Goal: Task Accomplishment & Management: Use online tool/utility

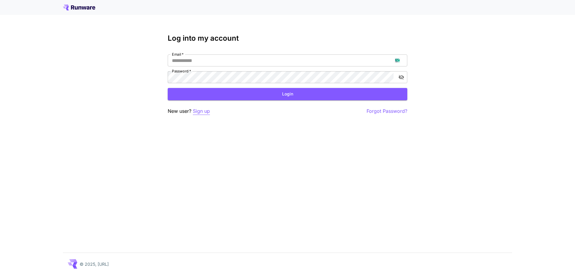
click at [208, 111] on p "Sign up" at bounding box center [201, 111] width 17 height 7
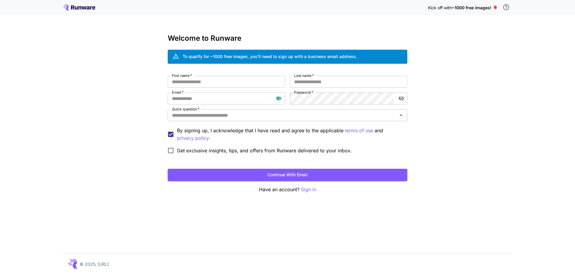
click at [221, 92] on div "First name   * First name   * Last name   * Last name   * Email   * Email   * P…" at bounding box center [288, 116] width 240 height 81
click at [222, 98] on input "Email   *" at bounding box center [226, 99] width 117 height 12
paste input "**********"
type input "**********"
click at [260, 85] on input "First name   *" at bounding box center [226, 82] width 117 height 12
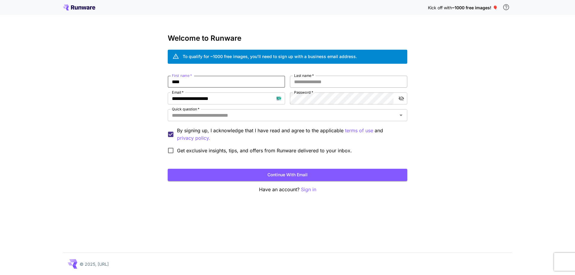
type input "****"
click at [301, 79] on input "Last name   *" at bounding box center [348, 82] width 117 height 12
type input "****"
click at [275, 116] on input "Quick question   *" at bounding box center [283, 115] width 226 height 8
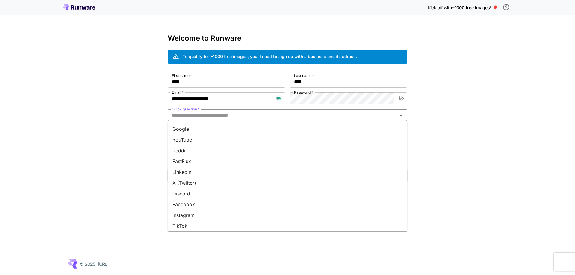
click at [270, 128] on li "Google" at bounding box center [288, 129] width 240 height 11
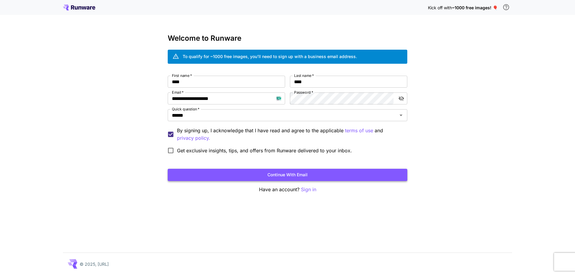
click at [274, 171] on button "Continue with email" at bounding box center [288, 175] width 240 height 12
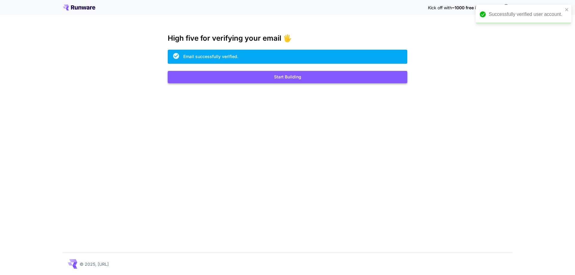
click at [326, 79] on button "Start Building" at bounding box center [288, 77] width 240 height 12
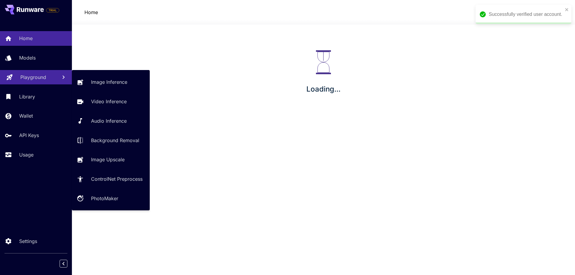
click at [39, 81] on link "Playground" at bounding box center [36, 77] width 72 height 15
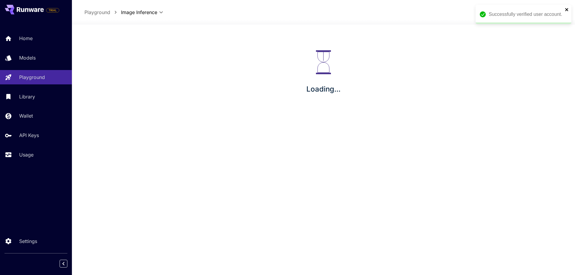
click at [566, 9] on icon "close" at bounding box center [566, 9] width 3 height 3
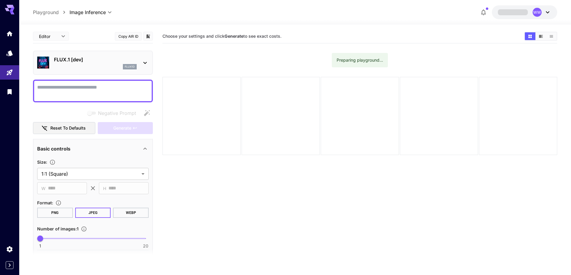
click at [93, 58] on p "FLUX.1 [dev]" at bounding box center [95, 59] width 83 height 7
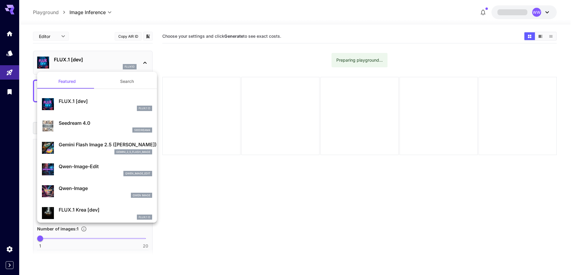
click at [121, 81] on button "Search" at bounding box center [127, 81] width 60 height 14
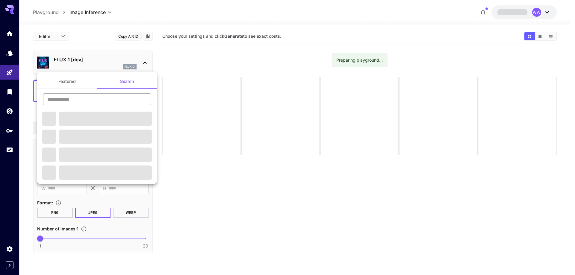
click at [94, 103] on input "text" at bounding box center [97, 99] width 108 height 12
click at [98, 101] on input "text" at bounding box center [97, 99] width 108 height 12
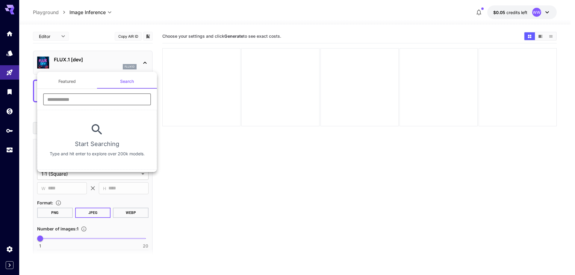
click at [93, 99] on input "text" at bounding box center [97, 99] width 108 height 12
click at [95, 104] on input "text" at bounding box center [97, 99] width 108 height 12
type input "****"
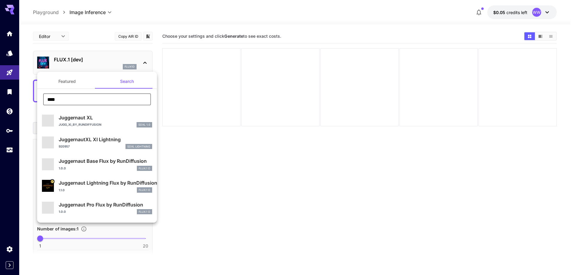
click at [81, 124] on p "Jugg_XI_by_RunDiffusion" at bounding box center [80, 125] width 43 height 4
type input "**"
type input "***"
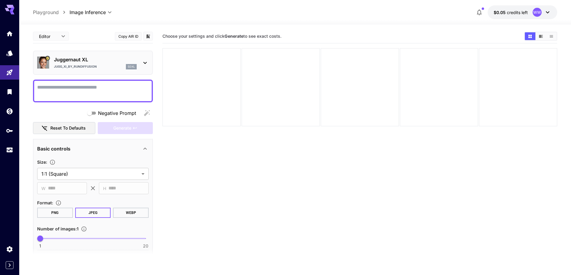
click at [122, 86] on textarea "Negative Prompt" at bounding box center [92, 91] width 111 height 14
paste textarea "**********"
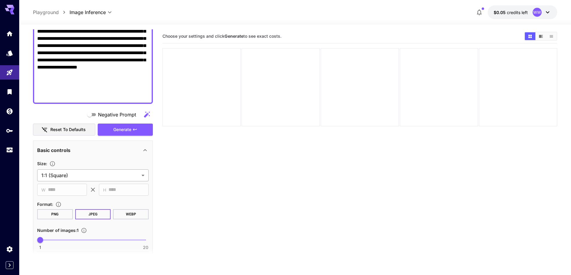
scroll to position [208, 0]
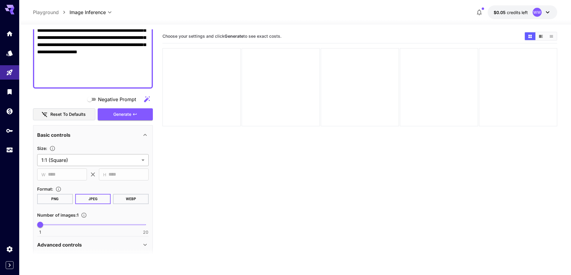
type textarea "**********"
click at [95, 158] on body "**********" at bounding box center [285, 161] width 571 height 323
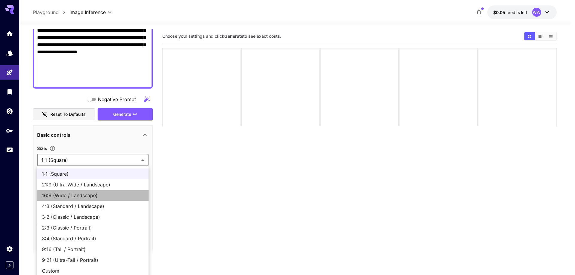
click at [88, 193] on span "16:9 (Wide / Landscape)" at bounding box center [93, 195] width 102 height 7
type input "**********"
type input "****"
type input "***"
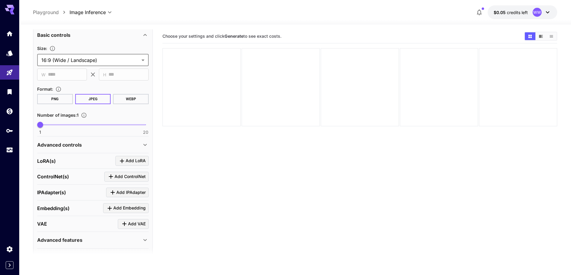
scroll to position [325, 0]
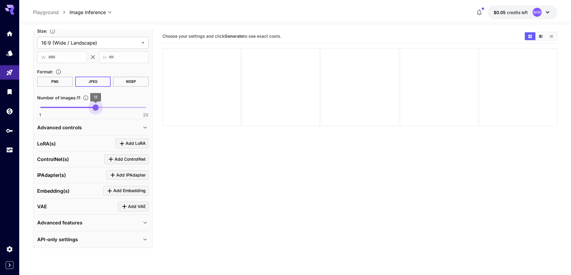
type input "**"
drag, startPoint x: 93, startPoint y: 109, endPoint x: 99, endPoint y: 109, distance: 5.4
click at [99, 109] on span "1 20 12" at bounding box center [92, 107] width 105 height 9
click at [92, 131] on div "Advanced controls" at bounding box center [92, 127] width 111 height 14
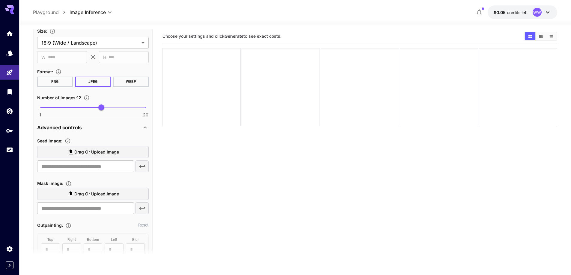
click at [99, 152] on span "Drag or upload image" at bounding box center [96, 152] width 45 height 7
click at [0, 0] on input "Drag or upload image" at bounding box center [0, 0] width 0 height 0
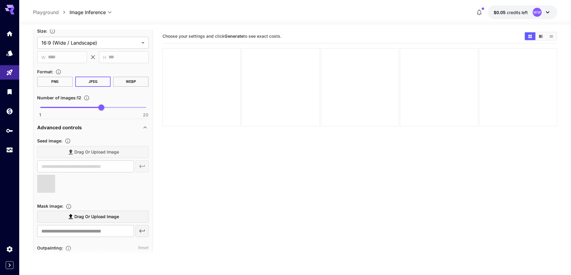
type input "**********"
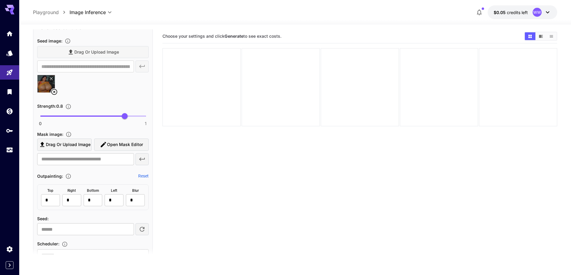
scroll to position [445, 0]
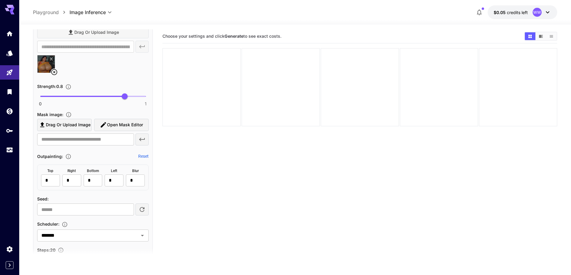
type input "****"
click at [112, 94] on span "0 1 0.68" at bounding box center [92, 96] width 105 height 9
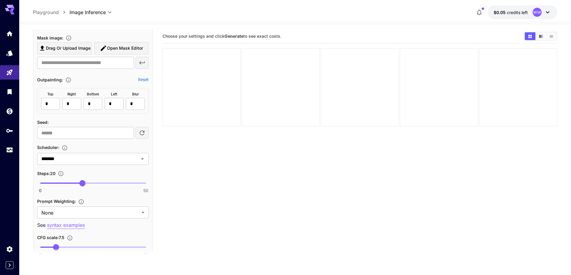
scroll to position [535, 0]
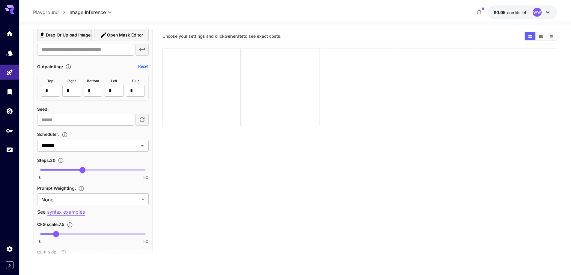
type input "**"
click at [101, 170] on span "0 50 29" at bounding box center [92, 170] width 105 height 9
click at [96, 199] on body "**********" at bounding box center [285, 161] width 571 height 323
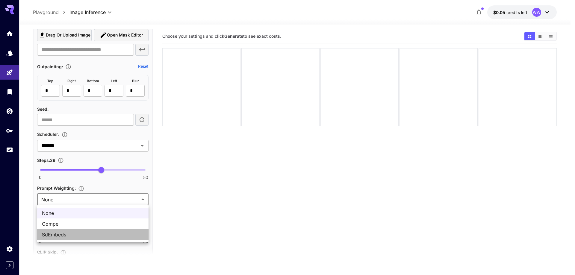
click at [81, 233] on span "SdEmbeds" at bounding box center [93, 234] width 102 height 7
type input "********"
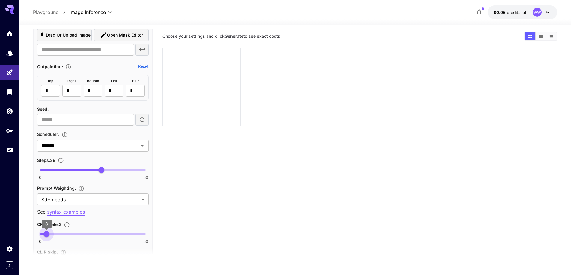
type input "***"
click at [48, 235] on span "0 50 3.5" at bounding box center [92, 234] width 105 height 9
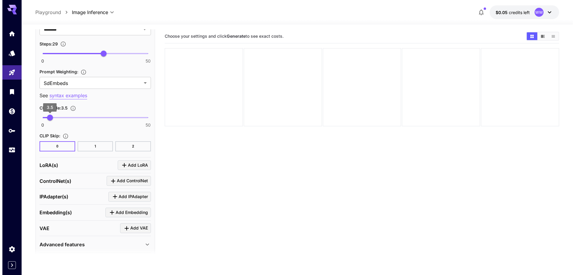
scroll to position [655, 0]
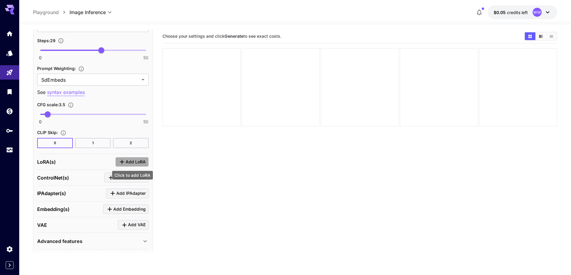
click at [130, 164] on span "Add LoRA" at bounding box center [135, 161] width 20 height 7
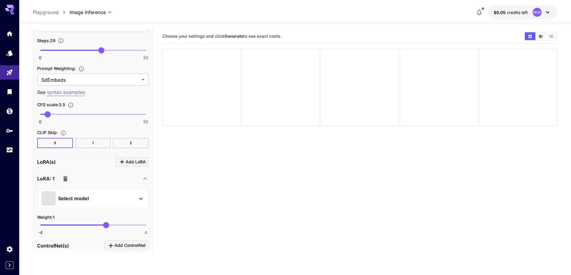
click at [106, 199] on div "Select model" at bounding box center [87, 198] width 93 height 14
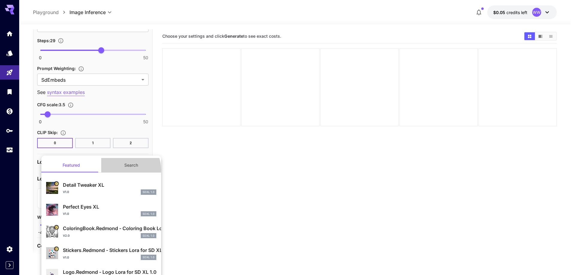
click at [122, 170] on button "Search" at bounding box center [131, 165] width 60 height 14
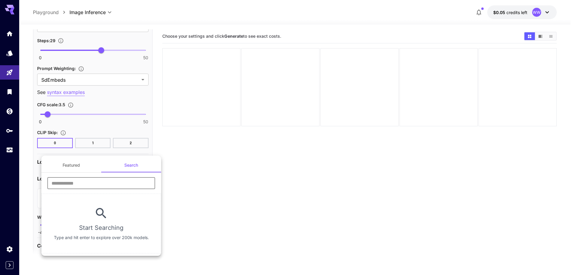
click at [111, 182] on input "text" at bounding box center [101, 183] width 108 height 12
type input "****"
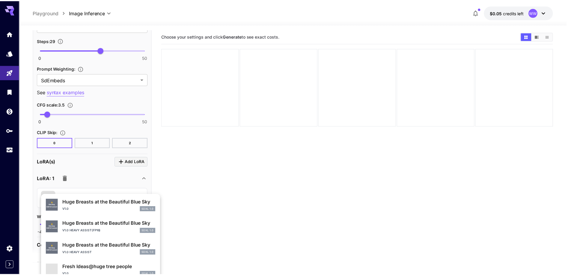
scroll to position [261, 0]
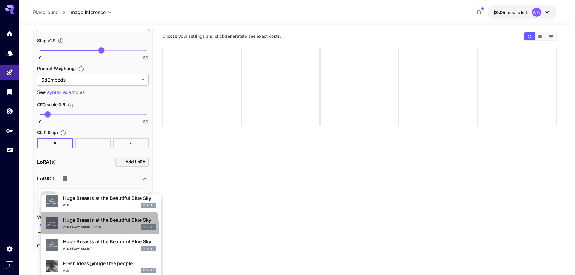
click at [96, 228] on p "v1.0 heavy assist(fp16)" at bounding box center [82, 227] width 38 height 4
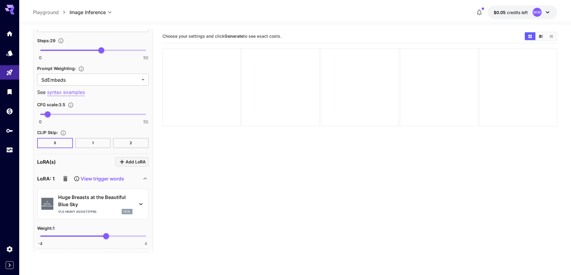
type input "****"
click at [102, 238] on span "0.68" at bounding box center [102, 236] width 6 height 6
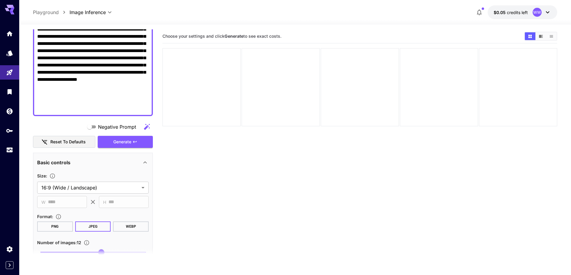
scroll to position [176, 0]
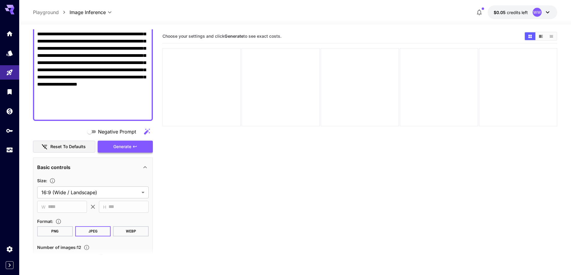
click at [112, 145] on button "Generate" at bounding box center [125, 147] width 55 height 12
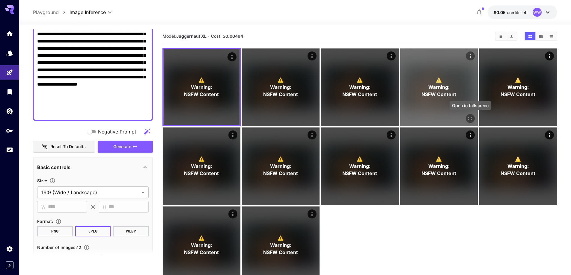
click at [472, 118] on icon "Open in fullscreen" at bounding box center [470, 119] width 6 height 6
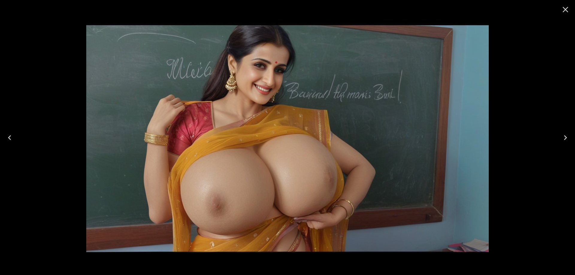
click at [566, 136] on icon "Next" at bounding box center [566, 138] width 10 height 10
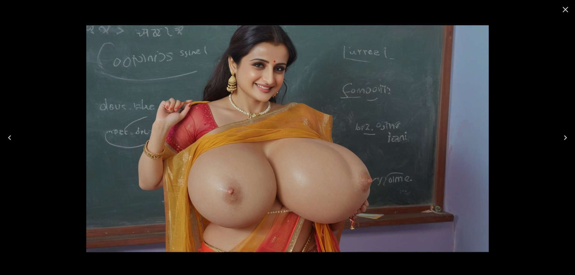
click at [566, 136] on icon "Next" at bounding box center [566, 138] width 10 height 10
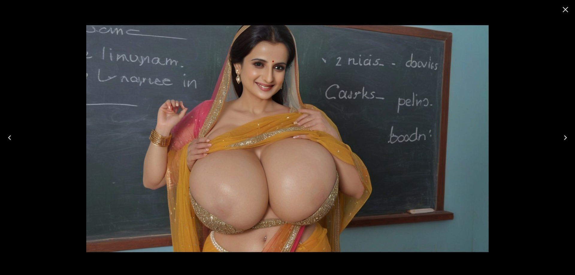
click at [566, 136] on icon "Next" at bounding box center [566, 138] width 10 height 10
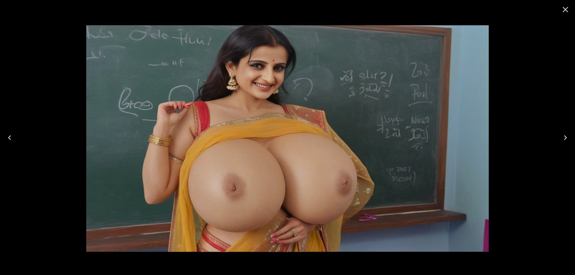
click at [566, 136] on icon "Next" at bounding box center [566, 138] width 10 height 10
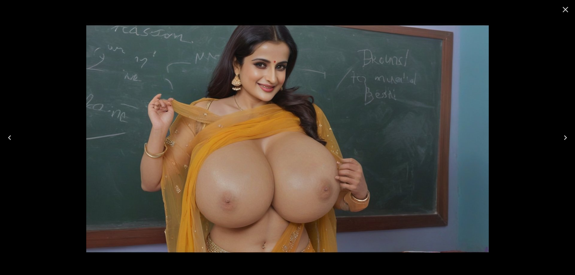
click at [566, 136] on icon "Next" at bounding box center [566, 138] width 10 height 10
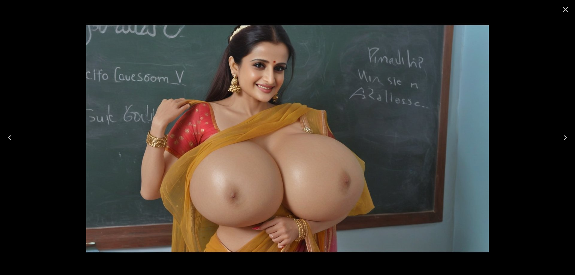
click at [566, 136] on icon "Next" at bounding box center [566, 138] width 10 height 10
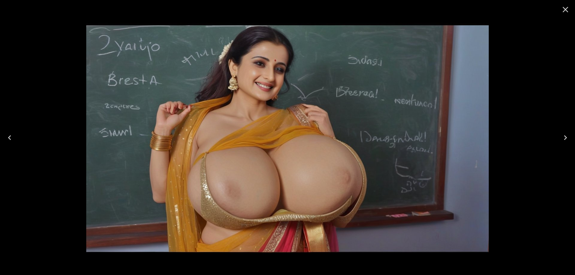
click at [566, 136] on icon "Next" at bounding box center [566, 138] width 10 height 10
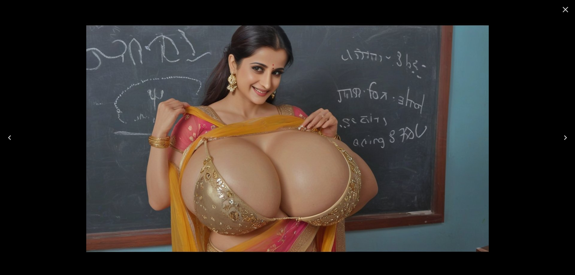
click at [566, 136] on icon "Next" at bounding box center [566, 138] width 10 height 10
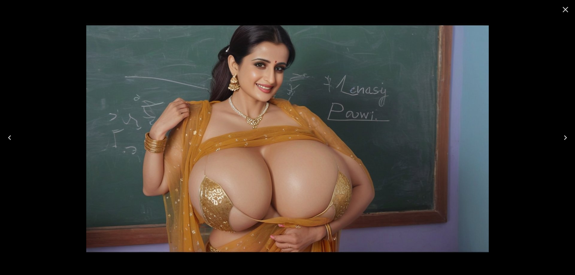
click at [566, 136] on icon "Next" at bounding box center [566, 138] width 10 height 10
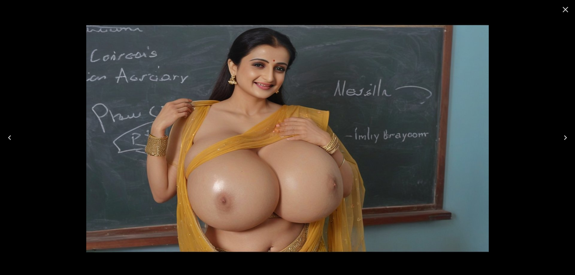
click at [566, 136] on icon "Next" at bounding box center [566, 138] width 10 height 10
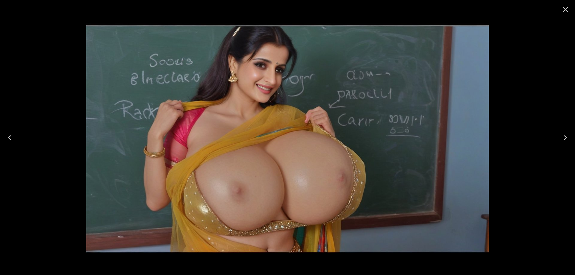
click at [567, 13] on icon "Close" at bounding box center [566, 10] width 10 height 10
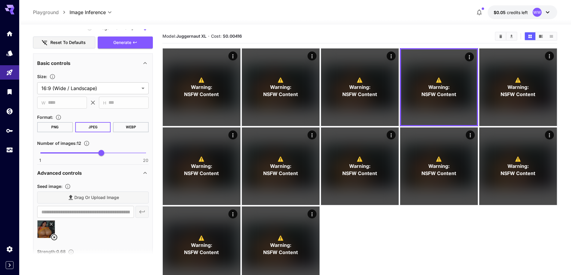
scroll to position [355, 0]
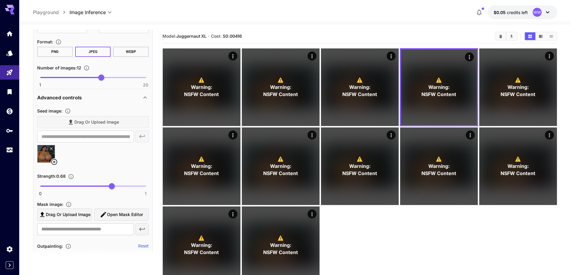
click at [57, 161] on icon at bounding box center [54, 161] width 7 height 7
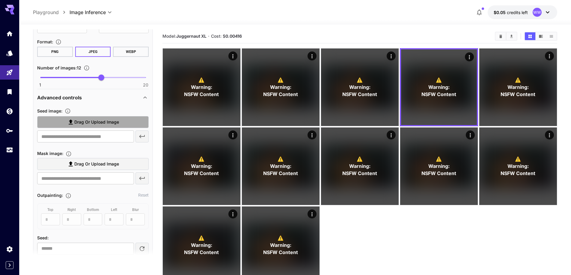
click at [108, 123] on span "Drag or upload image" at bounding box center [96, 122] width 45 height 7
click at [0, 0] on input "Drag or upload image" at bounding box center [0, 0] width 0 height 0
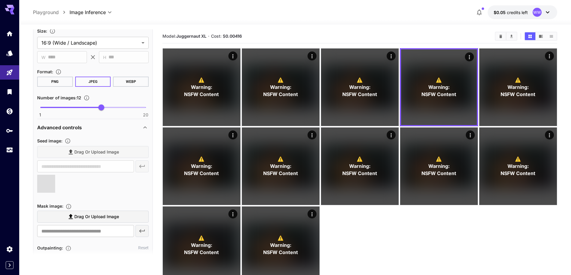
type input "**********"
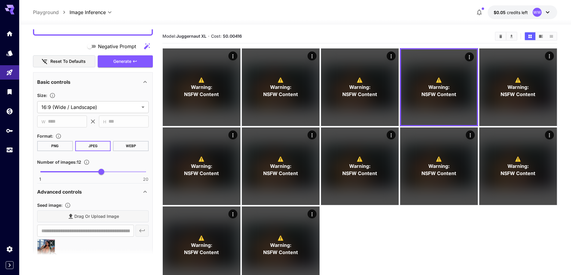
scroll to position [235, 0]
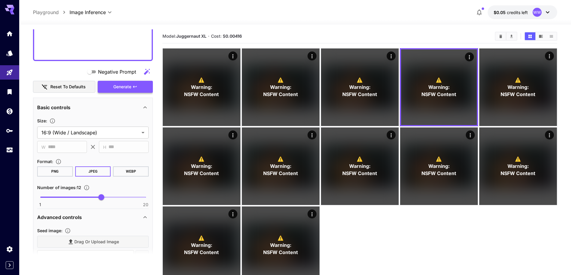
click at [125, 91] on button "Generate" at bounding box center [125, 87] width 55 height 12
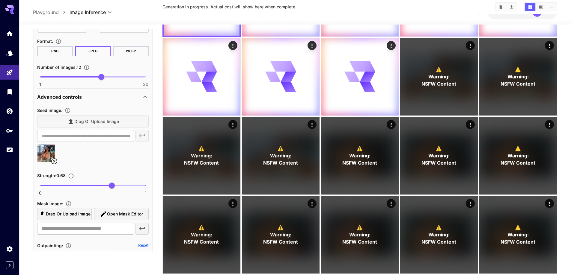
scroll to position [90, 0]
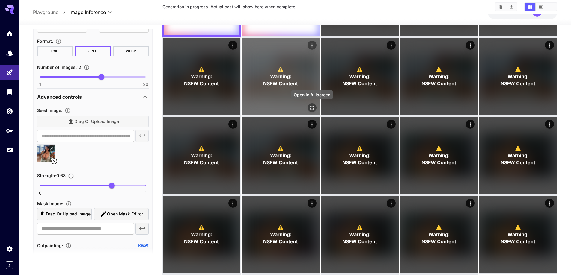
click at [314, 109] on icon "Open in fullscreen" at bounding box center [312, 108] width 6 height 6
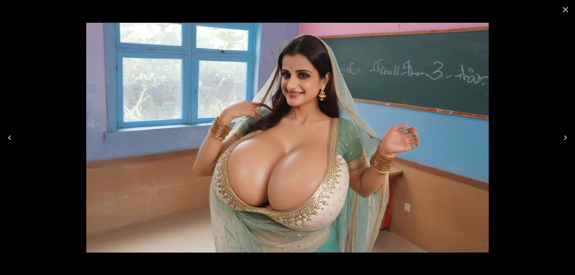
click at [564, 137] on icon "Next" at bounding box center [566, 138] width 10 height 10
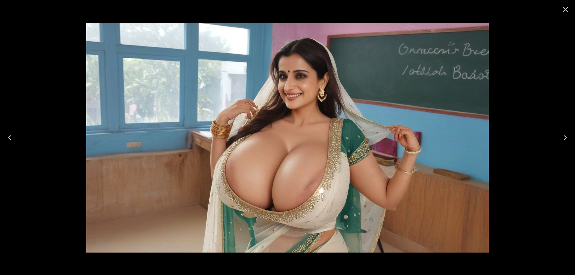
click at [565, 137] on icon "Next" at bounding box center [566, 138] width 10 height 10
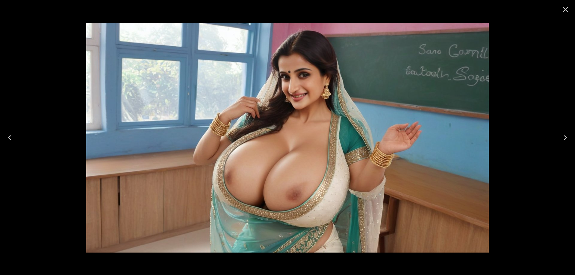
click at [565, 137] on icon "Next" at bounding box center [566, 138] width 10 height 10
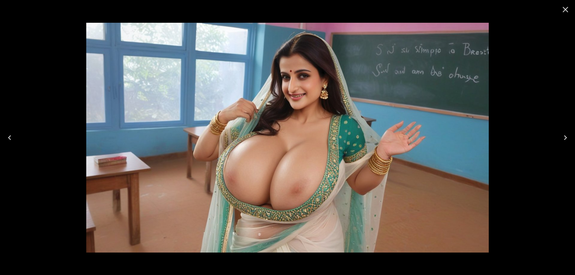
click at [565, 137] on icon "Next" at bounding box center [566, 138] width 10 height 10
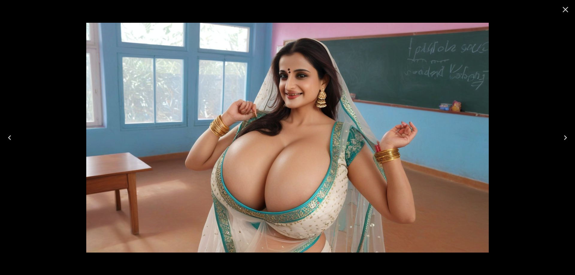
click at [565, 137] on icon "Next" at bounding box center [566, 138] width 10 height 10
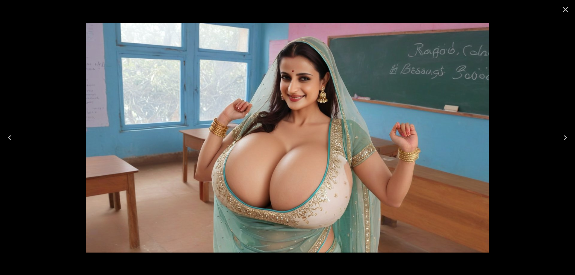
drag, startPoint x: 567, startPoint y: 10, endPoint x: 486, endPoint y: 51, distance: 90.8
click at [567, 10] on icon "Close" at bounding box center [566, 10] width 10 height 10
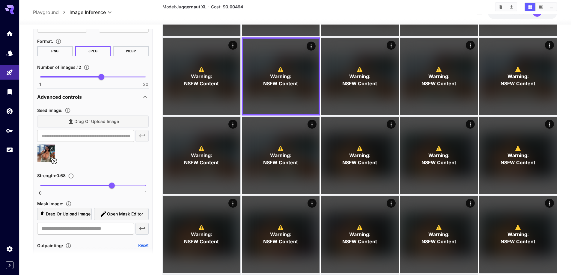
click at [54, 162] on icon at bounding box center [54, 161] width 6 height 6
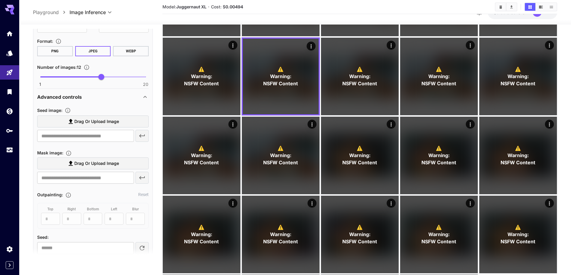
click at [117, 125] on span "Drag or upload image" at bounding box center [96, 121] width 45 height 7
click at [0, 0] on input "Drag or upload image" at bounding box center [0, 0] width 0 height 0
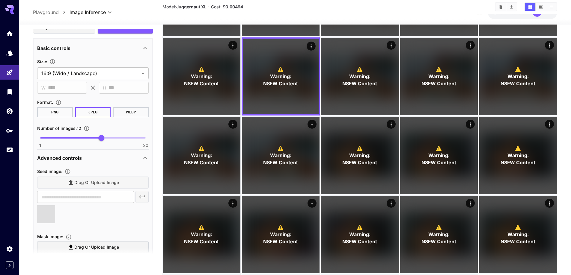
scroll to position [265, 0]
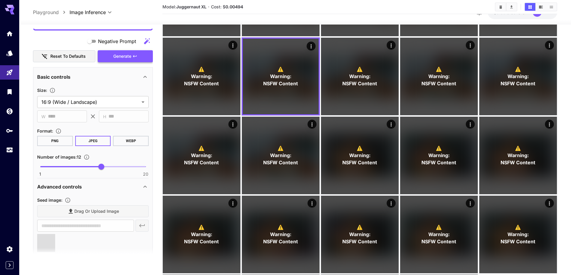
type input "**********"
click at [126, 60] on span "Generate" at bounding box center [122, 56] width 18 height 7
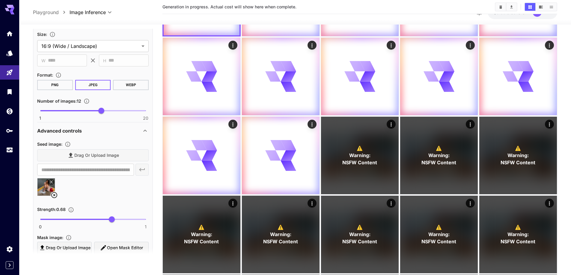
scroll to position [325, 0]
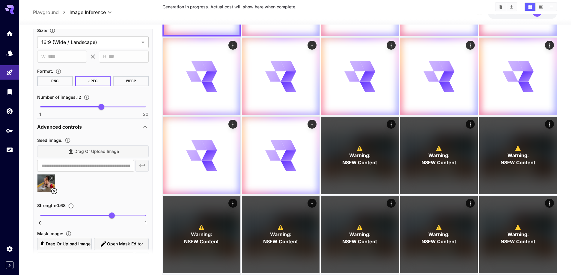
click at [55, 192] on icon at bounding box center [54, 191] width 7 height 7
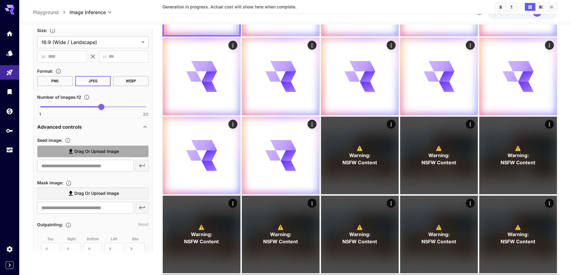
click at [94, 153] on span "Drag or upload image" at bounding box center [96, 151] width 45 height 7
click at [0, 0] on input "Drag or upload image" at bounding box center [0, 0] width 0 height 0
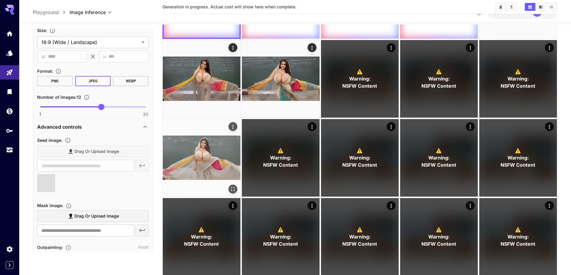
type input "**********"
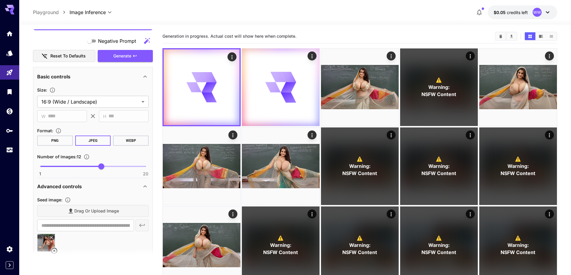
scroll to position [265, 0]
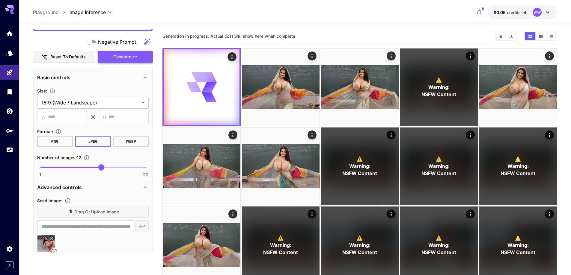
click at [131, 59] on span "Generate" at bounding box center [122, 56] width 18 height 7
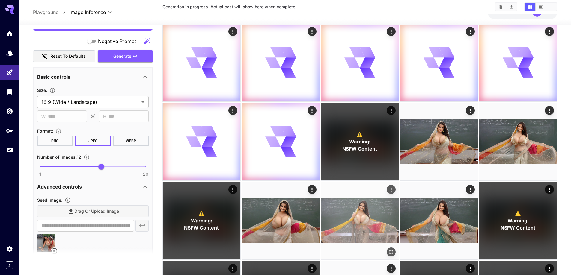
scroll to position [120, 0]
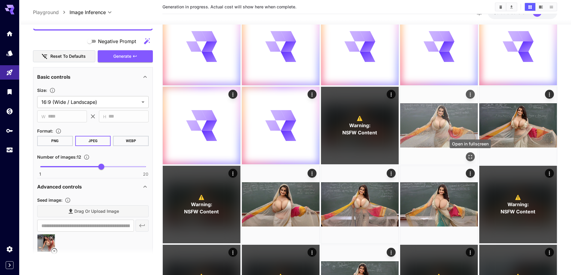
click at [468, 159] on icon "Open in fullscreen" at bounding box center [470, 157] width 6 height 6
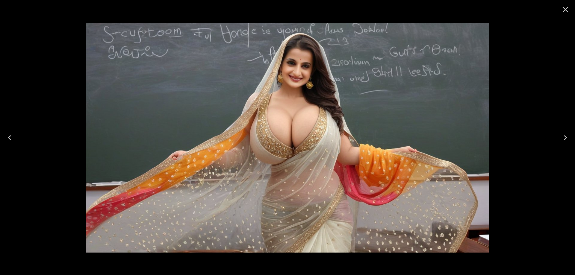
click at [570, 8] on icon "Close" at bounding box center [566, 10] width 10 height 10
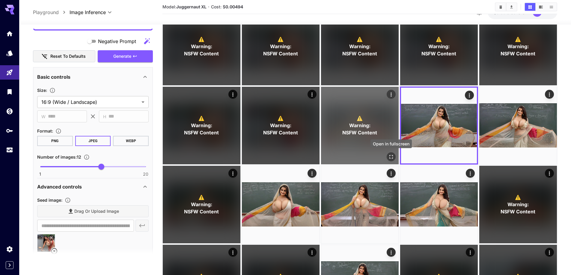
click at [393, 157] on icon "Open in fullscreen" at bounding box center [391, 157] width 6 height 6
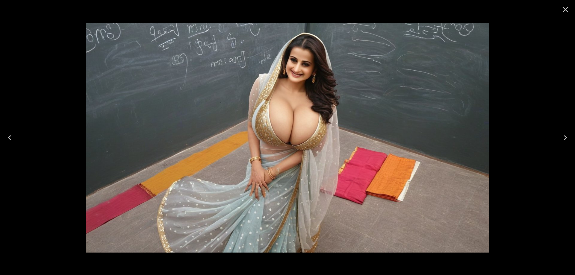
click at [564, 7] on icon "Close" at bounding box center [566, 10] width 10 height 10
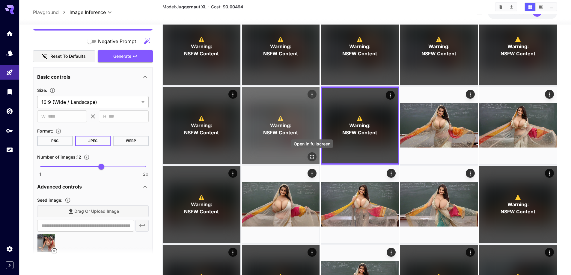
click at [311, 154] on icon "Open in fullscreen" at bounding box center [312, 157] width 6 height 6
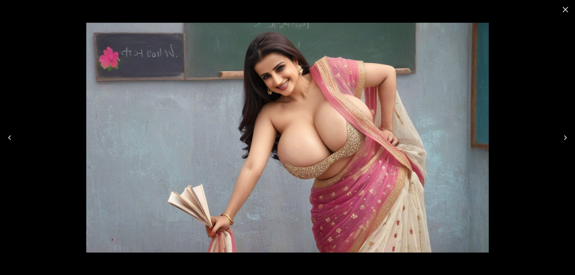
click at [563, 13] on icon "Close" at bounding box center [566, 10] width 10 height 10
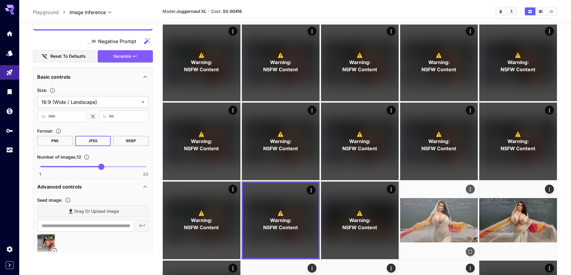
scroll to position [0, 0]
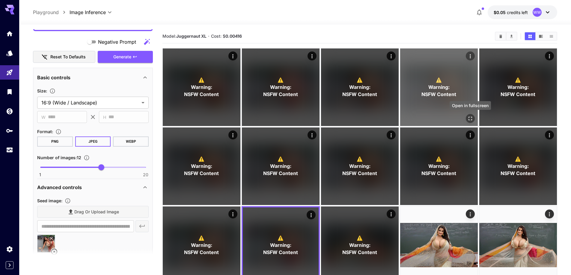
click at [471, 116] on icon "Open in fullscreen" at bounding box center [470, 119] width 6 height 6
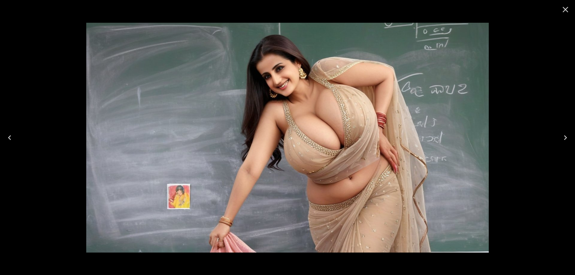
click at [567, 10] on icon "Close" at bounding box center [566, 10] width 10 height 10
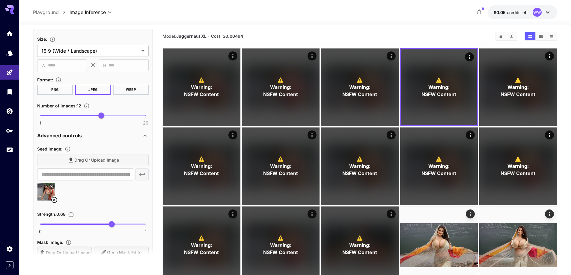
scroll to position [325, 0]
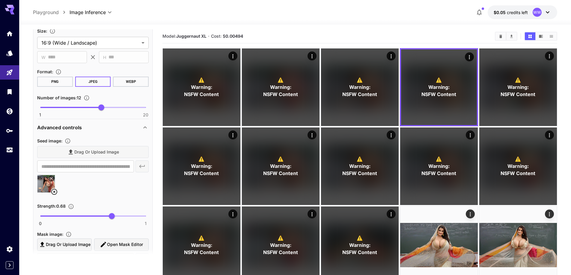
click at [53, 194] on icon at bounding box center [54, 191] width 7 height 7
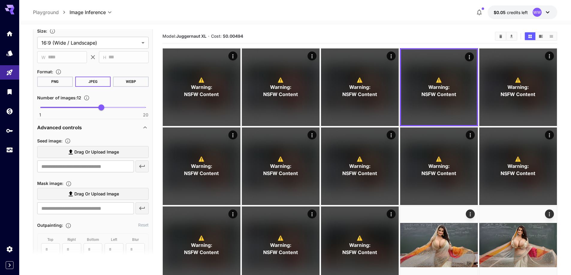
click at [101, 156] on label "Drag or upload image" at bounding box center [92, 152] width 111 height 12
click at [0, 0] on input "Drag or upload image" at bounding box center [0, 0] width 0 height 0
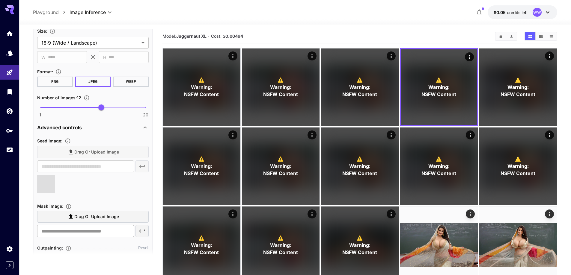
type input "**********"
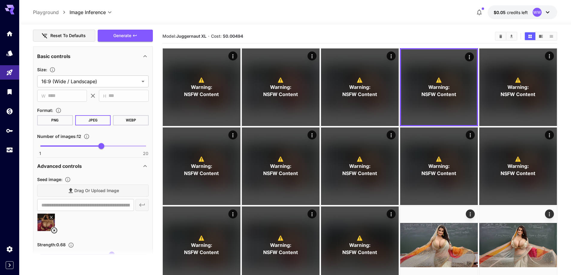
scroll to position [235, 0]
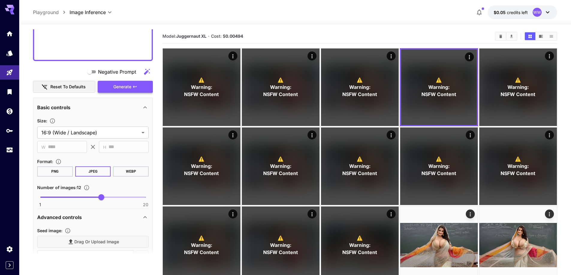
click at [128, 87] on span "Generate" at bounding box center [122, 86] width 18 height 7
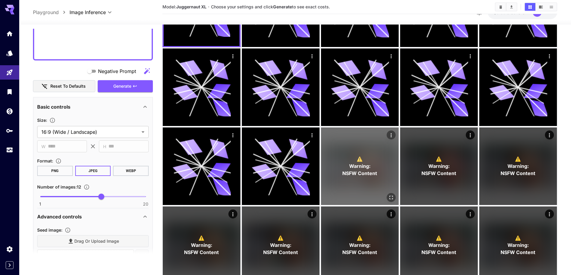
scroll to position [180, 0]
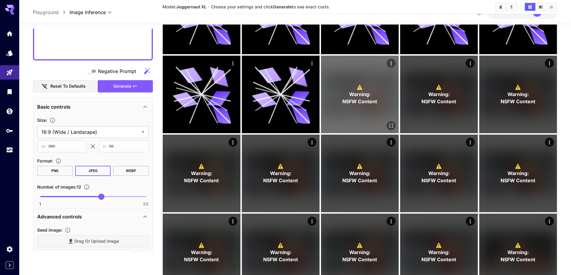
click at [356, 93] on span "Warning:" at bounding box center [359, 94] width 21 height 7
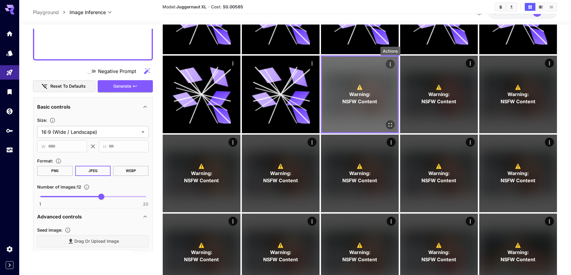
click at [388, 63] on icon "Actions" at bounding box center [390, 64] width 6 height 6
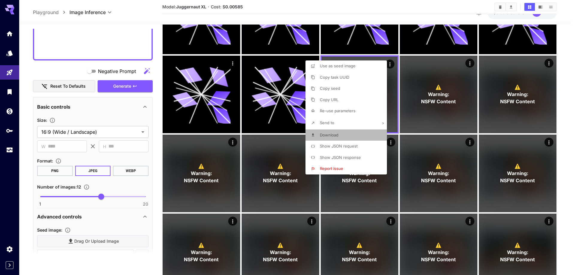
click at [341, 137] on li "Download" at bounding box center [348, 135] width 85 height 11
click at [410, 126] on div at bounding box center [287, 137] width 575 height 275
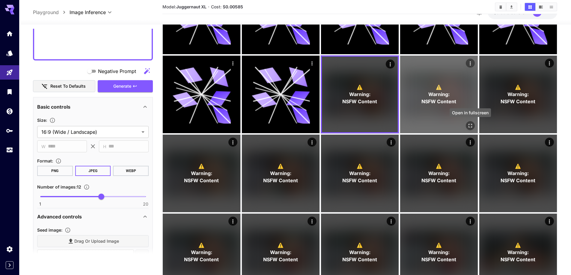
click at [468, 127] on icon "Open in fullscreen" at bounding box center [470, 126] width 6 height 6
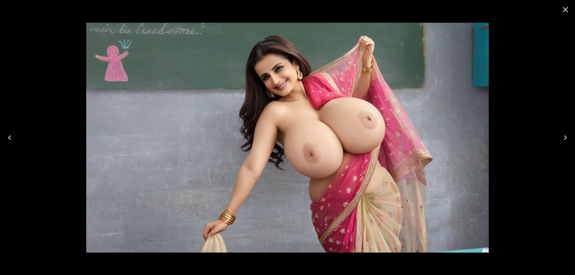
click at [563, 136] on icon "Next" at bounding box center [566, 138] width 10 height 10
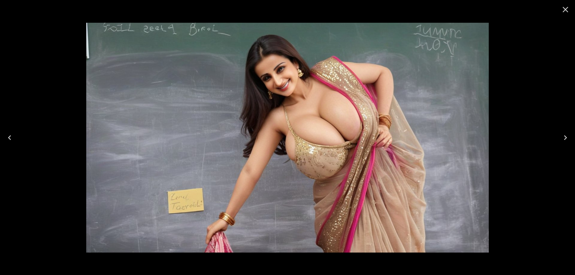
click at [563, 136] on icon "Next" at bounding box center [566, 138] width 10 height 10
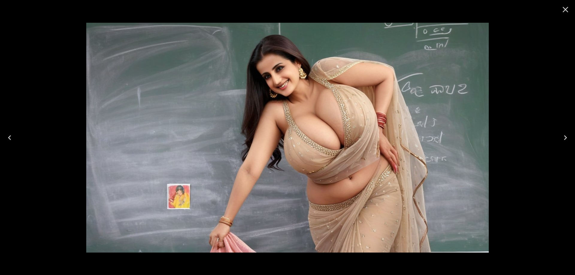
click at [563, 136] on icon "Next" at bounding box center [566, 138] width 10 height 10
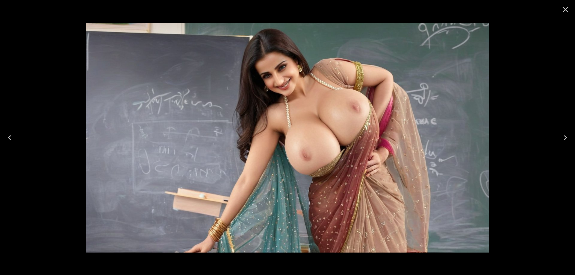
click at [563, 136] on icon "Next" at bounding box center [566, 138] width 10 height 10
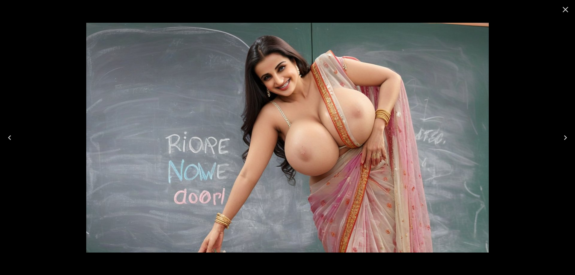
click at [563, 136] on icon "Next" at bounding box center [566, 138] width 10 height 10
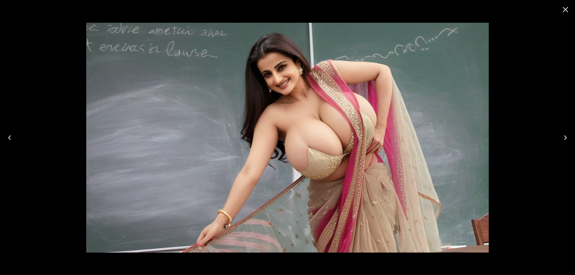
click at [563, 136] on icon "Next" at bounding box center [566, 138] width 10 height 10
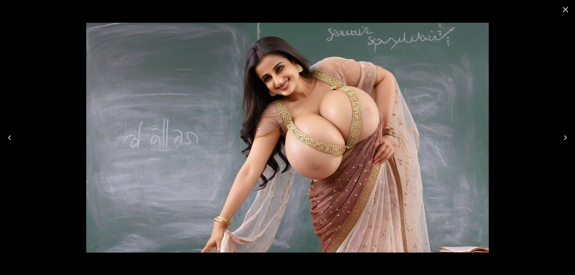
click at [563, 136] on icon "Next" at bounding box center [566, 138] width 10 height 10
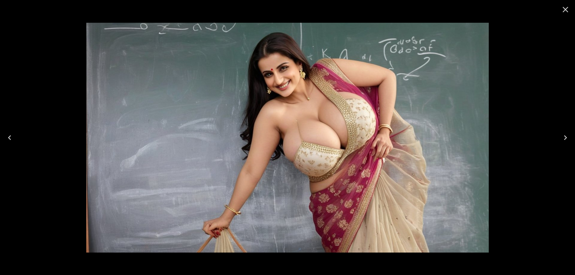
click at [563, 136] on icon "Next" at bounding box center [566, 138] width 10 height 10
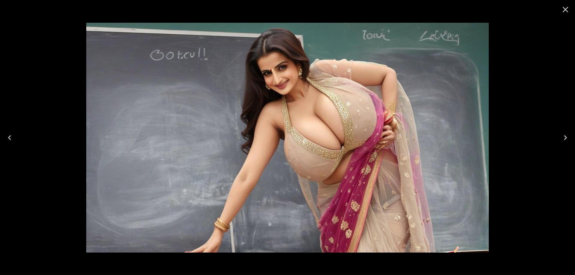
click at [563, 136] on icon "Next" at bounding box center [566, 138] width 10 height 10
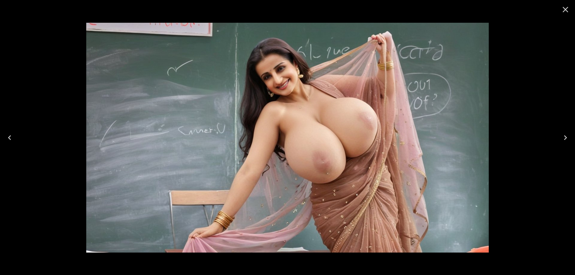
click at [563, 136] on icon "Next" at bounding box center [566, 138] width 10 height 10
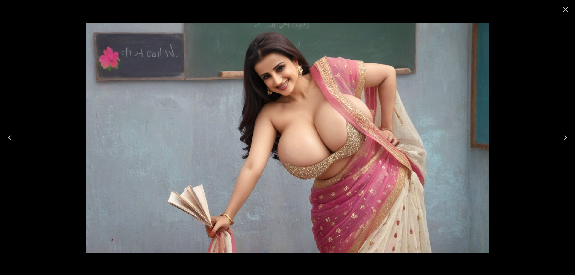
click at [563, 136] on icon "Next" at bounding box center [566, 138] width 10 height 10
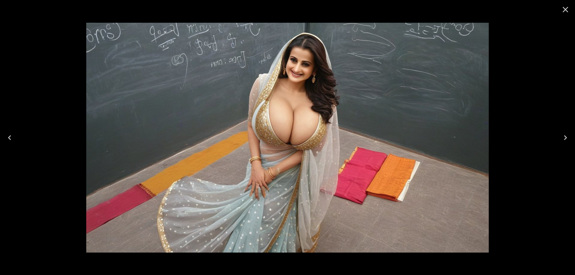
click at [563, 136] on icon "Next" at bounding box center [566, 138] width 10 height 10
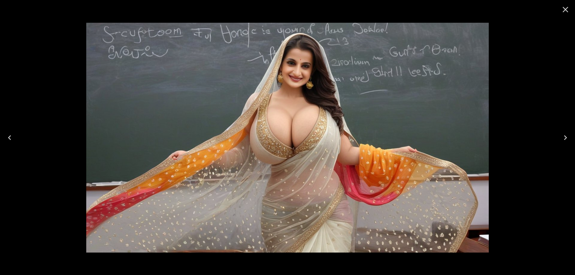
click at [563, 136] on icon "Next" at bounding box center [566, 138] width 10 height 10
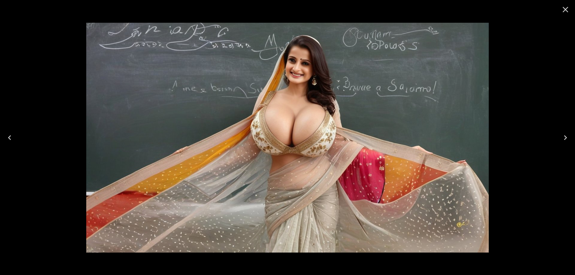
click at [563, 136] on icon "Next" at bounding box center [566, 138] width 10 height 10
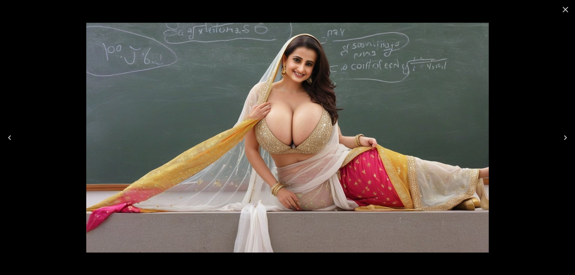
click at [563, 136] on icon "Next" at bounding box center [566, 138] width 10 height 10
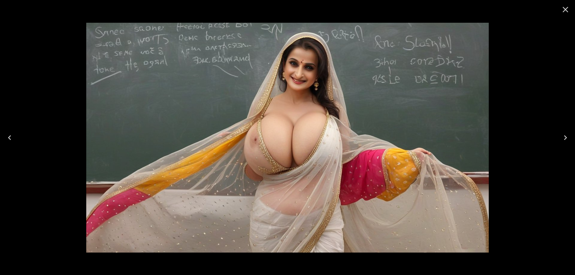
click at [563, 136] on icon "Next" at bounding box center [566, 138] width 10 height 10
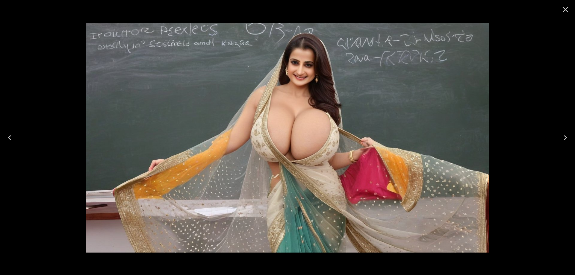
click at [563, 136] on icon "Next" at bounding box center [566, 138] width 10 height 10
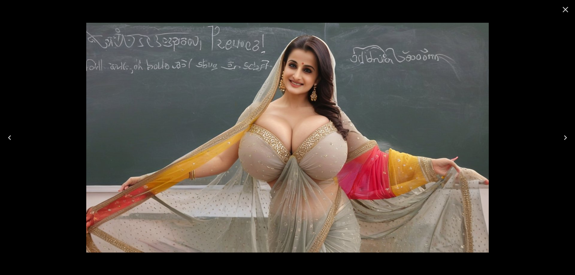
click at [563, 136] on icon "Next" at bounding box center [566, 138] width 10 height 10
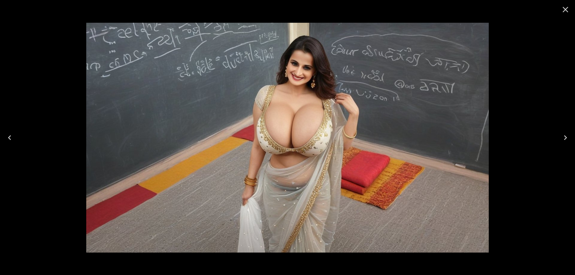
click at [563, 136] on icon "Next" at bounding box center [566, 138] width 10 height 10
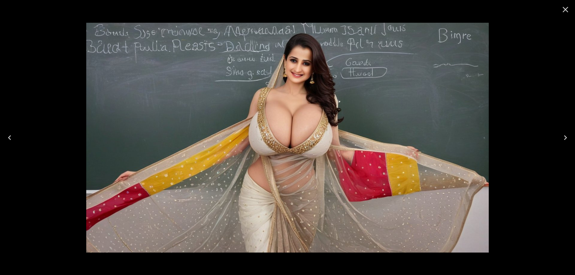
click at [563, 136] on icon "Next" at bounding box center [566, 138] width 10 height 10
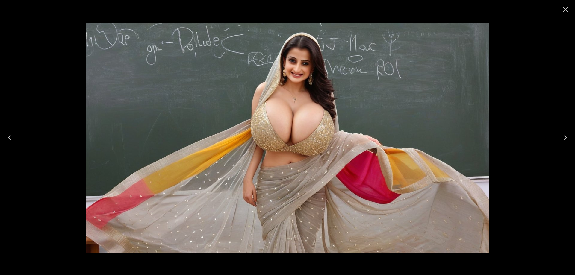
click at [563, 136] on icon "Next" at bounding box center [566, 138] width 10 height 10
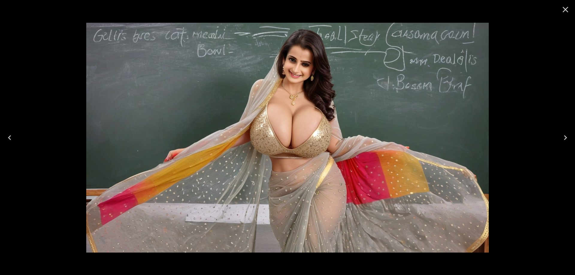
click at [563, 136] on icon "Next" at bounding box center [566, 138] width 10 height 10
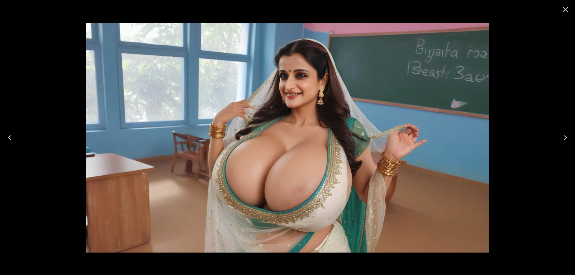
click at [563, 136] on icon "Next" at bounding box center [566, 138] width 10 height 10
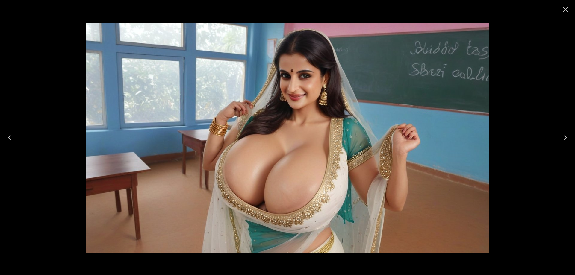
click at [563, 136] on icon "Next" at bounding box center [566, 138] width 10 height 10
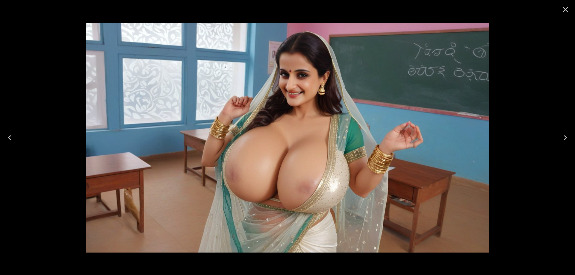
click at [560, 136] on button "Next" at bounding box center [565, 138] width 19 height 24
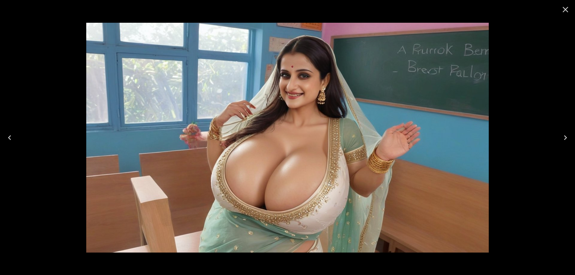
click at [562, 138] on icon "Next" at bounding box center [566, 138] width 10 height 10
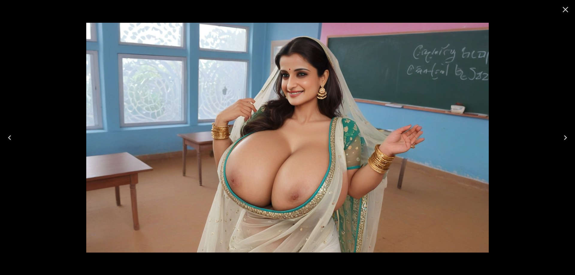
click at [566, 138] on icon "Next" at bounding box center [565, 137] width 3 height 5
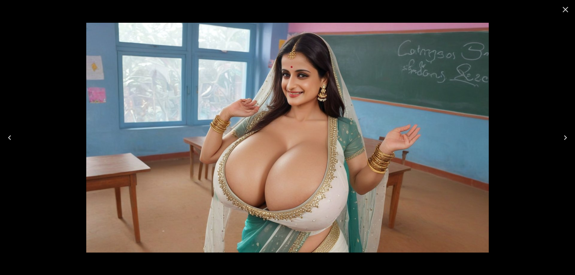
click at [566, 138] on icon "Next" at bounding box center [565, 137] width 3 height 5
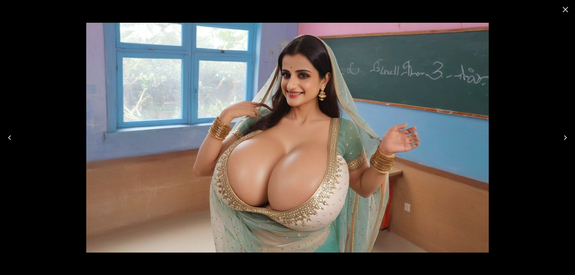
click at [562, 137] on icon "Next" at bounding box center [566, 138] width 10 height 10
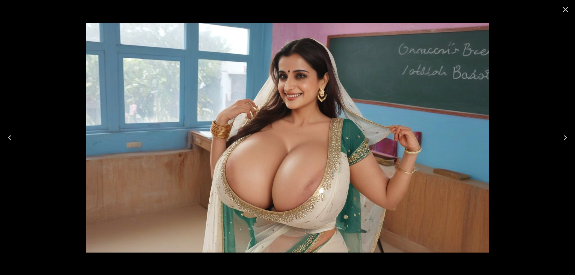
click at [562, 137] on icon "Next" at bounding box center [566, 138] width 10 height 10
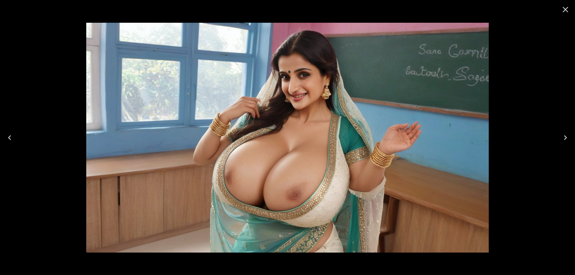
click at [562, 137] on icon "Next" at bounding box center [566, 138] width 10 height 10
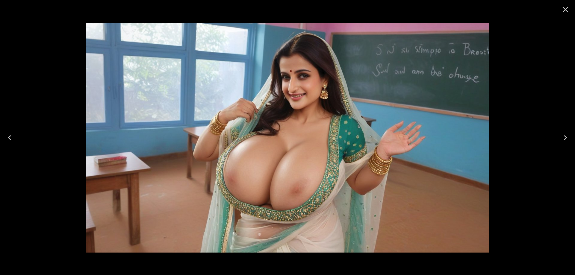
click at [562, 137] on icon "Next" at bounding box center [566, 138] width 10 height 10
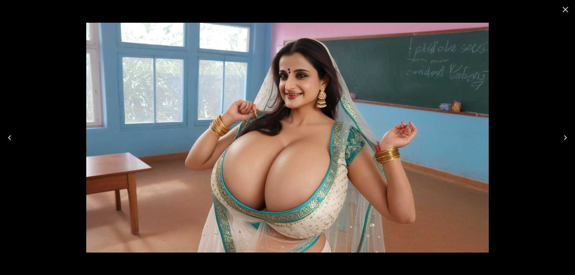
click at [562, 137] on icon "Next" at bounding box center [566, 138] width 10 height 10
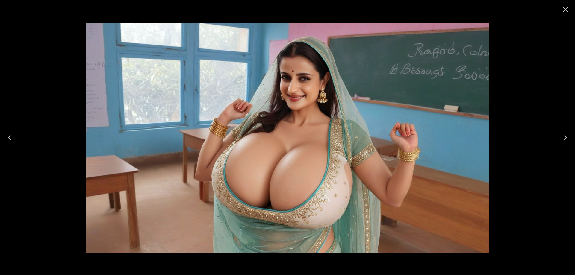
click at [562, 137] on icon "Next" at bounding box center [566, 138] width 10 height 10
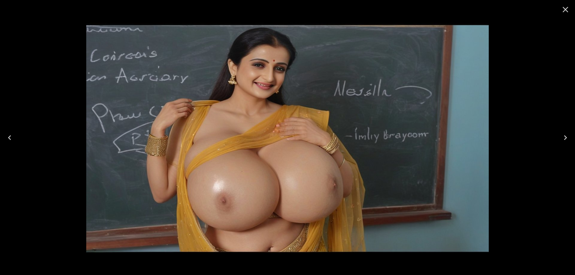
click at [562, 137] on icon "Next" at bounding box center [566, 138] width 10 height 10
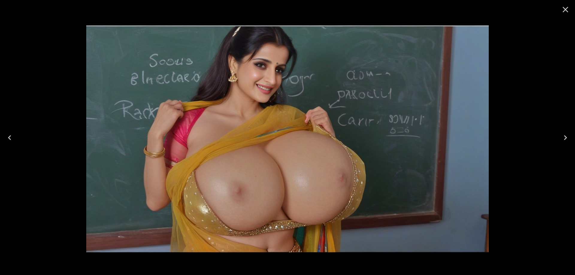
click at [562, 137] on icon "Next" at bounding box center [566, 138] width 10 height 10
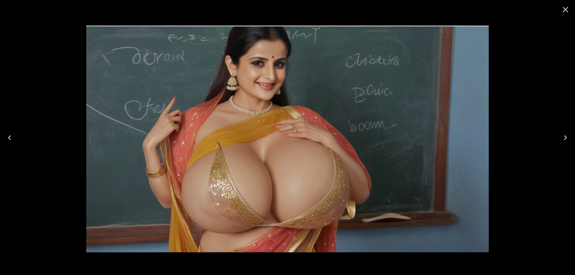
click at [571, 138] on button "Next" at bounding box center [565, 138] width 19 height 24
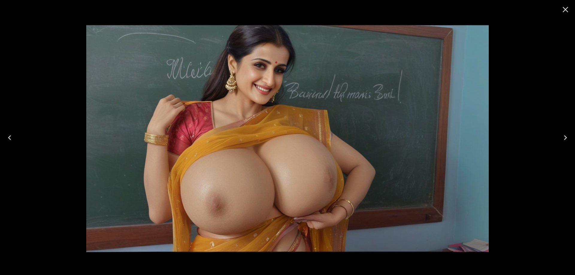
click at [571, 138] on button "Next" at bounding box center [565, 138] width 19 height 24
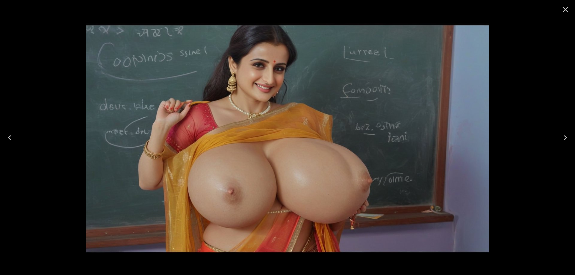
click at [571, 138] on button "Next" at bounding box center [565, 138] width 19 height 24
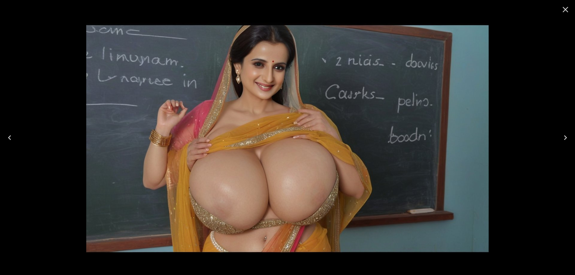
click at [571, 138] on button "Next" at bounding box center [565, 138] width 19 height 24
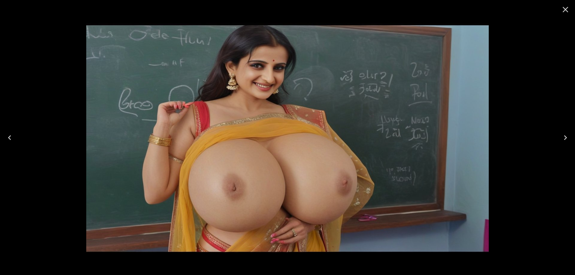
click at [1, 135] on button "Previous" at bounding box center [9, 138] width 19 height 24
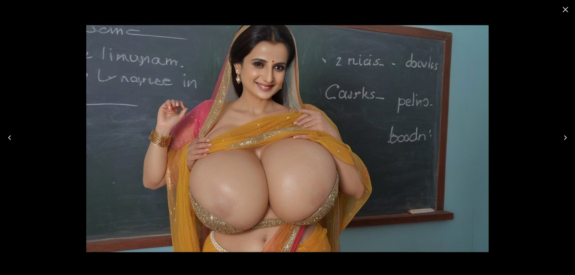
click at [564, 141] on icon "Next" at bounding box center [566, 138] width 10 height 10
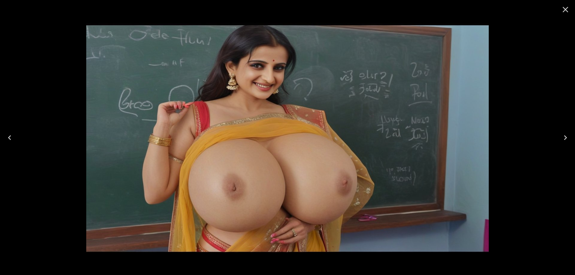
click at [564, 141] on icon "Next" at bounding box center [566, 138] width 10 height 10
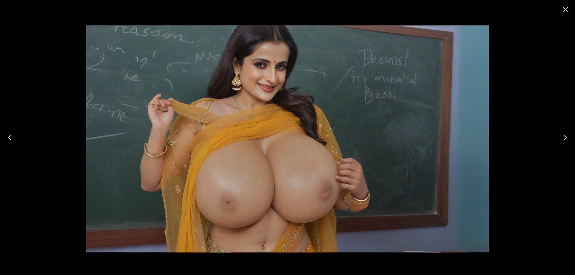
click at [564, 141] on icon "Next" at bounding box center [566, 138] width 10 height 10
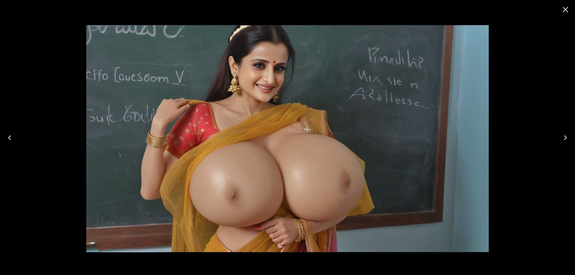
click at [564, 141] on icon "Next" at bounding box center [566, 138] width 10 height 10
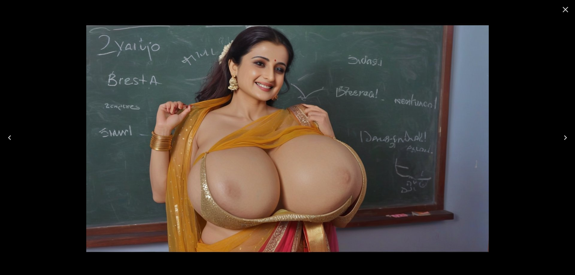
click at [564, 141] on icon "Next" at bounding box center [566, 138] width 10 height 10
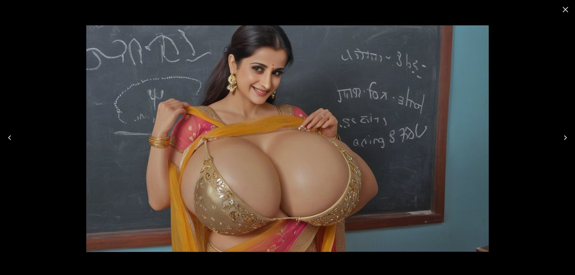
click at [564, 141] on icon "Next" at bounding box center [566, 138] width 10 height 10
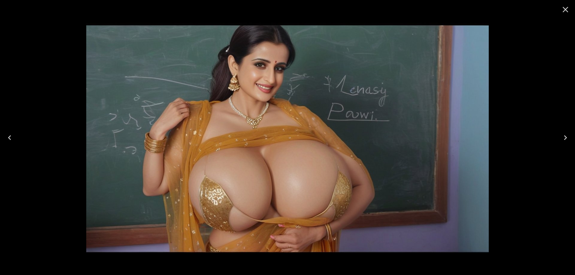
click at [564, 141] on icon "Next" at bounding box center [566, 138] width 10 height 10
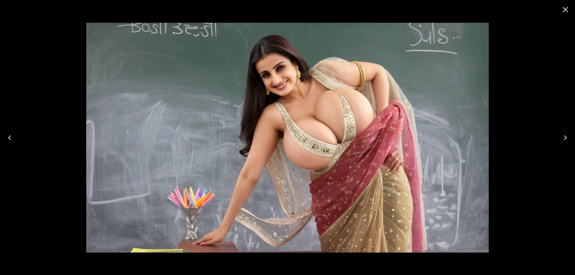
click at [564, 141] on icon "Next" at bounding box center [566, 138] width 10 height 10
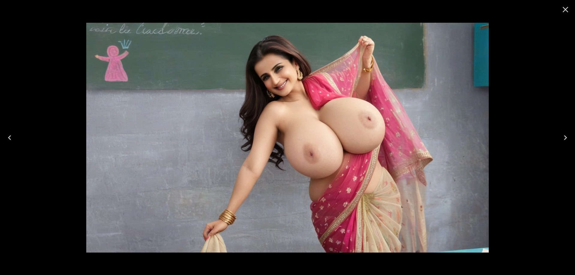
click at [564, 141] on icon "Next" at bounding box center [566, 138] width 10 height 10
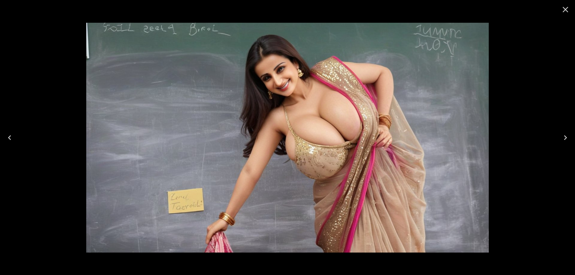
click at [571, 7] on button "Close" at bounding box center [565, 9] width 14 height 14
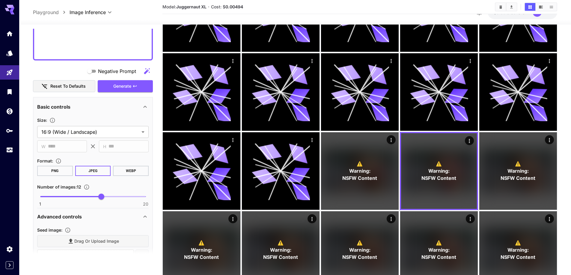
scroll to position [90, 0]
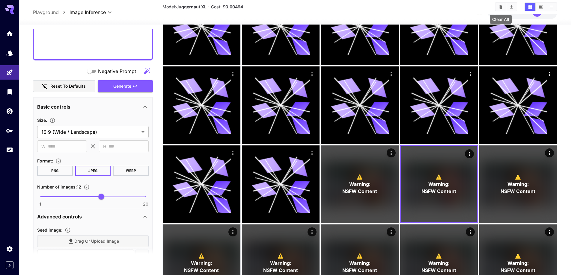
click at [503, 7] on button "Clear All" at bounding box center [500, 7] width 10 height 8
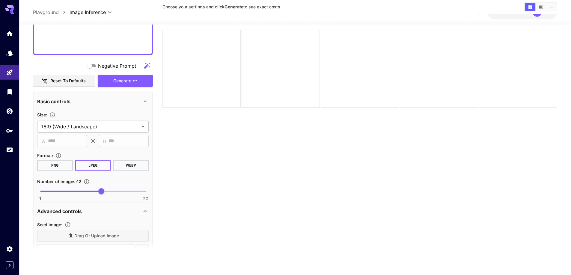
scroll to position [47, 0]
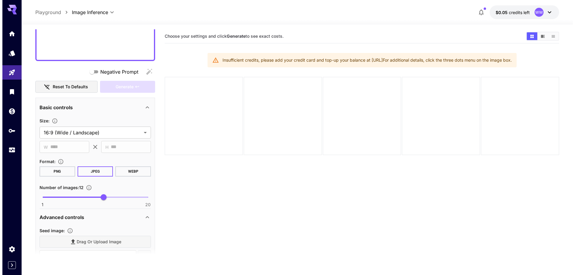
scroll to position [55, 0]
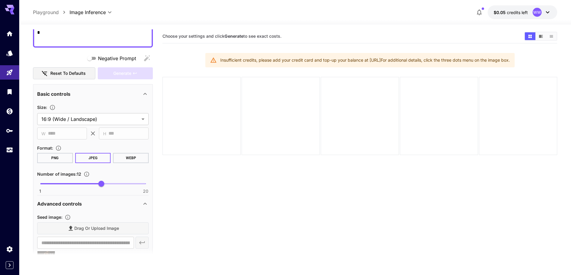
click at [502, 16] on button "$0.05 credits left WW" at bounding box center [521, 12] width 69 height 14
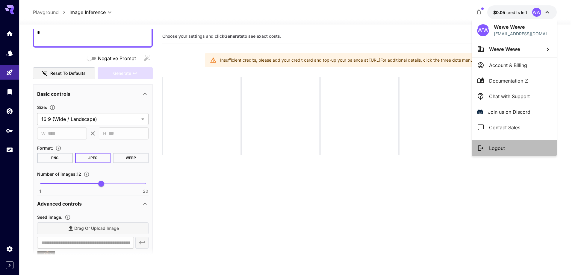
click at [503, 149] on p "Logout" at bounding box center [497, 148] width 16 height 7
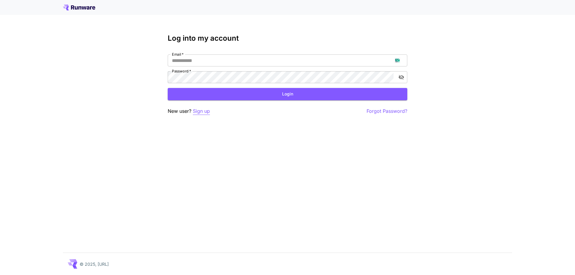
click at [207, 113] on p "Sign up" at bounding box center [201, 111] width 17 height 7
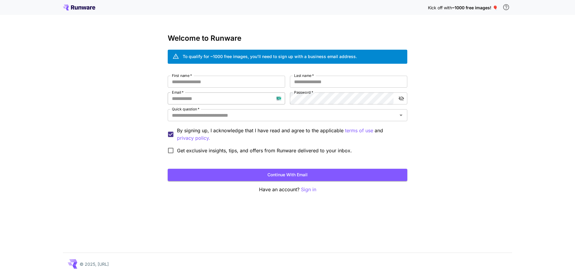
click at [212, 100] on input "Email   *" at bounding box center [226, 99] width 117 height 12
paste input "**********"
type input "**********"
click at [251, 81] on input "First name   *" at bounding box center [226, 82] width 117 height 12
type input "****"
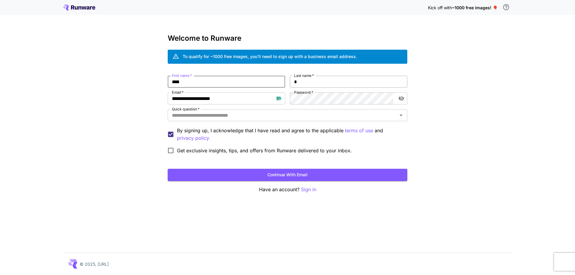
click at [310, 82] on input "*" at bounding box center [348, 82] width 117 height 12
type input "***"
click at [327, 116] on input "Quick question   *" at bounding box center [283, 115] width 226 height 8
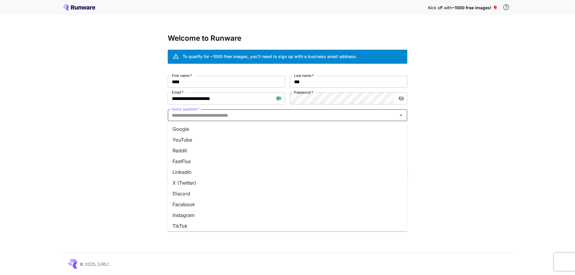
click at [320, 131] on li "Google" at bounding box center [288, 129] width 240 height 11
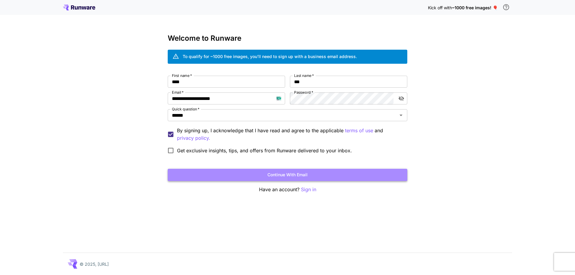
click at [309, 180] on button "Continue with email" at bounding box center [288, 175] width 240 height 12
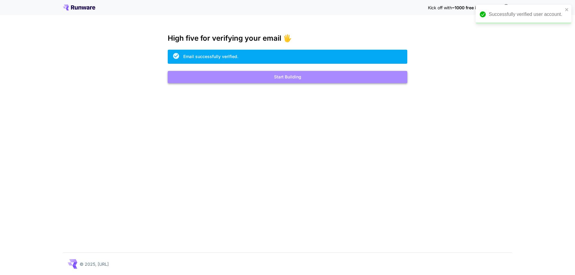
click at [327, 75] on button "Start Building" at bounding box center [288, 77] width 240 height 12
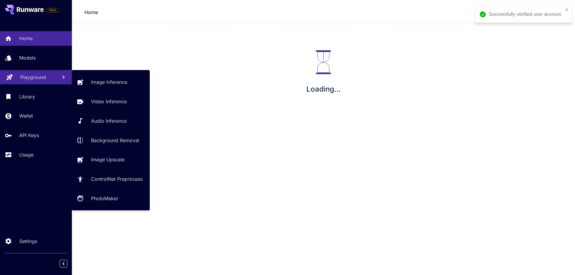
click at [45, 83] on link "Playground" at bounding box center [36, 77] width 72 height 15
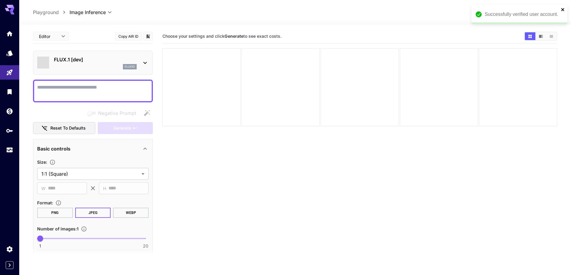
click at [562, 8] on icon "close" at bounding box center [562, 9] width 4 height 5
click at [521, 12] on span "credits left" at bounding box center [516, 12] width 21 height 5
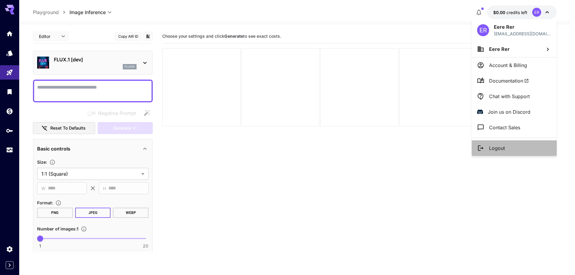
click at [514, 152] on li "Logout" at bounding box center [514, 148] width 85 height 16
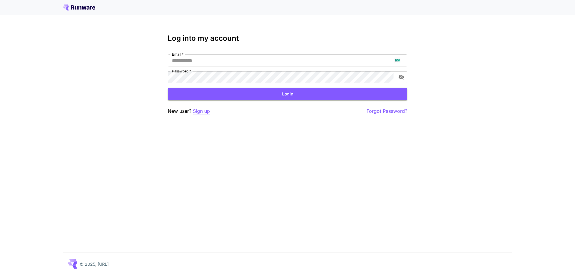
click at [204, 113] on p "Sign up" at bounding box center [201, 111] width 17 height 7
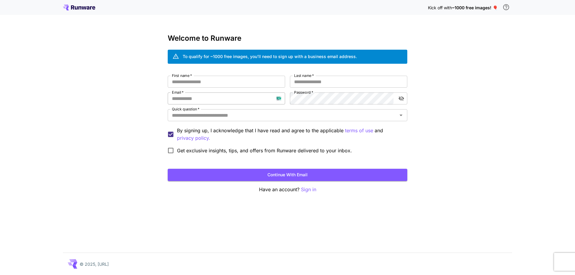
click at [218, 102] on input "Email   *" at bounding box center [226, 99] width 117 height 12
paste input "**********"
type input "**********"
click at [248, 80] on input "First name   *" at bounding box center [226, 82] width 117 height 12
type input "****"
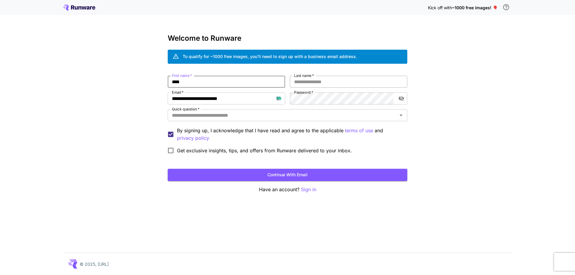
click at [306, 82] on input "Last name   *" at bounding box center [348, 82] width 117 height 12
type input "***"
click at [294, 116] on input "Quick question   *" at bounding box center [283, 115] width 226 height 8
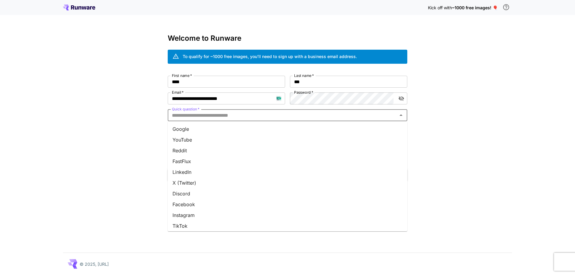
click at [288, 128] on li "Google" at bounding box center [288, 129] width 240 height 11
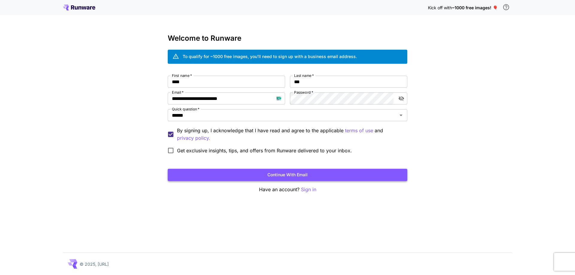
click at [288, 173] on button "Continue with email" at bounding box center [288, 175] width 240 height 12
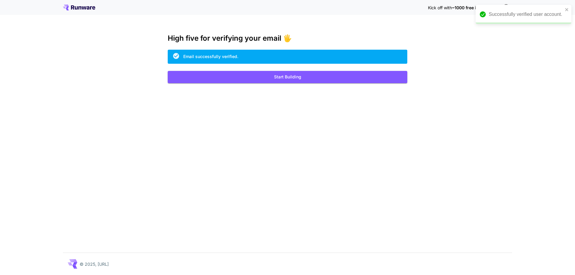
click at [312, 76] on button "Start Building" at bounding box center [288, 77] width 240 height 12
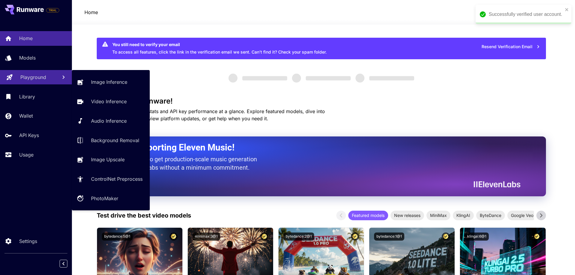
click at [32, 74] on p "Playground" at bounding box center [33, 77] width 26 height 7
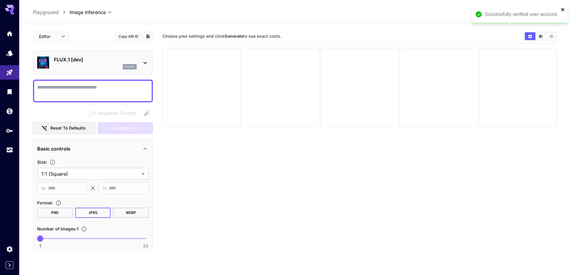
click at [562, 8] on icon "close" at bounding box center [562, 9] width 4 height 5
click at [513, 13] on span "credits left" at bounding box center [516, 12] width 21 height 5
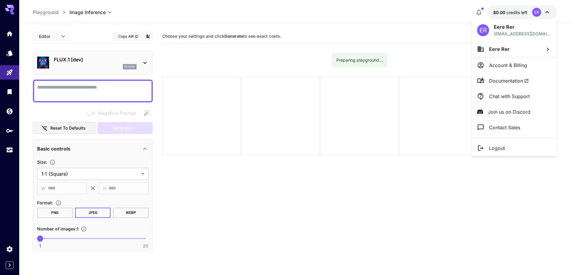
click at [492, 146] on p "Logout" at bounding box center [497, 148] width 16 height 7
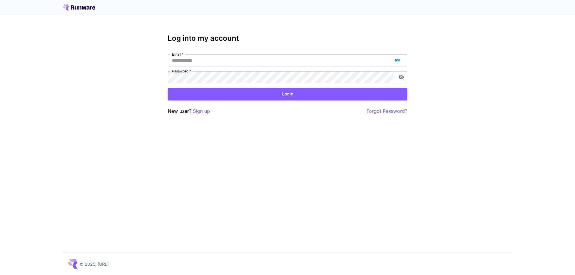
click at [512, 84] on div "Log into my account Email   * Email   * Password   * Password   * Login New use…" at bounding box center [287, 137] width 575 height 275
click at [205, 114] on p "Sign up" at bounding box center [201, 111] width 17 height 7
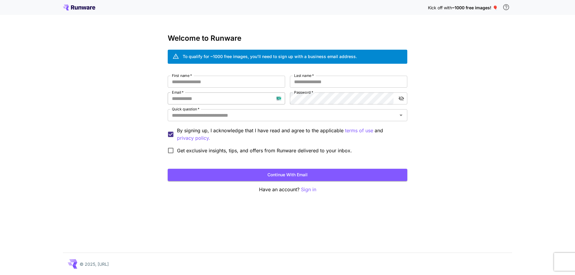
click at [213, 99] on input "Email   *" at bounding box center [226, 99] width 117 height 12
paste input "**********"
type input "**********"
drag, startPoint x: 270, startPoint y: 90, endPoint x: 269, endPoint y: 84, distance: 6.5
click at [270, 90] on div "**********" at bounding box center [288, 116] width 240 height 81
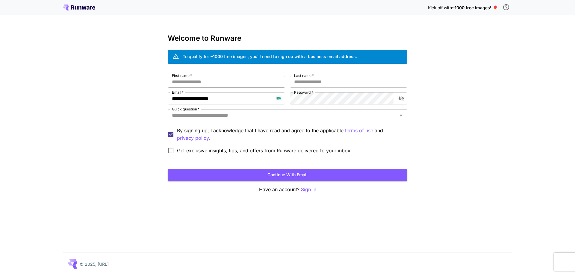
click at [269, 84] on input "First name   *" at bounding box center [226, 82] width 117 height 12
type input "***"
click at [335, 85] on input "*" at bounding box center [348, 82] width 117 height 12
type input "****"
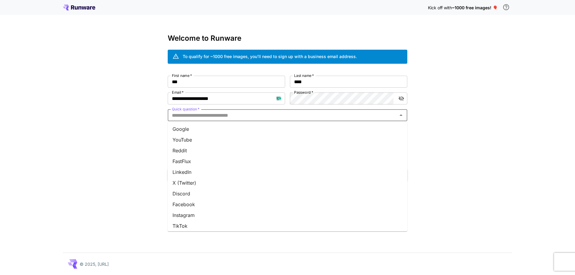
click at [294, 117] on input "Quick question   *" at bounding box center [283, 115] width 226 height 8
click at [292, 128] on li "Google" at bounding box center [288, 129] width 240 height 11
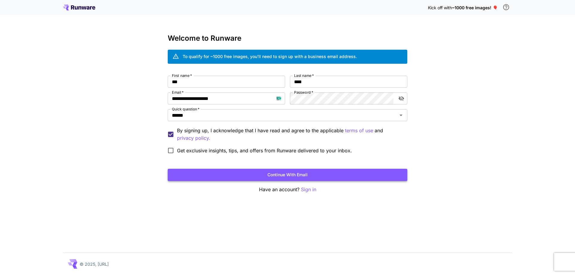
click at [297, 175] on button "Continue with email" at bounding box center [288, 175] width 240 height 12
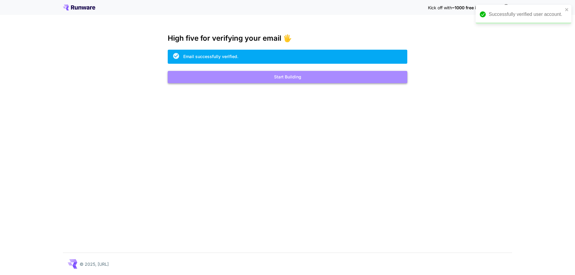
click at [351, 80] on button "Start Building" at bounding box center [288, 77] width 240 height 12
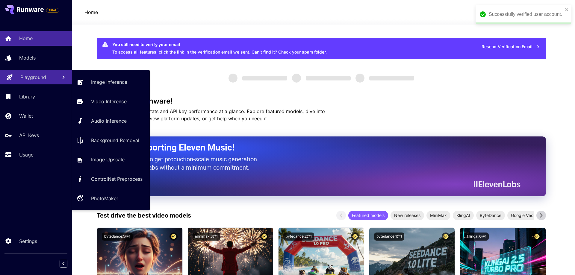
click at [33, 81] on p "Playground" at bounding box center [33, 77] width 26 height 7
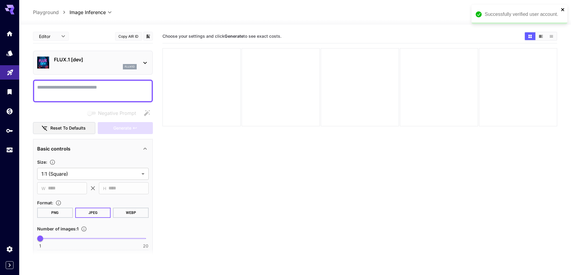
click at [563, 10] on icon "close" at bounding box center [562, 9] width 4 height 5
click at [109, 64] on div "FLUX.1 [dev] flux1d" at bounding box center [95, 62] width 83 height 13
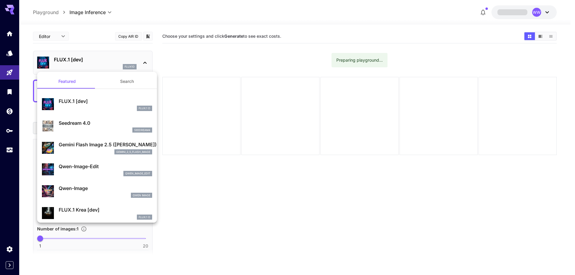
click at [118, 80] on button "Search" at bounding box center [127, 81] width 60 height 14
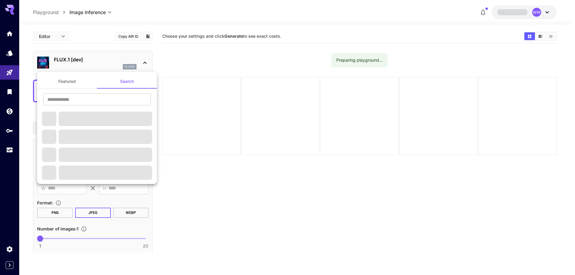
click at [101, 106] on div "​" at bounding box center [97, 101] width 120 height 16
click at [104, 102] on input "text" at bounding box center [97, 99] width 108 height 12
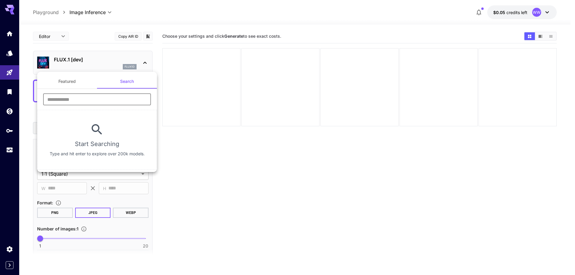
click at [98, 101] on input "text" at bounding box center [97, 99] width 108 height 12
click at [102, 99] on input "text" at bounding box center [97, 99] width 108 height 12
type input "****"
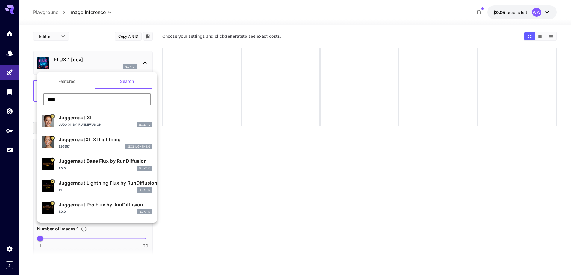
click at [78, 117] on p "Juggernaut XL" at bounding box center [105, 117] width 93 height 7
type input "**"
type input "***"
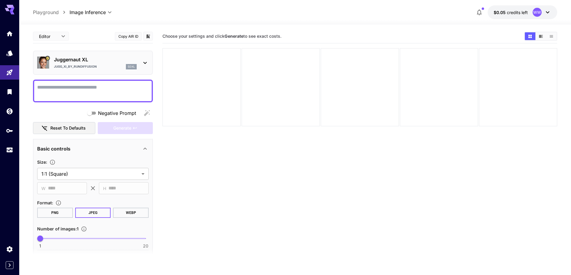
click at [118, 94] on textarea "Negative Prompt" at bounding box center [92, 91] width 111 height 14
paste textarea "**********"
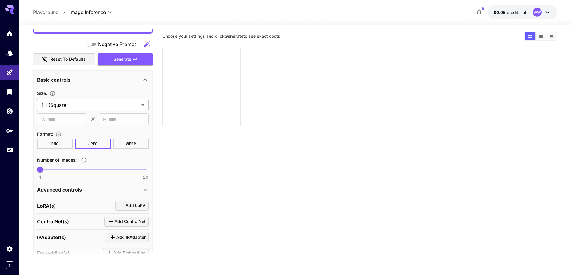
scroll to position [329, 0]
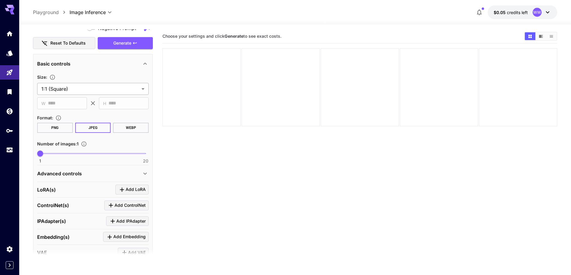
type textarea "**********"
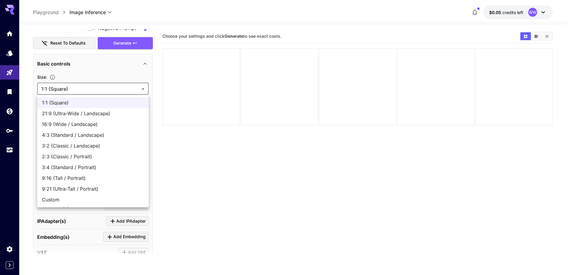
click at [113, 87] on body "**********" at bounding box center [285, 161] width 571 height 323
click at [98, 121] on span "16:9 (Wide / Landscape)" at bounding box center [93, 124] width 102 height 7
type input "**********"
type input "****"
type input "***"
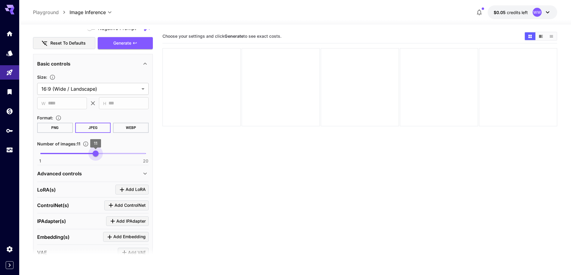
type input "**"
drag, startPoint x: 88, startPoint y: 152, endPoint x: 99, endPoint y: 154, distance: 11.2
click at [99, 154] on span "1 20 12" at bounding box center [92, 153] width 105 height 9
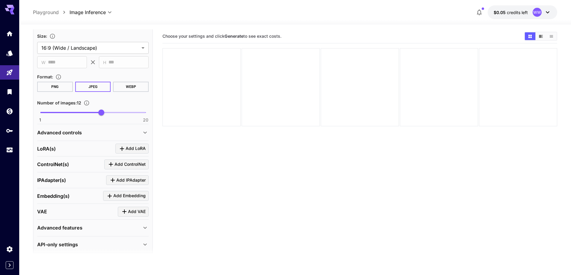
scroll to position [376, 0]
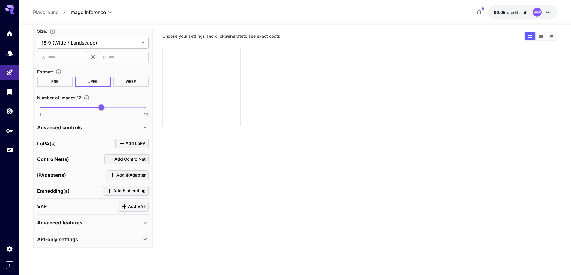
click at [95, 128] on div "Advanced controls" at bounding box center [89, 127] width 104 height 7
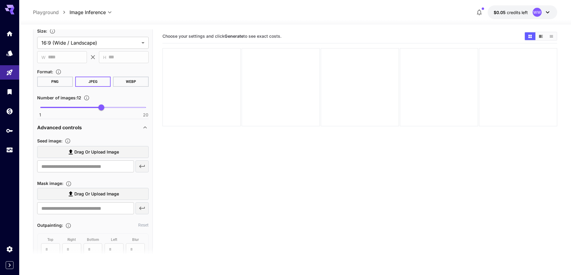
click at [94, 152] on span "Drag or upload image" at bounding box center [96, 152] width 45 height 7
click at [0, 0] on input "Drag or upload image" at bounding box center [0, 0] width 0 height 0
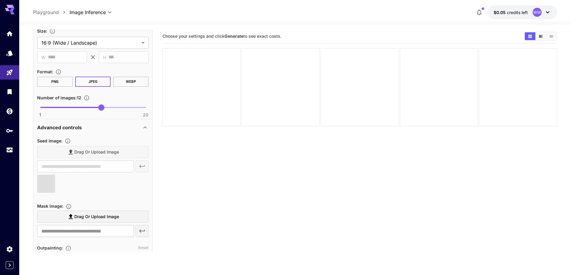
type input "**********"
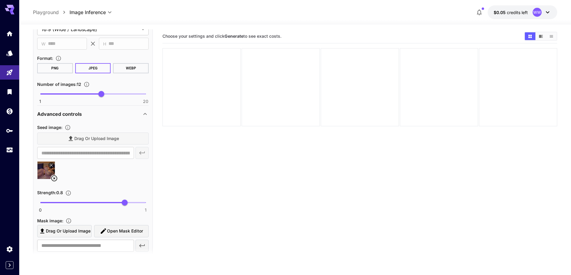
scroll to position [435, 0]
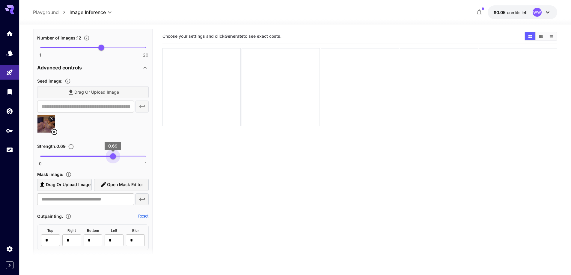
type input "****"
drag, startPoint x: 118, startPoint y: 157, endPoint x: 112, endPoint y: 158, distance: 5.8
click at [112, 158] on span "0 1 0.68" at bounding box center [92, 156] width 105 height 9
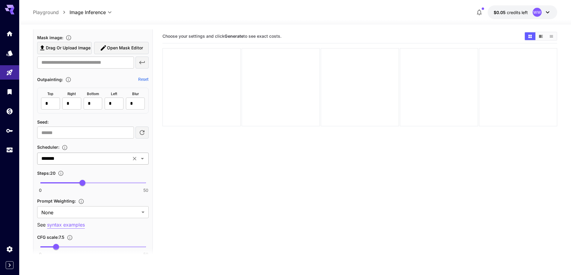
scroll to position [585, 0]
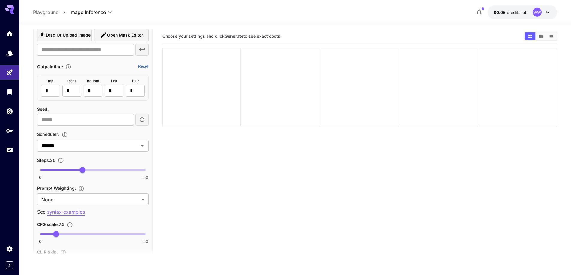
type input "**"
click at [105, 167] on span "0 50 31" at bounding box center [92, 170] width 105 height 9
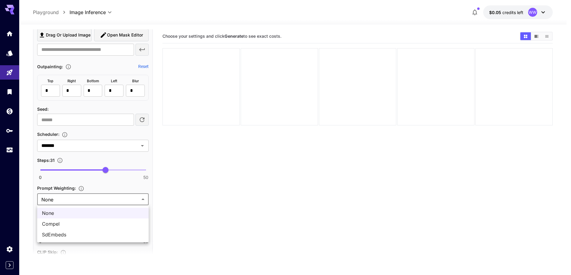
click at [86, 200] on body "**********" at bounding box center [285, 161] width 571 height 323
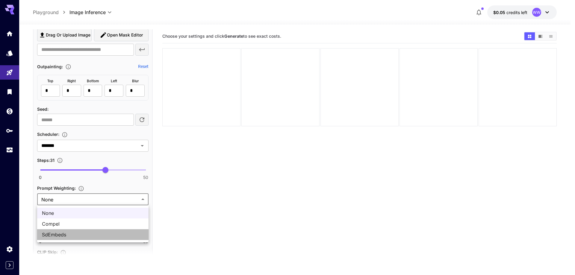
click at [67, 234] on span "SdEmbeds" at bounding box center [93, 234] width 102 height 7
type input "********"
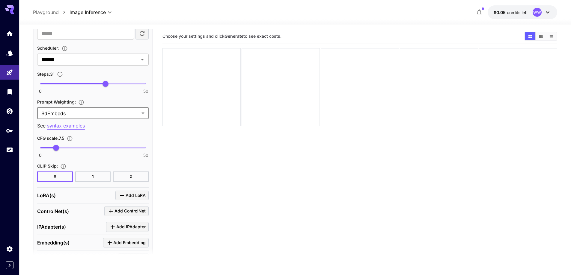
scroll to position [675, 0]
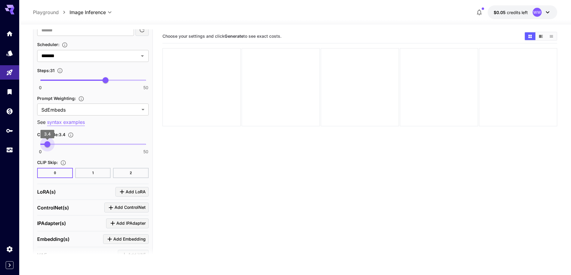
type input "***"
click at [47, 145] on span "3.3" at bounding box center [47, 144] width 6 height 6
click at [125, 191] on icon "Click to add LoRA" at bounding box center [121, 191] width 7 height 7
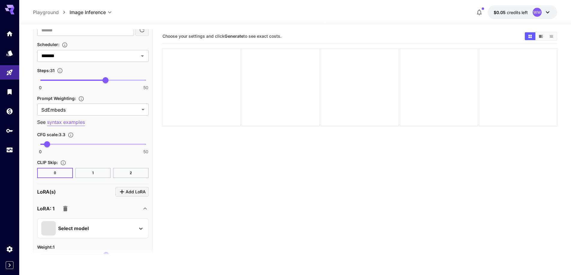
click at [94, 205] on div "LoRA: 1" at bounding box center [89, 209] width 104 height 12
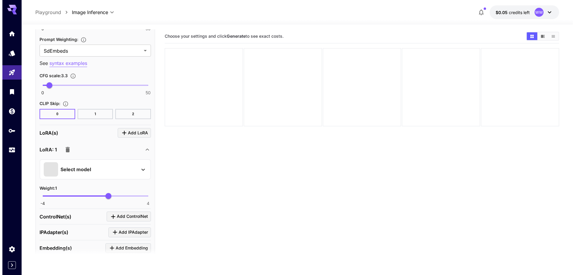
scroll to position [735, 0]
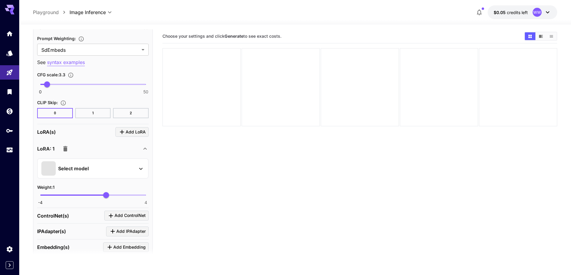
click at [97, 172] on div "Select model" at bounding box center [87, 168] width 93 height 14
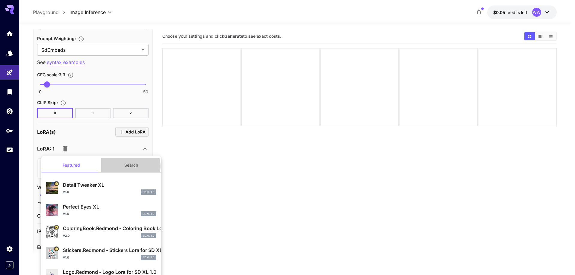
click at [127, 166] on button "Search" at bounding box center [131, 165] width 60 height 14
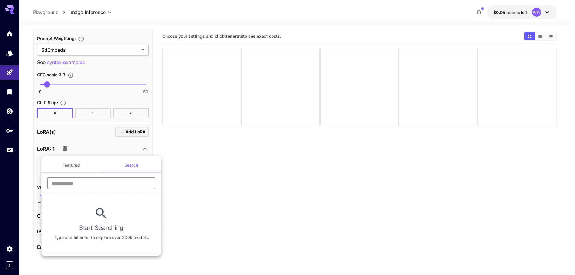
click at [111, 188] on input "text" at bounding box center [101, 183] width 108 height 12
type input "****"
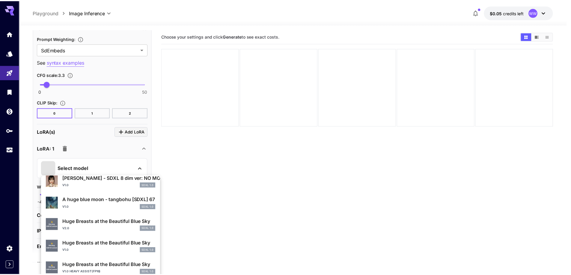
scroll to position [210, 0]
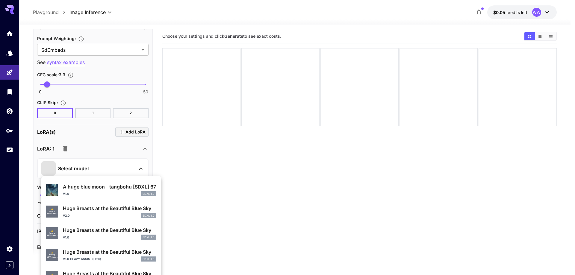
click at [99, 249] on p "Huge Breasts at the Beautiful Blue Sky" at bounding box center [109, 252] width 93 height 7
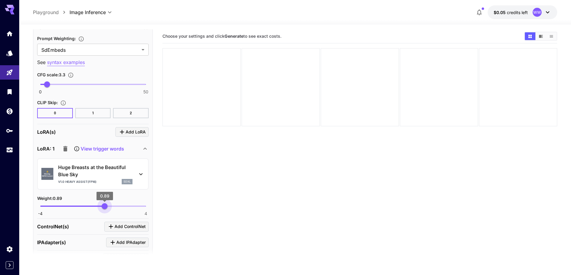
type input "****"
click at [102, 209] on span "0.68" at bounding box center [102, 206] width 6 height 6
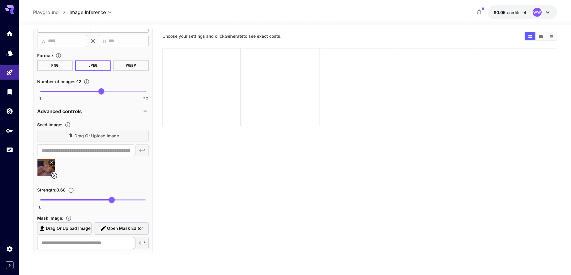
scroll to position [316, 0]
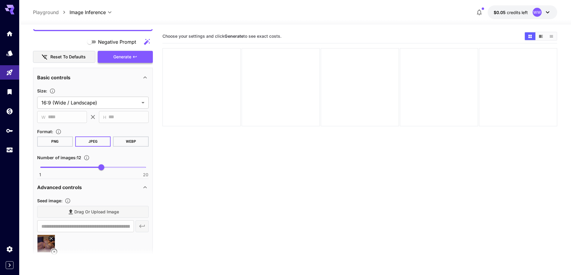
click at [132, 60] on button "Generate" at bounding box center [125, 57] width 55 height 12
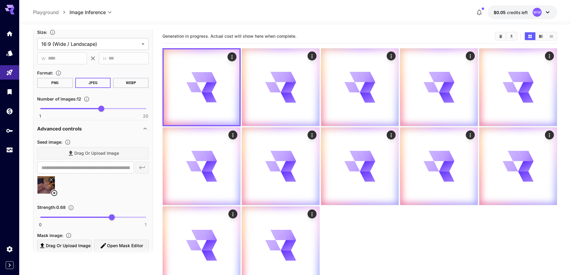
scroll to position [376, 0]
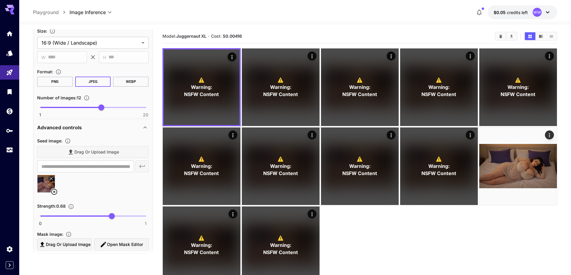
click at [53, 193] on icon at bounding box center [54, 191] width 7 height 7
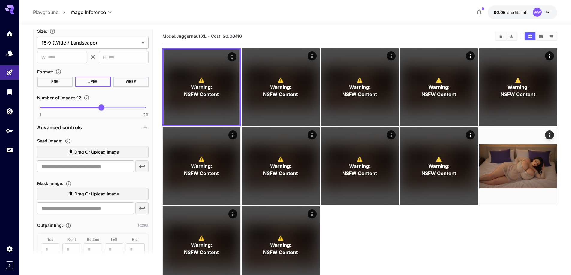
click at [113, 157] on label "Drag or upload image" at bounding box center [92, 152] width 111 height 12
click at [0, 0] on input "Drag or upload image" at bounding box center [0, 0] width 0 height 0
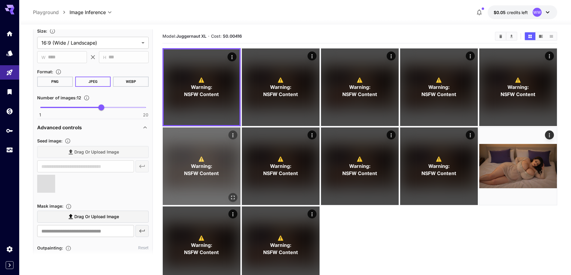
type input "**********"
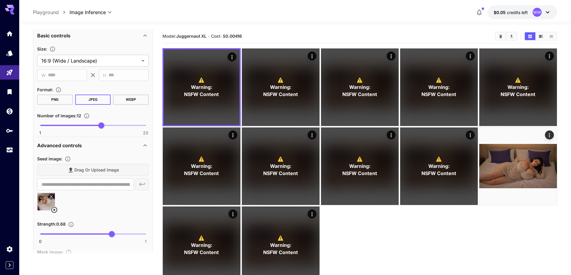
scroll to position [316, 0]
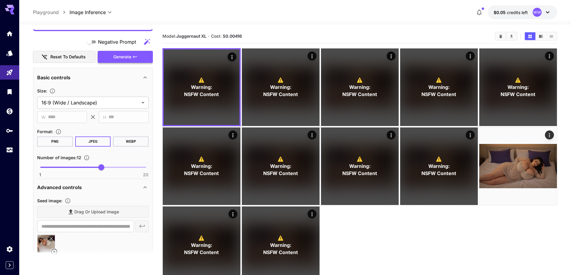
click at [131, 59] on span "Generate" at bounding box center [122, 56] width 18 height 7
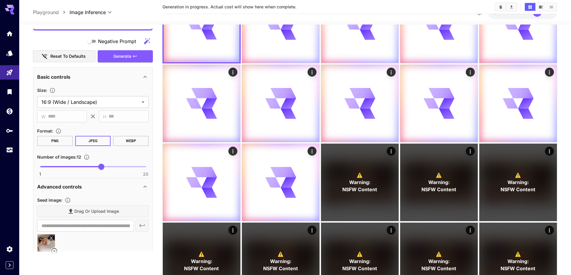
scroll to position [90, 0]
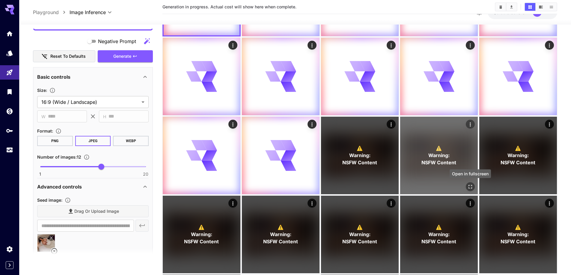
click at [470, 187] on icon "Open in fullscreen" at bounding box center [470, 187] width 6 height 6
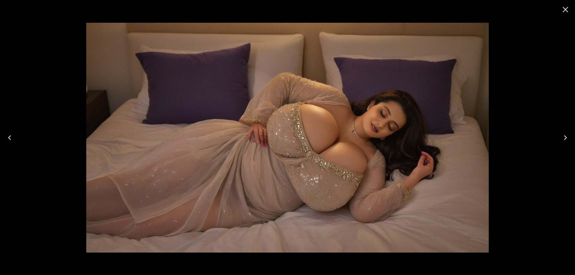
click at [565, 138] on icon "Next" at bounding box center [566, 138] width 10 height 10
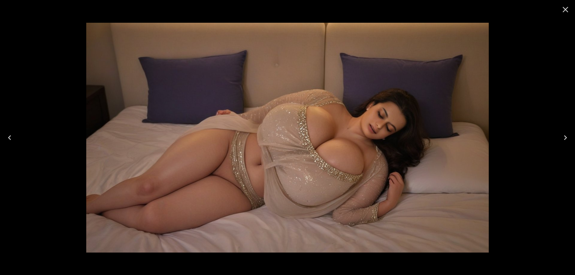
click at [565, 138] on icon "Next" at bounding box center [566, 138] width 10 height 10
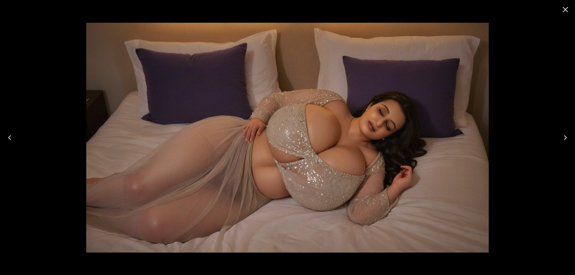
click at [560, 139] on button "Next" at bounding box center [565, 138] width 19 height 24
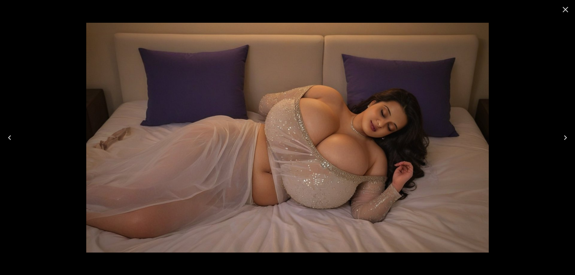
click at [565, 8] on icon "Close" at bounding box center [566, 10] width 10 height 10
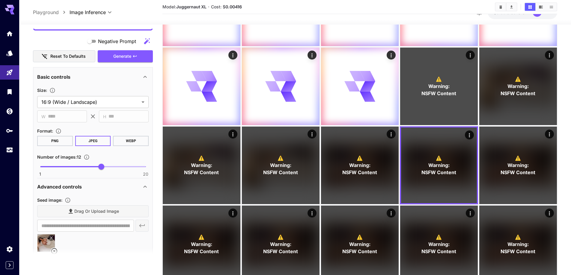
scroll to position [30, 0]
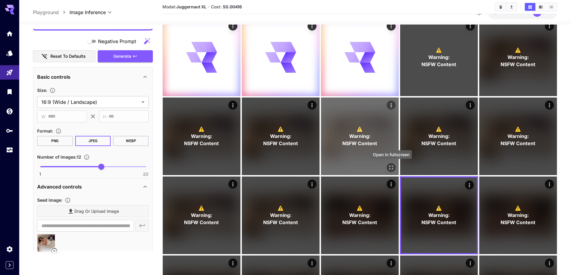
click at [393, 166] on icon "Open in fullscreen" at bounding box center [391, 168] width 6 height 6
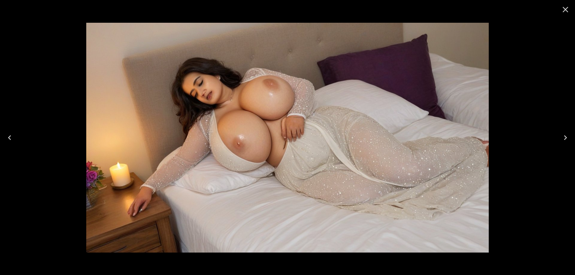
click at [564, 137] on icon "Next" at bounding box center [566, 138] width 10 height 10
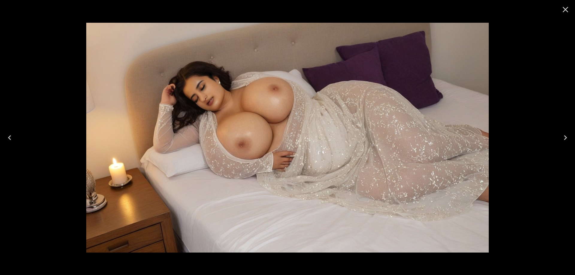
click at [564, 137] on icon "Next" at bounding box center [566, 138] width 10 height 10
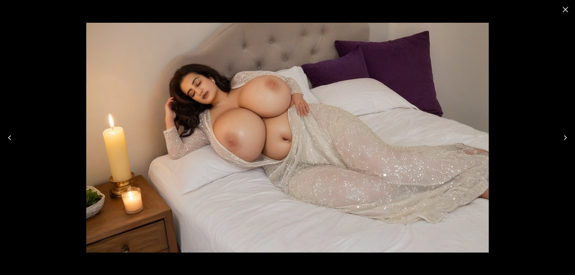
click at [568, 10] on icon "Close" at bounding box center [566, 10] width 10 height 10
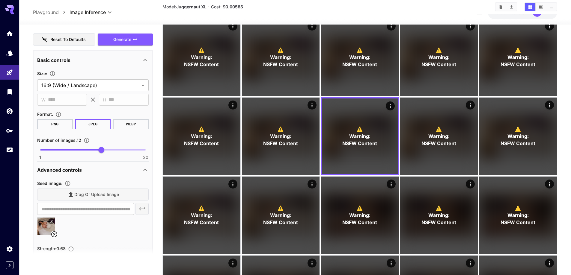
scroll to position [346, 0]
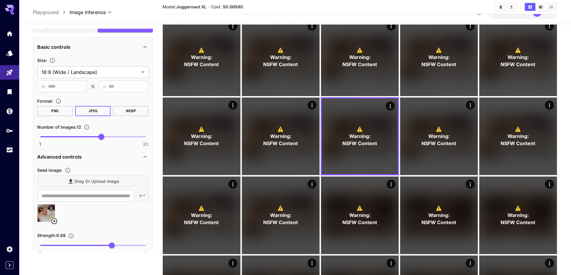
click at [54, 222] on icon at bounding box center [54, 221] width 6 height 6
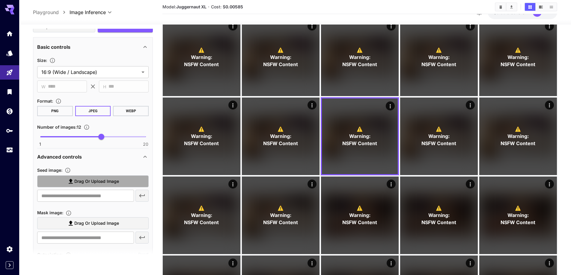
click at [103, 183] on span "Drag or upload image" at bounding box center [96, 181] width 45 height 7
click at [0, 0] on input "Drag or upload image" at bounding box center [0, 0] width 0 height 0
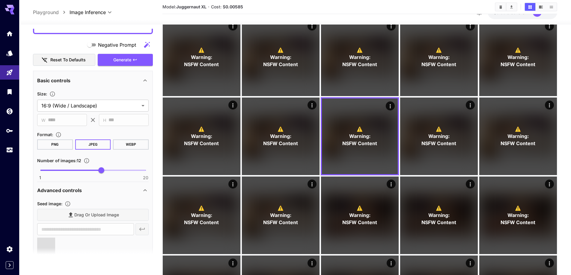
type input "**********"
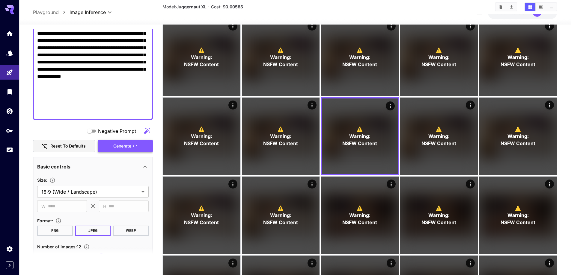
click at [133, 145] on icon "button" at bounding box center [134, 146] width 5 height 5
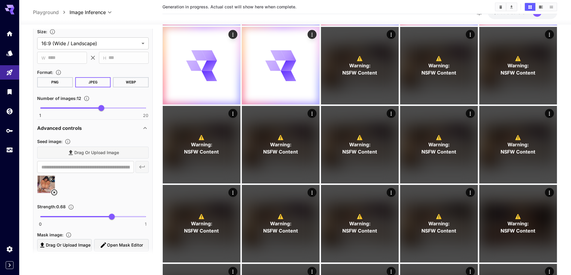
scroll to position [376, 0]
click at [55, 193] on icon at bounding box center [54, 191] width 7 height 7
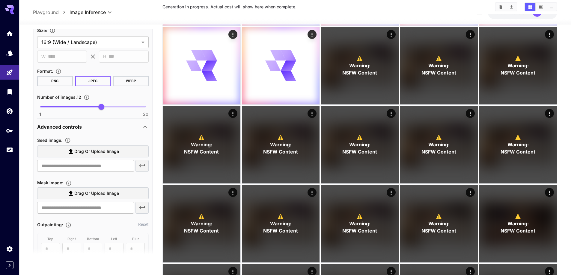
click at [106, 148] on span "Drag or upload image" at bounding box center [96, 151] width 45 height 7
click at [0, 0] on input "Drag or upload image" at bounding box center [0, 0] width 0 height 0
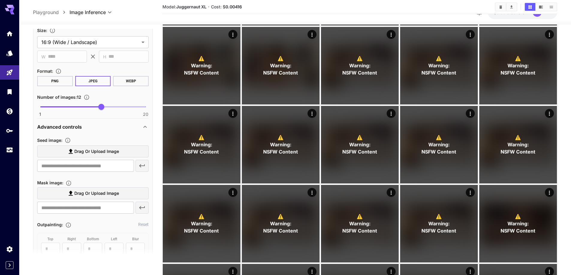
scroll to position [210, 0]
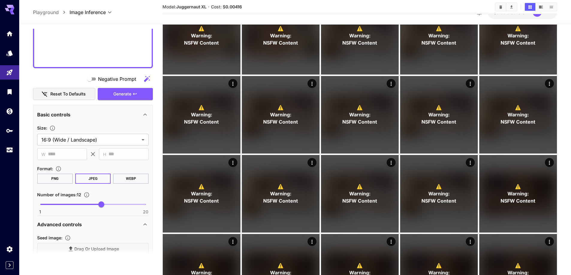
type input "**********"
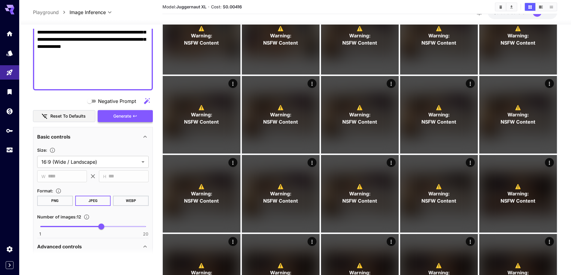
click at [135, 115] on icon "button" at bounding box center [134, 116] width 5 height 5
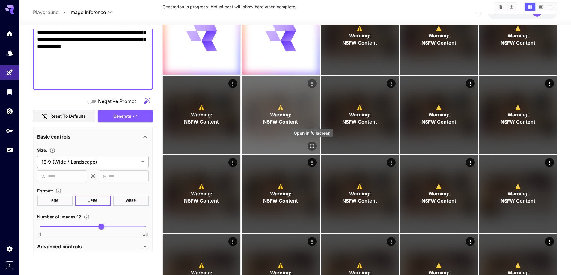
click at [311, 145] on icon "Open in fullscreen" at bounding box center [312, 146] width 6 height 6
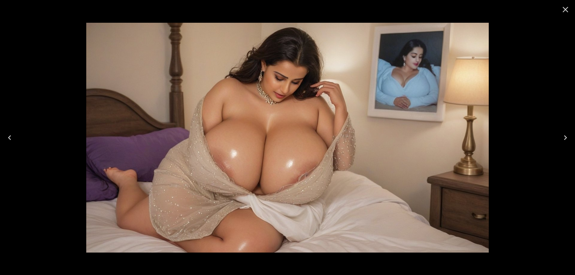
click at [562, 140] on icon "Next" at bounding box center [566, 138] width 10 height 10
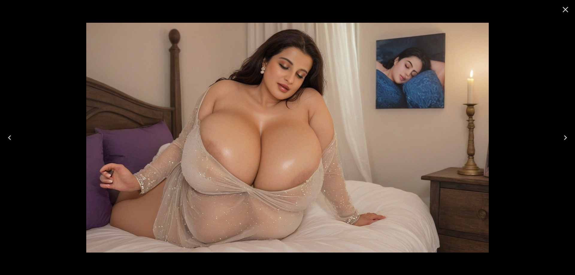
click at [562, 140] on icon "Next" at bounding box center [566, 138] width 10 height 10
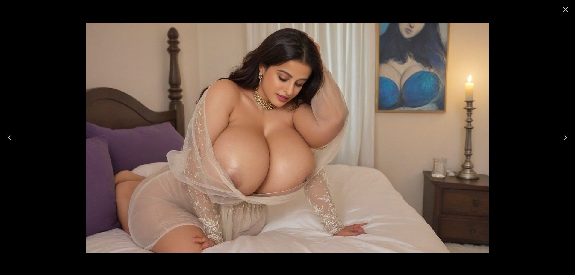
click at [562, 140] on icon "Next" at bounding box center [566, 138] width 10 height 10
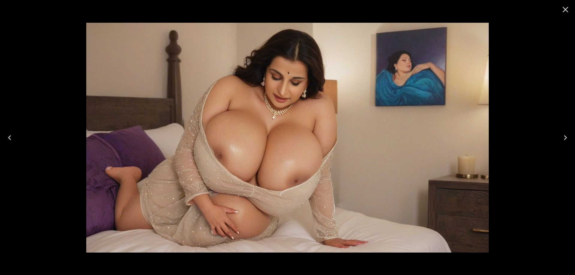
click at [562, 140] on icon "Next" at bounding box center [566, 138] width 10 height 10
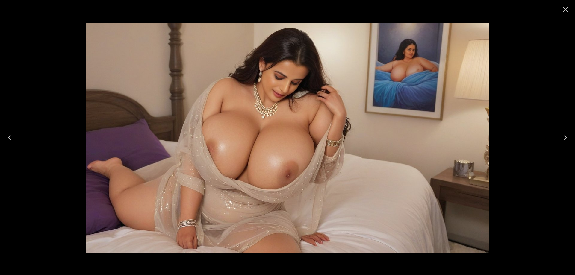
click at [564, 8] on icon "Close" at bounding box center [566, 10] width 6 height 6
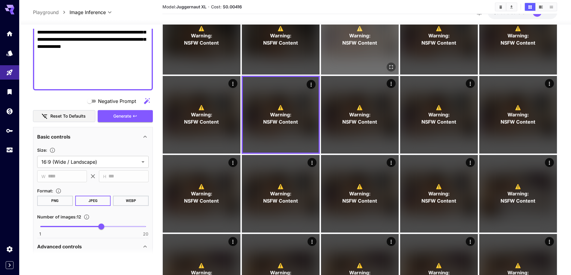
scroll to position [180, 0]
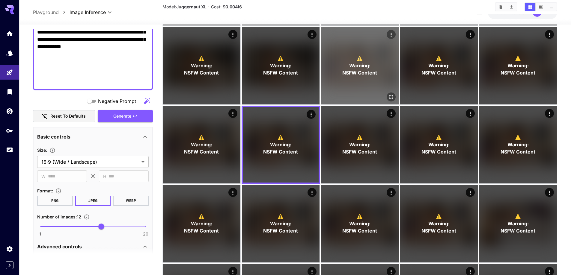
click at [388, 97] on icon "Open in fullscreen" at bounding box center [391, 97] width 6 height 6
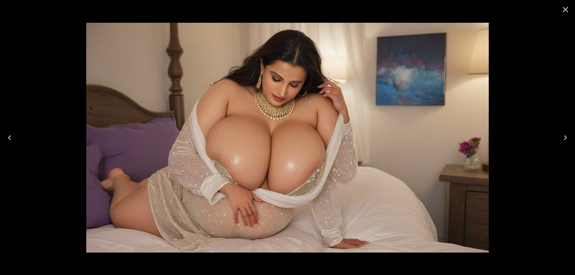
click at [566, 10] on icon "Close" at bounding box center [566, 10] width 6 height 6
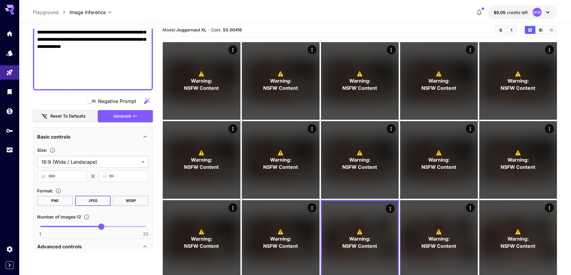
scroll to position [0, 0]
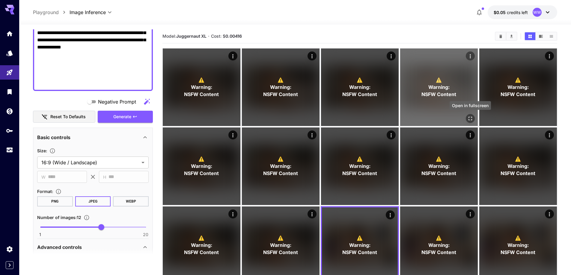
click at [471, 117] on icon "Open in fullscreen" at bounding box center [470, 119] width 4 height 4
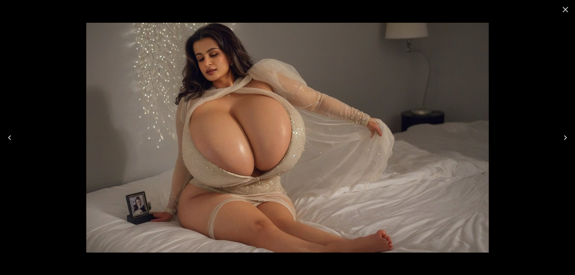
click at [562, 134] on icon "Next" at bounding box center [566, 138] width 10 height 10
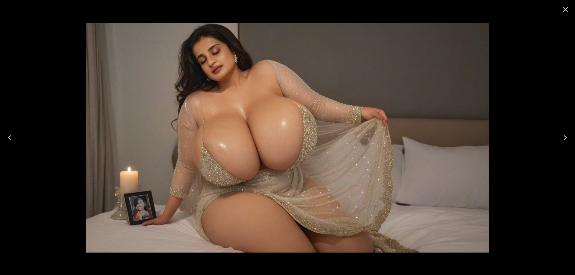
click at [562, 134] on icon "Next" at bounding box center [566, 138] width 10 height 10
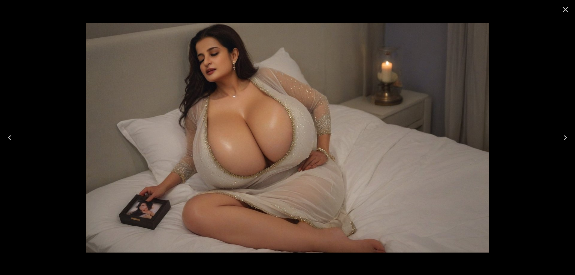
click at [562, 134] on icon "Next" at bounding box center [566, 138] width 10 height 10
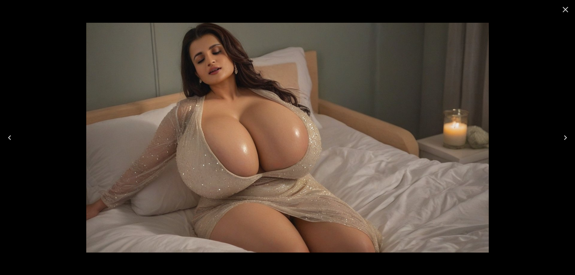
click at [562, 134] on icon "Next" at bounding box center [566, 138] width 10 height 10
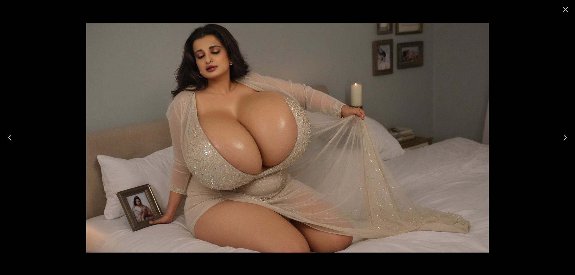
click at [563, 7] on icon "Close" at bounding box center [566, 10] width 10 height 10
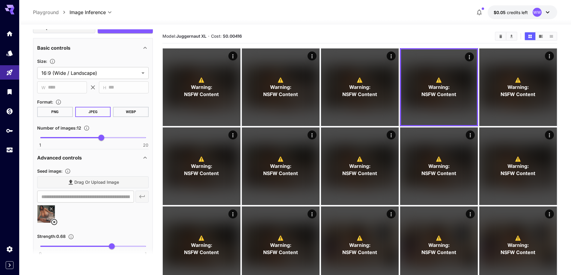
scroll to position [346, 0]
click at [56, 223] on icon at bounding box center [54, 221] width 7 height 7
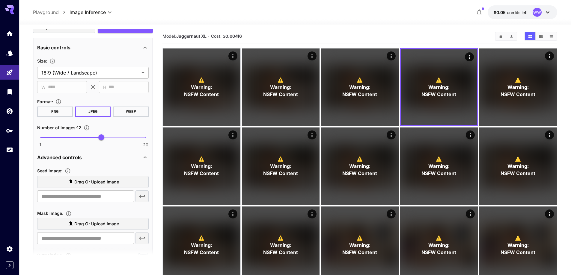
click at [105, 182] on span "Drag or upload image" at bounding box center [96, 182] width 45 height 7
click at [0, 0] on input "Drag or upload image" at bounding box center [0, 0] width 0 height 0
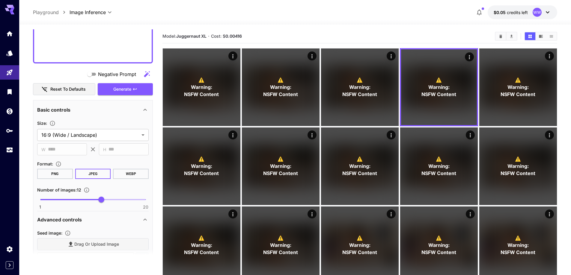
type input "**********"
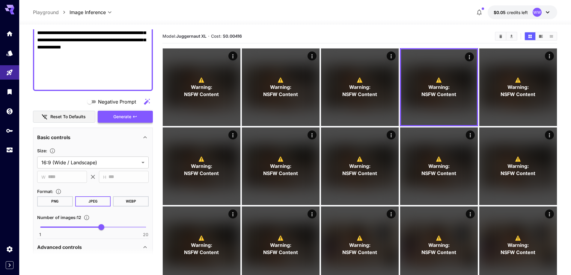
click at [136, 117] on icon "button" at bounding box center [135, 117] width 4 height 2
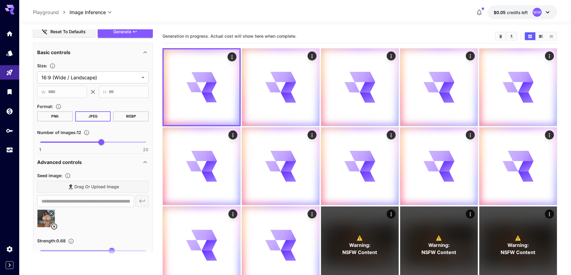
scroll to position [346, 0]
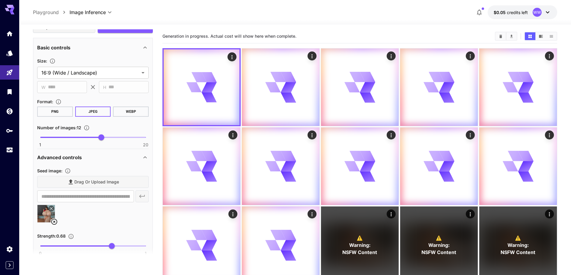
click at [53, 221] on icon at bounding box center [54, 222] width 6 height 6
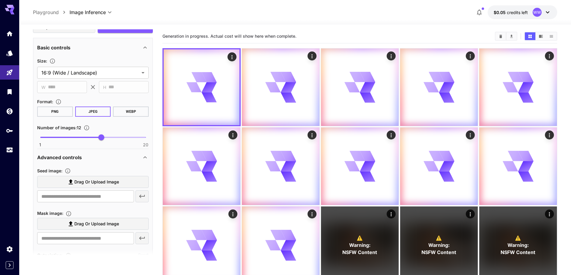
click at [112, 187] on label "Drag or upload image" at bounding box center [92, 182] width 111 height 12
click at [0, 0] on input "Drag or upload image" at bounding box center [0, 0] width 0 height 0
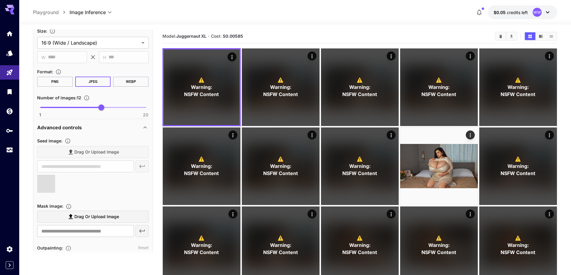
type input "**********"
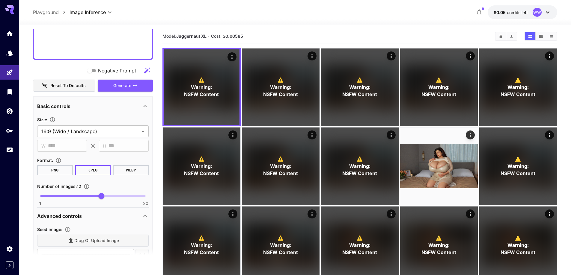
scroll to position [286, 0]
click at [128, 86] on span "Generate" at bounding box center [122, 86] width 18 height 7
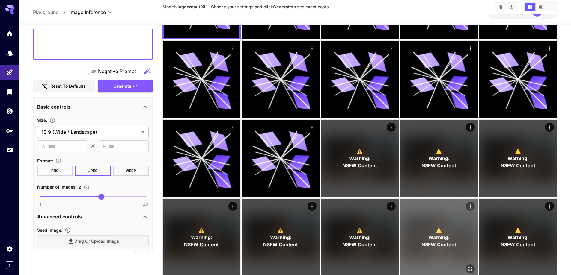
scroll to position [120, 0]
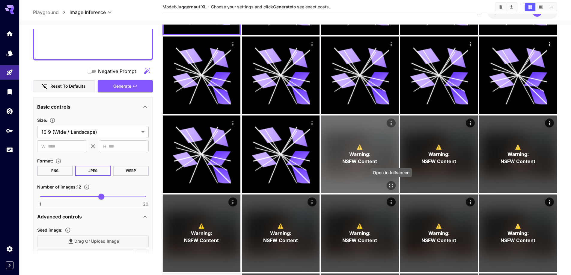
click at [394, 186] on button "Open in fullscreen" at bounding box center [390, 185] width 9 height 9
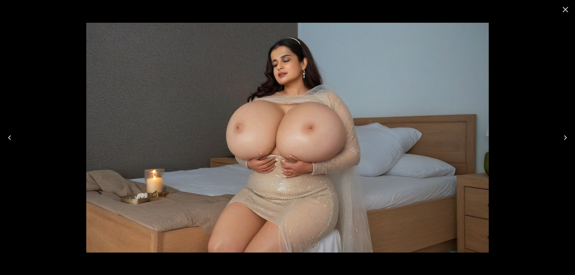
click at [567, 135] on icon "Next" at bounding box center [566, 138] width 10 height 10
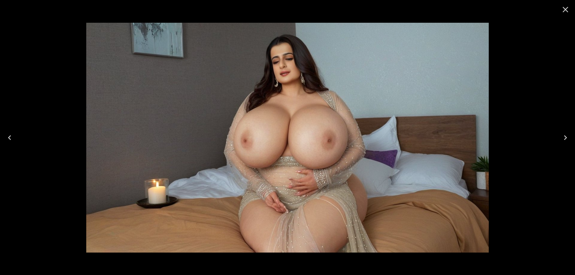
click at [567, 135] on icon "Next" at bounding box center [566, 138] width 10 height 10
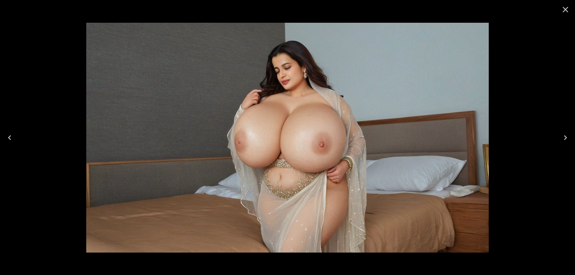
click at [567, 135] on icon "Next" at bounding box center [566, 138] width 10 height 10
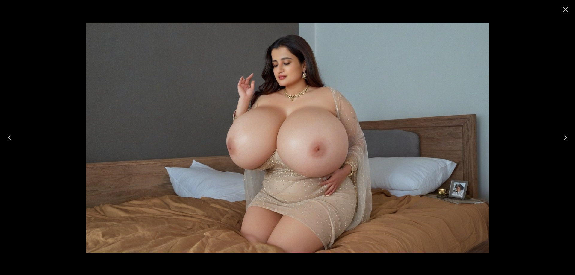
click at [567, 135] on icon "Next" at bounding box center [566, 138] width 10 height 10
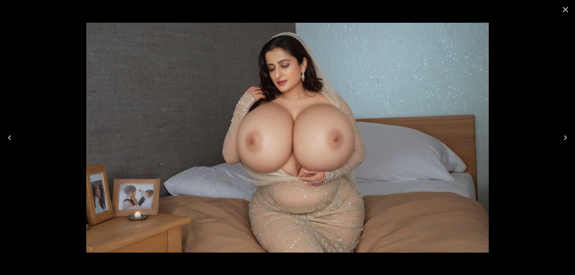
click at [567, 135] on icon "Next" at bounding box center [566, 138] width 10 height 10
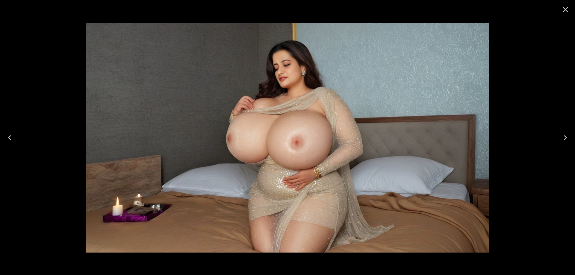
click at [567, 135] on icon "Next" at bounding box center [566, 138] width 10 height 10
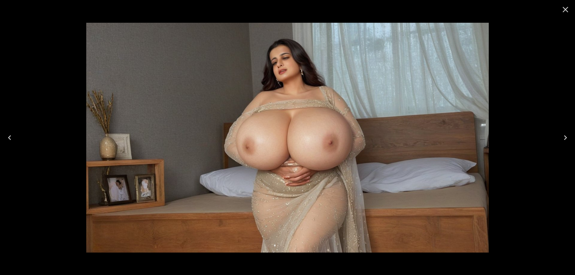
click at [567, 135] on icon "Next" at bounding box center [566, 138] width 10 height 10
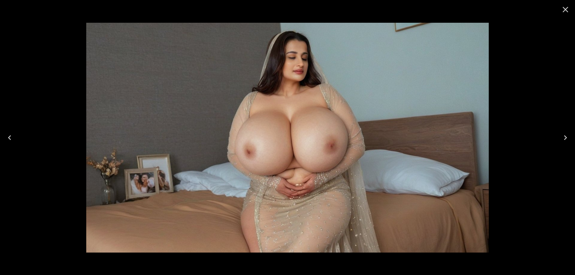
click at [567, 135] on icon "Next" at bounding box center [566, 138] width 10 height 10
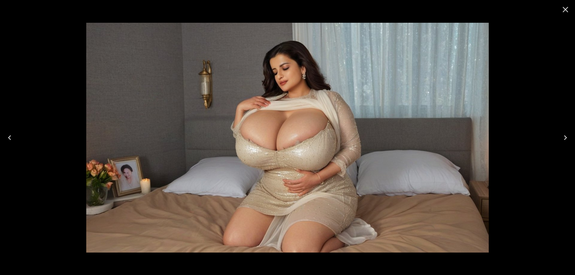
click at [567, 135] on icon "Next" at bounding box center [566, 138] width 10 height 10
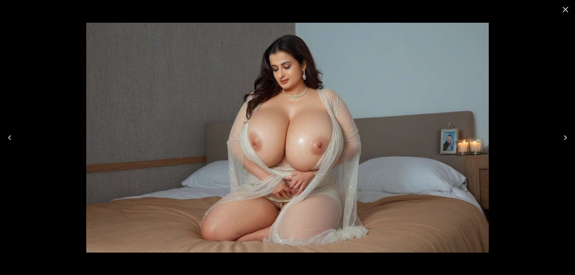
click at [567, 135] on icon "Next" at bounding box center [566, 138] width 10 height 10
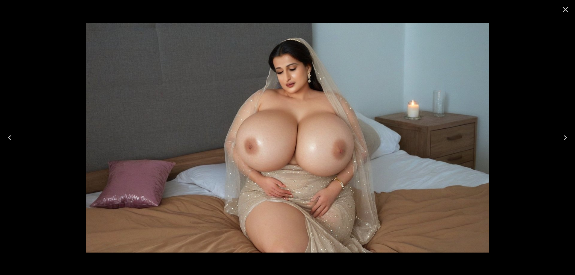
click at [567, 135] on icon "Next" at bounding box center [566, 138] width 10 height 10
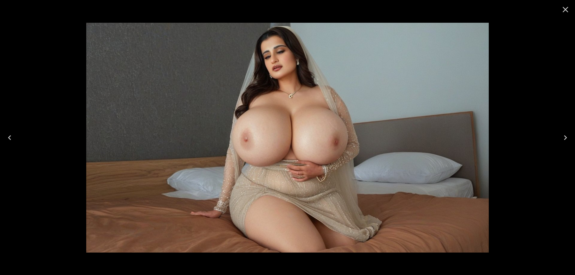
click at [567, 135] on icon "Next" at bounding box center [566, 138] width 10 height 10
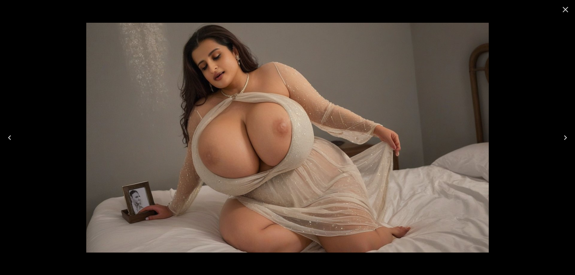
click at [567, 135] on icon "Next" at bounding box center [566, 138] width 10 height 10
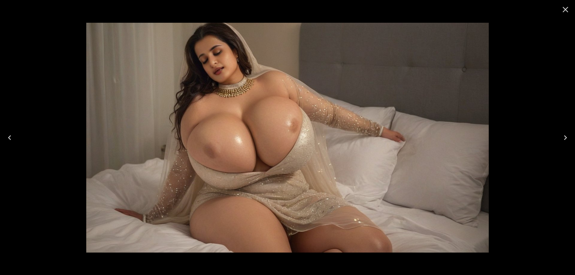
click at [567, 135] on icon "Next" at bounding box center [566, 138] width 10 height 10
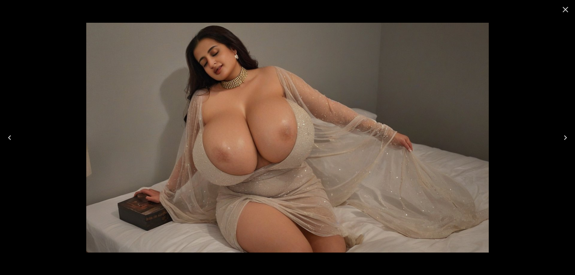
click at [567, 135] on icon "Next" at bounding box center [566, 138] width 10 height 10
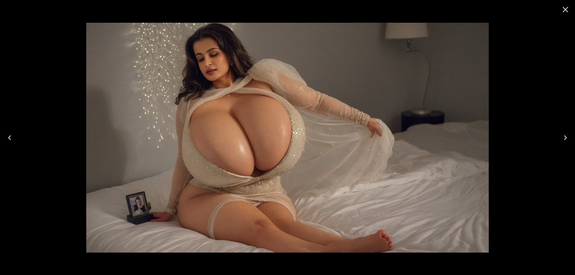
click at [564, 10] on icon "Close" at bounding box center [566, 10] width 6 height 6
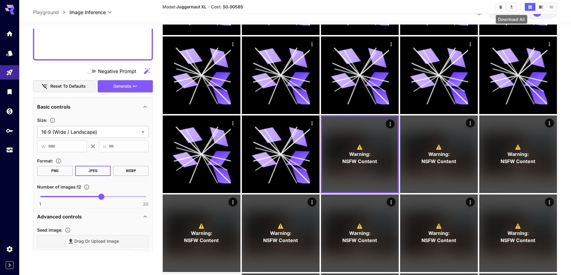
click at [509, 9] on icon "Download All" at bounding box center [511, 7] width 4 height 4
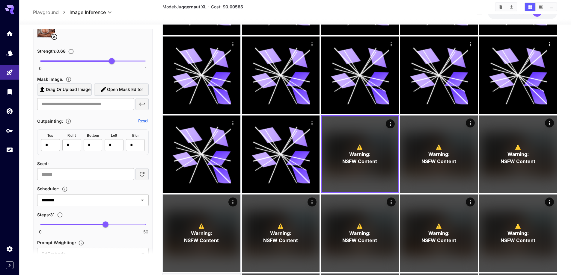
scroll to position [55, 0]
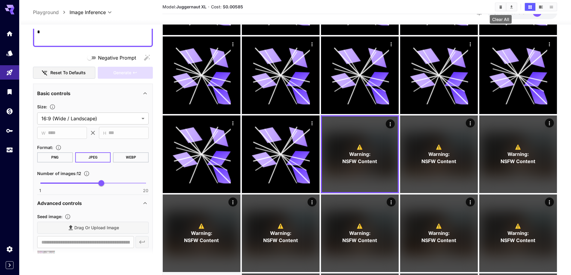
click at [502, 7] on icon "Clear All" at bounding box center [500, 7] width 4 height 4
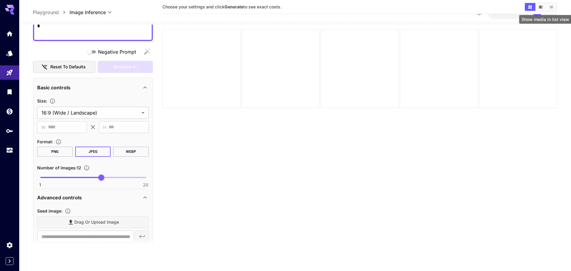
click at [549, 6] on icon "Show media in list view" at bounding box center [551, 7] width 4 height 4
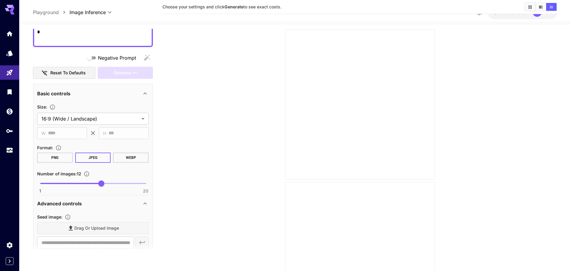
click at [556, 6] on button "Show media in list view" at bounding box center [551, 7] width 10 height 8
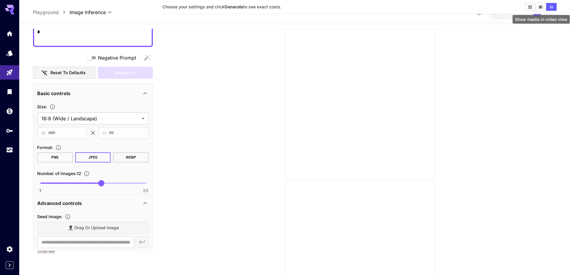
click at [542, 9] on icon "Show media in video view" at bounding box center [540, 7] width 4 height 4
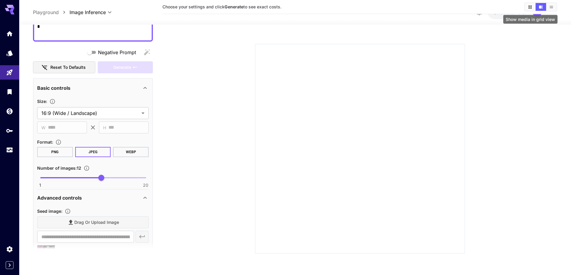
click at [529, 8] on icon "Show media in grid view" at bounding box center [529, 6] width 3 height 3
click at [538, 9] on icon "Show media in video view" at bounding box center [540, 7] width 4 height 4
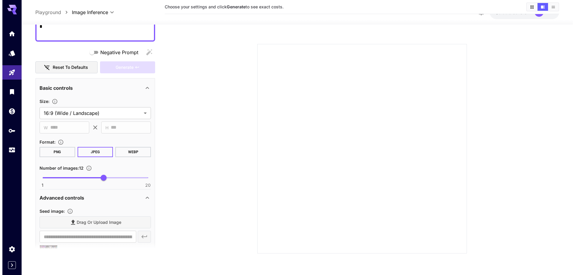
scroll to position [0, 0]
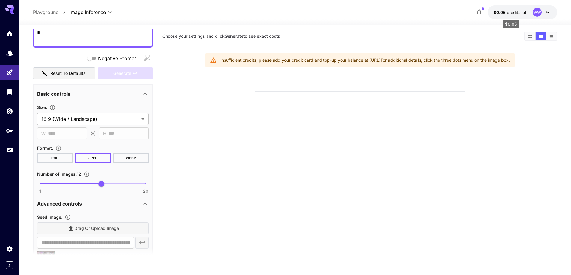
click at [509, 14] on span "credits left" at bounding box center [516, 12] width 21 height 5
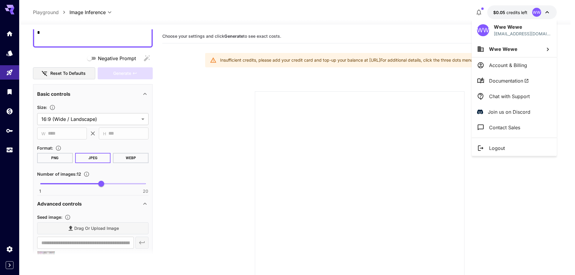
click at [509, 149] on li "Logout" at bounding box center [514, 148] width 85 height 16
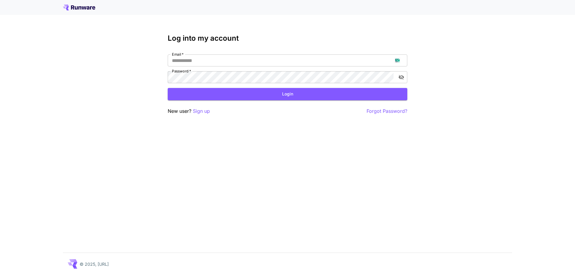
drag, startPoint x: 472, startPoint y: 71, endPoint x: 483, endPoint y: 61, distance: 14.8
click at [472, 71] on div "Log into my account Email   * Email   * Password   * Password   * Login New use…" at bounding box center [287, 137] width 575 height 275
click at [197, 111] on p "Sign up" at bounding box center [201, 111] width 17 height 7
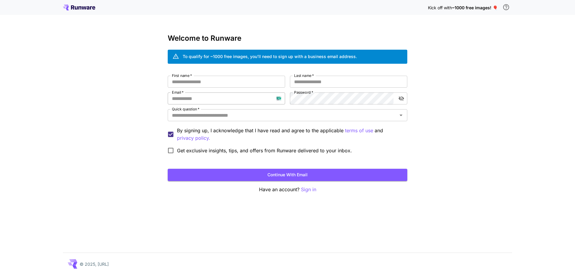
click at [211, 100] on input "Email   *" at bounding box center [226, 99] width 117 height 12
paste input "**********"
type input "**********"
click at [243, 87] on input "First name   *" at bounding box center [226, 82] width 117 height 12
type input "****"
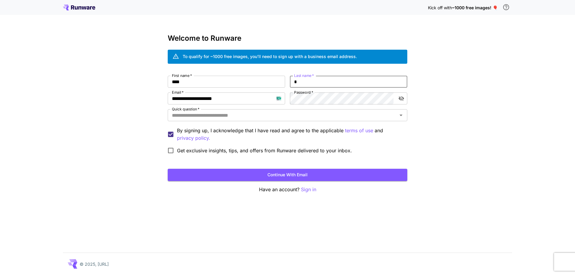
click at [313, 80] on input "*" at bounding box center [348, 82] width 117 height 12
type input "*****"
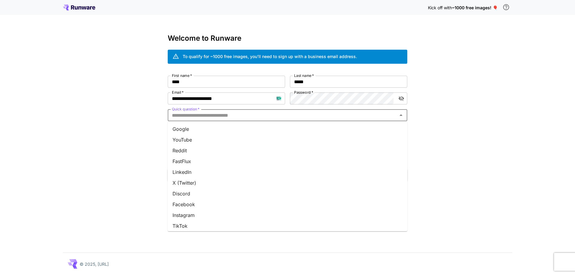
click at [297, 114] on input "Quick question   *" at bounding box center [283, 115] width 226 height 8
click at [291, 131] on li "Google" at bounding box center [288, 129] width 240 height 11
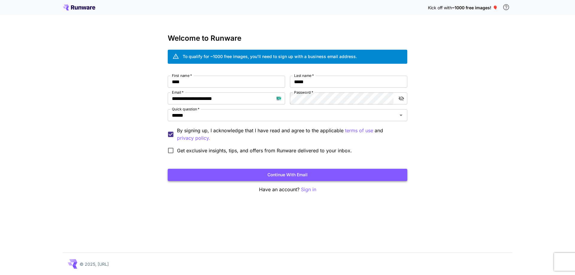
click at [289, 179] on button "Continue with email" at bounding box center [288, 175] width 240 height 12
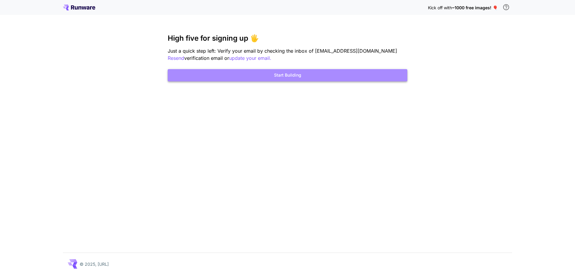
click at [317, 72] on button "Start Building" at bounding box center [288, 75] width 240 height 12
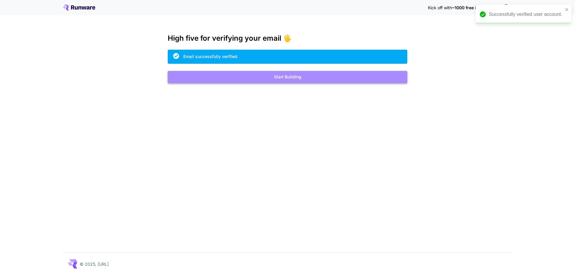
click at [332, 80] on button "Start Building" at bounding box center [288, 77] width 240 height 12
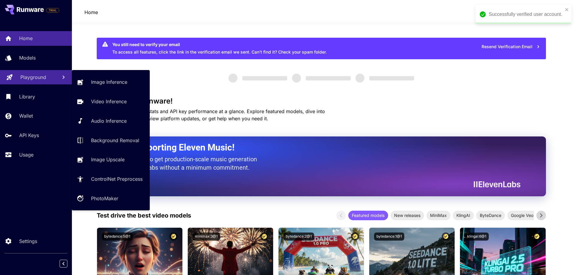
click at [41, 78] on p "Playground" at bounding box center [33, 77] width 26 height 7
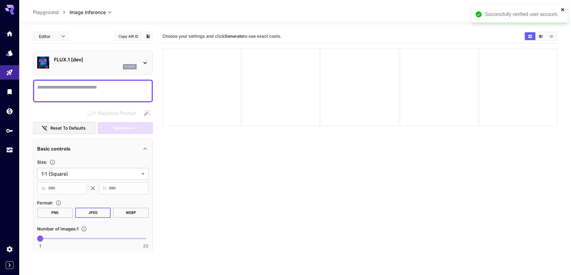
click at [563, 9] on icon "close" at bounding box center [562, 9] width 4 height 5
click at [113, 67] on div "flux1d" at bounding box center [95, 66] width 83 height 5
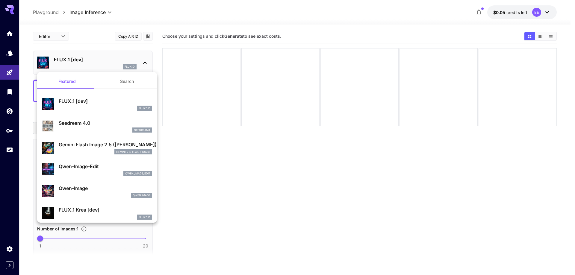
click at [117, 85] on button "Search" at bounding box center [127, 81] width 60 height 14
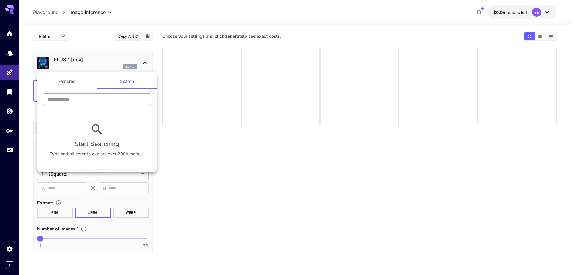
click at [113, 99] on input "text" at bounding box center [97, 99] width 108 height 12
type input "****"
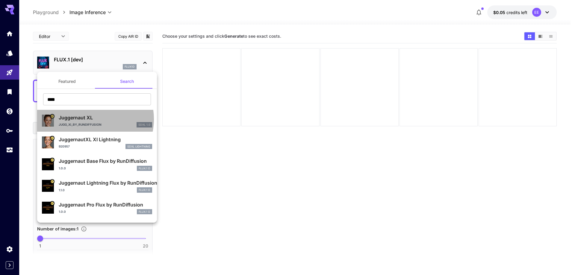
click at [90, 119] on p "Juggernaut XL" at bounding box center [105, 117] width 93 height 7
type input "**"
type input "***"
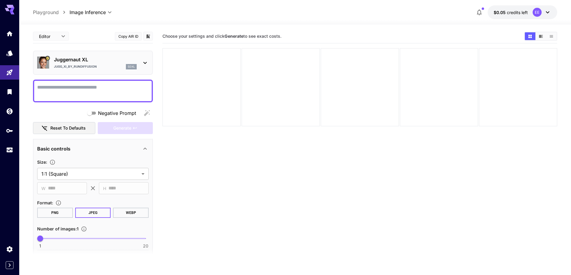
click at [100, 83] on div at bounding box center [93, 91] width 120 height 23
click at [102, 93] on textarea "Negative Prompt" at bounding box center [92, 91] width 111 height 14
paste textarea "**********"
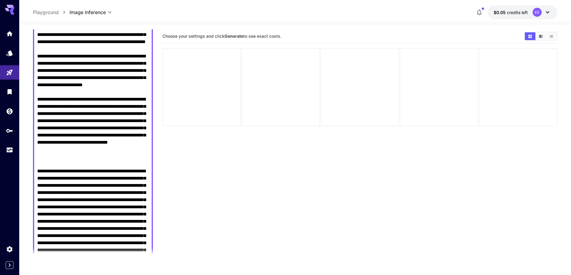
scroll to position [210, 0]
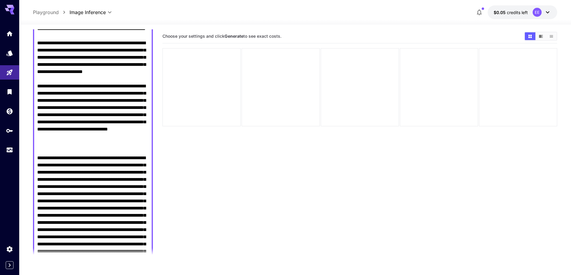
click at [125, 63] on textarea "Negative Prompt" at bounding box center [92, 176] width 111 height 604
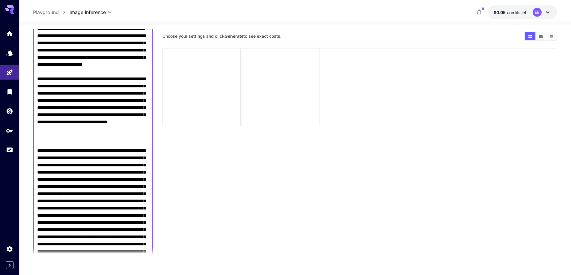
scroll to position [242, 0]
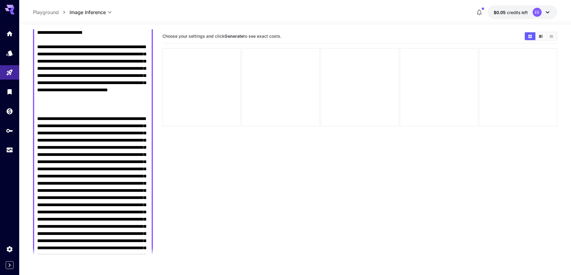
click at [66, 80] on textarea "Negative Prompt" at bounding box center [92, 140] width 111 height 597
click at [66, 78] on textarea "Negative Prompt" at bounding box center [92, 140] width 111 height 597
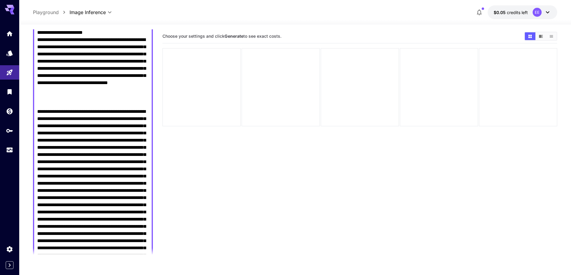
scroll to position [285, 0]
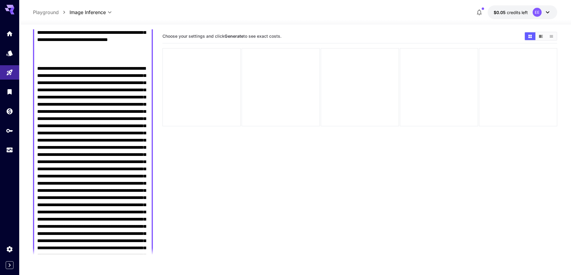
click at [146, 91] on textarea "Negative Prompt" at bounding box center [92, 93] width 111 height 589
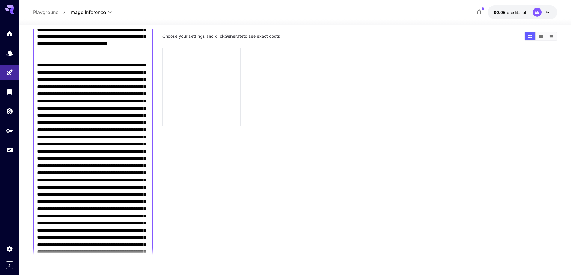
scroll to position [252, 0]
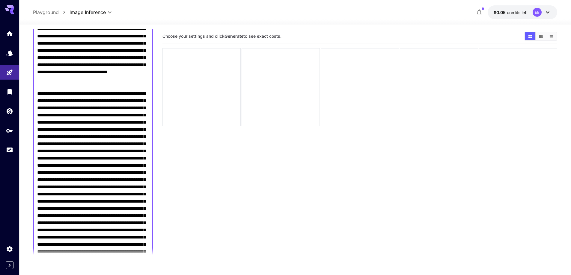
click at [142, 123] on textarea "Negative Prompt" at bounding box center [92, 122] width 111 height 582
click at [145, 123] on textarea "Negative Prompt" at bounding box center [92, 122] width 111 height 582
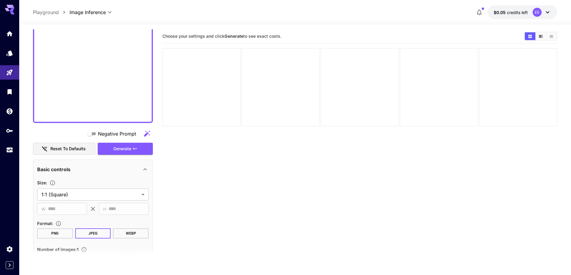
scroll to position [539, 0]
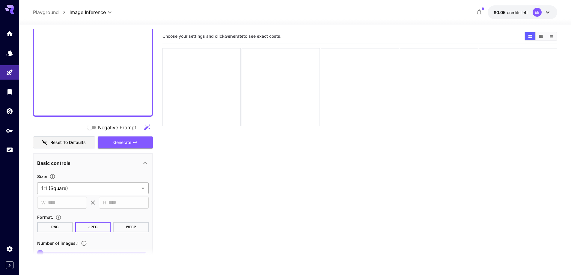
type textarea "**********"
click at [81, 186] on body "**********" at bounding box center [285, 161] width 571 height 323
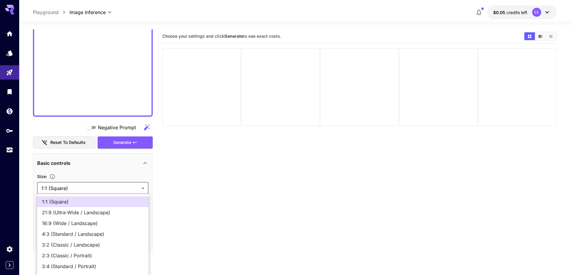
click at [70, 226] on span "16:9 (Wide / Landscape)" at bounding box center [93, 223] width 102 height 7
type input "**********"
type input "****"
type input "***"
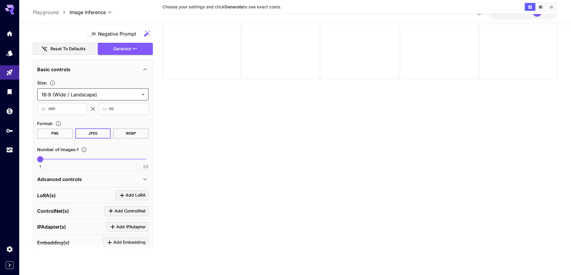
scroll to position [629, 0]
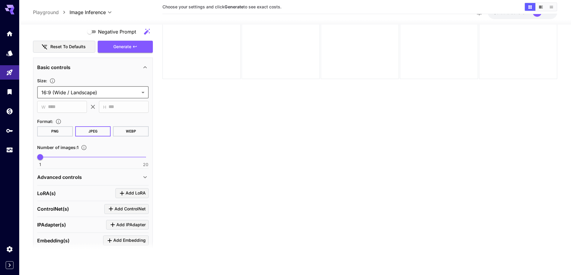
type input "**"
click at [100, 158] on span "1 20 12" at bounding box center [92, 157] width 105 height 9
click at [86, 178] on div "Advanced controls" at bounding box center [89, 176] width 104 height 7
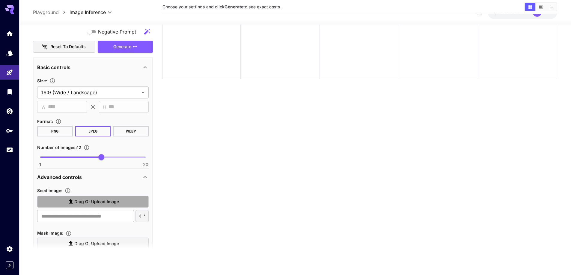
click at [84, 199] on span "Drag or upload image" at bounding box center [96, 201] width 45 height 7
click at [0, 0] on input "Drag or upload image" at bounding box center [0, 0] width 0 height 0
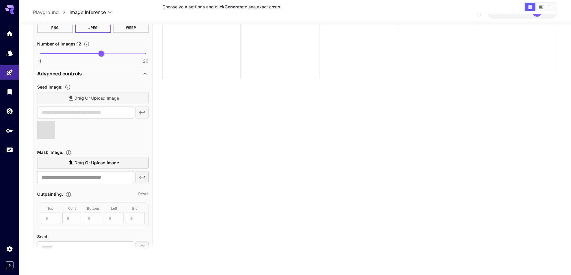
scroll to position [749, 0]
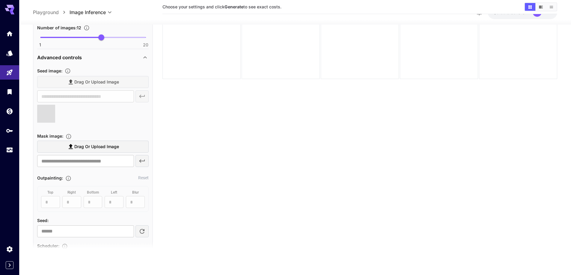
type input "**********"
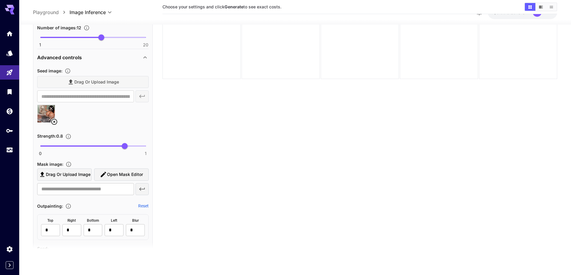
type input "****"
click at [111, 147] on span "0 1 0.67" at bounding box center [92, 146] width 105 height 9
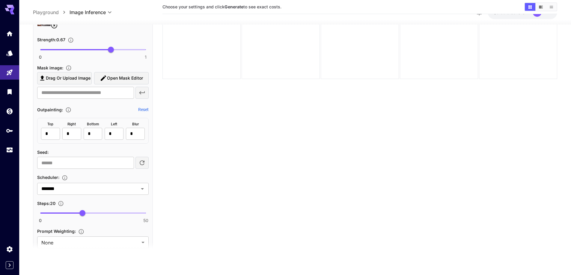
scroll to position [869, 0]
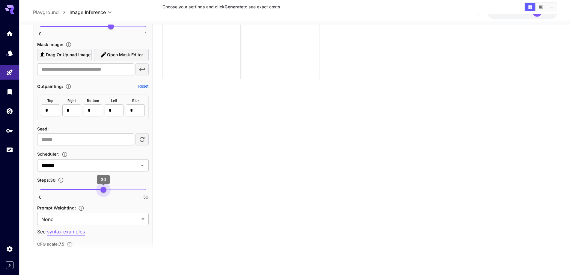
type input "**"
click at [102, 190] on span "0 50 29" at bounding box center [92, 189] width 105 height 9
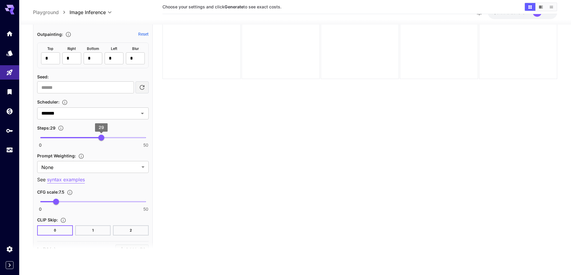
scroll to position [929, 0]
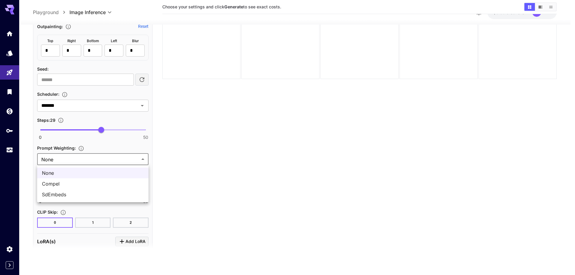
click at [99, 158] on body "**********" at bounding box center [287, 114] width 575 height 323
click at [90, 191] on li "SdEmbeds" at bounding box center [92, 194] width 111 height 11
type input "********"
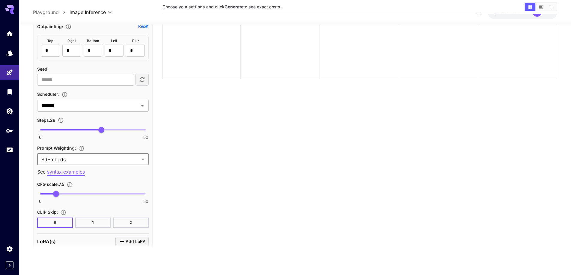
type input "***"
click at [49, 195] on span "0 50 4.1" at bounding box center [92, 194] width 105 height 9
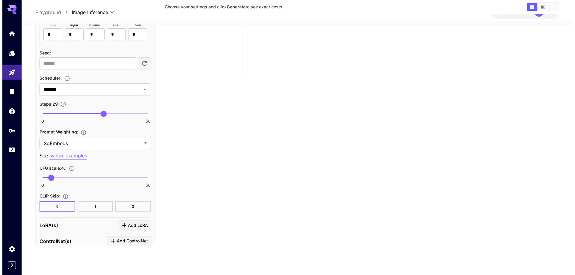
scroll to position [1018, 0]
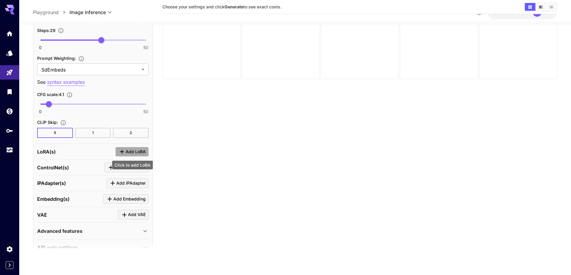
click at [137, 151] on span "Add LoRA" at bounding box center [135, 151] width 20 height 7
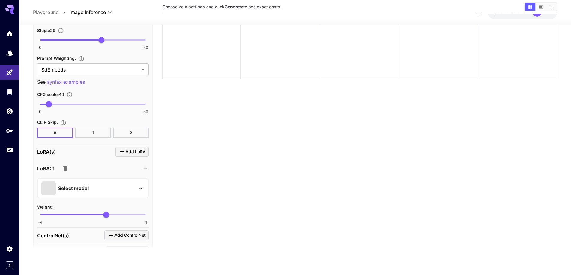
click at [99, 186] on div "Select model" at bounding box center [87, 188] width 93 height 14
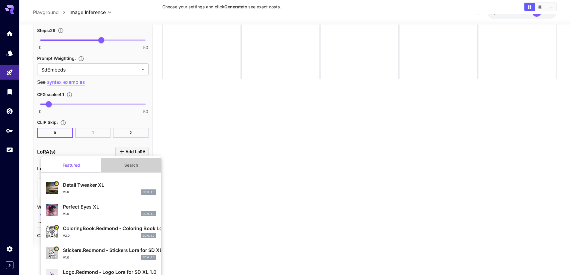
click at [131, 162] on button "Search" at bounding box center [131, 165] width 60 height 14
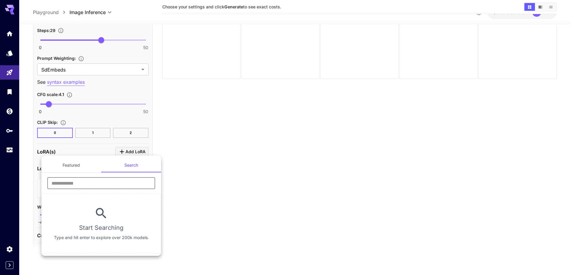
drag, startPoint x: 119, startPoint y: 177, endPoint x: 106, endPoint y: 189, distance: 17.2
click at [106, 189] on input "text" at bounding box center [101, 183] width 108 height 12
type input "****"
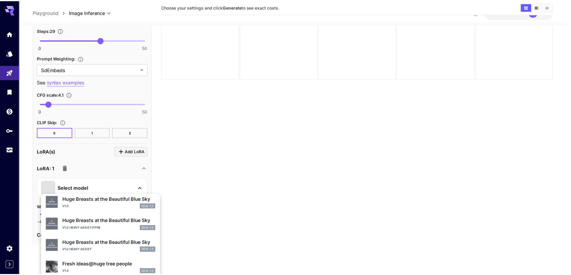
scroll to position [195, 0]
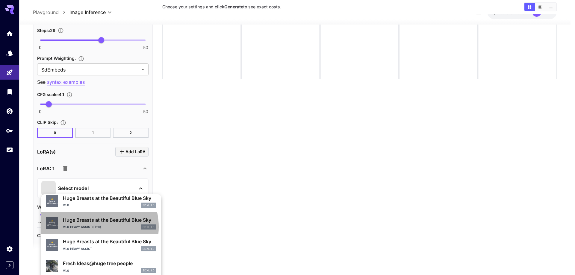
click at [89, 227] on p "v1.0 heavy assist(fp16)" at bounding box center [82, 227] width 38 height 4
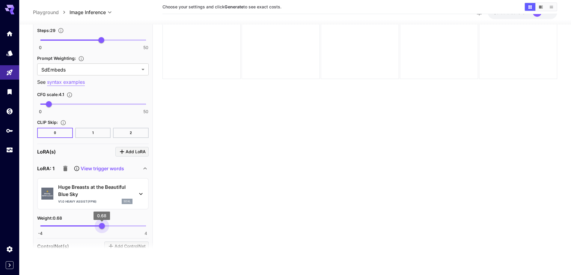
type input "****"
drag, startPoint x: 96, startPoint y: 227, endPoint x: 101, endPoint y: 229, distance: 5.4
click at [101, 229] on span "-4 4 0.64" at bounding box center [92, 226] width 105 height 9
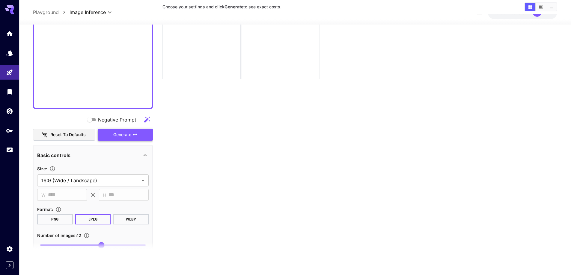
scroll to position [539, 0]
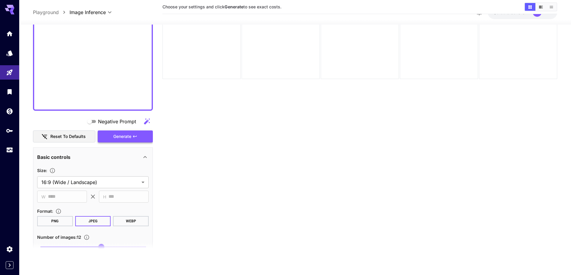
click at [132, 138] on icon "button" at bounding box center [134, 136] width 5 height 5
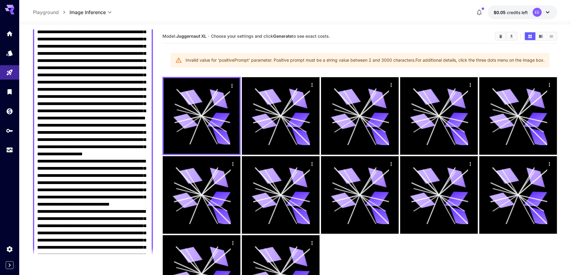
scroll to position [120, 0]
click at [65, 199] on textarea "Negative Prompt" at bounding box center [92, 248] width 111 height 568
click at [118, 155] on textarea "Negative Prompt" at bounding box center [92, 244] width 111 height 561
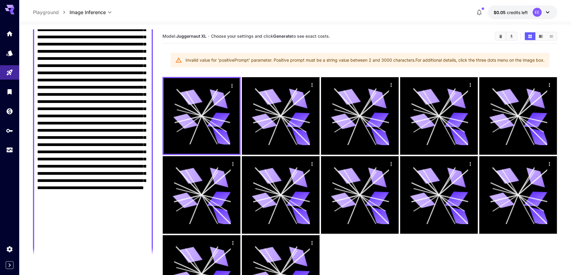
scroll to position [419, 0]
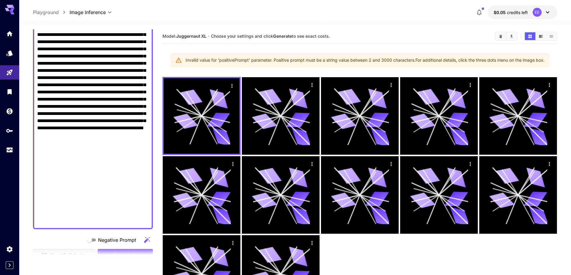
drag, startPoint x: 75, startPoint y: 63, endPoint x: 77, endPoint y: 149, distance: 86.0
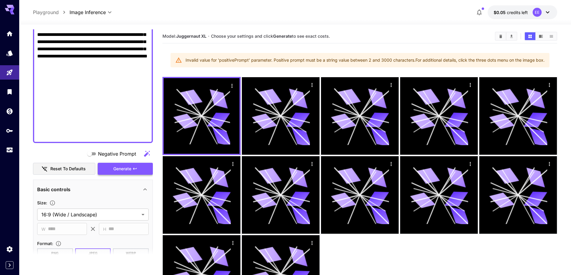
click at [111, 169] on button "Generate" at bounding box center [125, 169] width 55 height 12
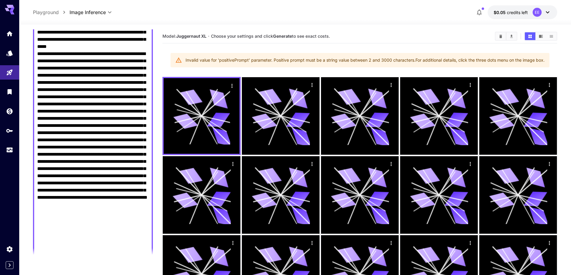
scroll to position [270, 0]
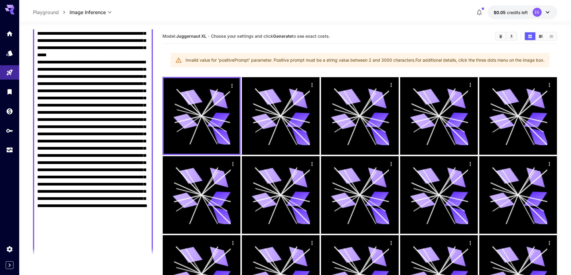
click at [36, 106] on div at bounding box center [93, 51] width 120 height 483
drag, startPoint x: 38, startPoint y: 106, endPoint x: 83, endPoint y: 170, distance: 78.3
click at [83, 170] on textarea "Negative Prompt" at bounding box center [92, 51] width 111 height 474
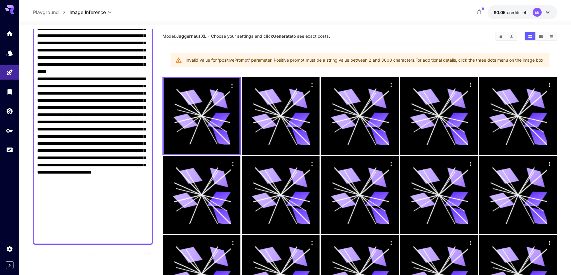
scroll to position [300, 0]
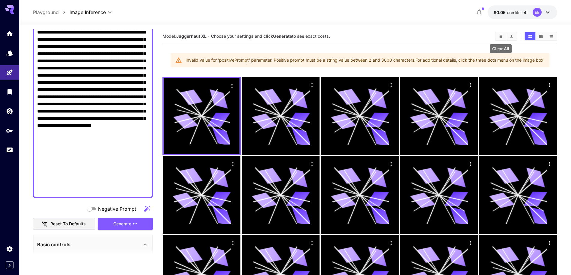
type textarea "**********"
click at [502, 40] on button "Clear All" at bounding box center [500, 36] width 10 height 8
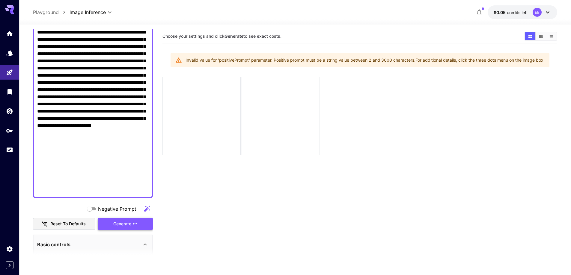
click at [142, 220] on button "Generate" at bounding box center [125, 224] width 55 height 12
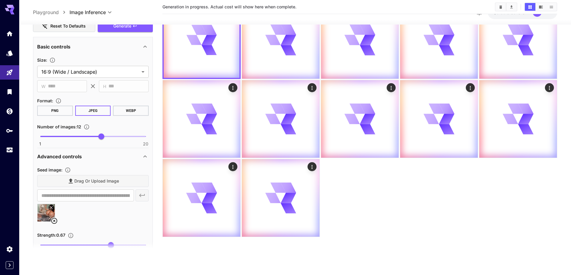
scroll to position [509, 0]
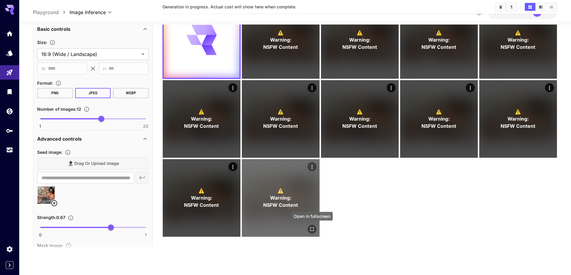
click at [310, 229] on icon "Open in fullscreen" at bounding box center [312, 229] width 6 height 6
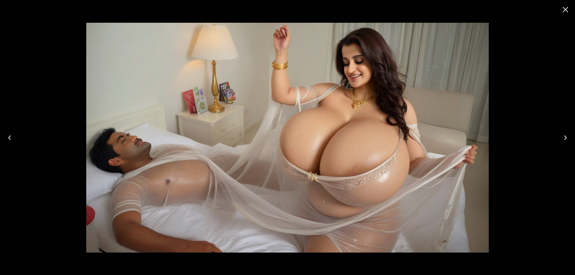
click at [9, 138] on icon "Previous" at bounding box center [9, 137] width 3 height 5
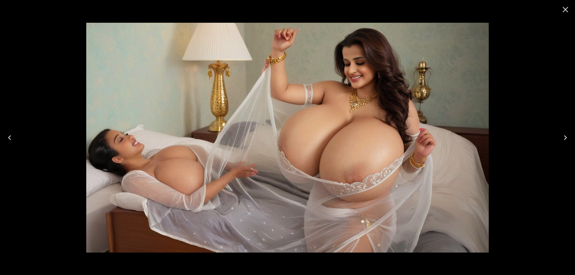
click at [9, 138] on icon "Previous" at bounding box center [9, 137] width 3 height 5
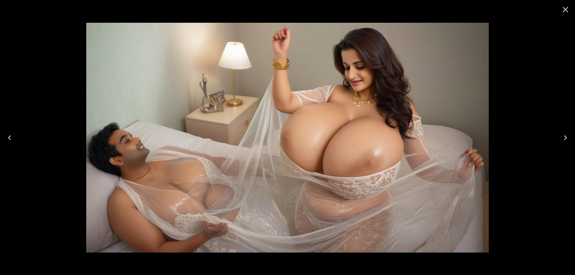
click at [9, 138] on icon "Previous" at bounding box center [9, 137] width 3 height 5
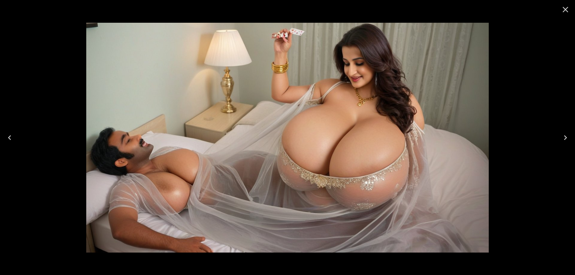
click at [9, 138] on icon "Previous" at bounding box center [9, 137] width 3 height 5
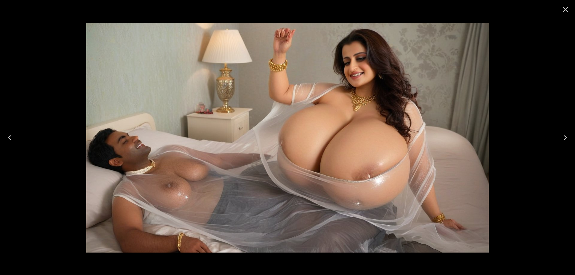
click at [9, 138] on icon "Previous" at bounding box center [9, 137] width 3 height 5
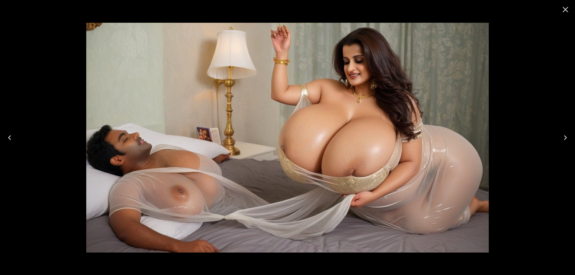
click at [9, 138] on icon "Previous" at bounding box center [9, 137] width 3 height 5
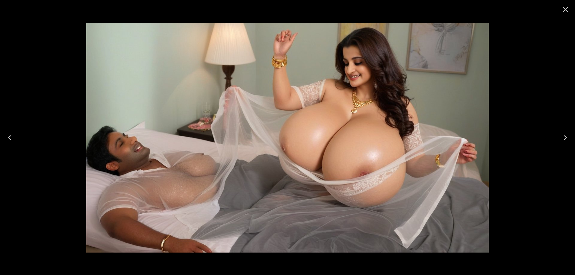
click at [9, 138] on icon "Previous" at bounding box center [9, 137] width 3 height 5
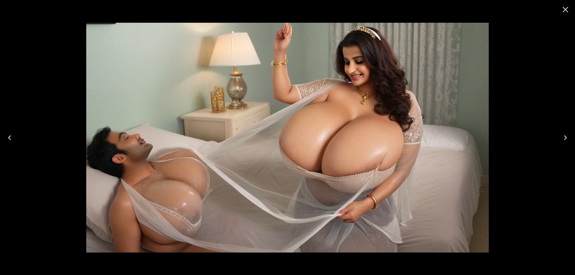
click at [9, 138] on icon "Previous" at bounding box center [9, 137] width 3 height 5
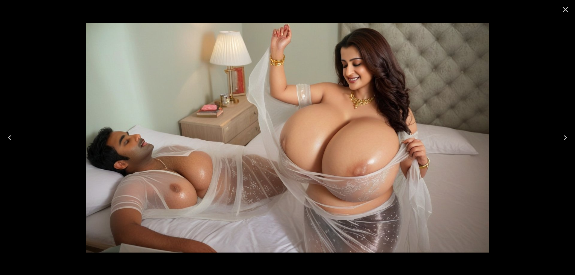
click at [563, 14] on icon "Close" at bounding box center [566, 10] width 10 height 10
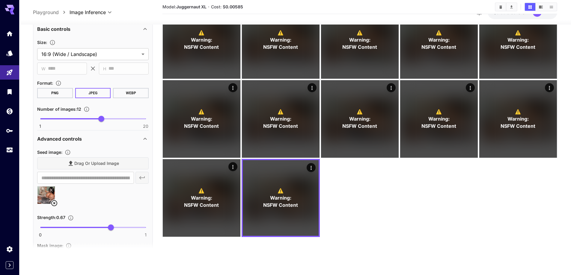
click at [53, 203] on icon at bounding box center [54, 203] width 7 height 7
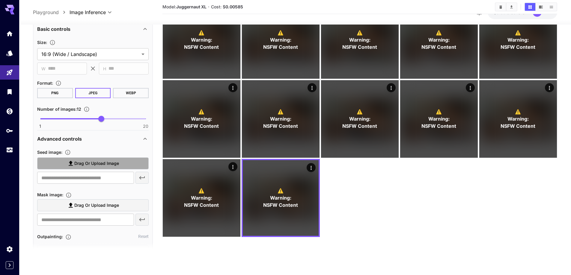
click at [89, 165] on span "Drag or upload image" at bounding box center [96, 163] width 45 height 7
click at [0, 0] on input "Drag or upload image" at bounding box center [0, 0] width 0 height 0
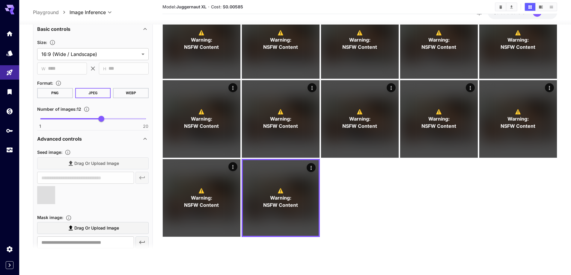
type input "**********"
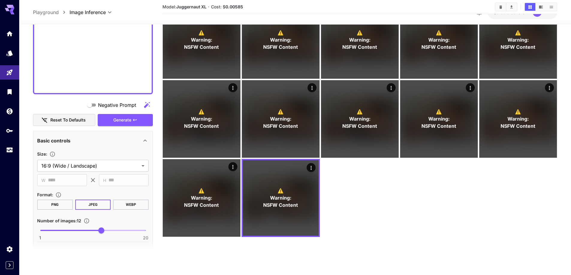
scroll to position [389, 0]
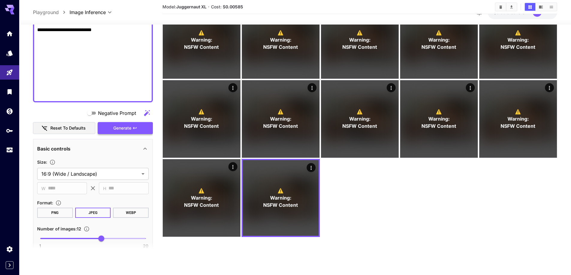
click at [137, 124] on div "Negative Prompt Reset to defaults Generate" at bounding box center [93, 120] width 120 height 27
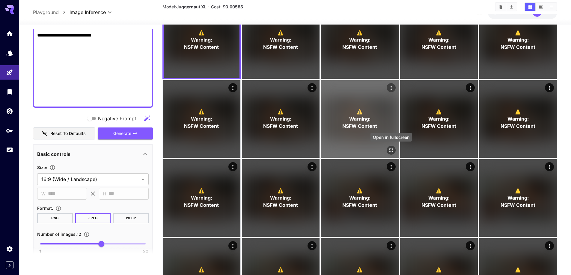
click at [392, 149] on icon "Open in fullscreen" at bounding box center [391, 151] width 4 height 4
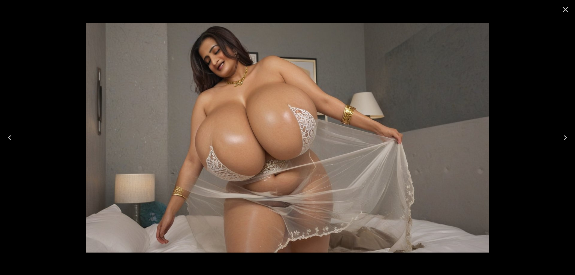
click at [17, 140] on button "Previous" at bounding box center [9, 138] width 19 height 24
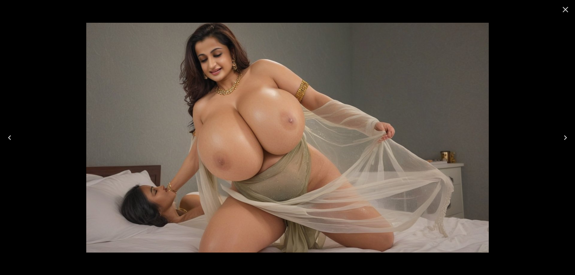
click at [17, 140] on button "Previous" at bounding box center [9, 138] width 19 height 24
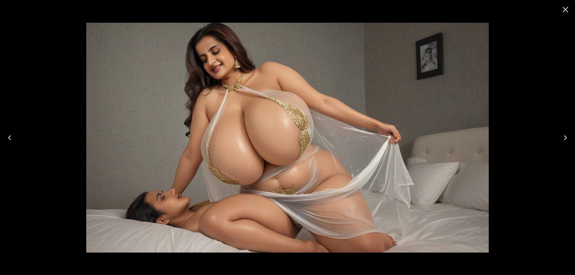
click at [17, 140] on button "Previous" at bounding box center [9, 138] width 19 height 24
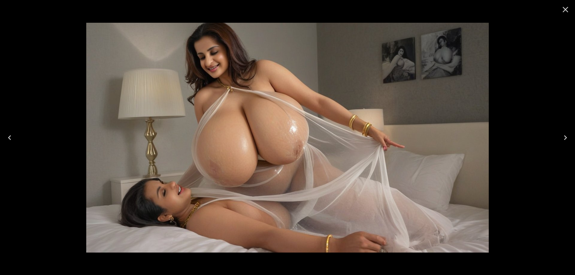
click at [17, 140] on button "Previous" at bounding box center [9, 138] width 19 height 24
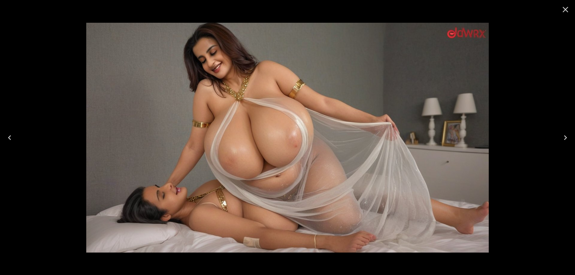
click at [17, 140] on button "Previous" at bounding box center [9, 138] width 19 height 24
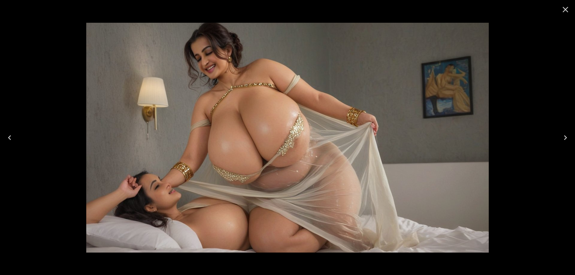
click at [17, 140] on button "Previous" at bounding box center [9, 138] width 19 height 24
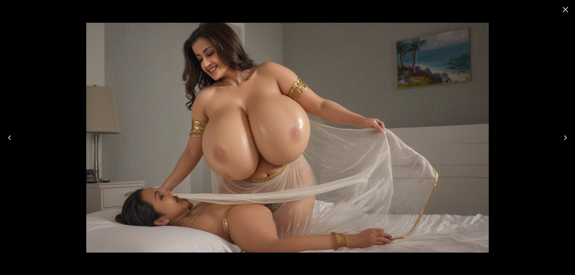
click at [17, 140] on button "Previous" at bounding box center [9, 138] width 19 height 24
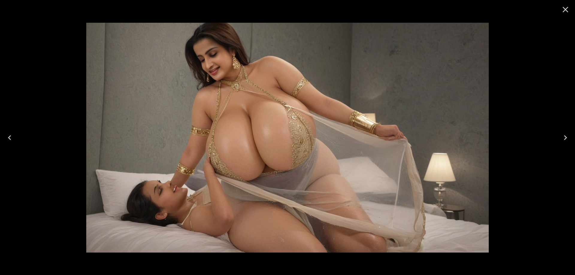
click at [17, 140] on button "Previous" at bounding box center [9, 138] width 19 height 24
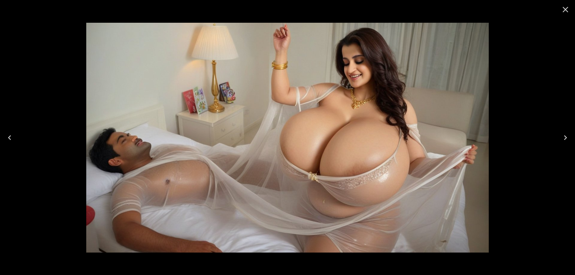
click at [565, 10] on icon "Close" at bounding box center [566, 10] width 6 height 6
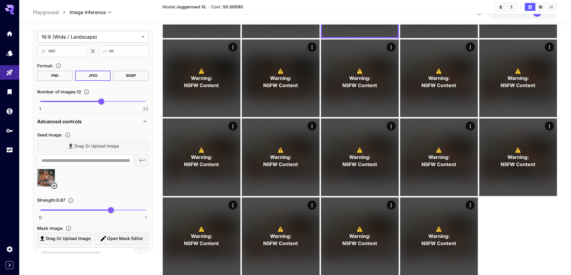
scroll to position [539, 0]
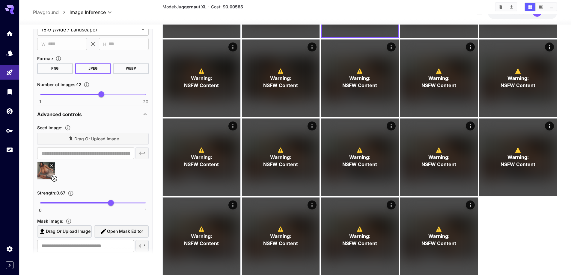
click at [56, 180] on icon at bounding box center [54, 178] width 7 height 7
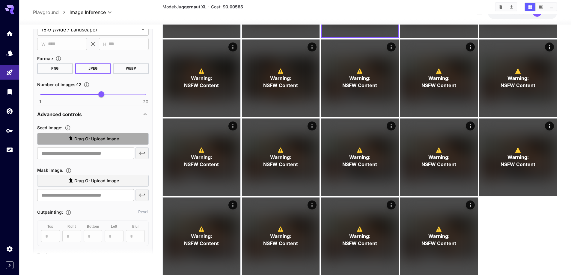
click at [116, 141] on span "Drag or upload image" at bounding box center [96, 138] width 45 height 7
click at [0, 0] on input "Drag or upload image" at bounding box center [0, 0] width 0 height 0
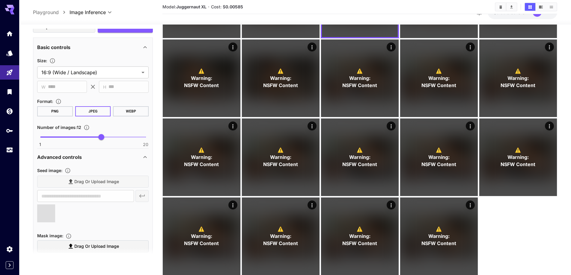
scroll to position [479, 0]
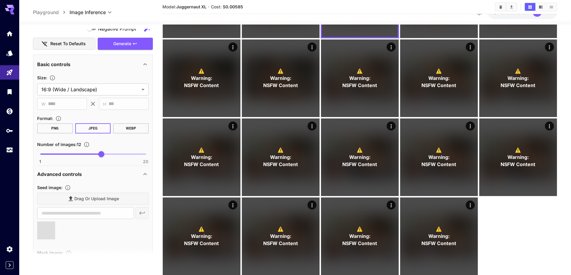
type input "**********"
click at [137, 44] on button "Generate" at bounding box center [125, 44] width 55 height 12
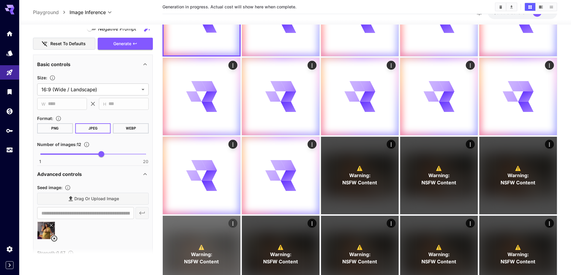
scroll to position [47, 0]
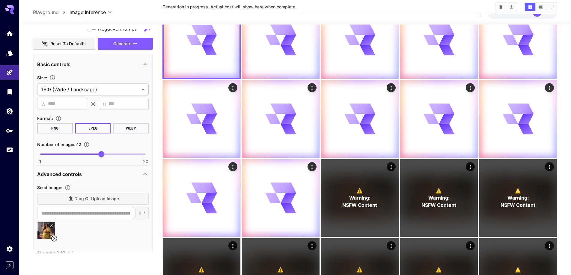
click at [55, 236] on icon at bounding box center [54, 239] width 6 height 6
click at [107, 203] on label "Drag or upload image" at bounding box center [92, 199] width 111 height 12
click at [0, 0] on input "Drag or upload image" at bounding box center [0, 0] width 0 height 0
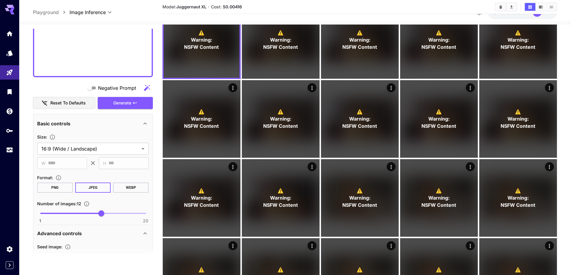
scroll to position [419, 0]
click at [114, 103] on span "Generate" at bounding box center [122, 103] width 18 height 7
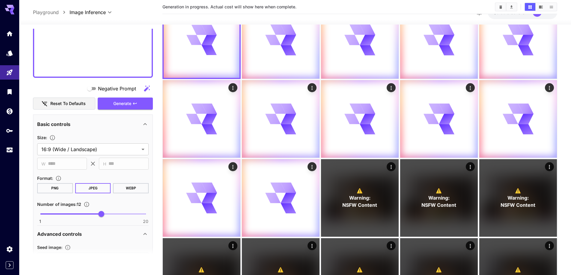
type input "**********"
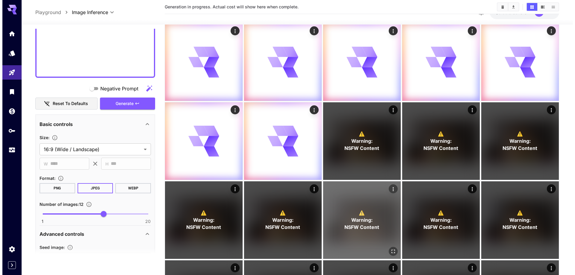
scroll to position [107, 0]
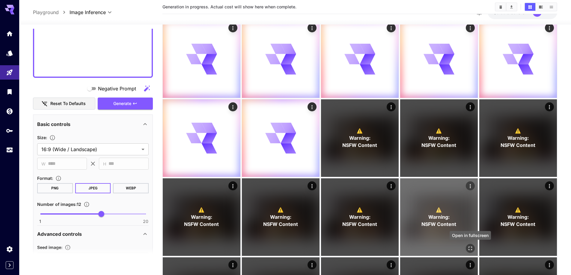
click at [469, 249] on icon "Open in fullscreen" at bounding box center [470, 249] width 6 height 6
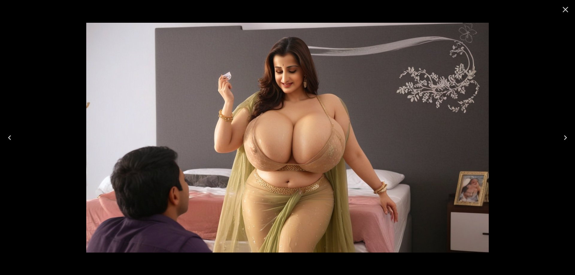
click at [9, 138] on icon "Previous" at bounding box center [9, 137] width 3 height 5
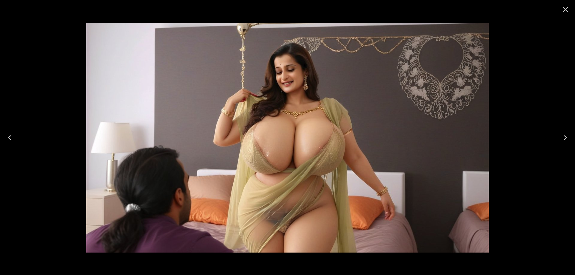
click at [9, 138] on icon "Previous" at bounding box center [9, 137] width 3 height 5
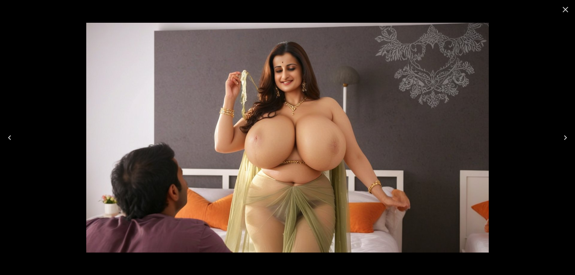
click at [9, 138] on icon "Previous" at bounding box center [9, 137] width 3 height 5
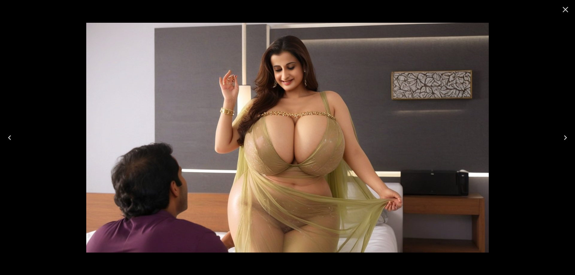
click at [9, 138] on icon "Previous" at bounding box center [9, 137] width 3 height 5
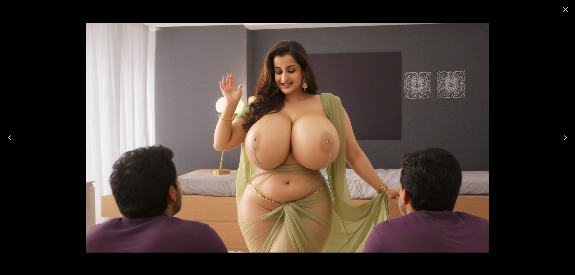
click at [9, 138] on icon "Previous" at bounding box center [9, 137] width 3 height 5
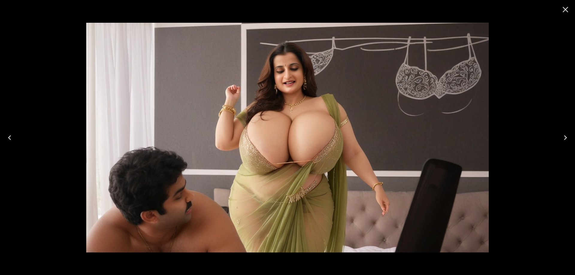
click at [9, 138] on icon "Previous" at bounding box center [9, 137] width 3 height 5
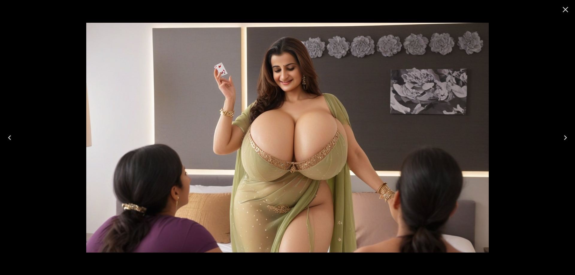
click at [9, 138] on icon "Previous" at bounding box center [9, 137] width 3 height 5
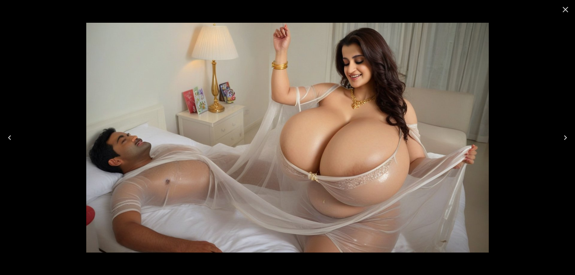
click at [562, 135] on icon "Next" at bounding box center [566, 138] width 10 height 10
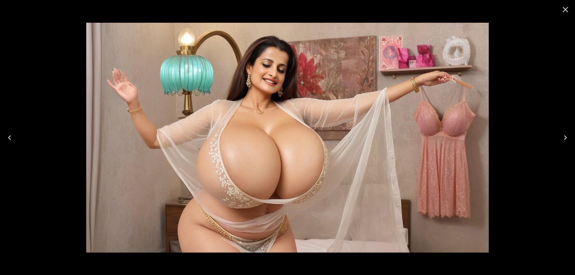
scroll to position [479, 0]
click at [562, 136] on icon "Next" at bounding box center [566, 138] width 10 height 10
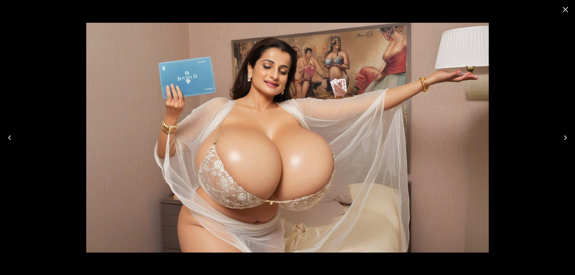
click at [562, 136] on icon "Next" at bounding box center [566, 138] width 10 height 10
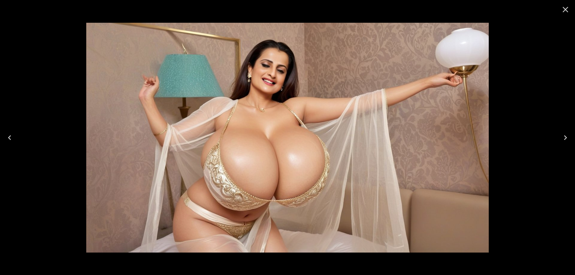
click at [562, 136] on icon "Next" at bounding box center [566, 138] width 10 height 10
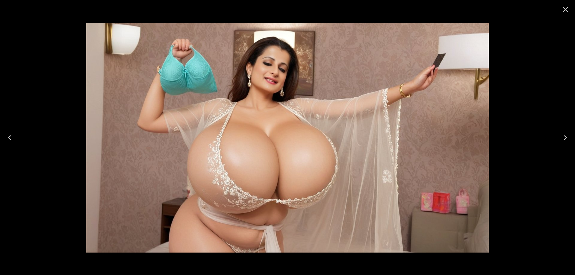
click at [562, 136] on icon "Next" at bounding box center [566, 138] width 10 height 10
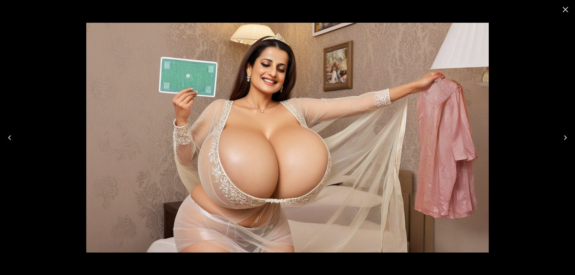
click at [562, 136] on icon "Next" at bounding box center [566, 138] width 10 height 10
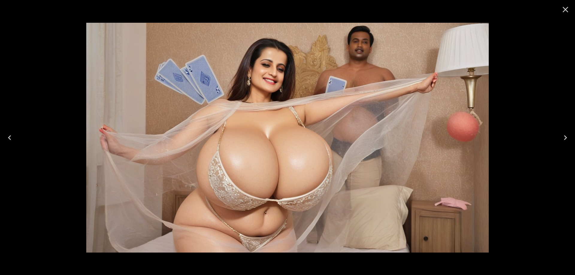
click at [562, 136] on icon "Next" at bounding box center [566, 138] width 10 height 10
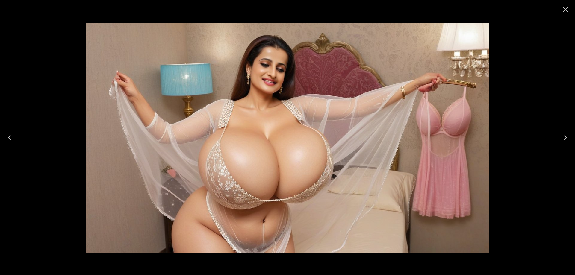
click at [562, 136] on icon "Next" at bounding box center [566, 138] width 10 height 10
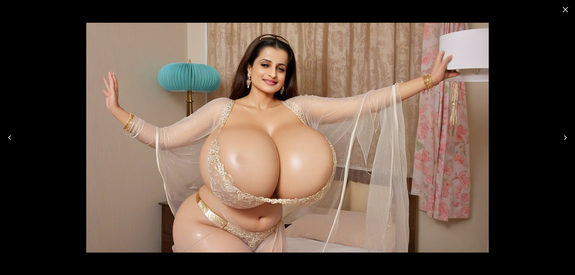
click at [562, 136] on icon "Next" at bounding box center [566, 138] width 10 height 10
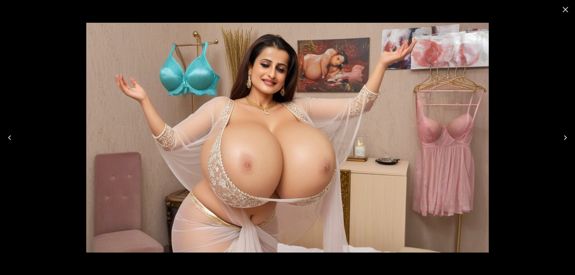
click at [562, 136] on icon "Next" at bounding box center [566, 138] width 10 height 10
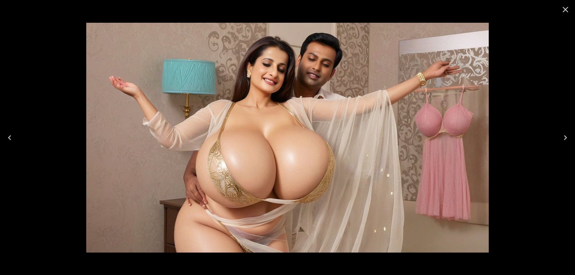
click at [17, 138] on button "Previous" at bounding box center [9, 138] width 19 height 24
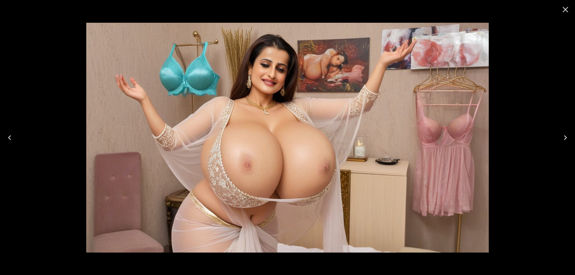
click at [17, 138] on button "Previous" at bounding box center [9, 138] width 19 height 24
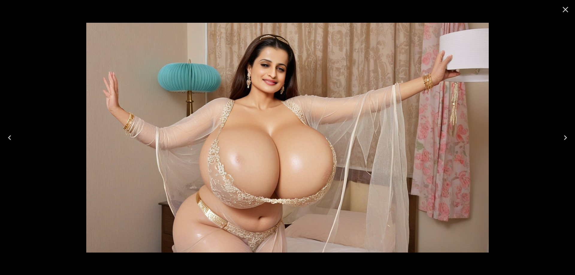
click at [17, 138] on button "Previous" at bounding box center [9, 138] width 19 height 24
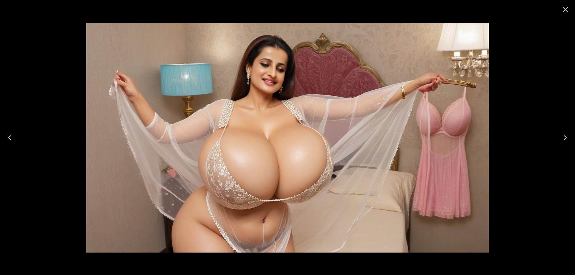
click at [17, 138] on button "Previous" at bounding box center [9, 138] width 19 height 24
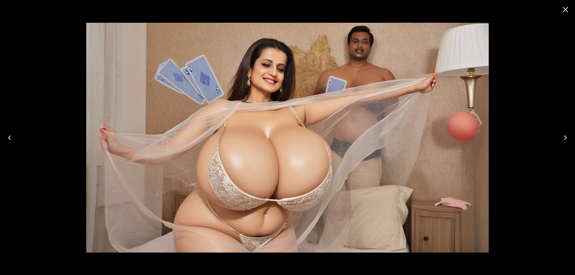
click at [560, 137] on button "Next" at bounding box center [565, 138] width 19 height 24
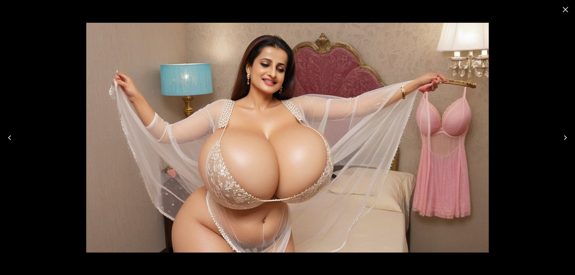
click at [560, 137] on button "Next" at bounding box center [565, 138] width 19 height 24
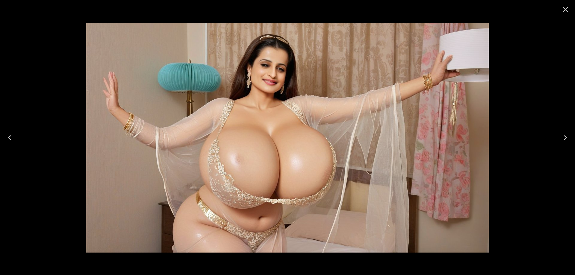
click at [560, 137] on button "Next" at bounding box center [565, 138] width 19 height 24
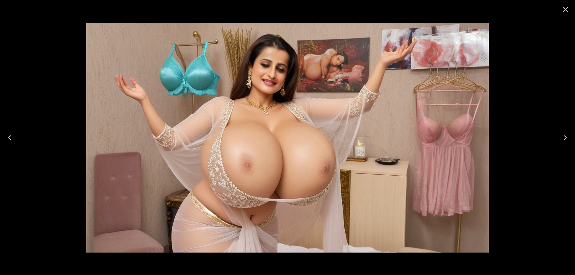
click at [560, 137] on button "Next" at bounding box center [565, 138] width 19 height 24
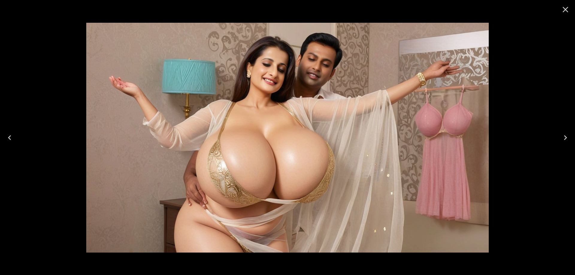
click at [560, 137] on button "Next" at bounding box center [565, 138] width 19 height 24
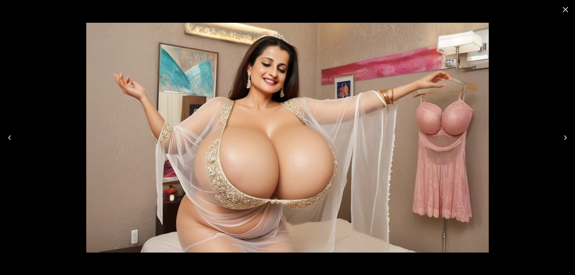
click at [560, 137] on button "Next" at bounding box center [565, 138] width 19 height 24
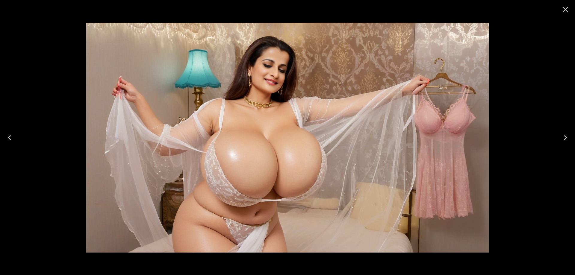
click at [560, 137] on button "Next" at bounding box center [565, 138] width 19 height 24
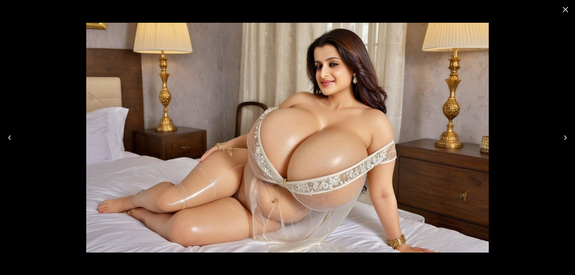
click at [560, 137] on button "Next" at bounding box center [565, 138] width 19 height 24
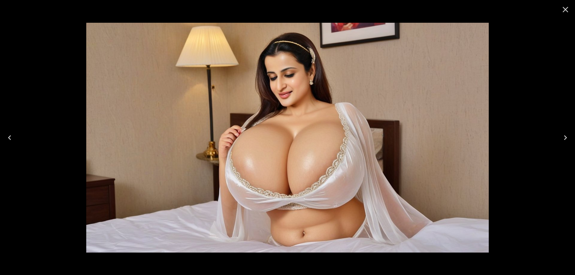
click at [560, 137] on button "Next" at bounding box center [565, 138] width 19 height 24
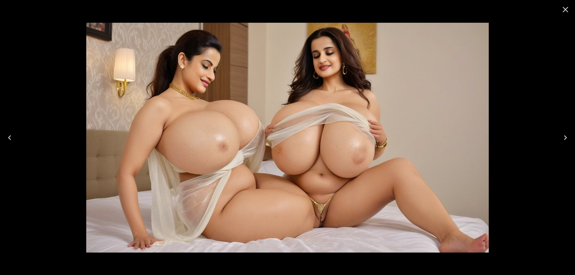
click at [560, 137] on button "Next" at bounding box center [565, 138] width 19 height 24
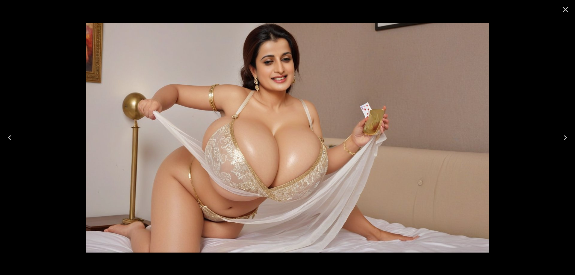
click at [560, 137] on button "Next" at bounding box center [565, 138] width 19 height 24
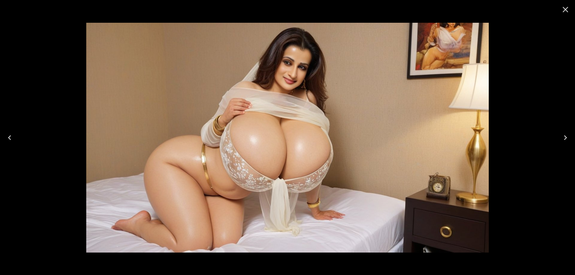
click at [560, 137] on button "Next" at bounding box center [565, 138] width 19 height 24
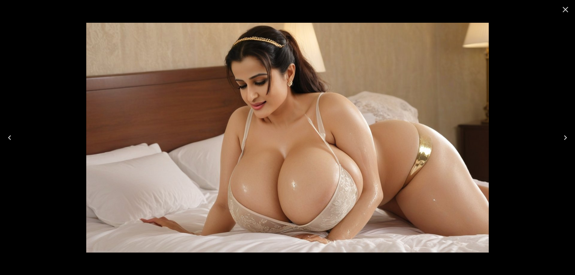
click at [560, 137] on button "Next" at bounding box center [565, 138] width 19 height 24
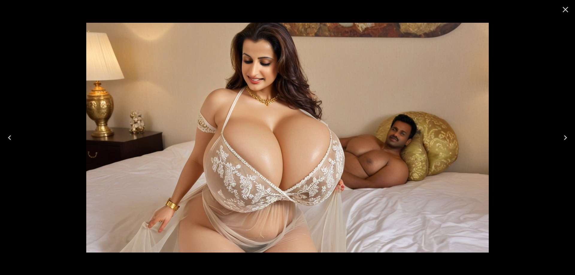
click at [560, 137] on button "Next" at bounding box center [565, 138] width 19 height 24
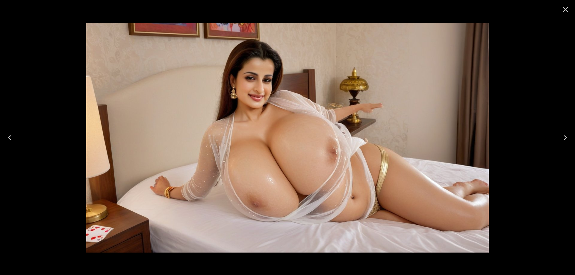
click at [560, 137] on button "Next" at bounding box center [565, 138] width 19 height 24
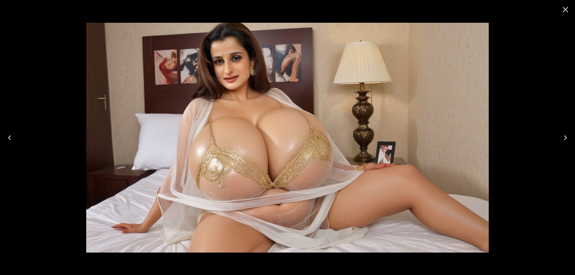
click at [560, 137] on button "Next" at bounding box center [565, 138] width 19 height 24
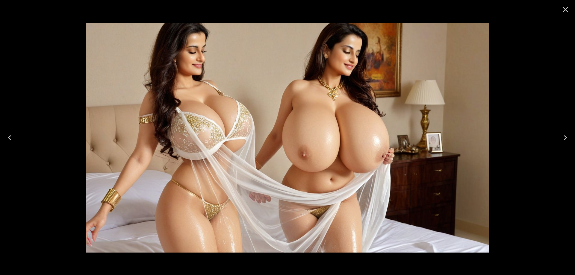
click at [560, 137] on button "Next" at bounding box center [565, 138] width 19 height 24
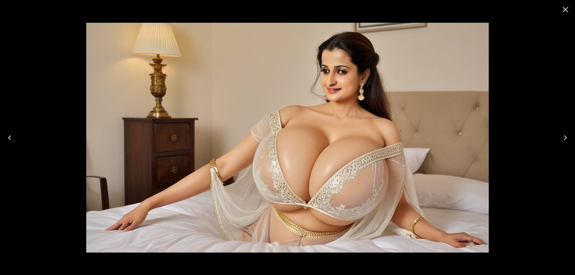
click at [560, 137] on button "Next" at bounding box center [565, 138] width 19 height 24
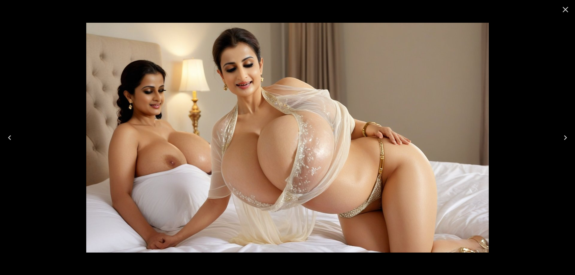
click at [560, 137] on button "Next" at bounding box center [565, 138] width 19 height 24
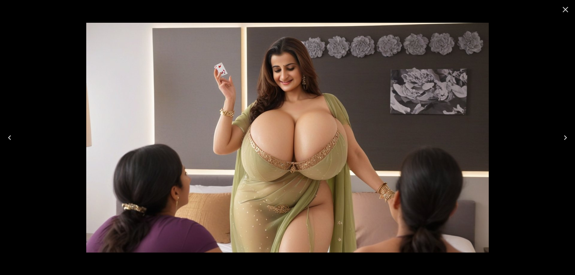
click at [560, 137] on button "Next" at bounding box center [565, 138] width 19 height 24
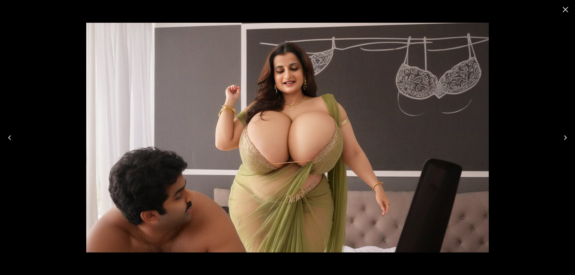
click at [560, 137] on button "Next" at bounding box center [565, 138] width 19 height 24
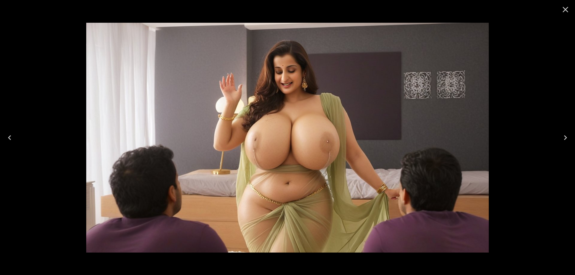
click at [560, 137] on button "Next" at bounding box center [565, 138] width 19 height 24
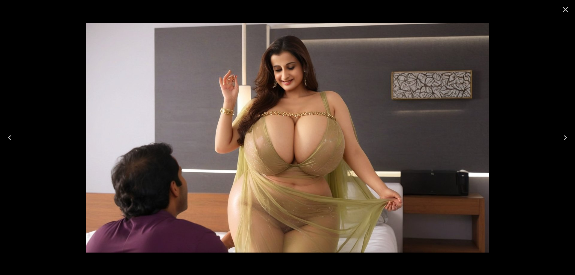
click at [560, 137] on button "Next" at bounding box center [565, 138] width 19 height 24
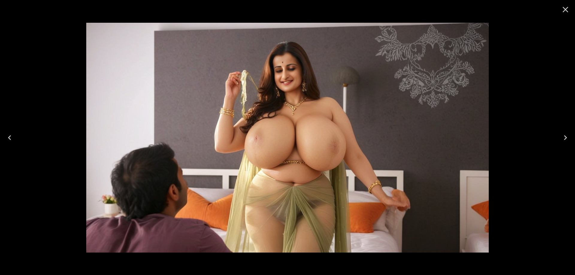
click at [560, 137] on button "Next" at bounding box center [565, 138] width 19 height 24
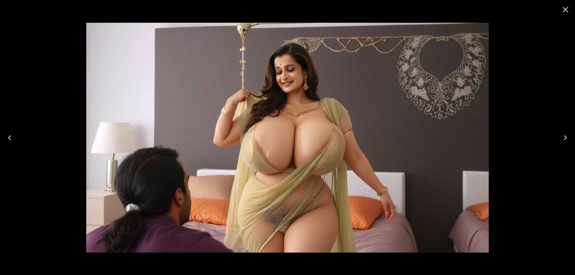
click at [560, 137] on button "Next" at bounding box center [565, 138] width 19 height 24
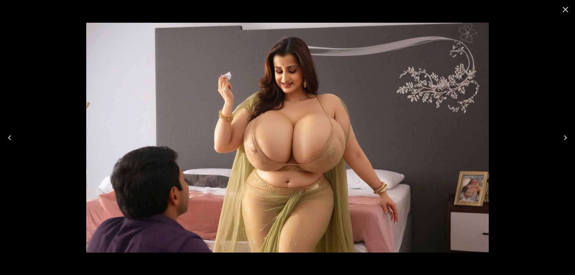
click at [560, 137] on button "Next" at bounding box center [565, 138] width 19 height 24
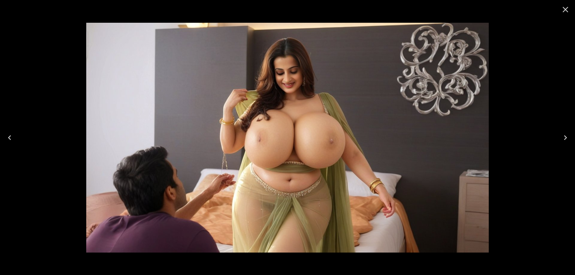
click at [560, 137] on button "Next" at bounding box center [565, 138] width 19 height 24
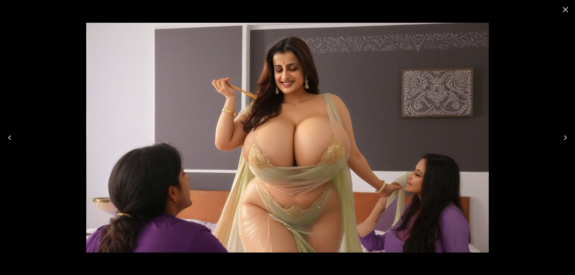
click at [560, 137] on button "Next" at bounding box center [565, 138] width 19 height 24
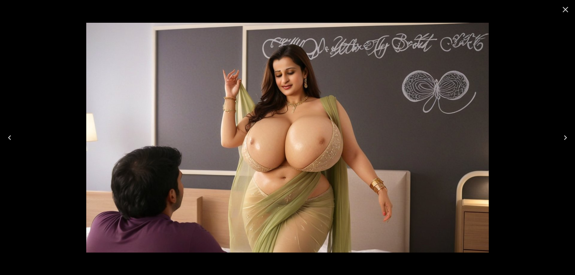
click at [560, 137] on button "Next" at bounding box center [565, 138] width 19 height 24
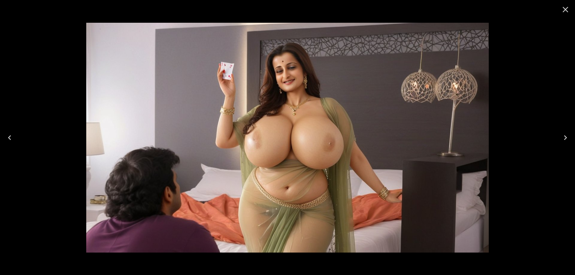
click at [560, 137] on button "Next" at bounding box center [565, 138] width 19 height 24
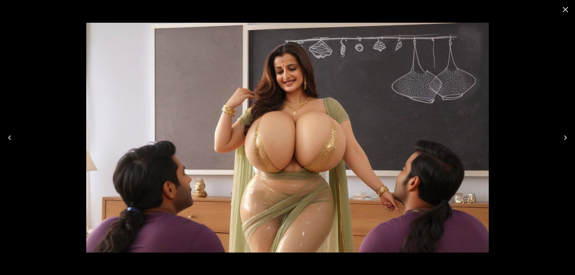
click at [560, 137] on button "Next" at bounding box center [565, 138] width 19 height 24
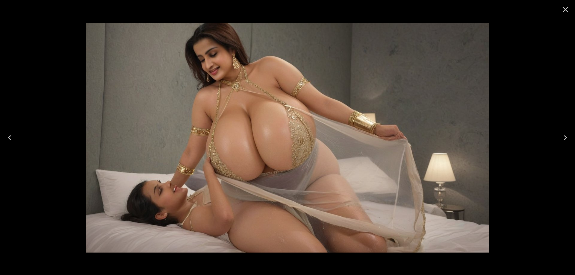
click at [560, 137] on button "Next" at bounding box center [565, 138] width 19 height 24
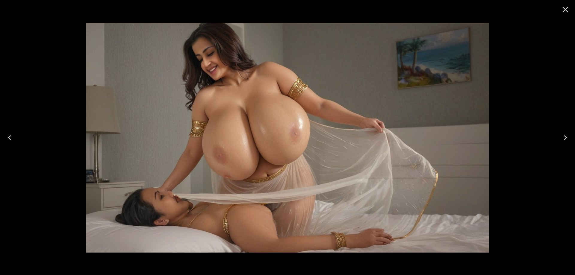
click at [560, 137] on button "Next" at bounding box center [565, 138] width 19 height 24
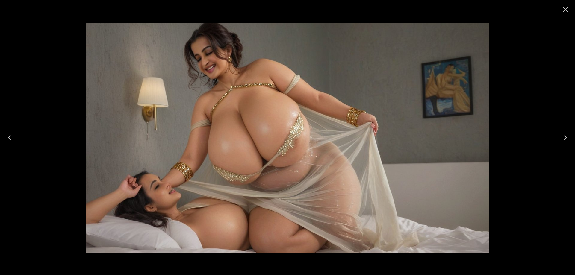
click at [560, 137] on button "Next" at bounding box center [565, 138] width 19 height 24
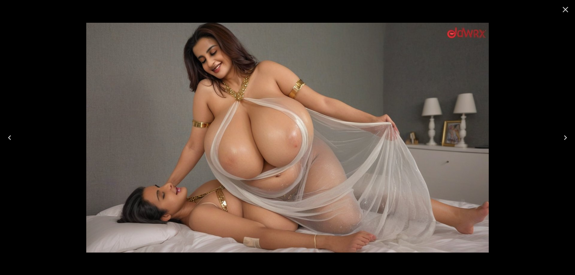
click at [560, 137] on button "Next" at bounding box center [565, 138] width 19 height 24
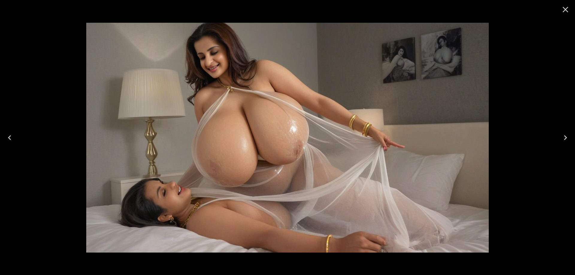
click at [560, 137] on button "Next" at bounding box center [565, 138] width 19 height 24
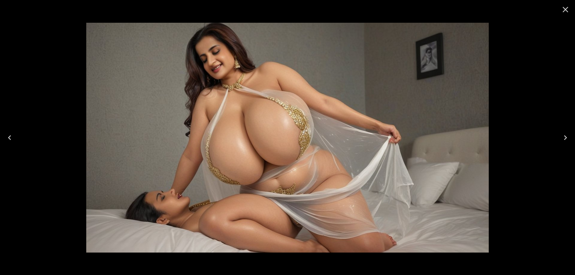
click at [560, 137] on button "Next" at bounding box center [565, 138] width 19 height 24
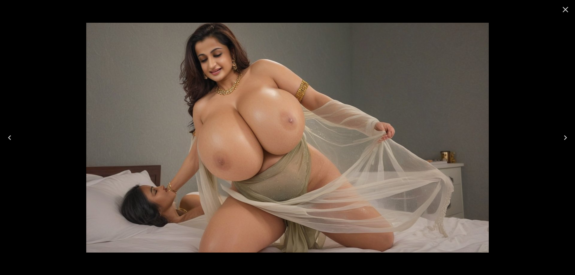
click at [560, 137] on button "Next" at bounding box center [565, 138] width 19 height 24
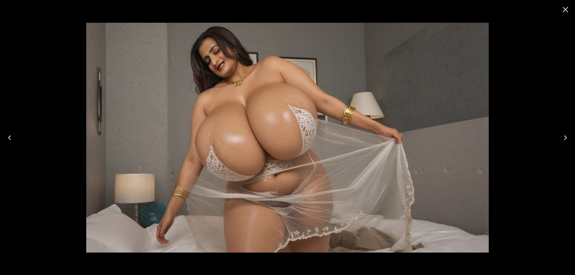
click at [560, 137] on button "Next" at bounding box center [565, 138] width 19 height 24
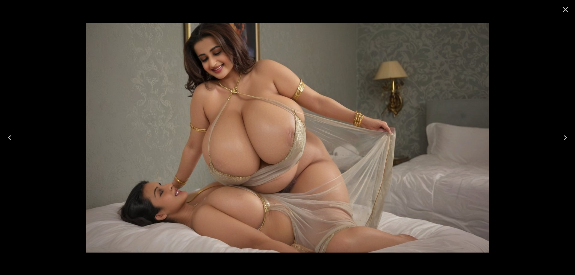
click at [560, 137] on button "Next" at bounding box center [565, 138] width 19 height 24
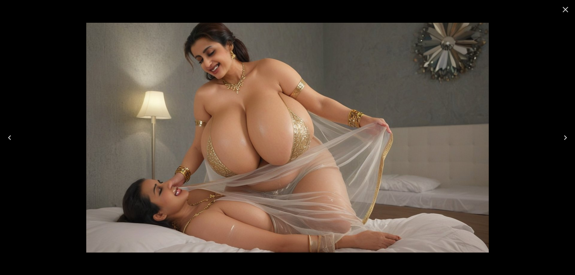
click at [560, 137] on button "Next" at bounding box center [565, 138] width 19 height 24
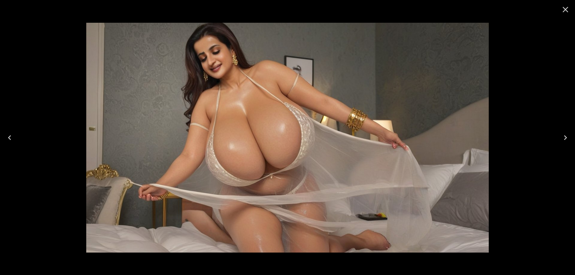
click at [560, 137] on button "Next" at bounding box center [565, 138] width 19 height 24
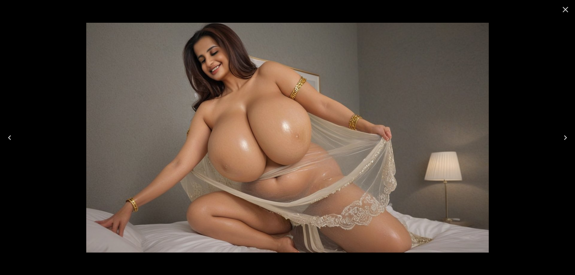
click at [560, 137] on button "Next" at bounding box center [565, 138] width 19 height 24
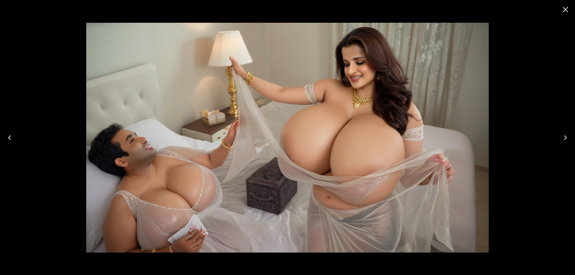
click at [560, 137] on button "Next" at bounding box center [565, 138] width 19 height 24
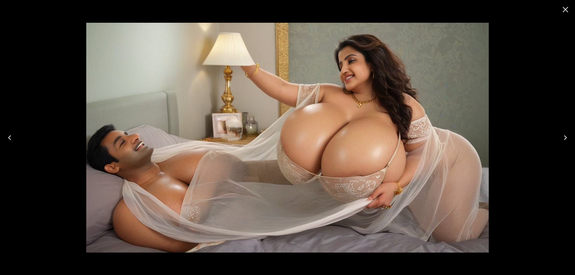
click at [560, 137] on button "Next" at bounding box center [565, 138] width 19 height 24
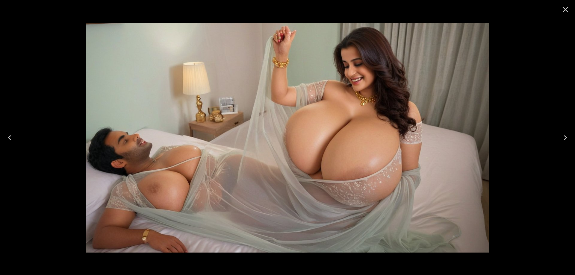
click at [560, 137] on button "Next" at bounding box center [565, 138] width 19 height 24
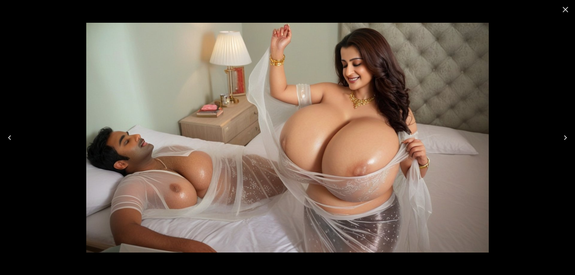
click at [560, 137] on button "Next" at bounding box center [565, 138] width 19 height 24
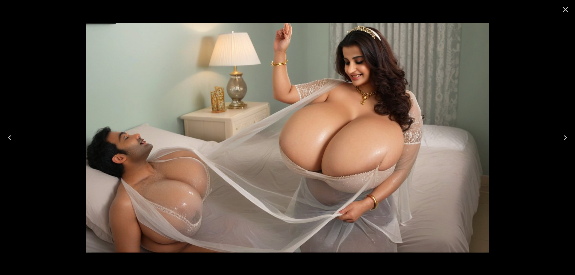
click at [560, 137] on button "Next" at bounding box center [565, 138] width 19 height 24
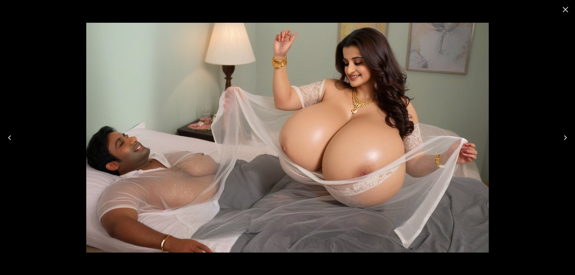
click at [568, 13] on icon "Close" at bounding box center [566, 10] width 10 height 10
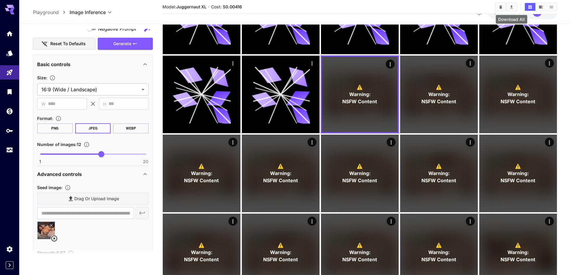
click at [512, 8] on icon "Download All" at bounding box center [511, 6] width 3 height 3
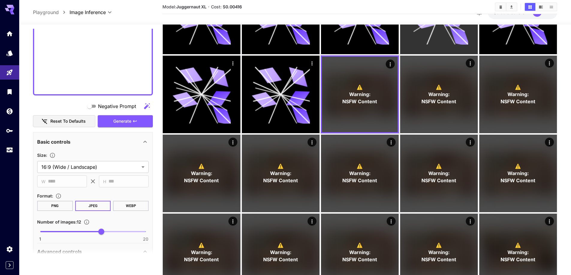
scroll to position [389, 0]
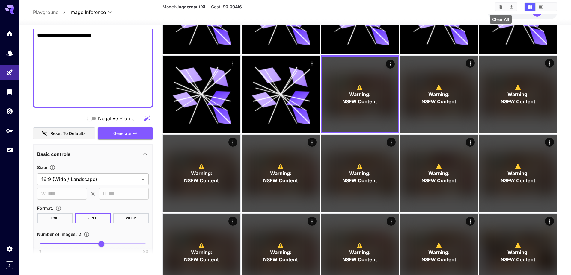
click at [499, 7] on icon "Clear All" at bounding box center [500, 7] width 4 height 4
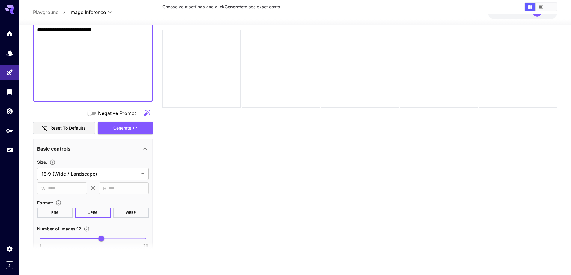
scroll to position [47, 0]
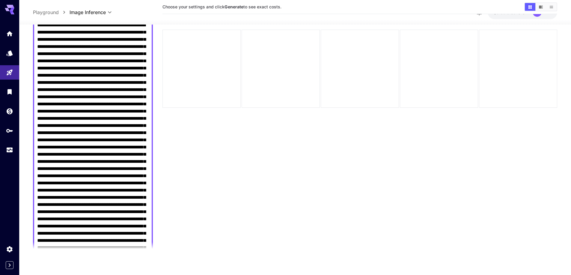
scroll to position [0, 0]
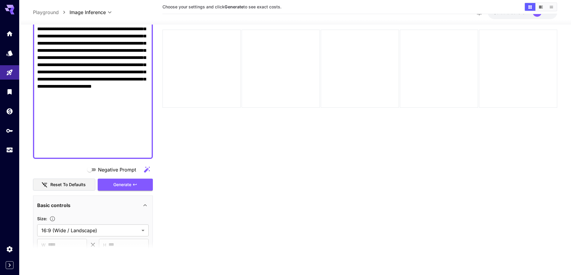
scroll to position [329, 0]
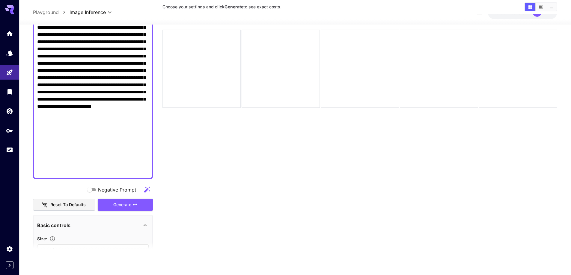
scroll to position [300, 0]
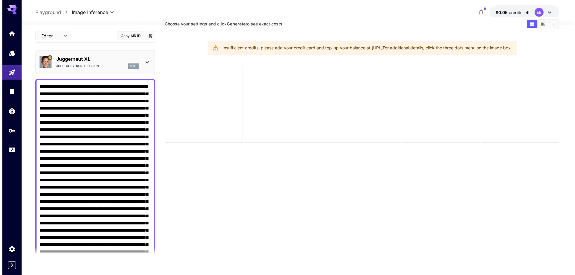
scroll to position [0, 0]
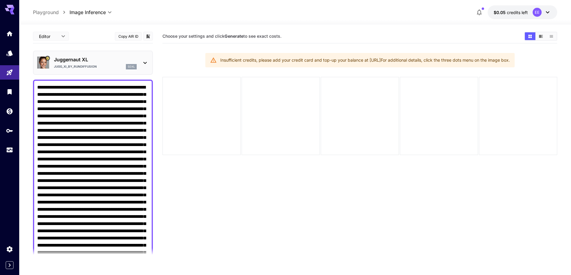
type textarea "**********"
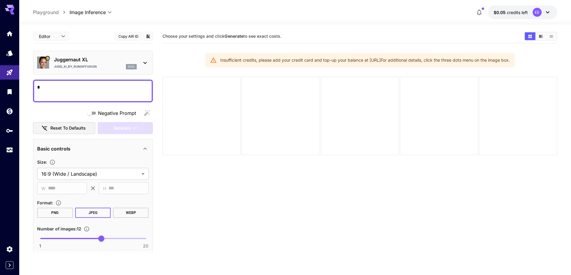
click at [508, 17] on button "$0.05 credits left EE" at bounding box center [521, 12] width 69 height 14
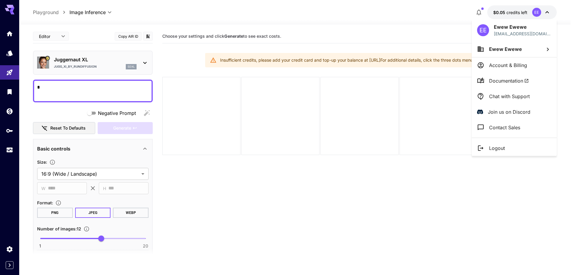
click at [509, 144] on li "Logout" at bounding box center [514, 148] width 85 height 16
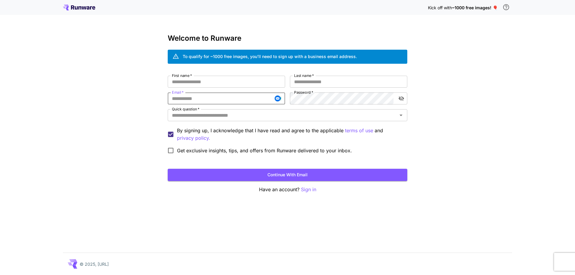
click at [245, 103] on input "Email   *" at bounding box center [226, 99] width 117 height 12
paste input "**********"
type input "**********"
click at [253, 85] on input "First name   *" at bounding box center [226, 82] width 117 height 12
type input "****"
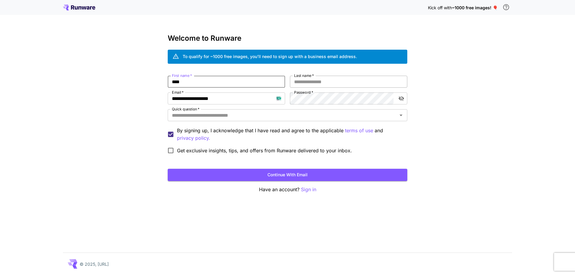
click at [301, 81] on input "Last name   *" at bounding box center [348, 82] width 117 height 12
type input "***"
click at [301, 118] on input "Quick question   *" at bounding box center [283, 115] width 226 height 8
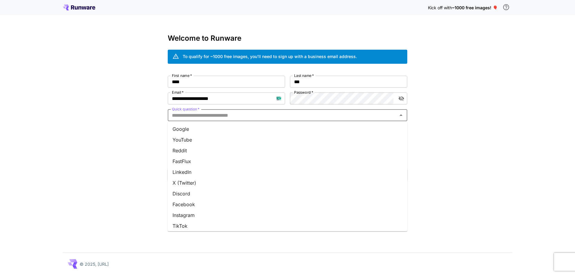
click at [299, 127] on li "Google" at bounding box center [288, 129] width 240 height 11
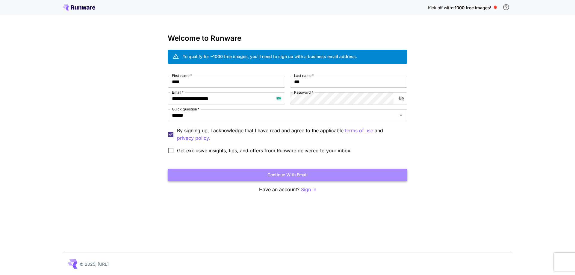
click at [311, 172] on button "Continue with email" at bounding box center [288, 175] width 240 height 12
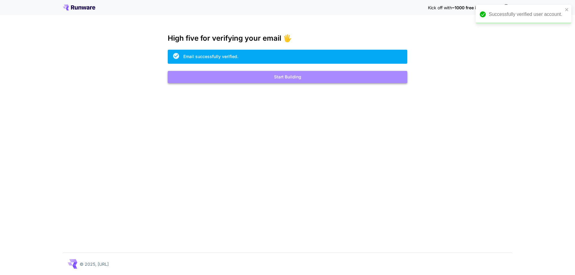
click at [336, 77] on button "Start Building" at bounding box center [288, 77] width 240 height 12
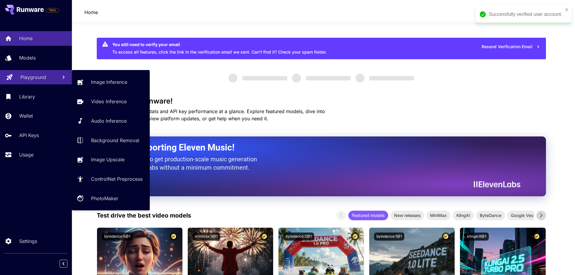
click at [37, 77] on p "Playground" at bounding box center [33, 77] width 26 height 7
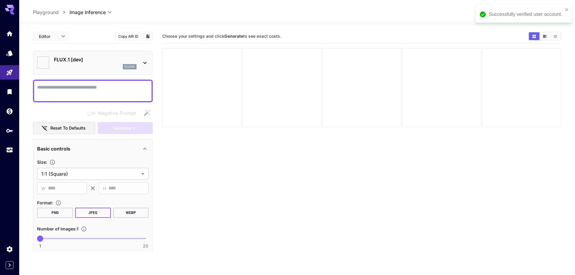
type input "**********"
click at [562, 8] on icon "close" at bounding box center [562, 9] width 4 height 5
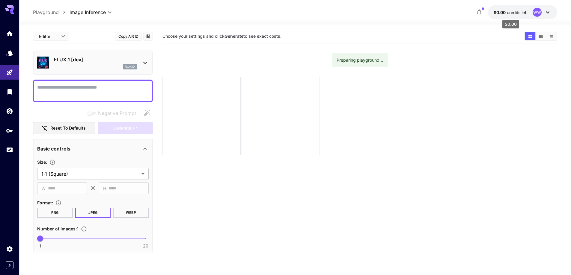
click at [514, 13] on span "credits left" at bounding box center [516, 12] width 21 height 5
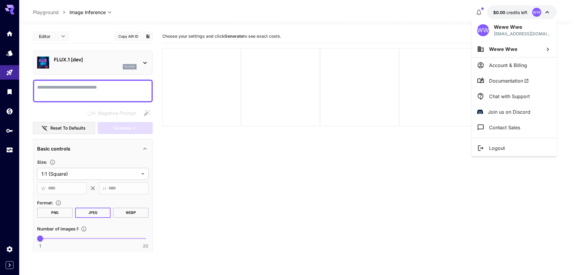
click at [489, 144] on li "Logout" at bounding box center [514, 148] width 85 height 16
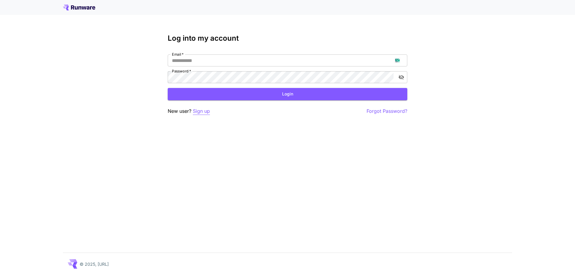
click at [210, 112] on p "Sign up" at bounding box center [201, 111] width 17 height 7
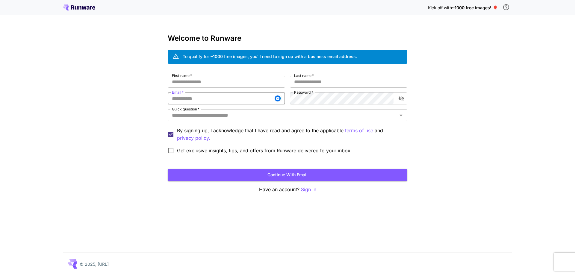
click at [218, 102] on input "Email   *" at bounding box center [226, 99] width 117 height 12
paste input "**********"
type input "**********"
click at [228, 84] on input "First name   *" at bounding box center [226, 82] width 117 height 12
type input "****"
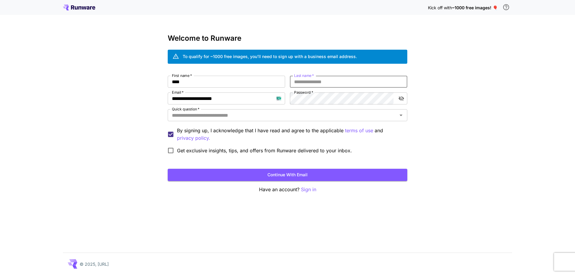
click at [321, 85] on input "Last name   *" at bounding box center [348, 82] width 117 height 12
type input "****"
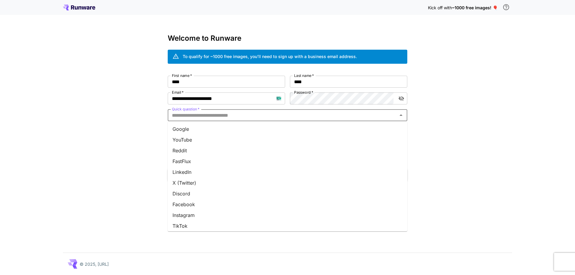
click at [313, 115] on input "Quick question   *" at bounding box center [283, 115] width 226 height 8
click at [310, 133] on li "Google" at bounding box center [288, 129] width 240 height 11
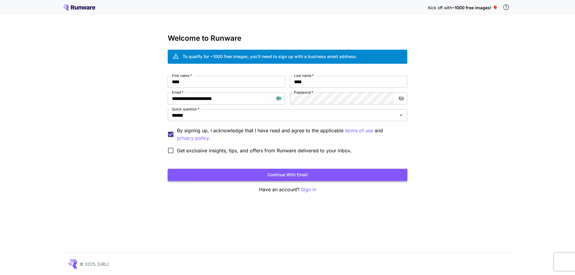
click at [322, 173] on button "Continue with email" at bounding box center [288, 175] width 240 height 12
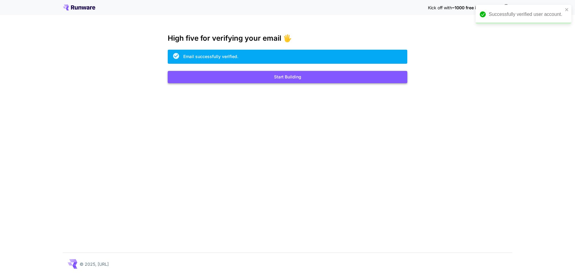
click at [263, 81] on button "Start Building" at bounding box center [288, 77] width 240 height 12
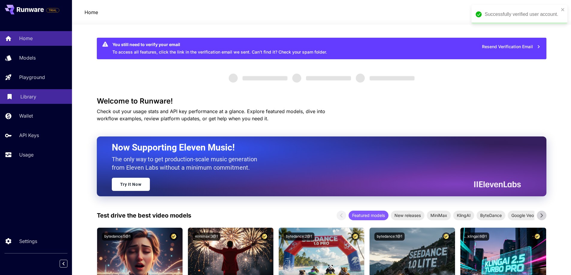
click at [34, 94] on p "Library" at bounding box center [28, 96] width 16 height 7
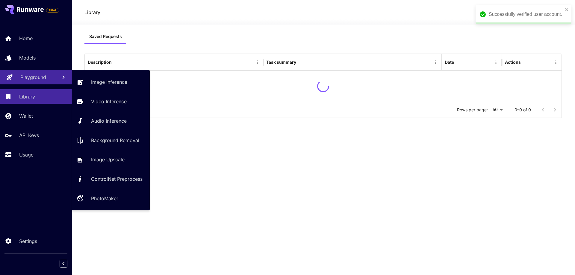
click at [38, 81] on link "Playground" at bounding box center [36, 77] width 72 height 15
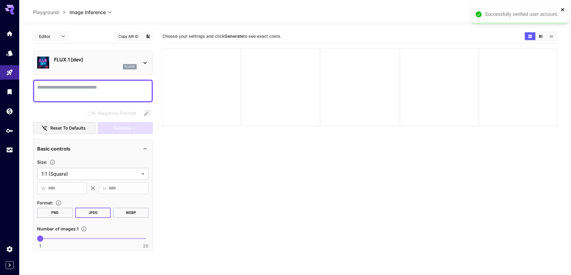
click at [562, 10] on icon "close" at bounding box center [562, 9] width 3 height 3
click at [525, 12] on span "credits left" at bounding box center [516, 12] width 21 height 5
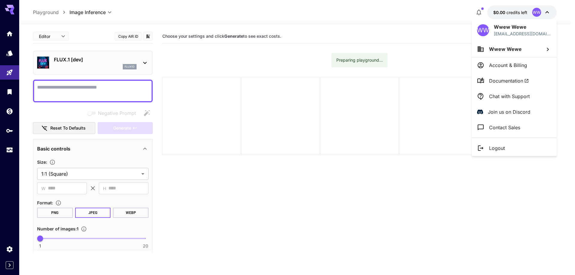
click at [507, 148] on li "Logout" at bounding box center [514, 148] width 85 height 16
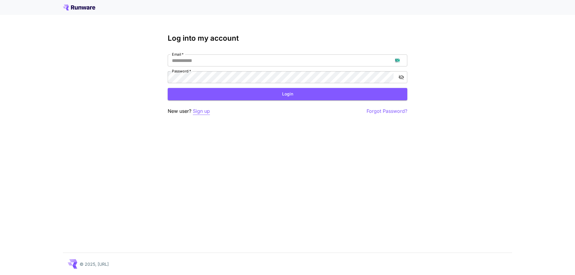
click at [205, 112] on p "Sign up" at bounding box center [201, 111] width 17 height 7
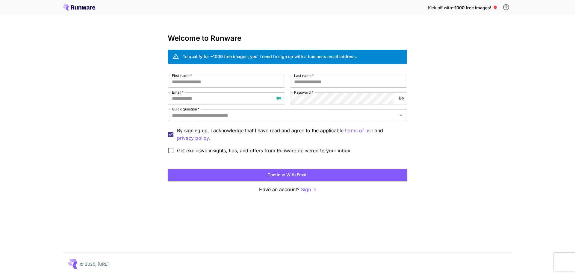
click at [219, 100] on input "Email   *" at bounding box center [226, 99] width 117 height 12
paste input "**********"
type input "**********"
click at [246, 84] on input "First name   *" at bounding box center [226, 82] width 117 height 12
type input "****"
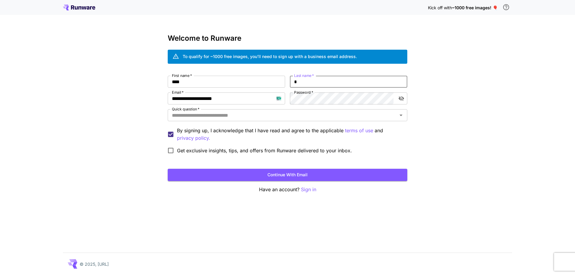
click at [300, 84] on input "*" at bounding box center [348, 82] width 117 height 12
type input "****"
click at [278, 116] on input "Quick question   *" at bounding box center [283, 115] width 226 height 8
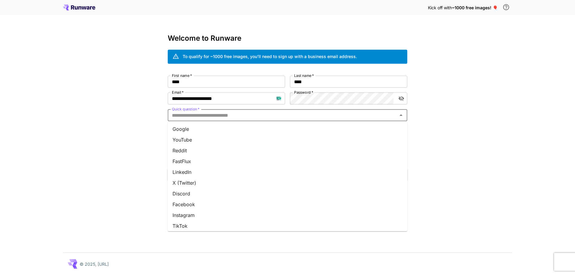
click at [268, 127] on li "Google" at bounding box center [288, 129] width 240 height 11
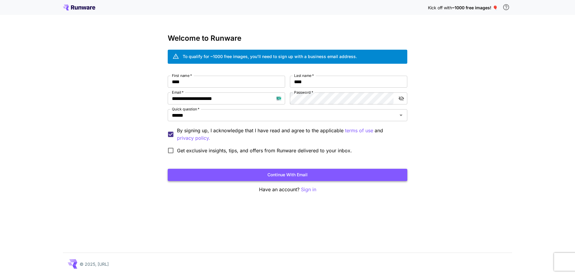
click at [246, 173] on button "Continue with email" at bounding box center [288, 175] width 240 height 12
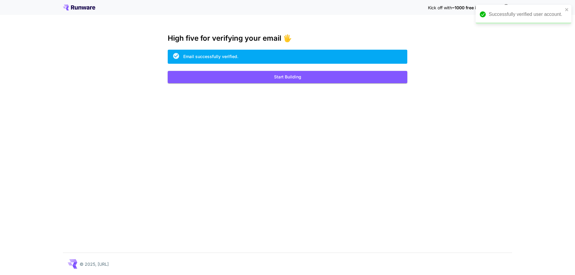
click at [304, 72] on button "Start Building" at bounding box center [288, 77] width 240 height 12
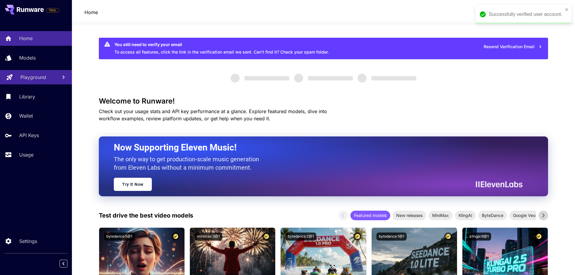
click at [29, 76] on p "Playground" at bounding box center [33, 77] width 26 height 7
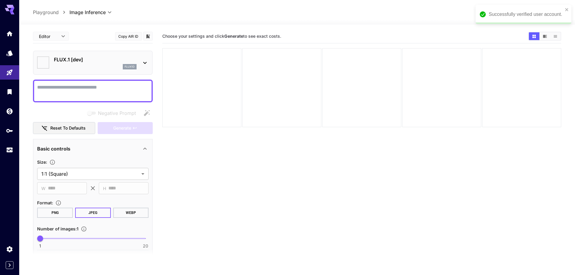
type input "**********"
click at [562, 10] on icon "close" at bounding box center [562, 9] width 3 height 3
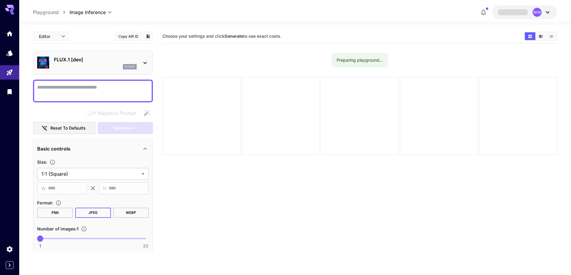
click at [117, 66] on div "flux1d" at bounding box center [95, 66] width 83 height 5
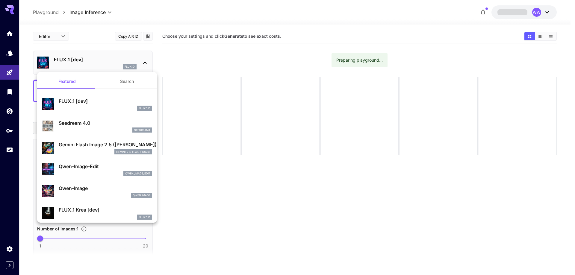
click at [121, 81] on button "Search" at bounding box center [127, 81] width 60 height 14
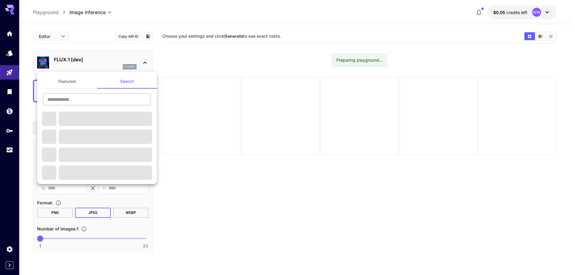
click at [102, 100] on input "text" at bounding box center [97, 99] width 108 height 12
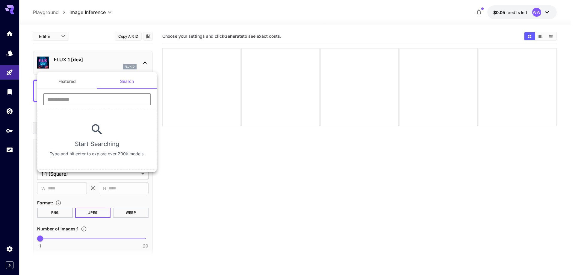
click at [93, 102] on input "text" at bounding box center [97, 99] width 108 height 12
type input "****"
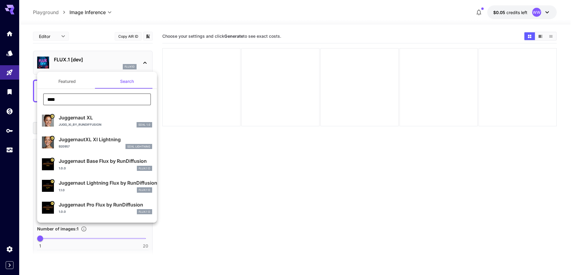
click at [82, 113] on div "Juggernaut XL Jugg_XI_by_RunDiffusion SDXL 1.0" at bounding box center [97, 121] width 110 height 18
type input "**"
type input "***"
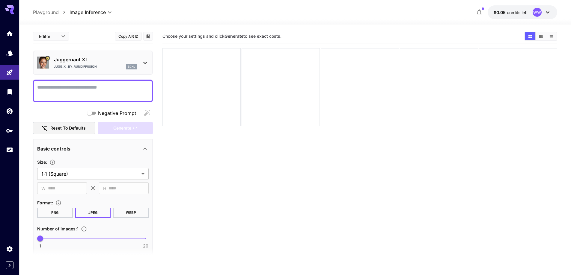
click at [117, 88] on textarea "Negative Prompt" at bounding box center [92, 91] width 111 height 14
paste textarea "**********"
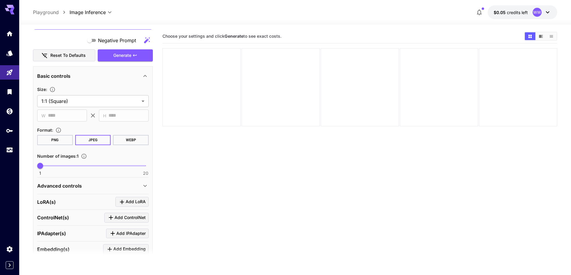
scroll to position [469, 0]
type textarea "**********"
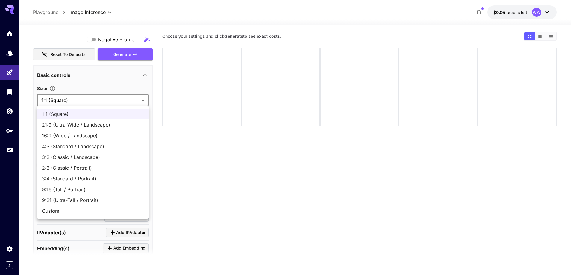
click at [96, 102] on body "**********" at bounding box center [287, 161] width 575 height 323
click at [86, 136] on span "16:9 (Wide / Landscape)" at bounding box center [93, 135] width 102 height 7
type input "**********"
type input "****"
type input "***"
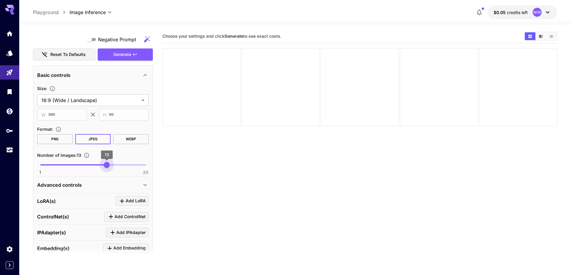
type input "**"
drag, startPoint x: 108, startPoint y: 165, endPoint x: 102, endPoint y: 167, distance: 6.5
click at [102, 167] on span "1 20 12" at bounding box center [92, 165] width 105 height 9
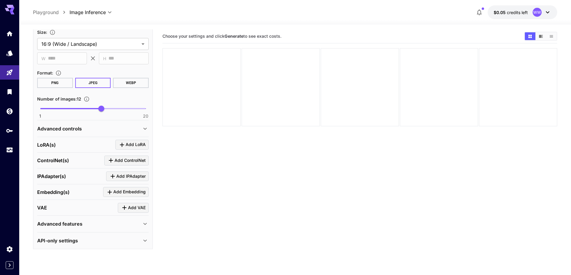
scroll to position [527, 0]
click at [109, 131] on div "Advanced controls" at bounding box center [89, 127] width 104 height 7
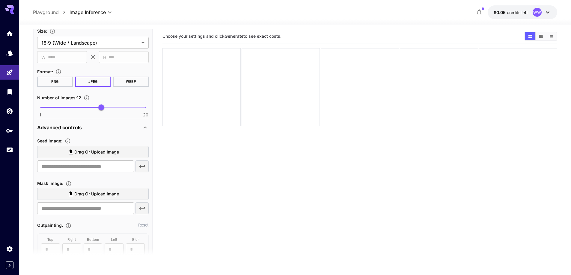
click at [108, 152] on span "Drag or upload image" at bounding box center [96, 152] width 45 height 7
click at [0, 0] on input "Drag or upload image" at bounding box center [0, 0] width 0 height 0
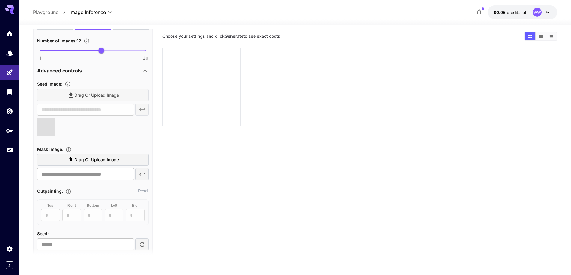
scroll to position [586, 0]
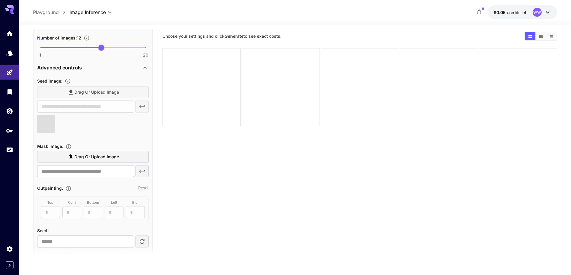
type input "**********"
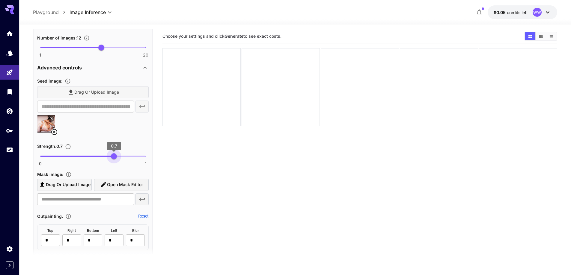
type input "****"
drag, startPoint x: 119, startPoint y: 158, endPoint x: 113, endPoint y: 160, distance: 6.1
click at [113, 159] on span "0.69" at bounding box center [113, 156] width 6 height 6
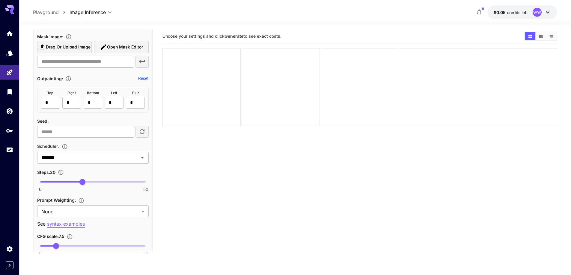
scroll to position [736, 0]
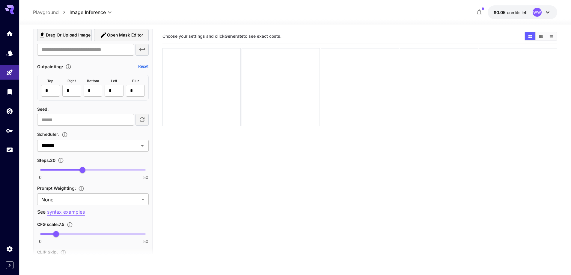
type input "**"
click at [102, 173] on span "0 50 29" at bounding box center [92, 170] width 105 height 9
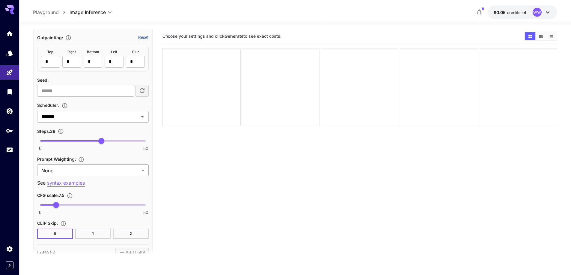
scroll to position [766, 0]
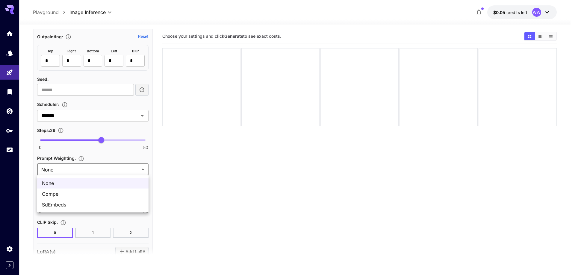
click at [105, 167] on body "**********" at bounding box center [287, 161] width 575 height 323
click at [95, 202] on span "SdEmbeds" at bounding box center [93, 204] width 102 height 7
type input "********"
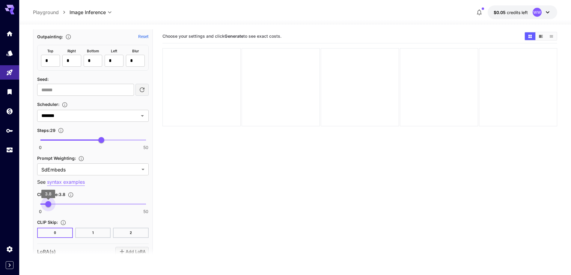
type input "***"
drag, startPoint x: 53, startPoint y: 203, endPoint x: 48, endPoint y: 203, distance: 4.5
click at [48, 203] on span "3.8" at bounding box center [48, 204] width 6 height 6
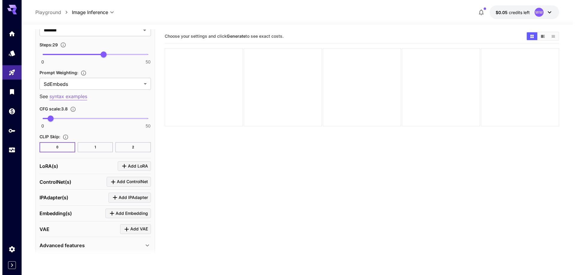
scroll to position [856, 0]
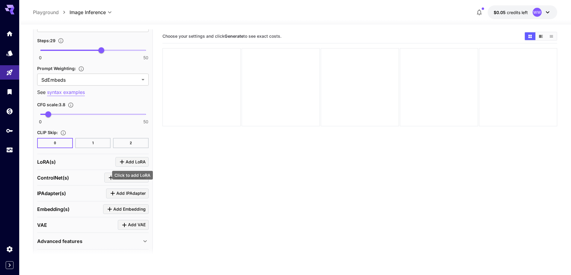
click at [137, 164] on span "Add LoRA" at bounding box center [135, 161] width 20 height 7
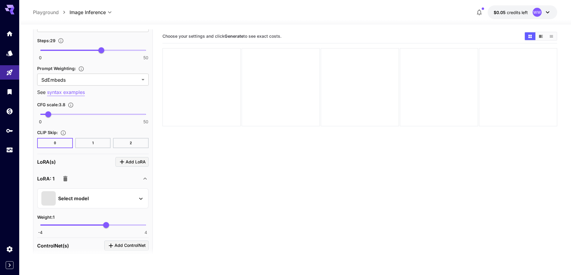
click at [105, 198] on div "Select model" at bounding box center [87, 198] width 93 height 14
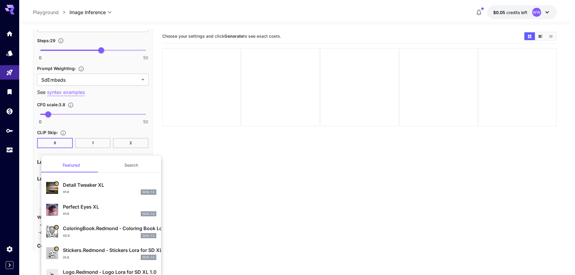
click at [128, 166] on button "Search" at bounding box center [131, 165] width 60 height 14
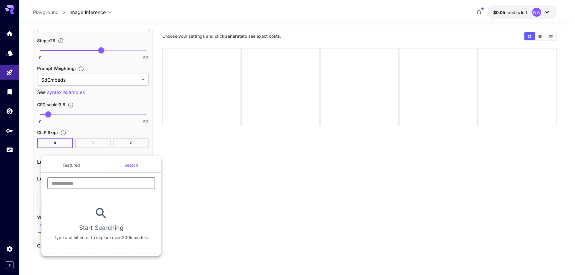
click at [113, 186] on input "text" at bounding box center [101, 183] width 108 height 12
type input "****"
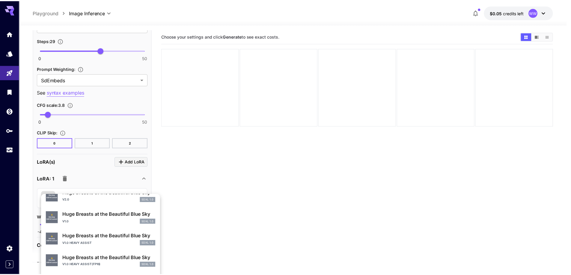
scroll to position [180, 0]
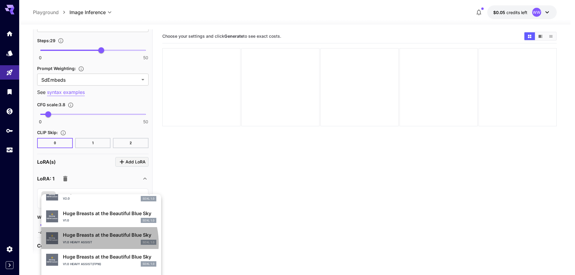
click at [80, 243] on p "v1.0 heavy assist" at bounding box center [77, 242] width 29 height 4
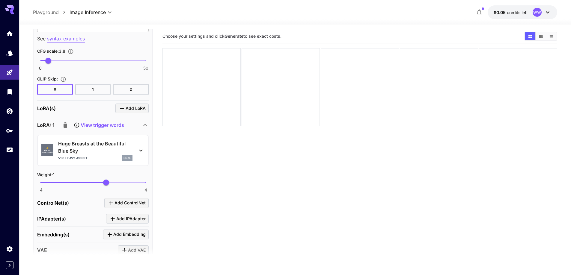
scroll to position [916, 0]
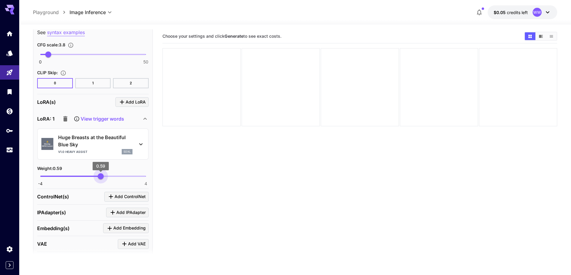
type input "****"
click at [101, 177] on span "0.64" at bounding box center [101, 176] width 6 height 6
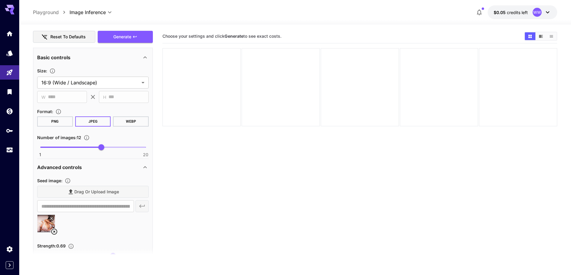
scroll to position [467, 0]
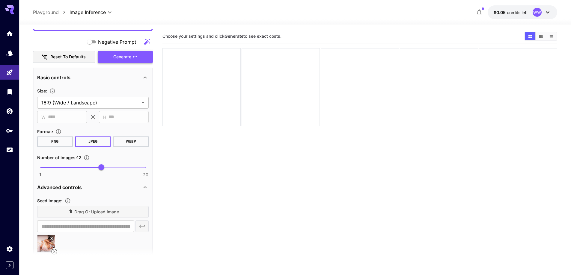
click at [122, 59] on span "Generate" at bounding box center [122, 56] width 18 height 7
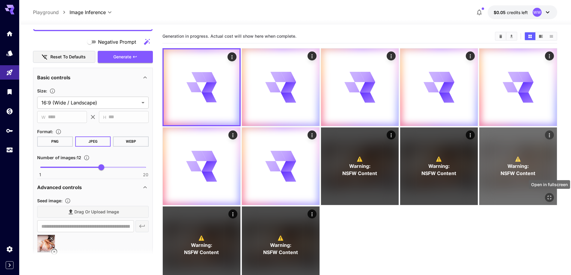
click at [547, 199] on icon "Open in fullscreen" at bounding box center [549, 198] width 4 height 4
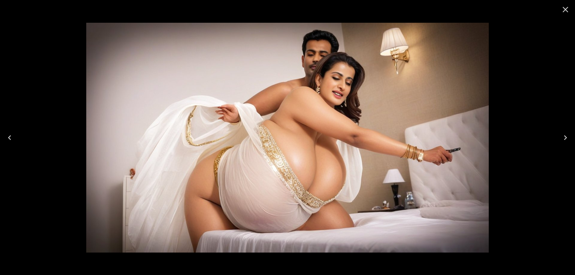
click at [13, 137] on icon "Previous" at bounding box center [10, 138] width 10 height 10
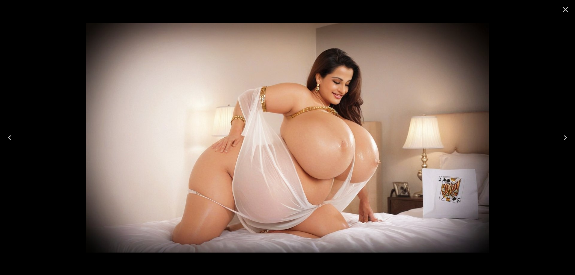
click at [13, 137] on icon "Previous" at bounding box center [10, 138] width 10 height 10
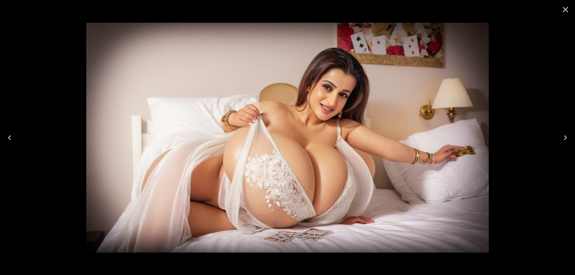
click at [568, 8] on icon "Close" at bounding box center [566, 10] width 10 height 10
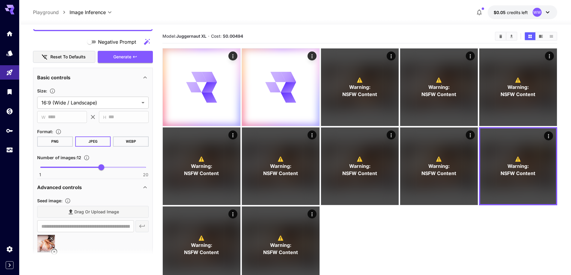
scroll to position [497, 0]
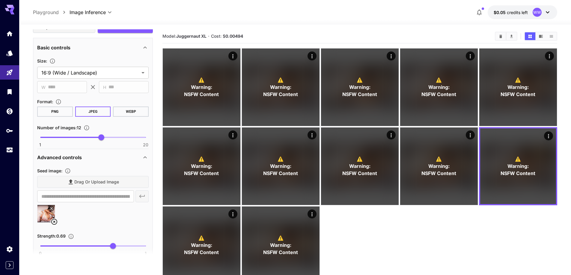
click at [55, 222] on icon at bounding box center [54, 222] width 6 height 6
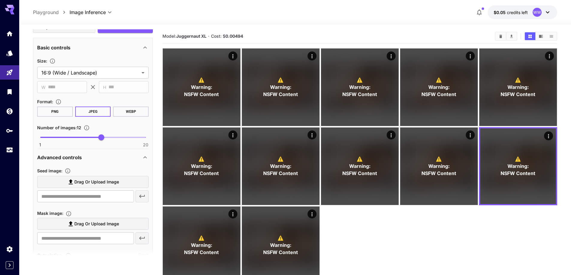
click at [94, 187] on label "Drag or upload image" at bounding box center [92, 182] width 111 height 12
click at [0, 0] on input "Drag or upload image" at bounding box center [0, 0] width 0 height 0
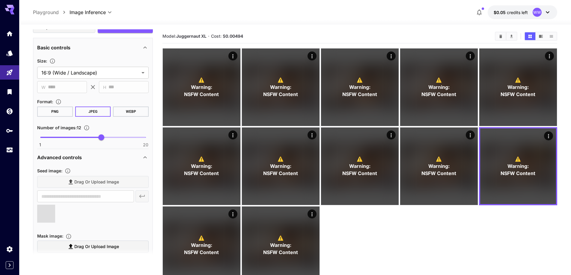
type input "**********"
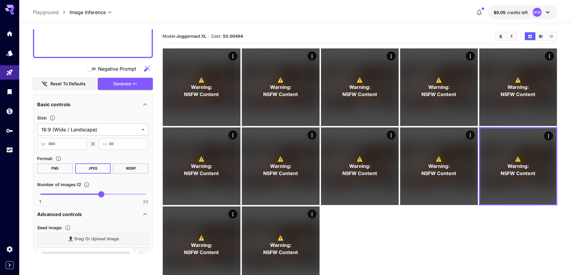
scroll to position [437, 0]
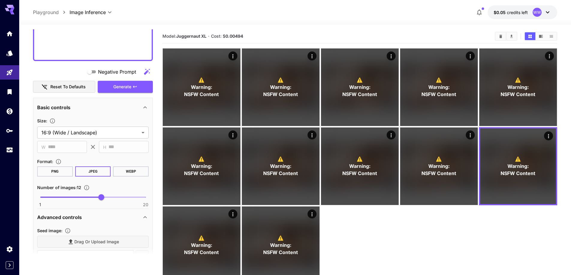
click at [142, 84] on button "Generate" at bounding box center [125, 87] width 55 height 12
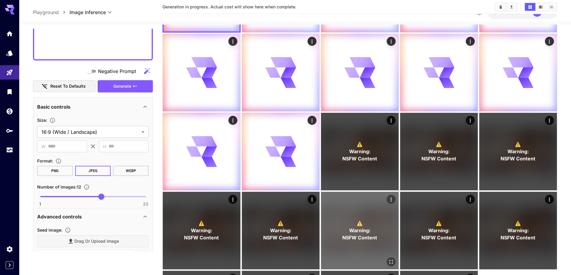
scroll to position [120, 0]
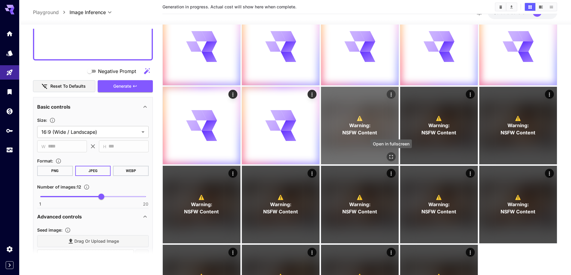
click at [392, 159] on icon "Open in fullscreen" at bounding box center [391, 157] width 6 height 6
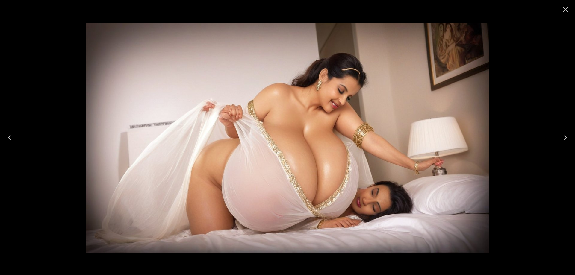
click at [562, 137] on icon "Next" at bounding box center [566, 138] width 10 height 10
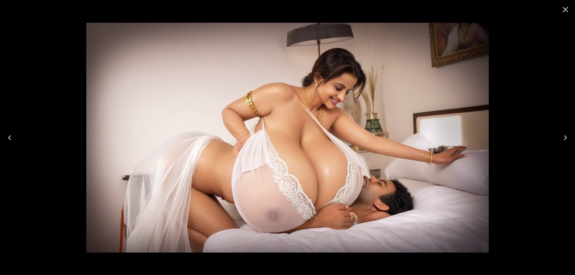
click at [562, 137] on icon "Next" at bounding box center [566, 138] width 10 height 10
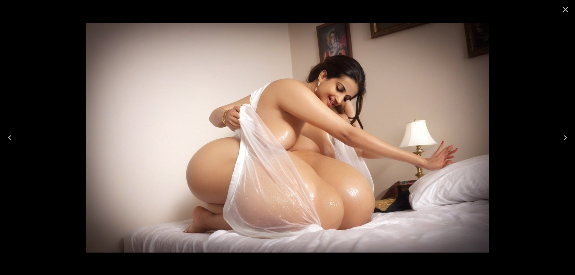
click at [562, 137] on icon "Next" at bounding box center [566, 138] width 10 height 10
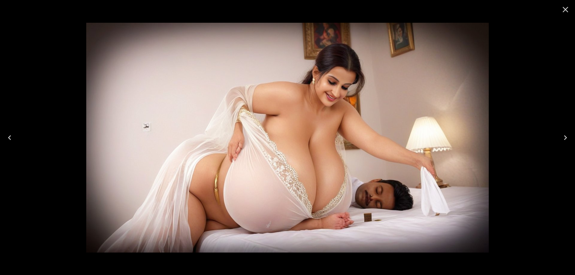
click at [562, 137] on icon "Next" at bounding box center [566, 138] width 10 height 10
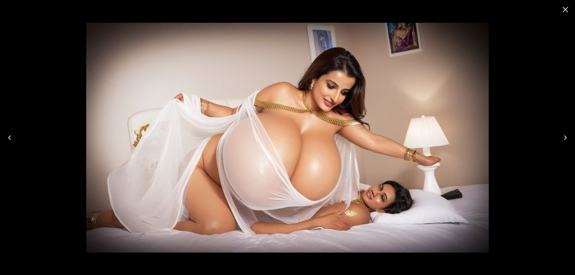
click at [562, 137] on icon "Next" at bounding box center [566, 138] width 10 height 10
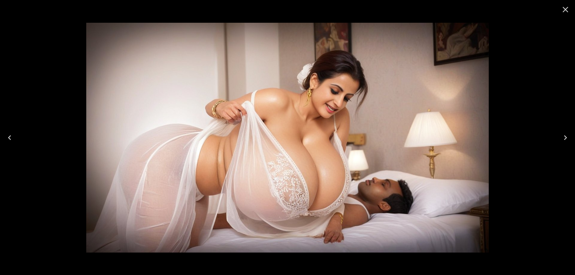
click at [565, 10] on icon "Close" at bounding box center [566, 10] width 6 height 6
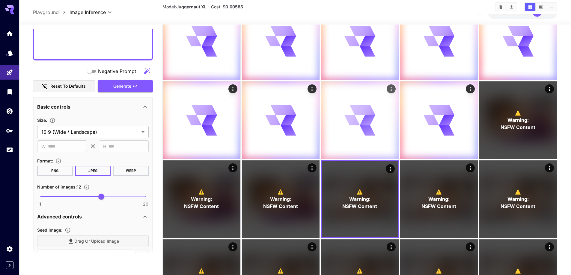
scroll to position [0, 0]
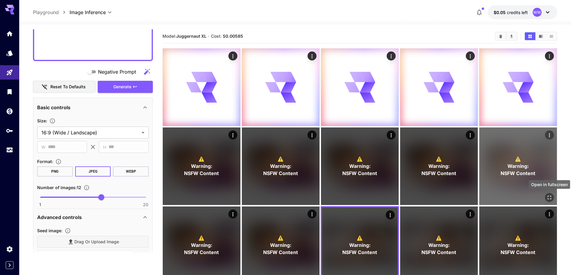
click at [550, 197] on icon "Open in fullscreen" at bounding box center [549, 198] width 6 height 6
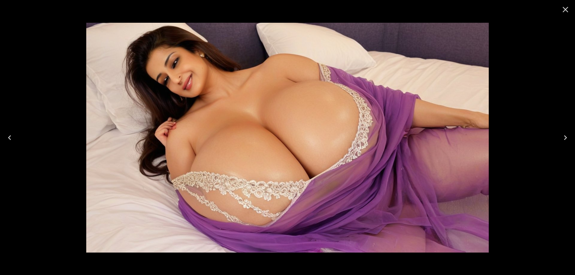
click at [564, 138] on icon "Next" at bounding box center [566, 138] width 10 height 10
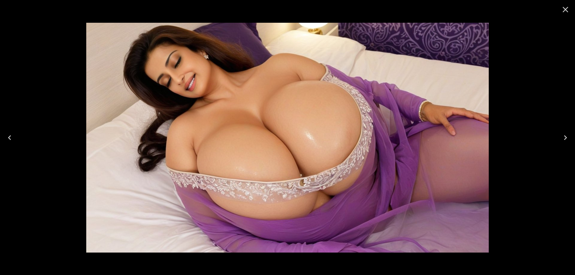
click at [564, 138] on icon "Next" at bounding box center [566, 138] width 10 height 10
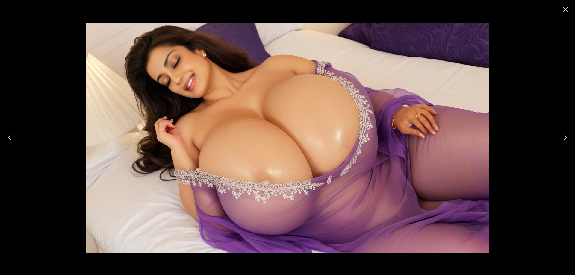
click at [564, 138] on icon "Next" at bounding box center [566, 138] width 10 height 10
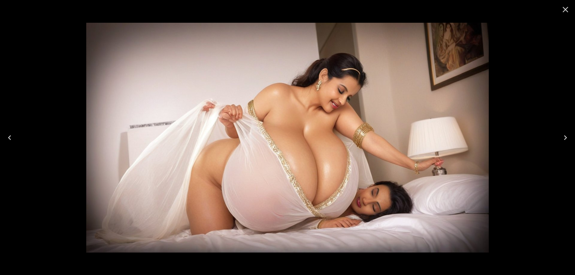
click at [568, 11] on icon "Close" at bounding box center [566, 10] width 10 height 10
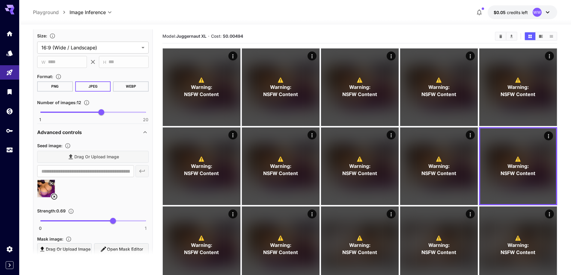
scroll to position [557, 0]
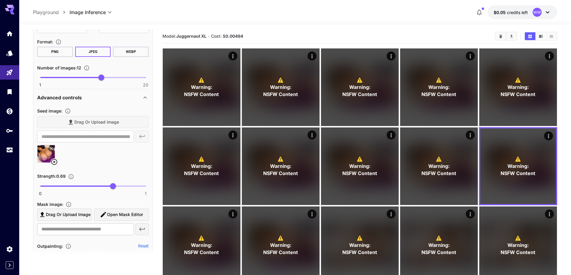
click at [57, 163] on icon at bounding box center [54, 162] width 6 height 6
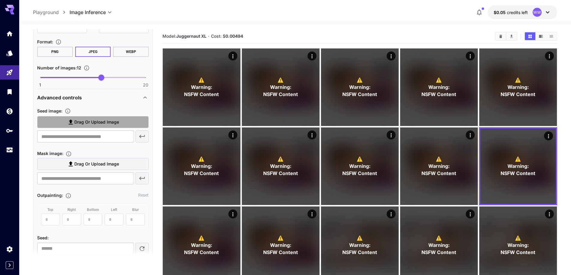
click at [109, 124] on span "Drag or upload image" at bounding box center [96, 122] width 45 height 7
click at [0, 0] on input "Drag or upload image" at bounding box center [0, 0] width 0 height 0
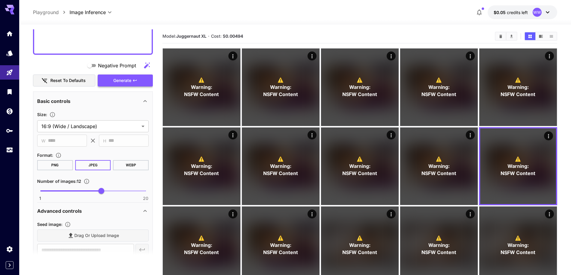
type input "**********"
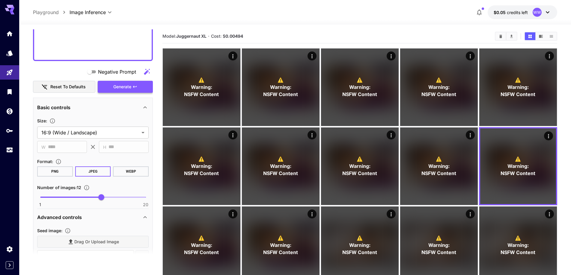
click at [118, 87] on span "Generate" at bounding box center [122, 86] width 18 height 7
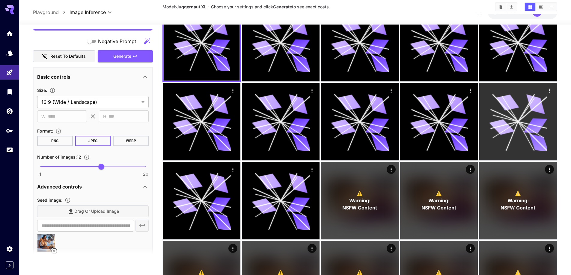
scroll to position [90, 0]
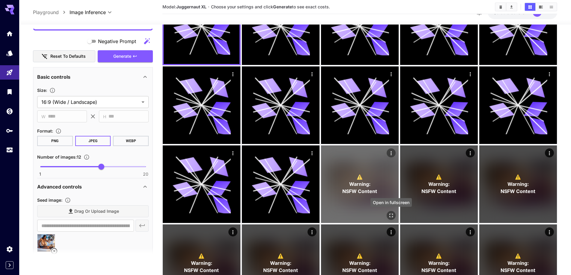
click at [391, 214] on icon "Open in fullscreen" at bounding box center [391, 216] width 6 height 6
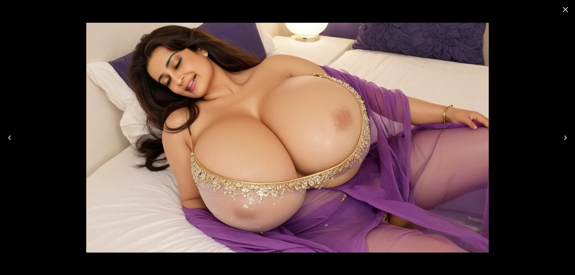
click at [565, 140] on icon "Next" at bounding box center [566, 138] width 10 height 10
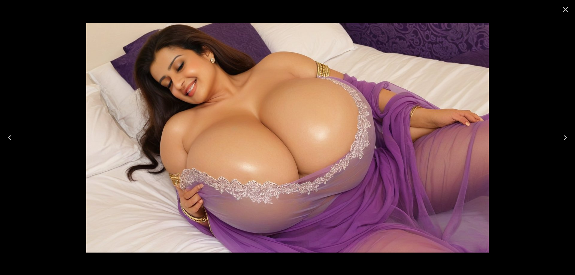
click at [567, 135] on icon "Next" at bounding box center [566, 138] width 10 height 10
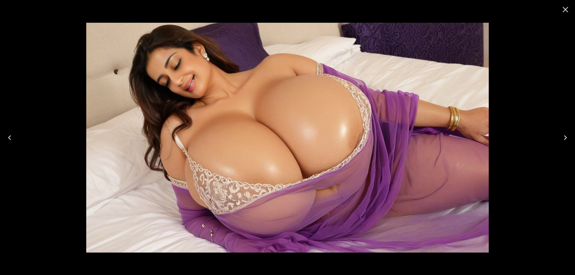
click at [567, 135] on icon "Next" at bounding box center [566, 138] width 10 height 10
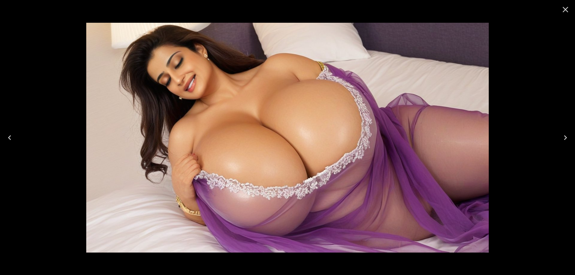
click at [567, 135] on icon "Next" at bounding box center [566, 138] width 10 height 10
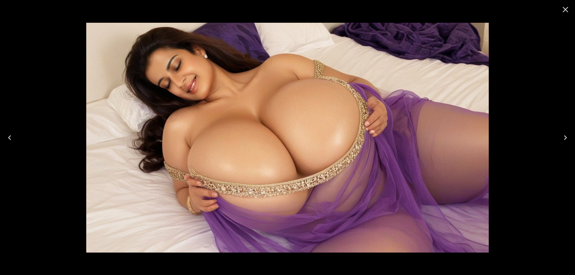
click at [567, 135] on icon "Next" at bounding box center [566, 138] width 10 height 10
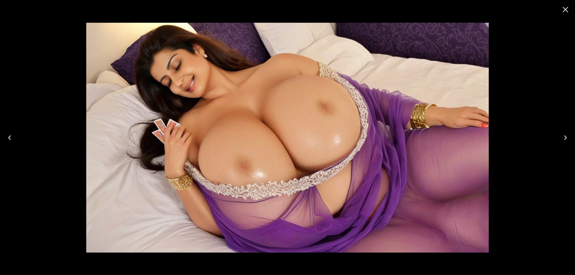
click at [567, 135] on icon "Next" at bounding box center [566, 138] width 10 height 10
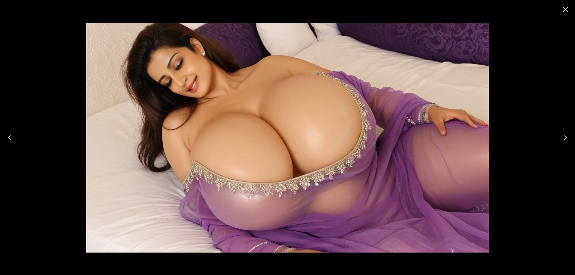
click at [567, 135] on icon "Next" at bounding box center [566, 138] width 10 height 10
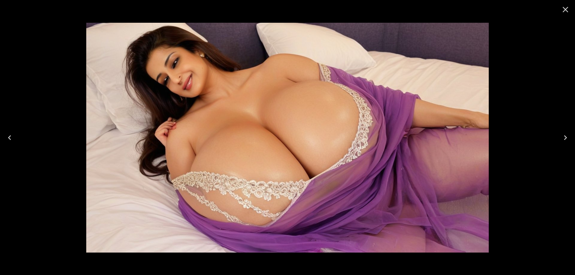
click at [567, 135] on icon "Next" at bounding box center [566, 138] width 10 height 10
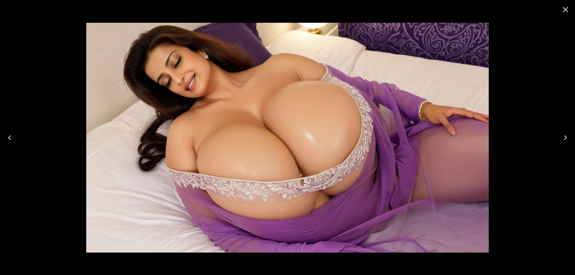
click at [567, 135] on icon "Next" at bounding box center [566, 138] width 10 height 10
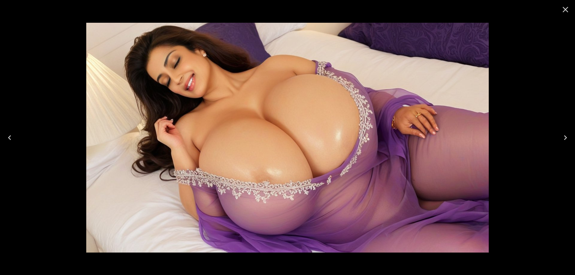
click at [567, 135] on icon "Next" at bounding box center [566, 138] width 10 height 10
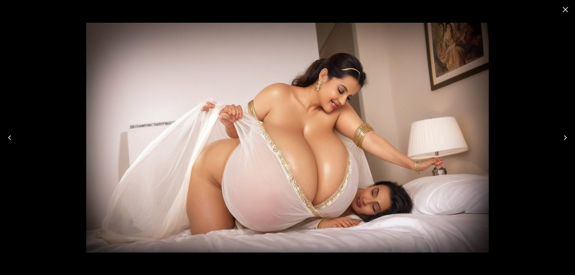
click at [561, 135] on icon "Next" at bounding box center [566, 138] width 10 height 10
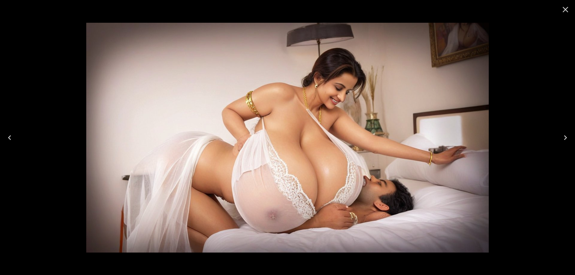
click at [561, 135] on icon "Next" at bounding box center [566, 138] width 10 height 10
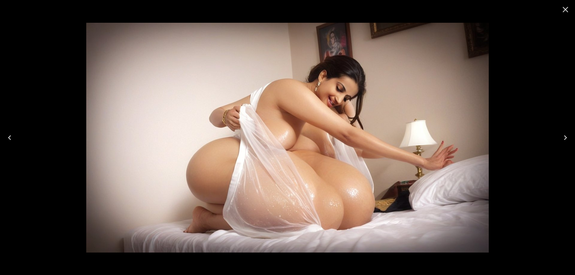
click at [561, 135] on icon "Next" at bounding box center [566, 138] width 10 height 10
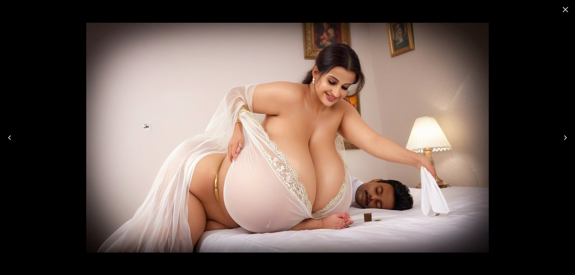
click at [562, 139] on icon "Next" at bounding box center [566, 138] width 10 height 10
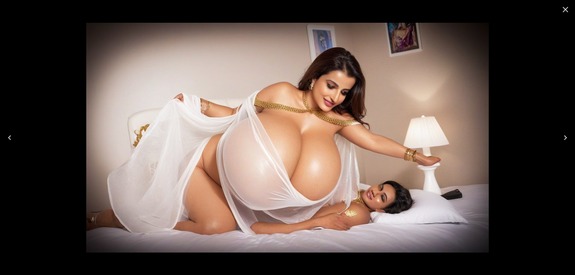
click at [562, 139] on icon "Next" at bounding box center [566, 138] width 10 height 10
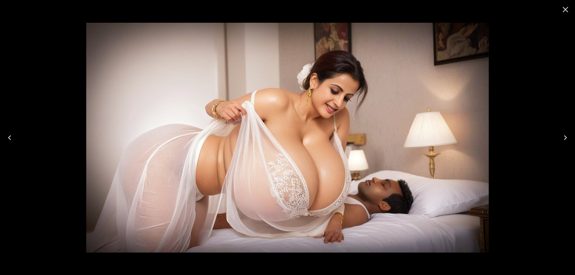
click at [571, 135] on button "Next" at bounding box center [565, 138] width 19 height 24
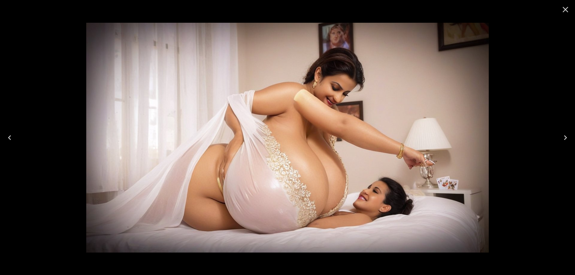
click at [571, 135] on button "Next" at bounding box center [565, 138] width 19 height 24
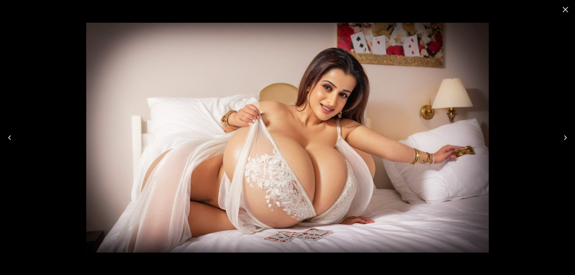
click at [571, 135] on button "Next" at bounding box center [565, 138] width 19 height 24
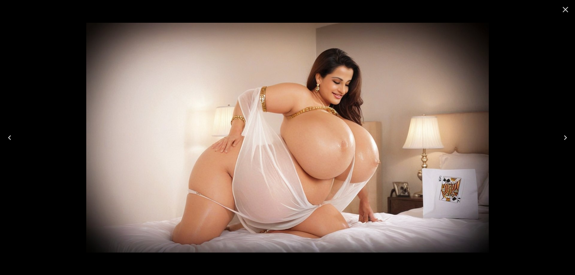
click at [571, 135] on button "Next" at bounding box center [565, 138] width 19 height 24
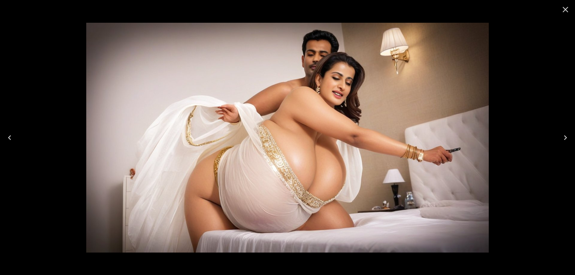
click at [571, 135] on button "Next" at bounding box center [565, 138] width 19 height 24
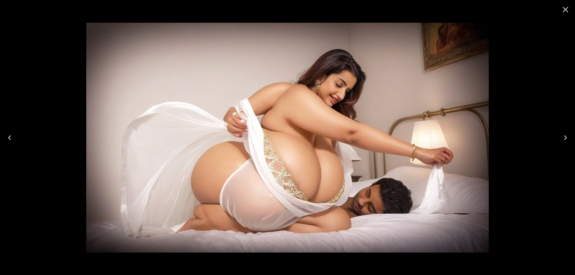
click at [571, 135] on button "Next" at bounding box center [565, 138] width 19 height 24
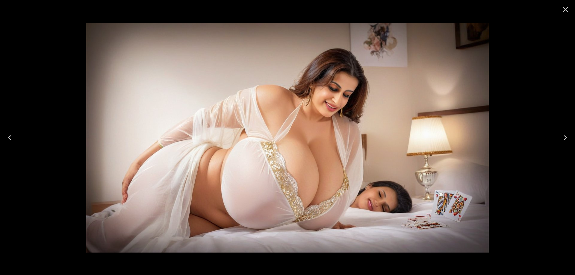
click at [571, 135] on button "Next" at bounding box center [565, 138] width 19 height 24
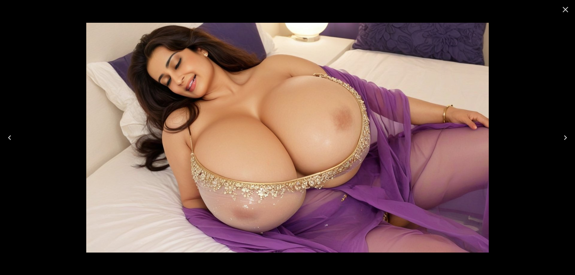
click at [571, 135] on button "Next" at bounding box center [565, 138] width 19 height 24
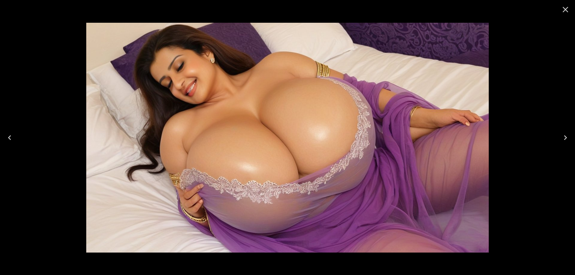
click at [567, 12] on icon "Close" at bounding box center [566, 10] width 10 height 10
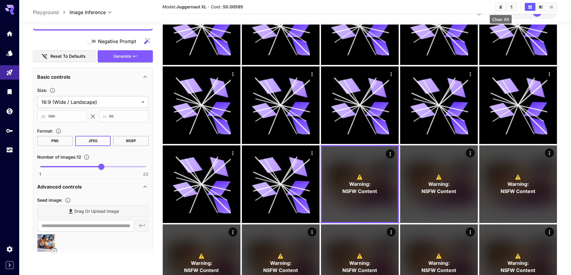
click at [500, 9] on icon "Clear All" at bounding box center [500, 7] width 4 height 4
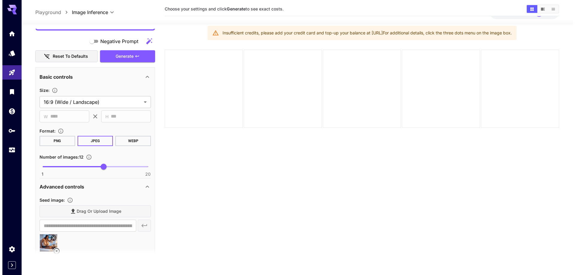
scroll to position [0, 0]
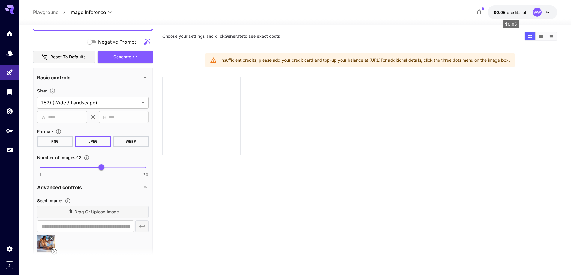
click at [512, 15] on p "$0.05 credits left" at bounding box center [510, 12] width 34 height 6
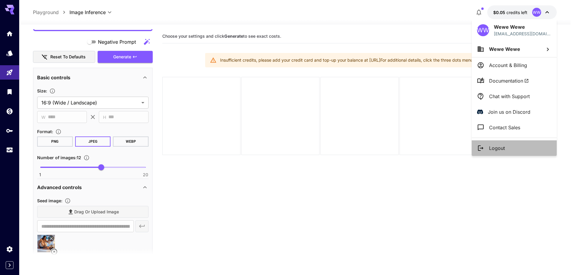
click at [512, 145] on li "Logout" at bounding box center [514, 148] width 85 height 16
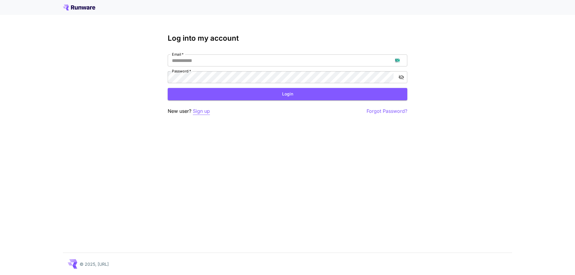
click at [201, 110] on p "Sign up" at bounding box center [201, 111] width 17 height 7
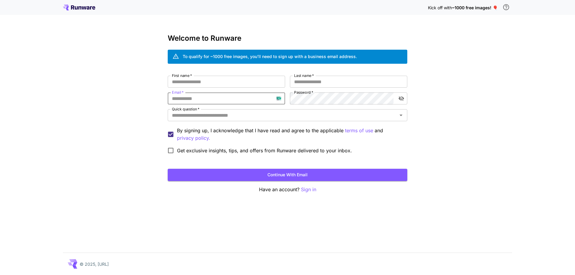
click at [208, 99] on input "Email   *" at bounding box center [226, 99] width 117 height 12
paste input "**********"
type input "**********"
click at [245, 80] on input "First name   *" at bounding box center [226, 82] width 117 height 12
type input "****"
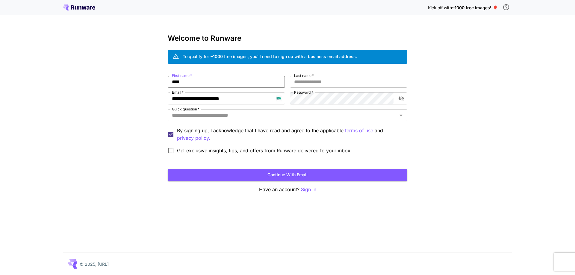
click at [300, 78] on label "Last name   *" at bounding box center [304, 75] width 20 height 5
click at [300, 78] on input "Last name   *" at bounding box center [348, 82] width 117 height 12
click at [304, 82] on input "***" at bounding box center [348, 82] width 117 height 12
click at [291, 120] on div "Quick question   *" at bounding box center [288, 115] width 240 height 12
type input "*****"
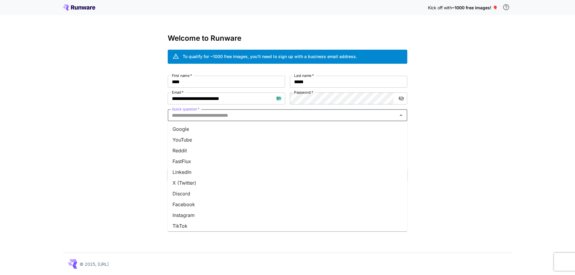
click at [288, 130] on li "Google" at bounding box center [288, 129] width 240 height 11
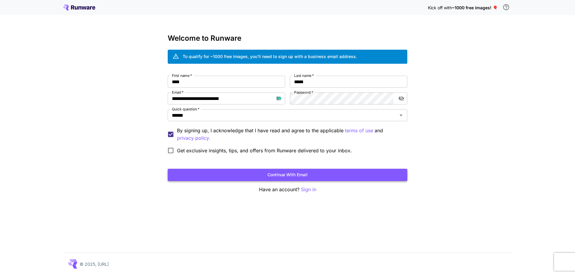
click at [326, 176] on button "Continue with email" at bounding box center [288, 175] width 240 height 12
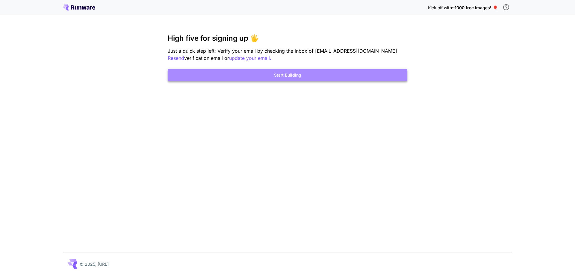
click at [343, 80] on button "Start Building" at bounding box center [288, 75] width 240 height 12
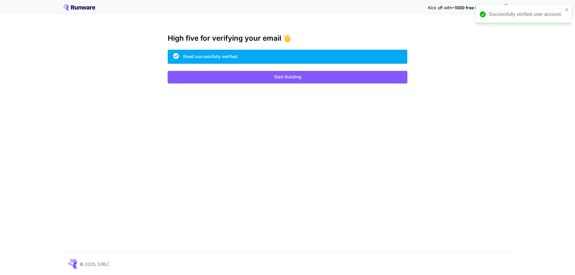
click at [344, 84] on div "Kick off with ~1000 free images! 🎈 High five for verifying your email 🖐️ Email …" at bounding box center [287, 137] width 575 height 275
click at [346, 80] on button "Start Building" at bounding box center [288, 77] width 240 height 12
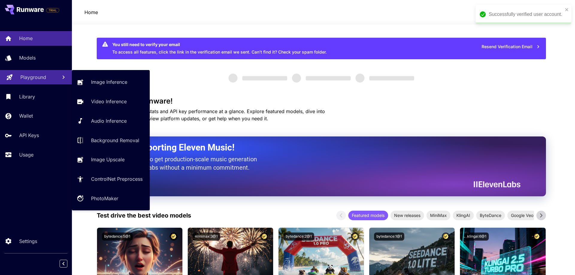
click at [37, 80] on p "Playground" at bounding box center [33, 77] width 26 height 7
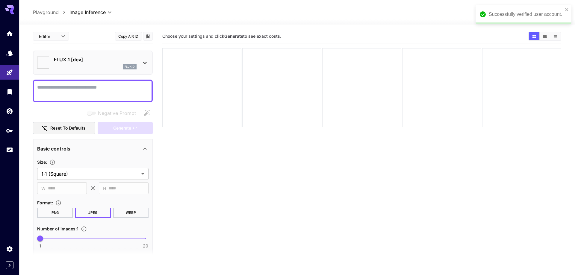
type input "**********"
click at [562, 9] on icon "close" at bounding box center [562, 9] width 3 height 3
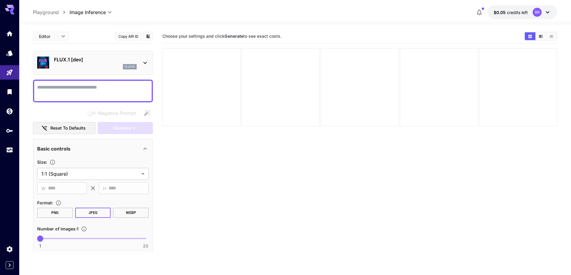
click at [105, 66] on div "flux1d" at bounding box center [95, 66] width 83 height 5
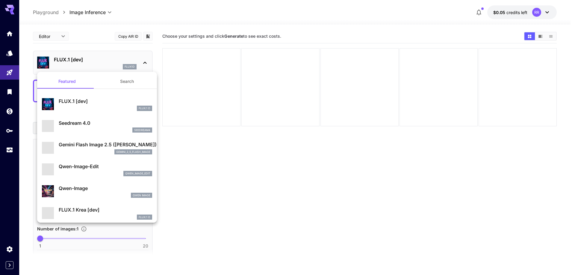
click at [118, 81] on button "Search" at bounding box center [127, 81] width 60 height 14
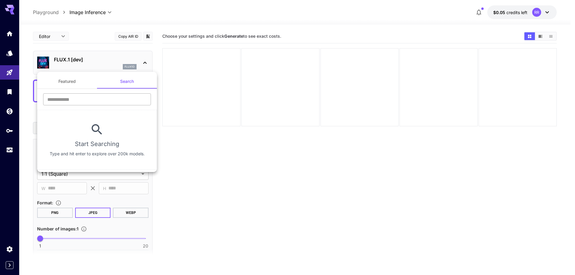
click at [105, 103] on input "text" at bounding box center [97, 99] width 108 height 12
type input "****"
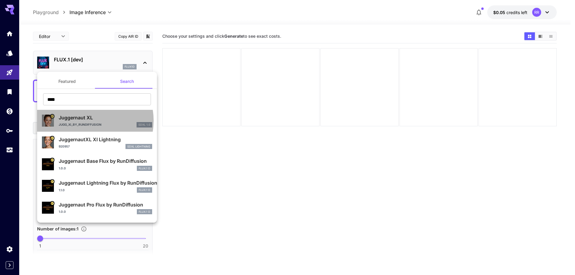
click at [85, 121] on p "Juggernaut XL" at bounding box center [105, 117] width 93 height 7
type input "**"
type input "***"
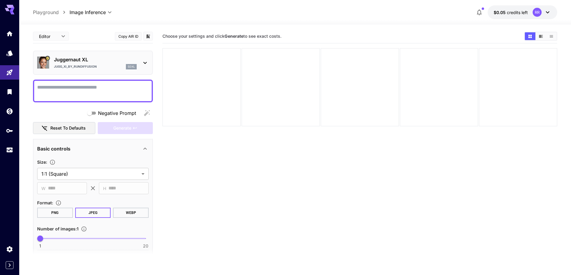
click at [98, 92] on textarea "Negative Prompt" at bounding box center [92, 91] width 111 height 14
paste textarea "**********"
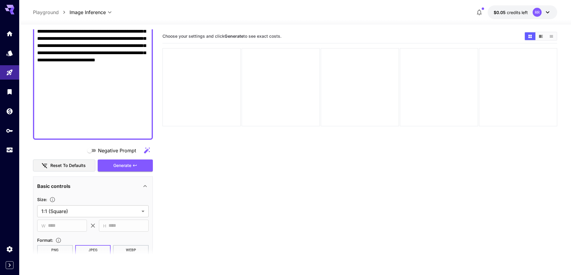
scroll to position [379, 0]
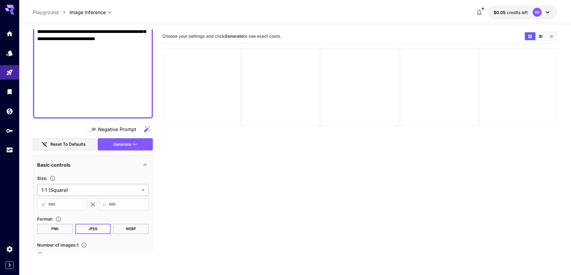
type textarea "**********"
click at [92, 187] on body "**********" at bounding box center [285, 161] width 571 height 323
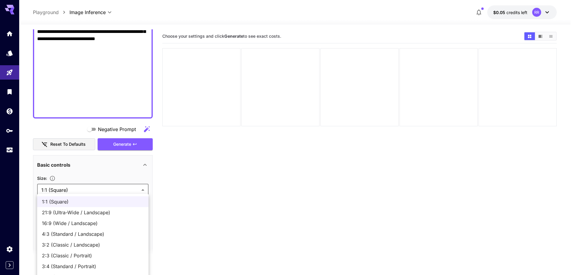
click at [83, 223] on span "16:9 (Wide / Landscape)" at bounding box center [93, 223] width 102 height 7
type input "**********"
type input "****"
type input "***"
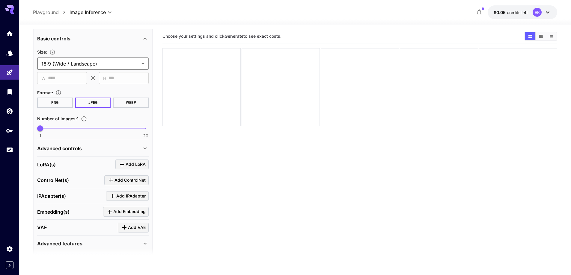
scroll to position [527, 0]
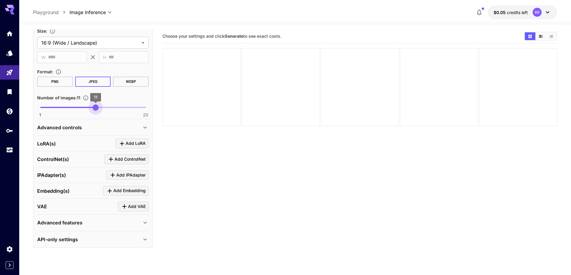
type input "**"
drag, startPoint x: 97, startPoint y: 110, endPoint x: 101, endPoint y: 110, distance: 3.6
click at [101, 110] on span "1 20 12" at bounding box center [92, 107] width 105 height 9
click at [91, 130] on div "Advanced controls" at bounding box center [89, 127] width 104 height 7
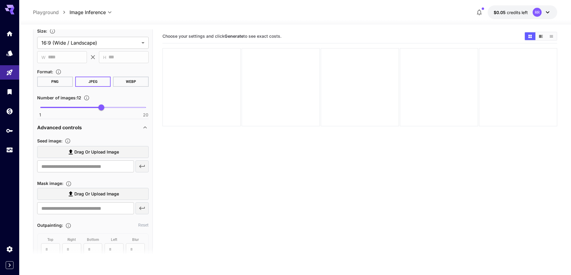
click at [84, 152] on span "Drag or upload image" at bounding box center [96, 152] width 45 height 7
click at [0, 0] on input "Drag or upload image" at bounding box center [0, 0] width 0 height 0
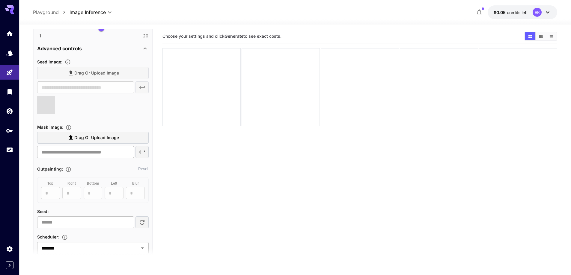
type input "**********"
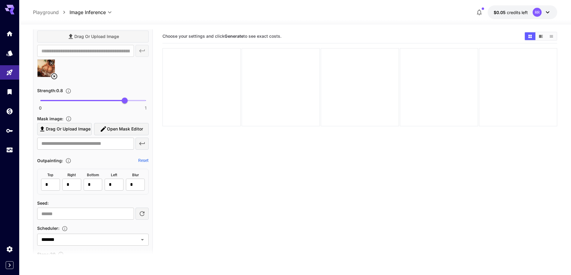
scroll to position [646, 0]
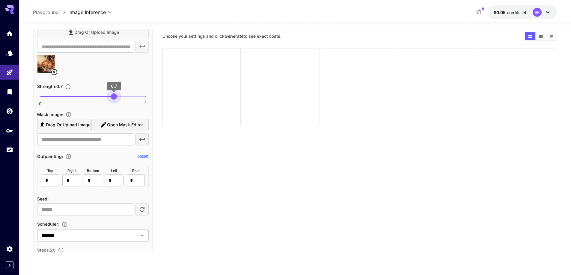
type input "****"
drag, startPoint x: 118, startPoint y: 97, endPoint x: 113, endPoint y: 98, distance: 4.8
click at [113, 98] on span "0.69" at bounding box center [113, 96] width 6 height 6
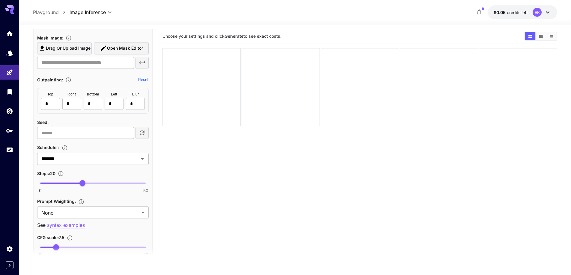
scroll to position [736, 0]
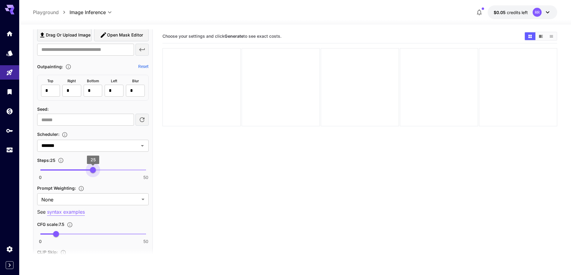
type input "**"
drag, startPoint x: 87, startPoint y: 172, endPoint x: 99, endPoint y: 172, distance: 12.0
click at [99, 172] on span "28" at bounding box center [99, 170] width 6 height 6
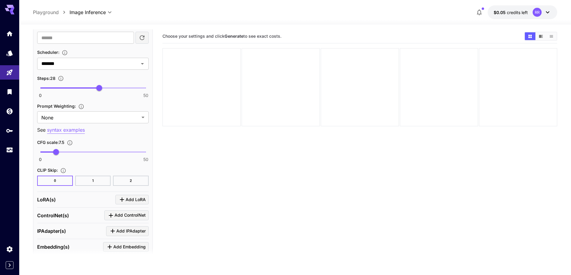
scroll to position [826, 0]
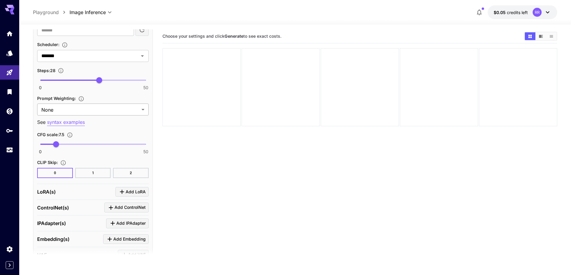
click at [102, 109] on body "**********" at bounding box center [285, 161] width 571 height 323
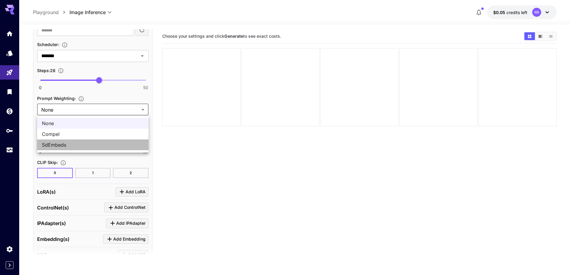
click at [97, 142] on span "SdEmbeds" at bounding box center [93, 144] width 102 height 7
type input "********"
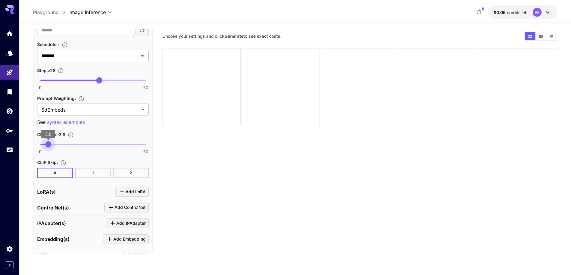
type input "***"
drag, startPoint x: 52, startPoint y: 145, endPoint x: 48, endPoint y: 145, distance: 3.6
click at [48, 145] on span "3.7" at bounding box center [48, 144] width 6 height 6
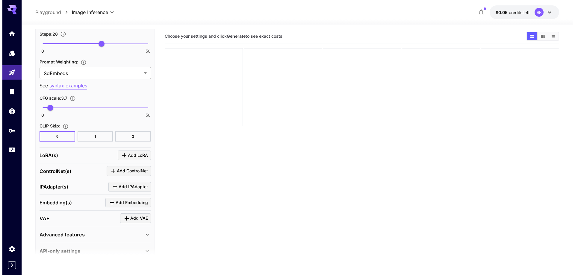
scroll to position [874, 0]
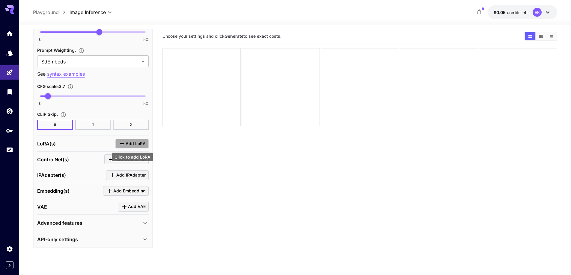
click at [124, 146] on icon "Click to add LoRA" at bounding box center [121, 143] width 7 height 7
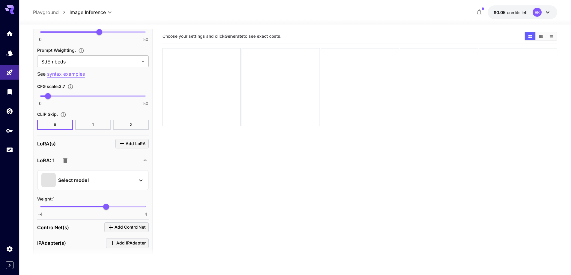
click at [98, 175] on div "Select model" at bounding box center [87, 180] width 93 height 14
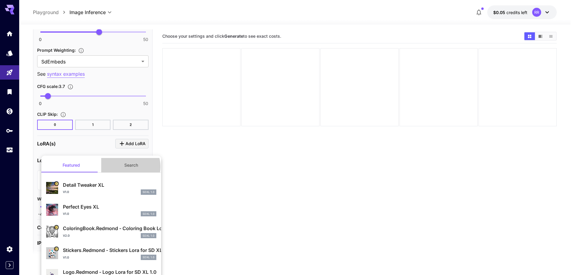
click at [124, 167] on button "Search" at bounding box center [131, 165] width 60 height 14
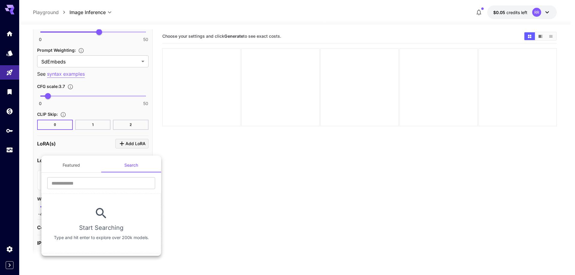
click at [104, 177] on section "​ Start Searching Type and hit enter to explore over 200k models." at bounding box center [101, 213] width 120 height 81
click at [100, 184] on input "text" at bounding box center [101, 183] width 108 height 12
type input "****"
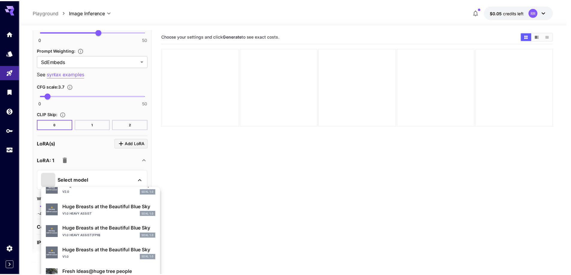
scroll to position [180, 0]
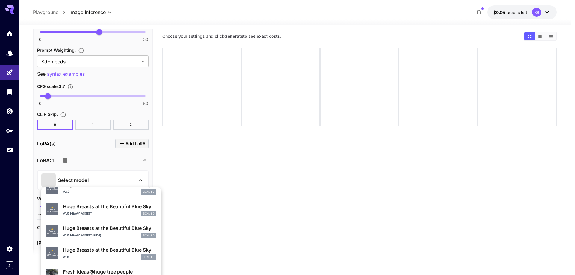
click at [93, 215] on div "v1.0 heavy assist SDXL 1.0" at bounding box center [109, 213] width 93 height 5
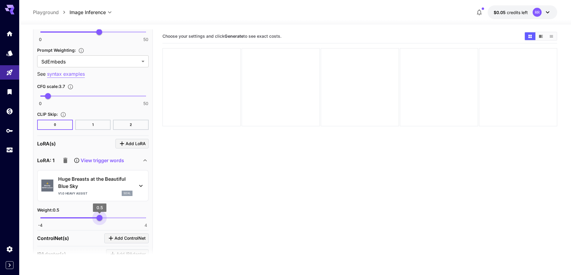
type input "****"
click at [101, 220] on span "-4 4 0.64" at bounding box center [92, 218] width 105 height 9
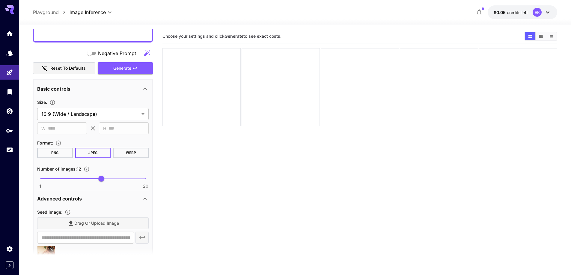
scroll to position [455, 0]
click at [137, 65] on button "Generate" at bounding box center [125, 69] width 55 height 12
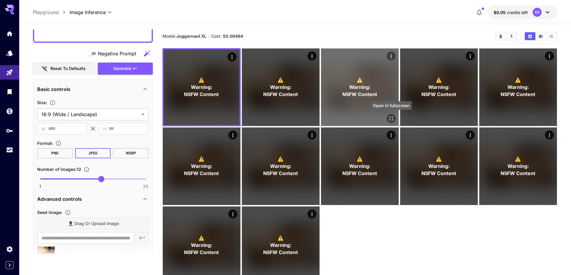
click at [391, 118] on icon "Open in fullscreen" at bounding box center [391, 119] width 6 height 6
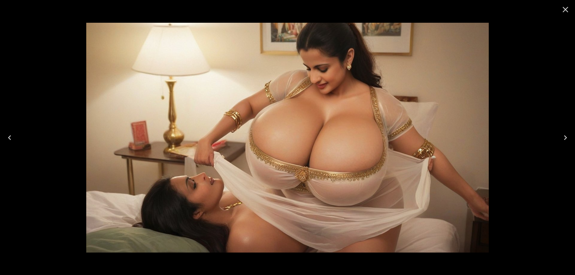
click at [569, 137] on icon "Next" at bounding box center [566, 138] width 10 height 10
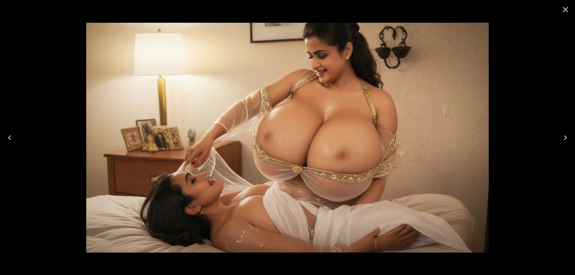
click at [569, 137] on icon "Next" at bounding box center [566, 138] width 10 height 10
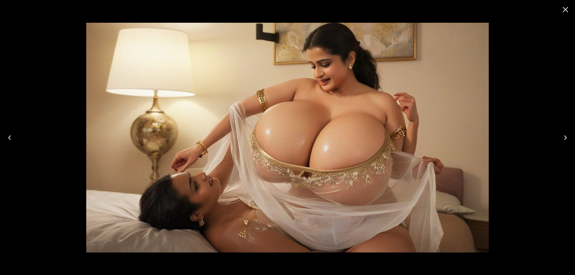
click at [569, 137] on icon "Next" at bounding box center [566, 138] width 10 height 10
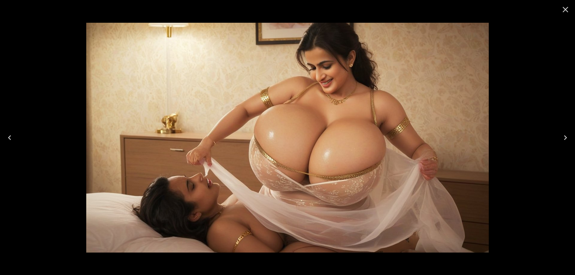
click at [569, 137] on icon "Next" at bounding box center [566, 138] width 10 height 10
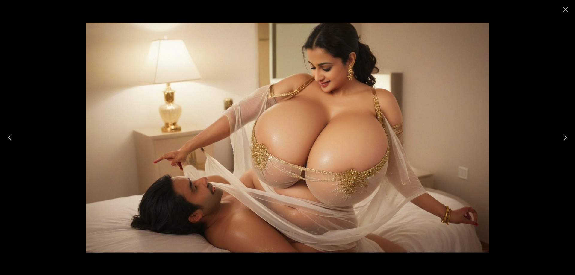
click at [569, 137] on icon "Next" at bounding box center [566, 138] width 10 height 10
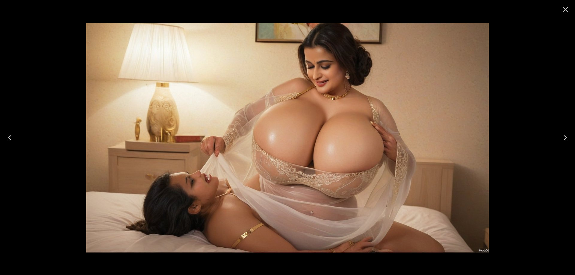
click at [569, 137] on icon "Next" at bounding box center [566, 138] width 10 height 10
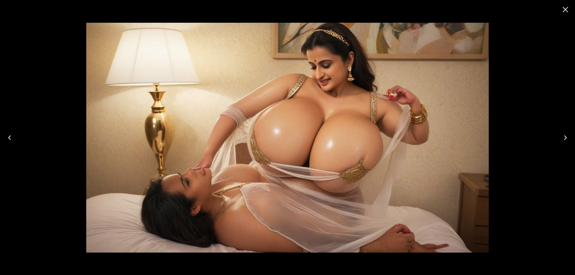
click at [569, 137] on icon "Next" at bounding box center [566, 138] width 10 height 10
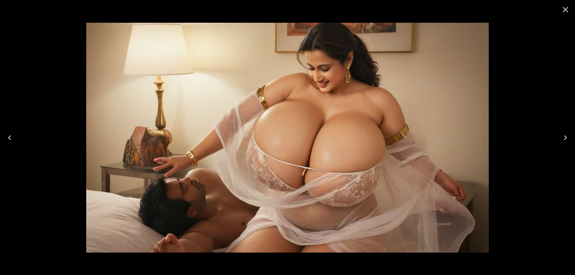
click at [562, 10] on icon "Close" at bounding box center [566, 10] width 10 height 10
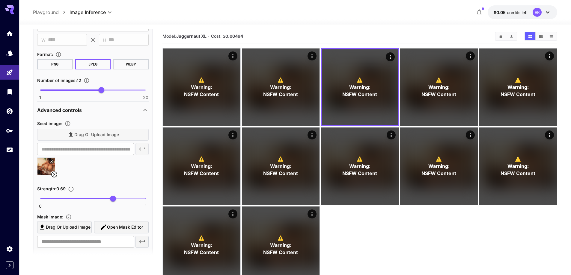
scroll to position [545, 0]
click at [52, 174] on icon at bounding box center [54, 173] width 7 height 7
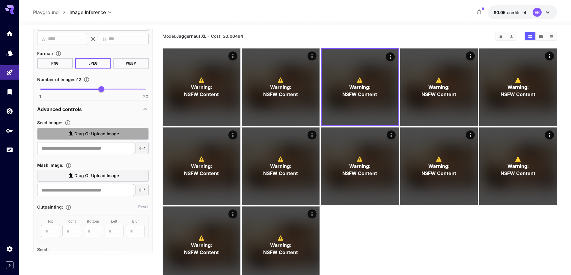
click at [101, 133] on span "Drag or upload image" at bounding box center [96, 133] width 45 height 7
click at [0, 0] on input "Drag or upload image" at bounding box center [0, 0] width 0 height 0
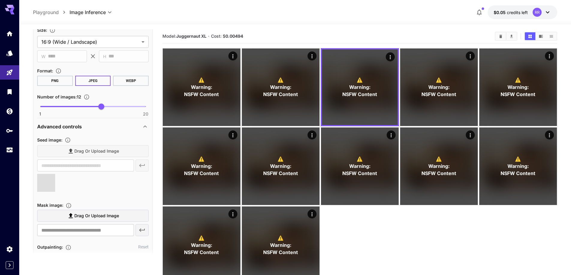
type input "**********"
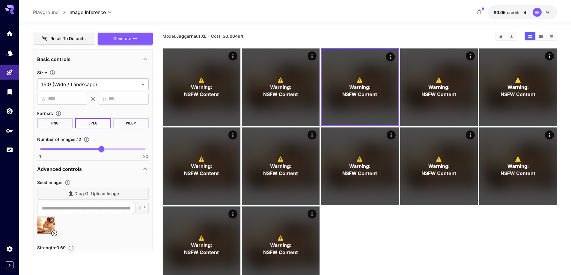
click at [124, 36] on span "Generate" at bounding box center [122, 38] width 18 height 7
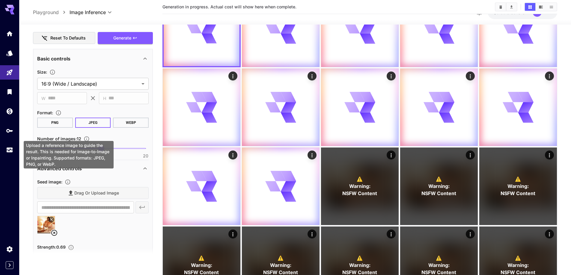
scroll to position [60, 0]
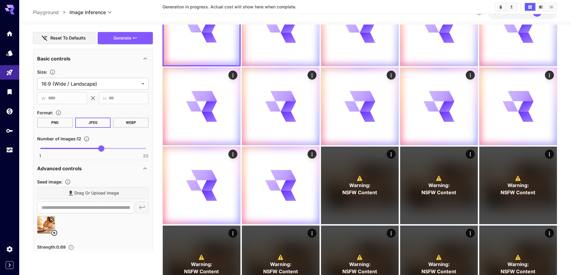
click at [54, 232] on icon at bounding box center [54, 232] width 7 height 7
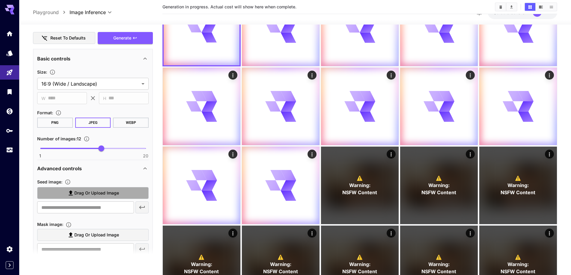
click at [94, 195] on span "Drag or upload image" at bounding box center [96, 193] width 45 height 7
click at [0, 0] on input "Drag or upload image" at bounding box center [0, 0] width 0 height 0
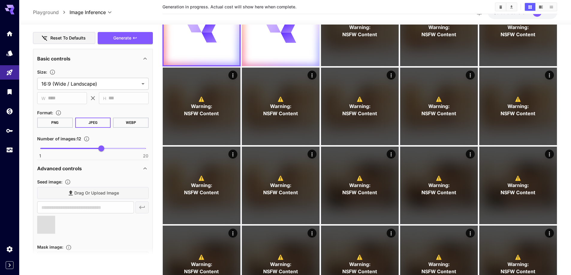
type input "**********"
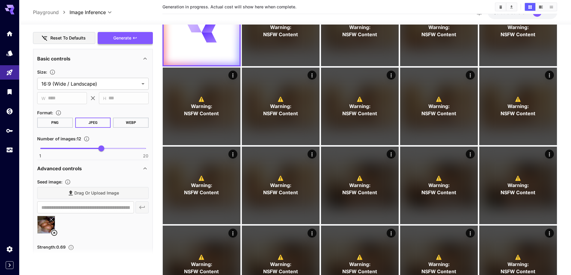
click at [132, 41] on button "Generate" at bounding box center [125, 38] width 55 height 12
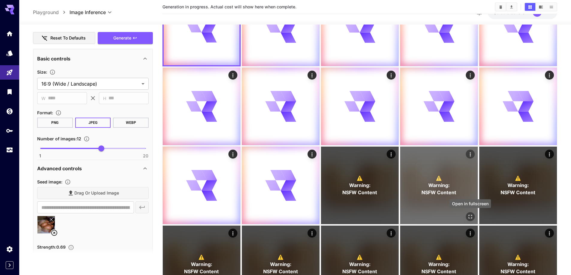
click at [470, 214] on icon "Open in fullscreen" at bounding box center [470, 217] width 6 height 6
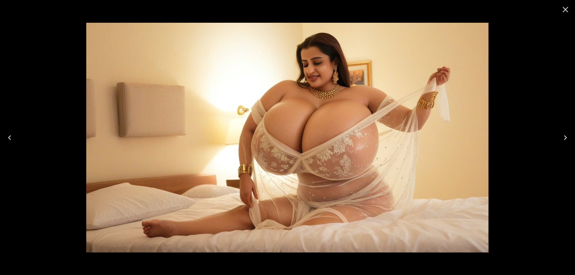
click at [568, 141] on icon "Next" at bounding box center [566, 138] width 10 height 10
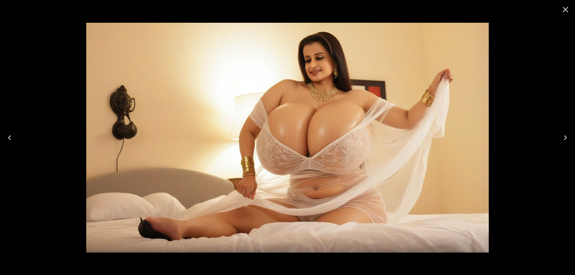
click at [568, 141] on icon "Next" at bounding box center [566, 138] width 10 height 10
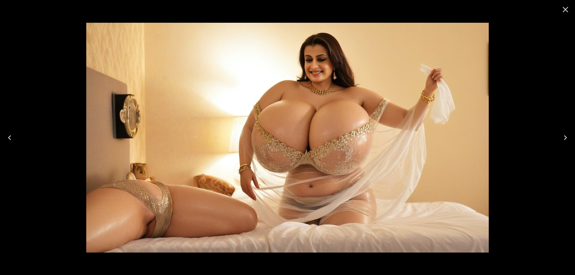
click at [568, 141] on icon "Next" at bounding box center [566, 138] width 10 height 10
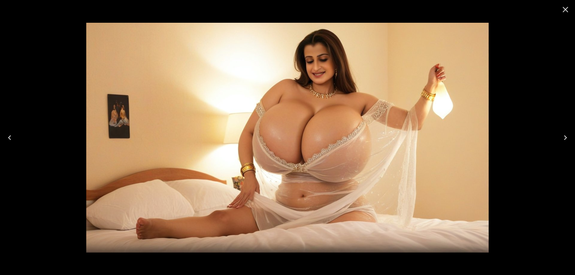
click at [568, 141] on icon "Next" at bounding box center [566, 138] width 10 height 10
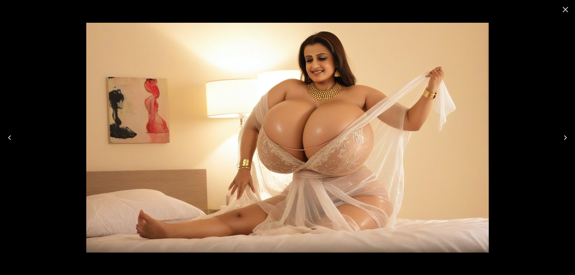
click at [568, 141] on icon "Next" at bounding box center [566, 138] width 10 height 10
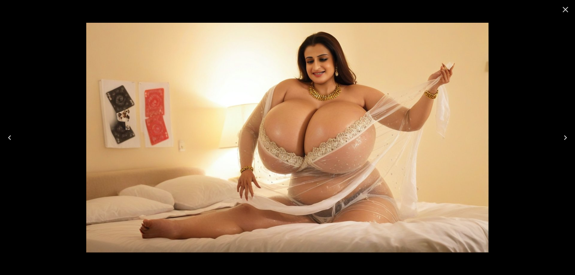
click at [568, 141] on icon "Next" at bounding box center [566, 138] width 10 height 10
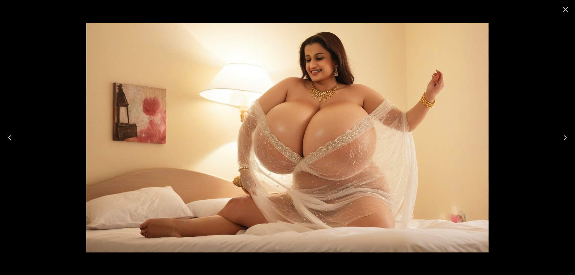
click at [568, 141] on icon "Next" at bounding box center [566, 138] width 10 height 10
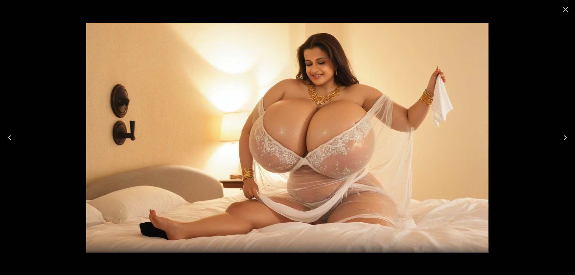
click at [568, 141] on icon "Next" at bounding box center [566, 138] width 10 height 10
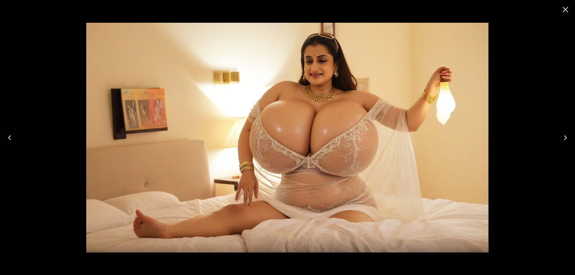
click at [568, 141] on icon "Next" at bounding box center [566, 138] width 10 height 10
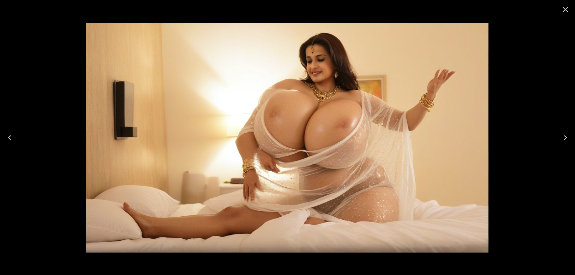
click at [568, 141] on icon "Next" at bounding box center [566, 138] width 10 height 10
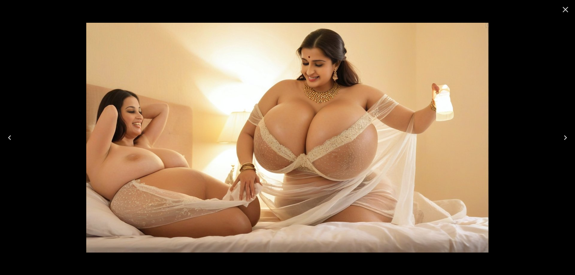
click at [568, 141] on icon "Next" at bounding box center [566, 138] width 10 height 10
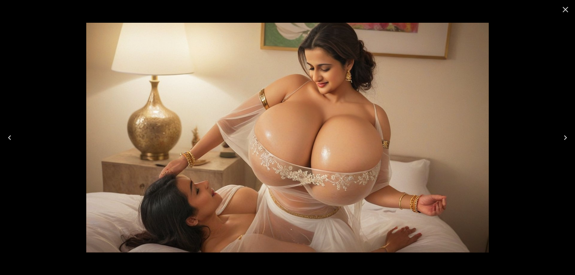
click at [564, 13] on icon "Close" at bounding box center [566, 10] width 10 height 10
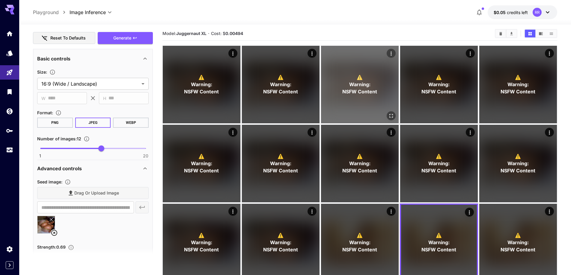
scroll to position [0, 0]
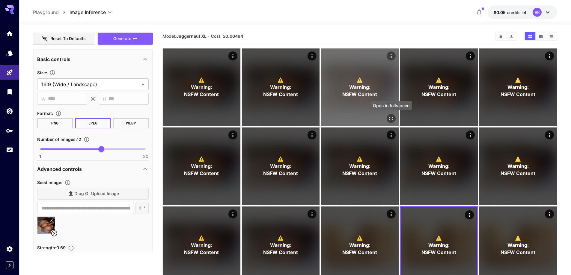
click at [388, 117] on icon "Open in fullscreen" at bounding box center [391, 119] width 6 height 6
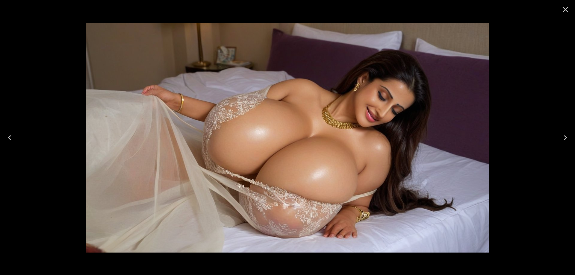
click at [562, 137] on icon "Next" at bounding box center [566, 138] width 10 height 10
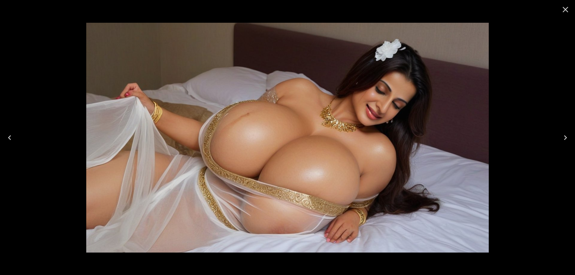
click at [562, 137] on icon "Next" at bounding box center [566, 138] width 10 height 10
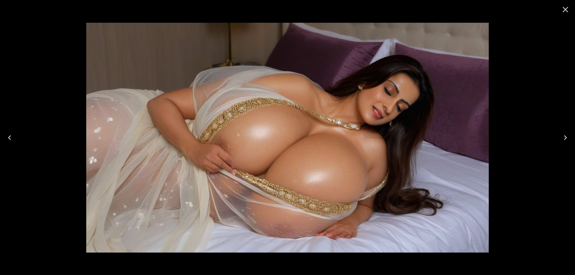
click at [562, 137] on icon "Next" at bounding box center [566, 138] width 10 height 10
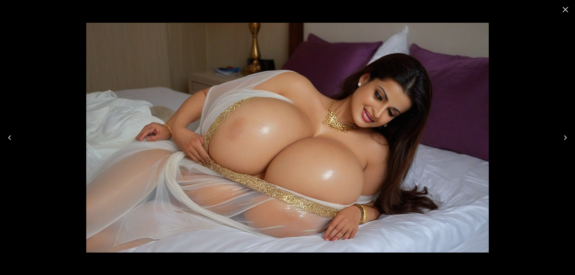
click at [562, 137] on icon "Next" at bounding box center [566, 138] width 10 height 10
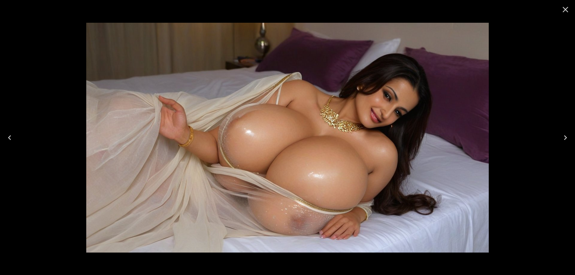
click at [562, 137] on icon "Next" at bounding box center [566, 138] width 10 height 10
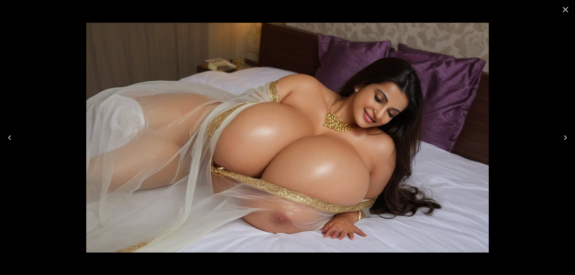
click at [562, 137] on icon "Next" at bounding box center [566, 138] width 10 height 10
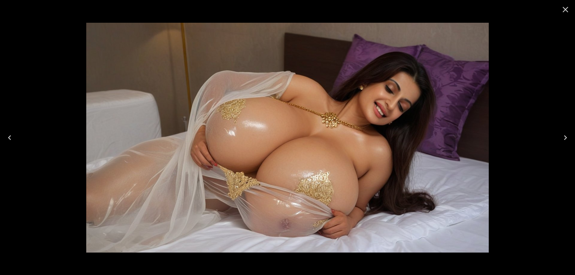
click at [562, 137] on icon "Next" at bounding box center [566, 138] width 10 height 10
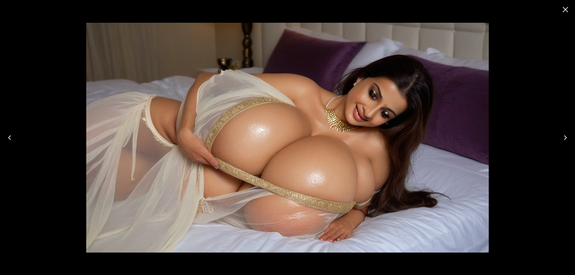
click at [562, 137] on icon "Next" at bounding box center [566, 138] width 10 height 10
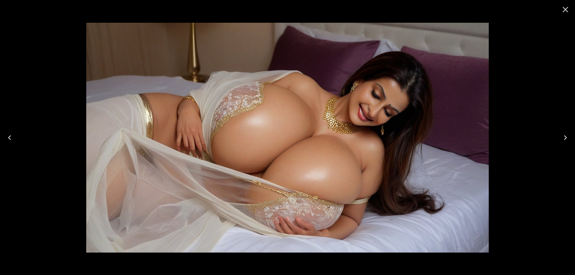
click at [562, 137] on icon "Next" at bounding box center [566, 138] width 10 height 10
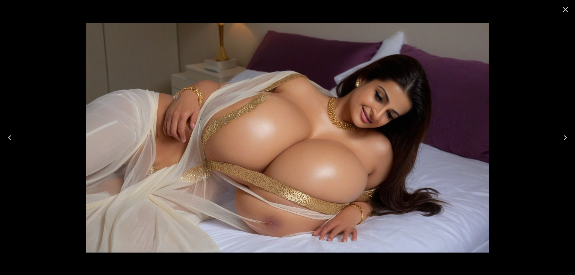
click at [562, 137] on icon "Next" at bounding box center [566, 138] width 10 height 10
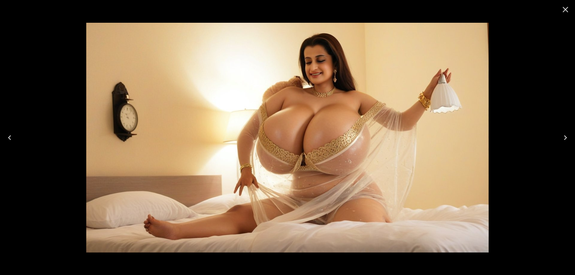
click at [566, 12] on icon "Close" at bounding box center [566, 10] width 10 height 10
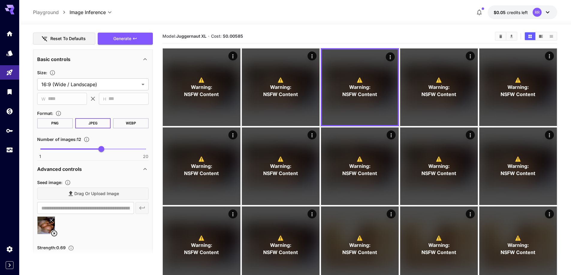
click at [54, 232] on icon at bounding box center [54, 233] width 7 height 7
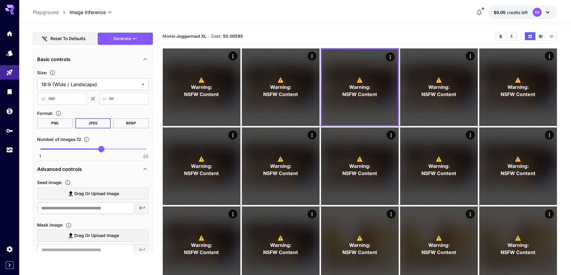
click at [105, 196] on span "Drag or upload image" at bounding box center [96, 193] width 45 height 7
click at [0, 0] on input "Drag or upload image" at bounding box center [0, 0] width 0 height 0
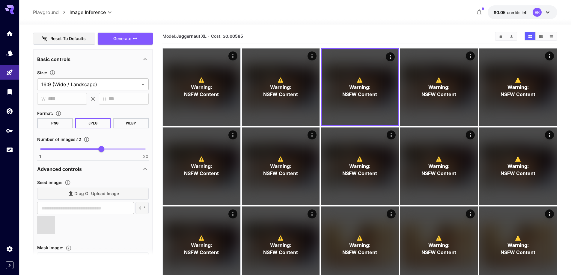
type input "**********"
click at [127, 36] on span "Generate" at bounding box center [122, 38] width 18 height 7
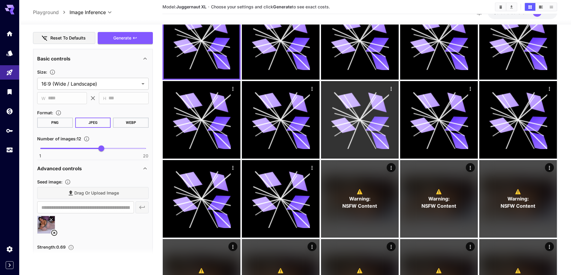
scroll to position [90, 0]
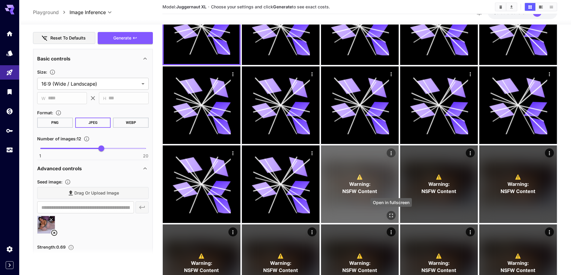
click at [392, 219] on button "Open in fullscreen" at bounding box center [390, 215] width 9 height 9
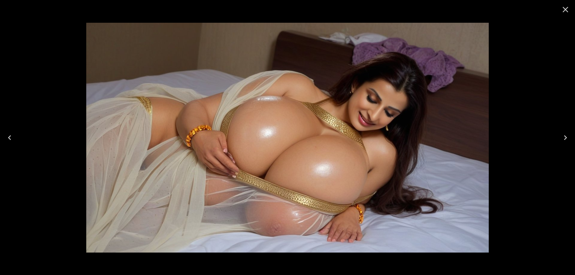
click at [563, 142] on icon "Next" at bounding box center [566, 138] width 10 height 10
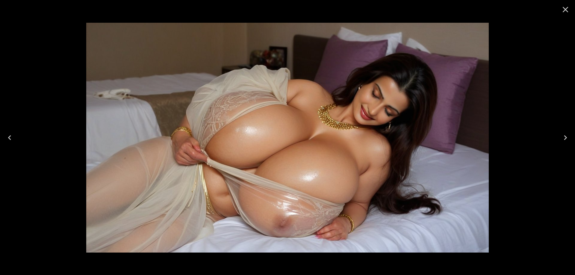
click at [563, 142] on icon "Next" at bounding box center [566, 138] width 10 height 10
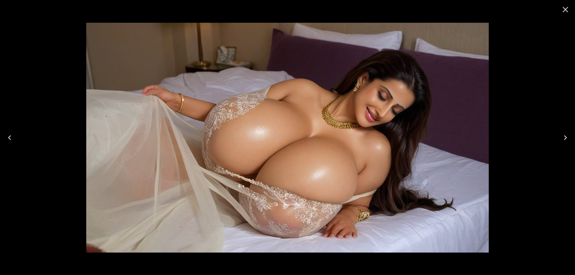
click at [563, 142] on icon "Next" at bounding box center [566, 138] width 10 height 10
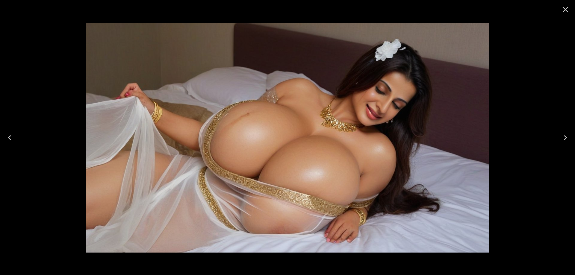
click at [563, 142] on icon "Next" at bounding box center [566, 138] width 10 height 10
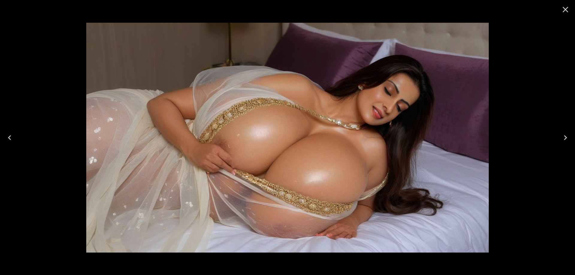
click at [563, 142] on icon "Next" at bounding box center [566, 138] width 10 height 10
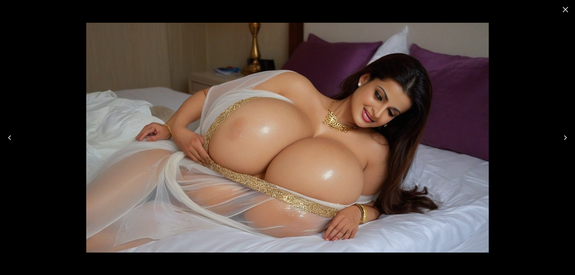
click at [563, 142] on icon "Next" at bounding box center [566, 138] width 10 height 10
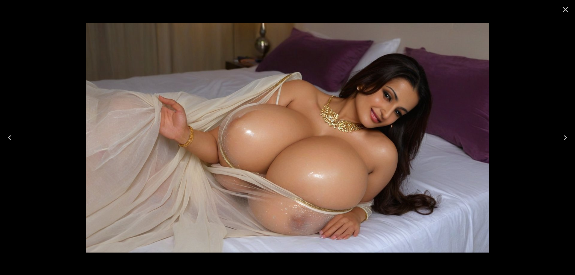
click at [563, 142] on icon "Next" at bounding box center [566, 138] width 10 height 10
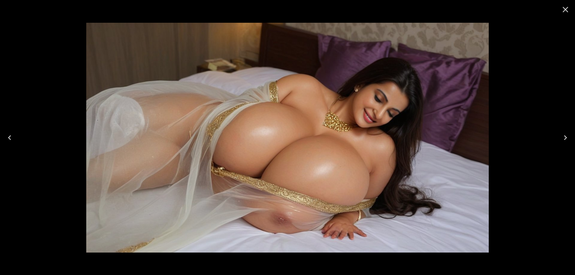
click at [563, 142] on icon "Next" at bounding box center [566, 138] width 10 height 10
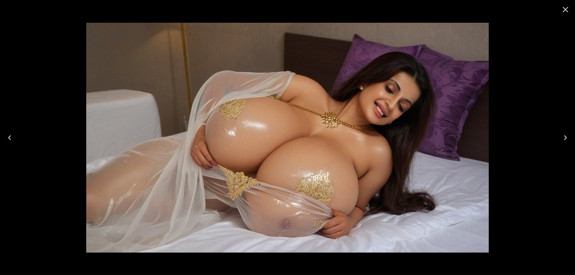
click at [563, 142] on icon "Next" at bounding box center [566, 138] width 10 height 10
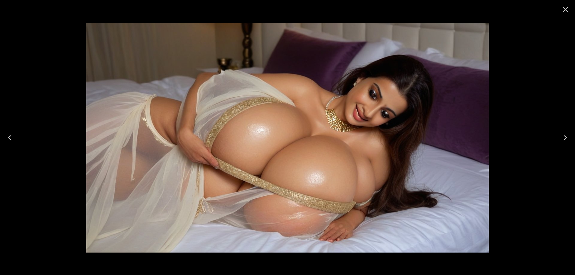
click at [563, 142] on icon "Next" at bounding box center [566, 138] width 10 height 10
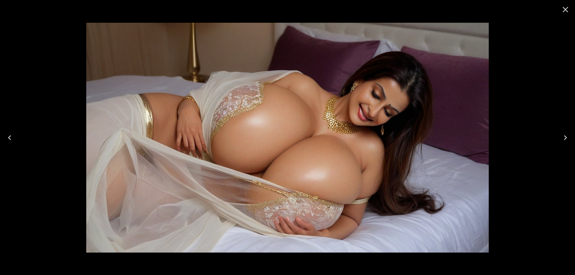
click at [563, 142] on icon "Next" at bounding box center [566, 138] width 10 height 10
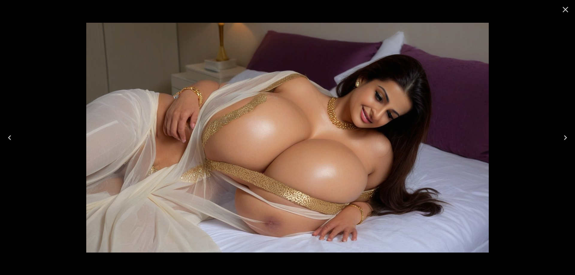
click at [563, 142] on icon "Next" at bounding box center [566, 138] width 10 height 10
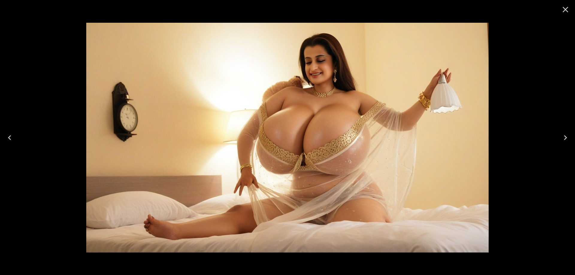
click at [563, 142] on icon "Next" at bounding box center [566, 138] width 10 height 10
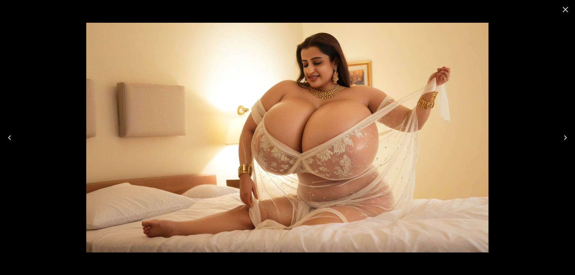
click at [563, 142] on icon "Next" at bounding box center [566, 138] width 10 height 10
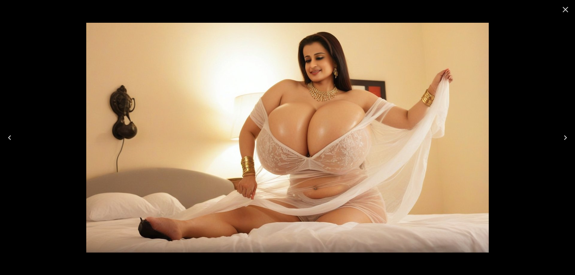
click at [563, 142] on icon "Next" at bounding box center [566, 138] width 10 height 10
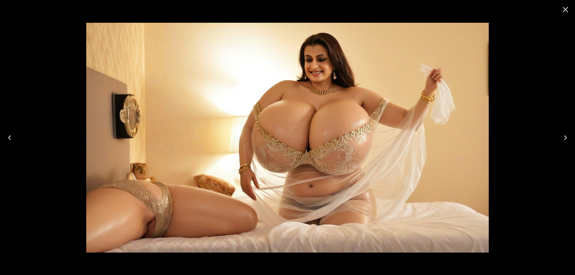
click at [563, 142] on icon "Next" at bounding box center [566, 138] width 10 height 10
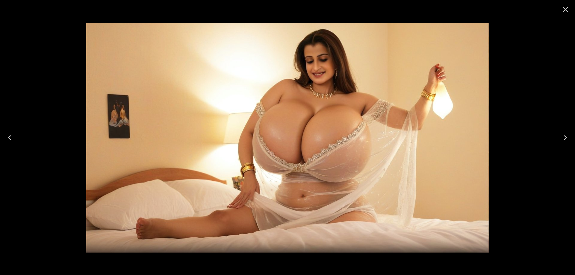
click at [563, 142] on icon "Next" at bounding box center [566, 138] width 10 height 10
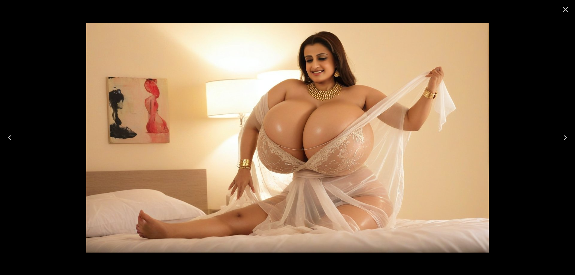
click at [563, 142] on icon "Next" at bounding box center [566, 138] width 10 height 10
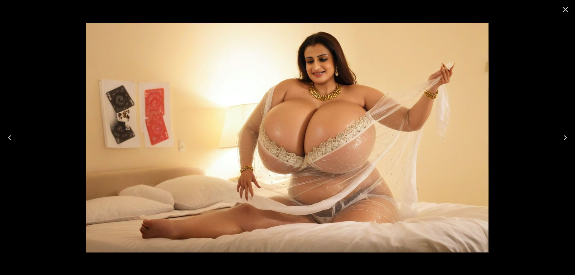
click at [563, 142] on icon "Next" at bounding box center [566, 138] width 10 height 10
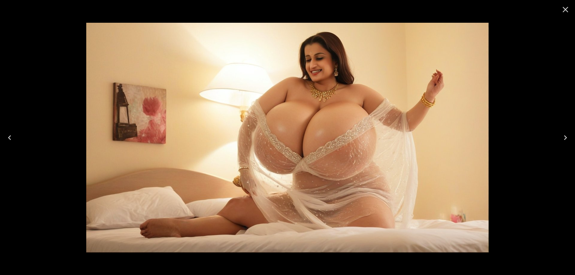
click at [563, 142] on icon "Next" at bounding box center [566, 138] width 10 height 10
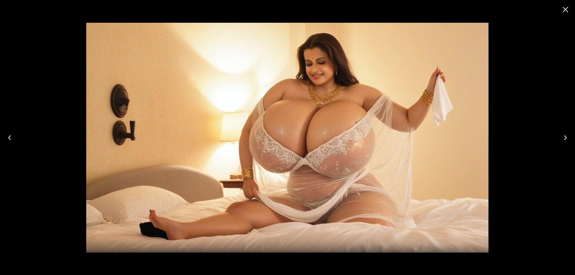
click at [563, 142] on icon "Next" at bounding box center [566, 138] width 10 height 10
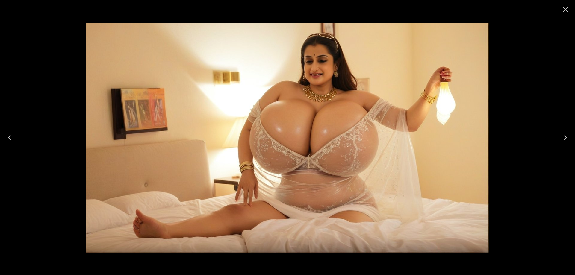
click at [563, 142] on icon "Next" at bounding box center [566, 138] width 10 height 10
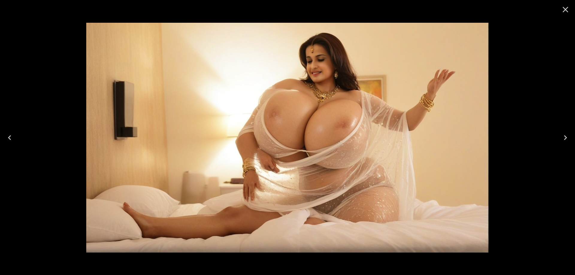
click at [563, 142] on icon "Next" at bounding box center [566, 138] width 10 height 10
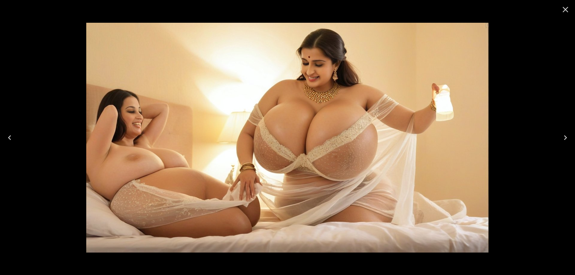
click at [563, 142] on icon "Next" at bounding box center [566, 138] width 10 height 10
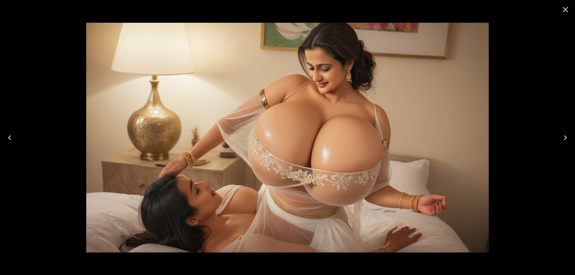
click at [563, 142] on icon "Next" at bounding box center [566, 138] width 10 height 10
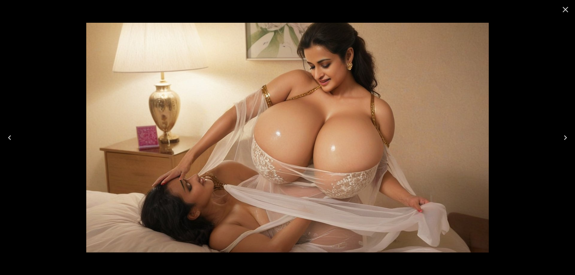
click at [563, 142] on icon "Next" at bounding box center [566, 138] width 10 height 10
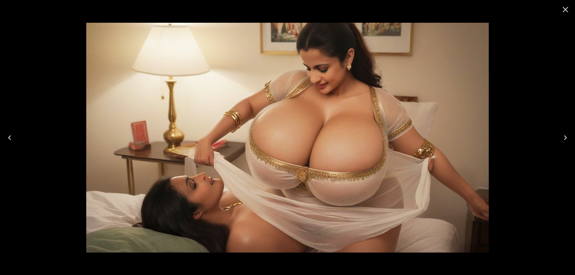
click at [563, 142] on icon "Next" at bounding box center [566, 138] width 10 height 10
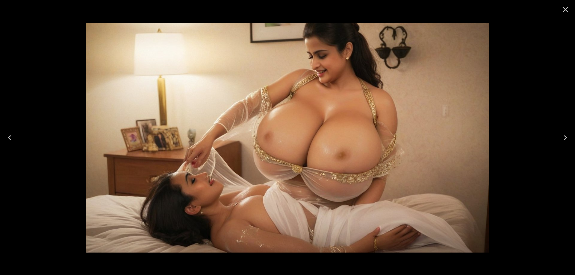
click at [563, 142] on icon "Next" at bounding box center [566, 138] width 10 height 10
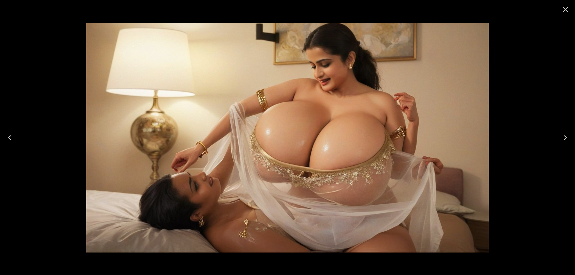
click at [563, 142] on icon "Next" at bounding box center [566, 138] width 10 height 10
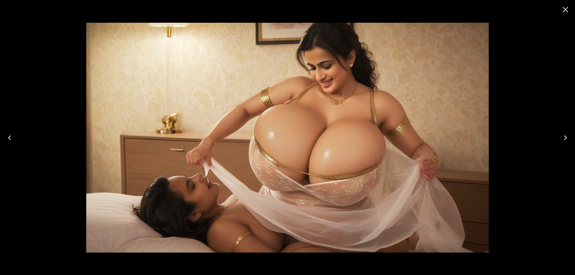
click at [563, 142] on icon "Next" at bounding box center [566, 138] width 10 height 10
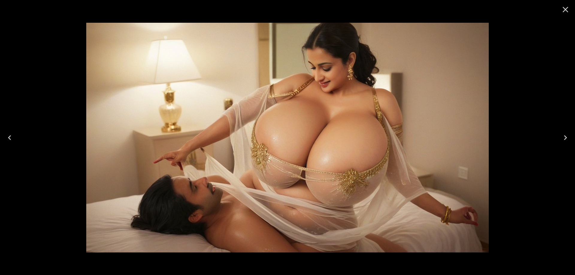
click at [563, 142] on icon "Next" at bounding box center [566, 138] width 10 height 10
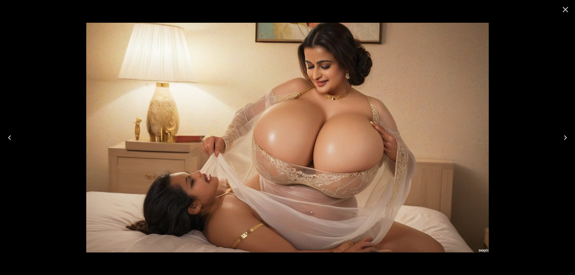
click at [563, 142] on icon "Next" at bounding box center [566, 138] width 10 height 10
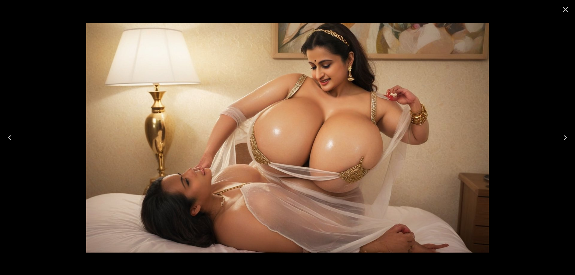
click at [563, 142] on icon "Next" at bounding box center [566, 138] width 10 height 10
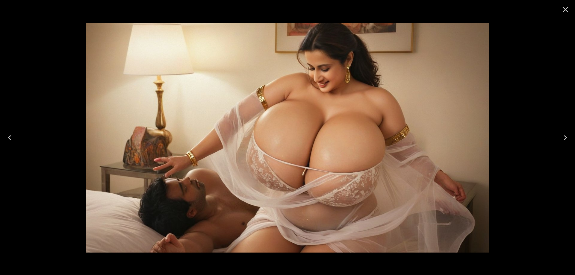
click at [563, 142] on icon "Next" at bounding box center [566, 138] width 10 height 10
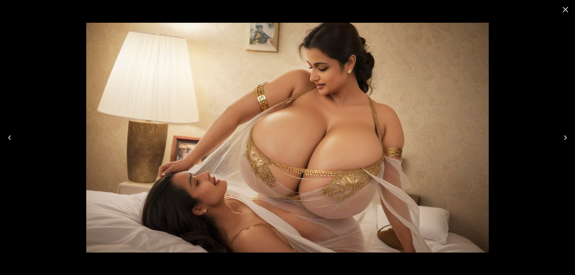
click at [563, 142] on icon "Next" at bounding box center [566, 138] width 10 height 10
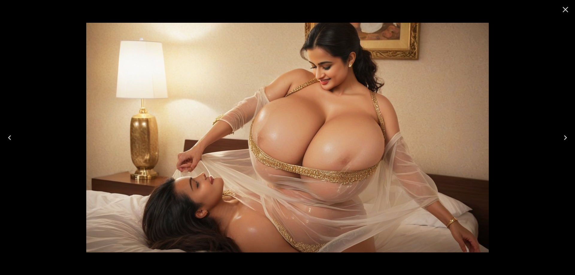
click at [563, 142] on icon "Next" at bounding box center [566, 138] width 10 height 10
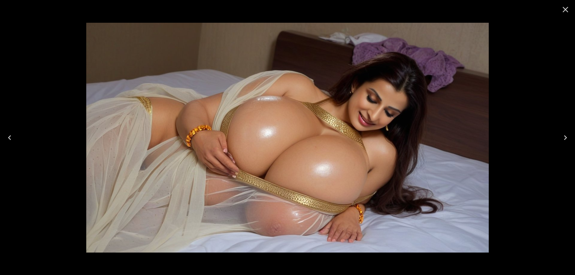
click at [563, 142] on icon "Next" at bounding box center [566, 138] width 10 height 10
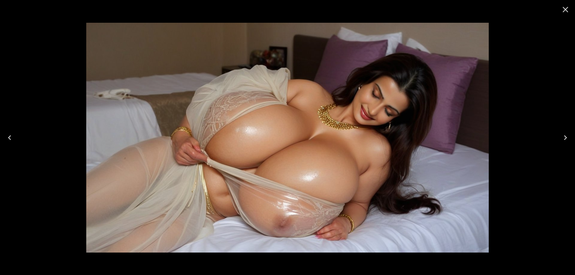
click at [565, 13] on icon "Close" at bounding box center [566, 10] width 10 height 10
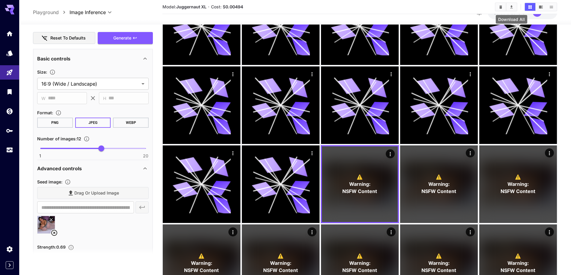
click at [509, 6] on icon "Download All" at bounding box center [511, 7] width 4 height 4
click at [499, 6] on icon "Clear All" at bounding box center [500, 7] width 4 height 4
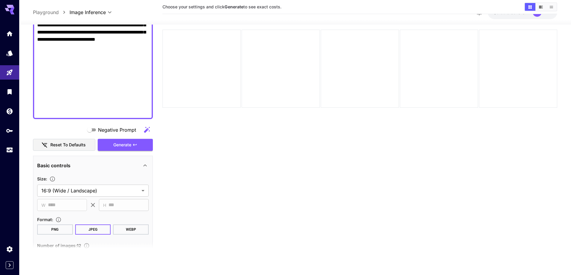
scroll to position [365, 0]
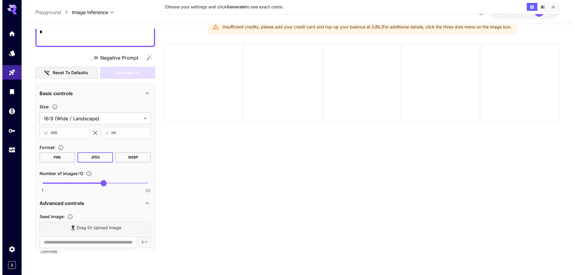
scroll to position [17, 0]
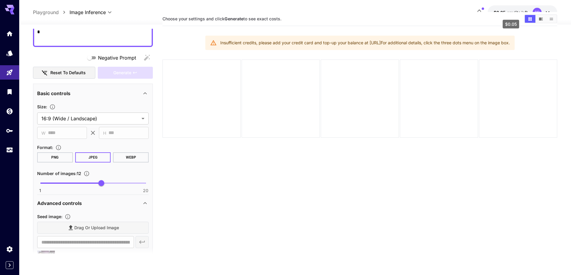
click at [501, 10] on span "$0.05" at bounding box center [499, 12] width 13 height 5
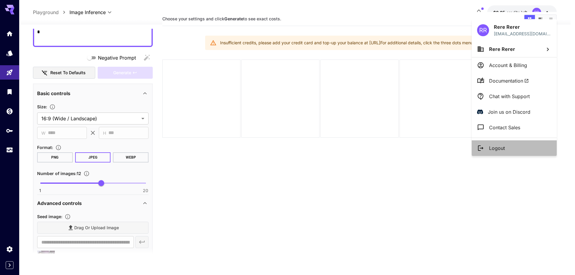
click at [509, 146] on li "Logout" at bounding box center [514, 148] width 85 height 16
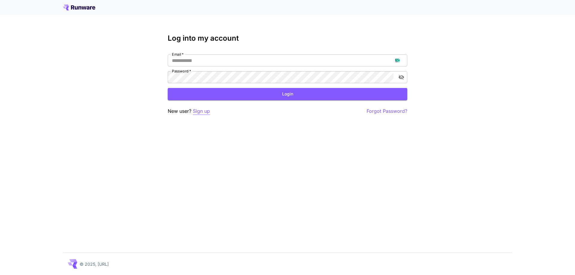
click at [204, 113] on p "Sign up" at bounding box center [201, 111] width 17 height 7
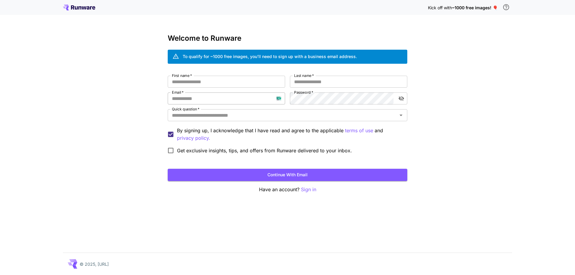
click at [217, 99] on input "Email   *" at bounding box center [226, 99] width 117 height 12
paste input "**********"
type input "**********"
click at [267, 82] on input "First name   *" at bounding box center [226, 82] width 117 height 12
type input "*****"
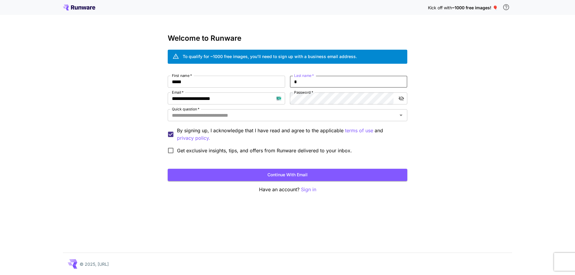
click at [307, 82] on input "*" at bounding box center [348, 82] width 117 height 12
type input "***"
click at [294, 115] on input "Quick question   *" at bounding box center [283, 115] width 226 height 8
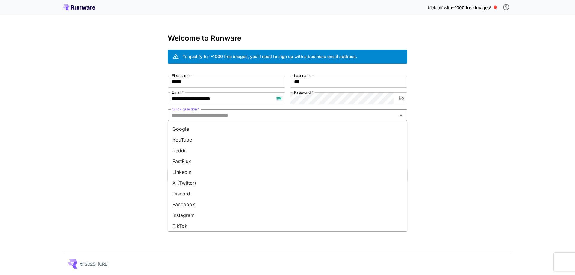
click at [285, 127] on li "Google" at bounding box center [288, 129] width 240 height 11
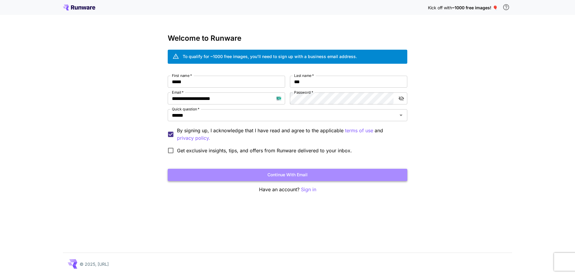
click at [272, 175] on button "Continue with email" at bounding box center [288, 175] width 240 height 12
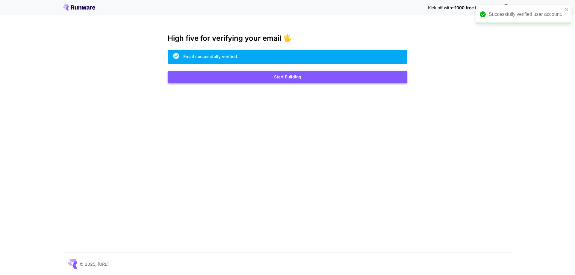
click at [335, 79] on button "Start Building" at bounding box center [288, 77] width 240 height 12
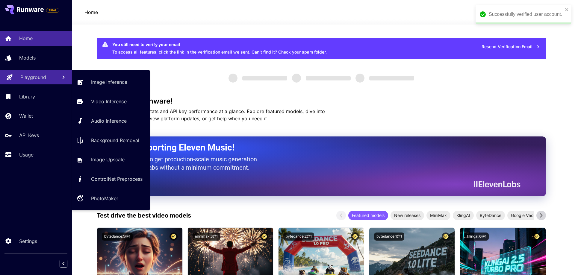
click at [50, 81] on link "Playground" at bounding box center [36, 77] width 72 height 15
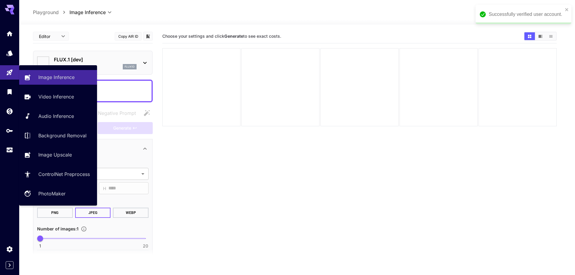
type input "**********"
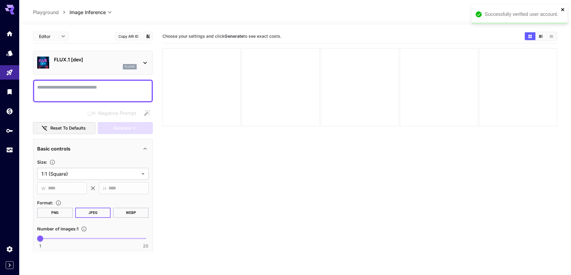
click at [564, 9] on icon "close" at bounding box center [562, 9] width 4 height 5
click at [514, 16] on button "$0.00 credits left ER" at bounding box center [521, 12] width 69 height 14
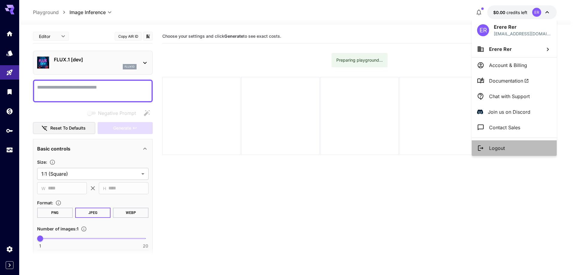
click at [503, 150] on p "Logout" at bounding box center [497, 148] width 16 height 7
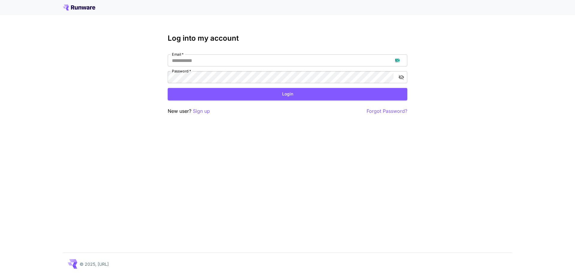
click at [537, 92] on div "Log into my account Email   * Email   * Password   * Password   * Login New use…" at bounding box center [287, 137] width 575 height 275
click at [203, 109] on p "Sign up" at bounding box center [201, 111] width 17 height 7
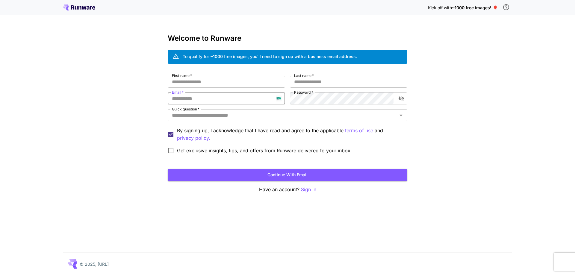
click at [229, 103] on input "Email   *" at bounding box center [226, 99] width 117 height 12
click at [245, 101] on input "Email   *" at bounding box center [226, 99] width 117 height 12
paste input "**********"
type input "**********"
click at [238, 81] on input "First name   *" at bounding box center [226, 82] width 117 height 12
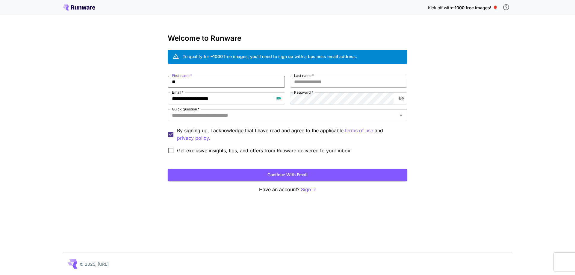
type input "**"
click at [306, 79] on input "*" at bounding box center [348, 82] width 117 height 12
type input "****"
click at [276, 117] on input "Quick question   *" at bounding box center [283, 115] width 226 height 8
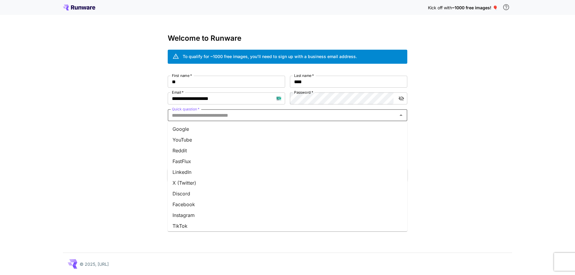
click at [274, 126] on li "Google" at bounding box center [288, 129] width 240 height 11
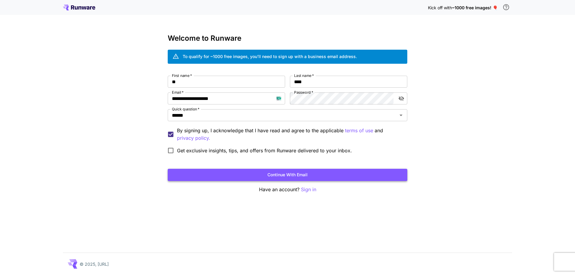
click at [309, 176] on button "Continue with email" at bounding box center [288, 175] width 240 height 12
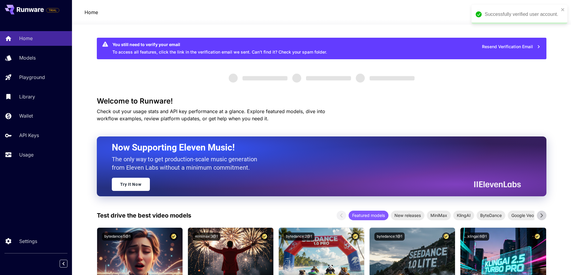
click at [38, 85] on div "Home Models Playground Library Wallet API Keys Usage" at bounding box center [36, 96] width 72 height 131
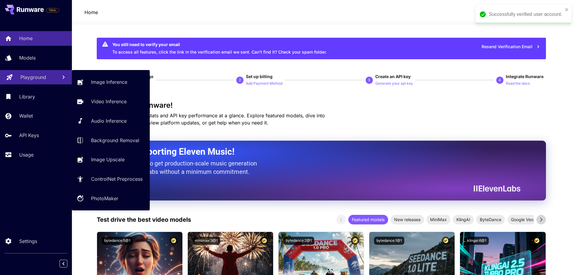
click at [42, 82] on link "Playground" at bounding box center [36, 77] width 72 height 15
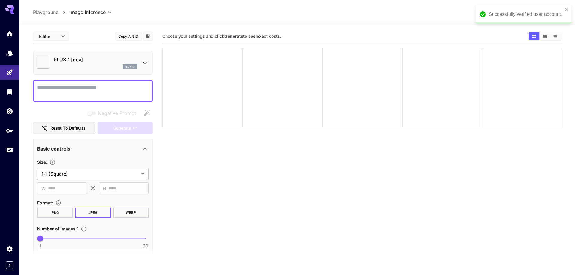
type input "**********"
click at [562, 10] on icon "close" at bounding box center [562, 9] width 3 height 3
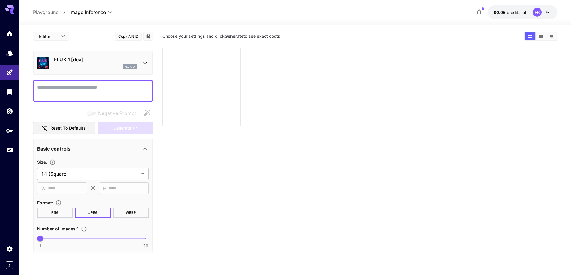
click at [79, 58] on p "FLUX.1 [dev]" at bounding box center [95, 59] width 83 height 7
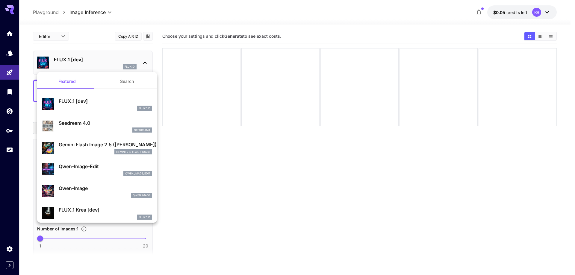
click at [125, 80] on button "Search" at bounding box center [127, 81] width 60 height 14
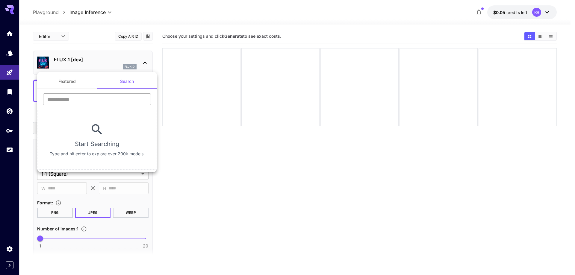
click at [106, 100] on input "text" at bounding box center [97, 99] width 108 height 12
type input "****"
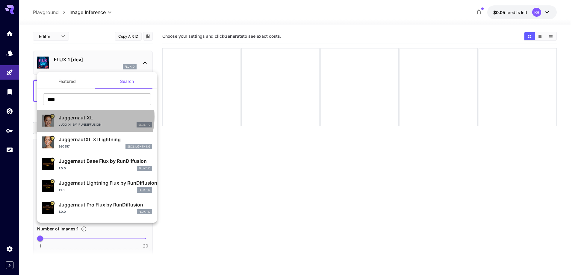
click at [84, 117] on p "Juggernaut XL" at bounding box center [105, 117] width 93 height 7
type input "**"
type input "***"
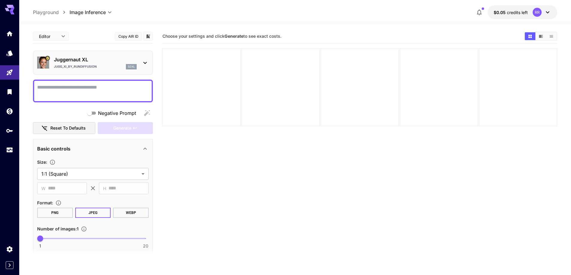
click at [138, 87] on textarea "Negative Prompt" at bounding box center [92, 91] width 111 height 14
paste textarea "**********"
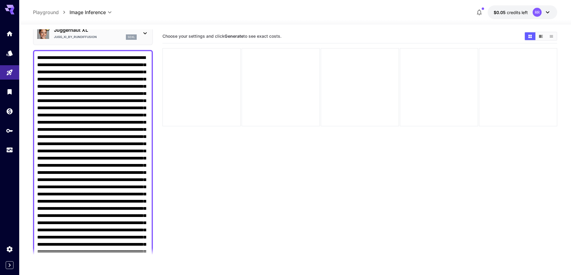
scroll to position [20, 0]
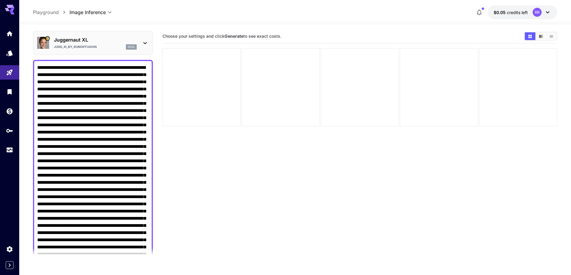
click at [110, 150] on textarea "Negative Prompt" at bounding box center [92, 269] width 111 height 410
click at [109, 212] on textarea "Negative Prompt" at bounding box center [92, 269] width 111 height 410
click at [55, 204] on textarea "Negative Prompt" at bounding box center [92, 269] width 111 height 410
click at [121, 191] on textarea "Negative Prompt" at bounding box center [92, 269] width 111 height 410
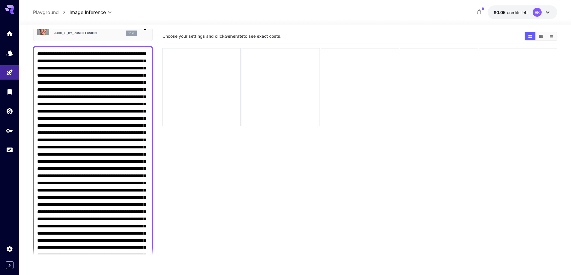
scroll to position [50, 0]
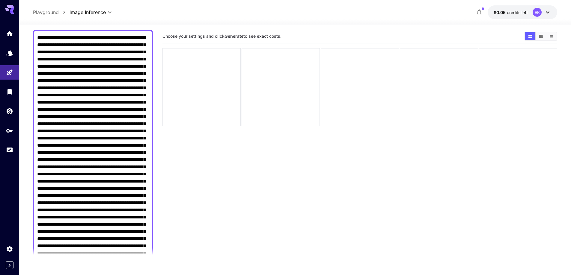
click at [117, 181] on textarea "Negative Prompt" at bounding box center [92, 217] width 111 height 367
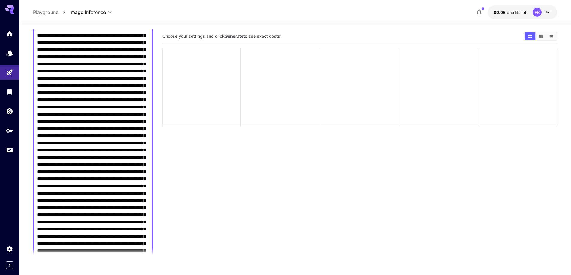
scroll to position [110, 0]
drag, startPoint x: 78, startPoint y: 152, endPoint x: 112, endPoint y: 192, distance: 53.1
click at [112, 192] on textarea "Negative Prompt" at bounding box center [92, 157] width 111 height 367
click at [103, 208] on textarea "Negative Prompt" at bounding box center [92, 157] width 111 height 367
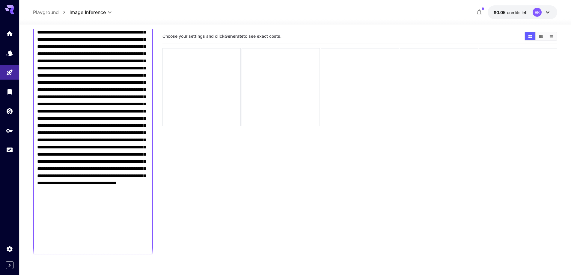
scroll to position [199, 0]
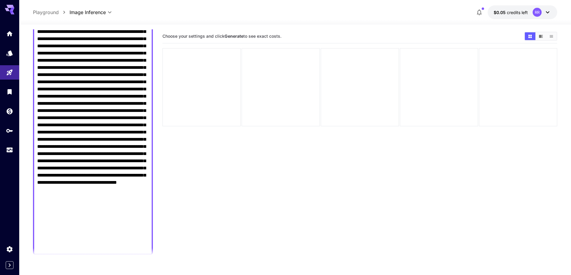
drag, startPoint x: 37, startPoint y: 134, endPoint x: 66, endPoint y: 176, distance: 51.2
click at [66, 176] on textarea "Negative Prompt" at bounding box center [92, 67] width 111 height 367
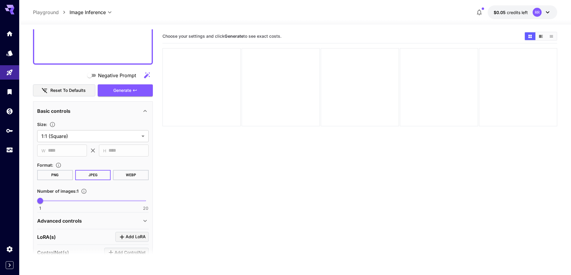
scroll to position [419, 0]
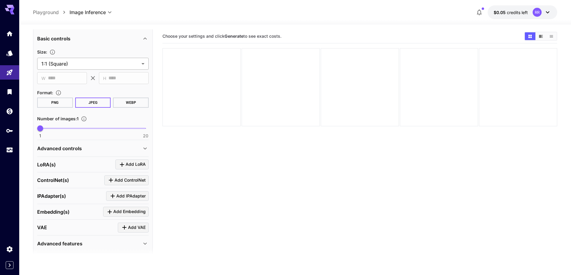
type textarea "**********"
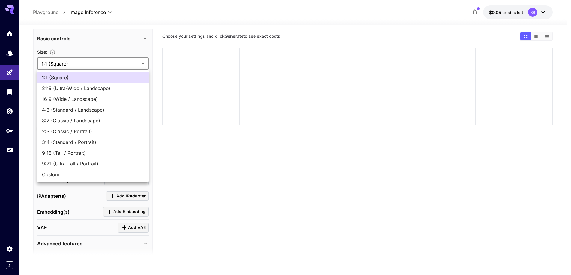
click at [75, 66] on body "**********" at bounding box center [285, 161] width 571 height 323
click at [75, 103] on li "16:9 (Wide / Landscape)" at bounding box center [92, 99] width 111 height 11
type input "**********"
type input "****"
type input "***"
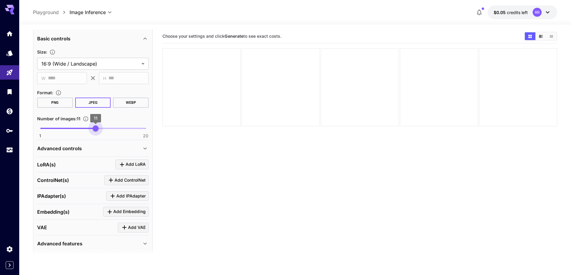
type input "**"
drag, startPoint x: 83, startPoint y: 128, endPoint x: 101, endPoint y: 129, distance: 18.0
click at [101, 129] on span "1 20 12" at bounding box center [92, 128] width 105 height 9
click at [99, 145] on div "Advanced controls" at bounding box center [89, 148] width 104 height 7
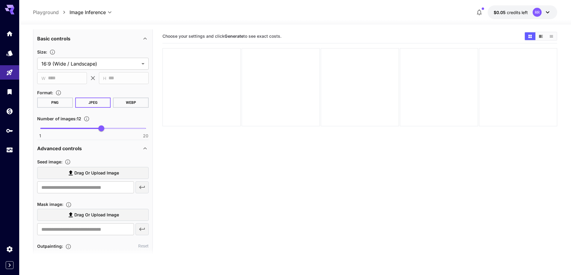
click at [103, 172] on span "Drag or upload image" at bounding box center [96, 173] width 45 height 7
click at [0, 0] on input "Drag or upload image" at bounding box center [0, 0] width 0 height 0
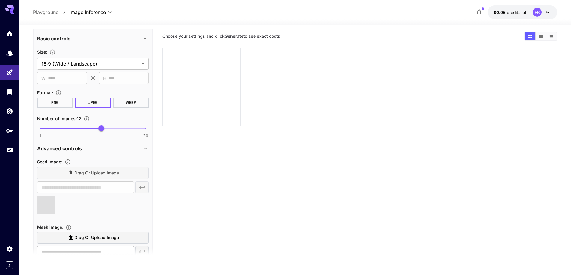
type input "**********"
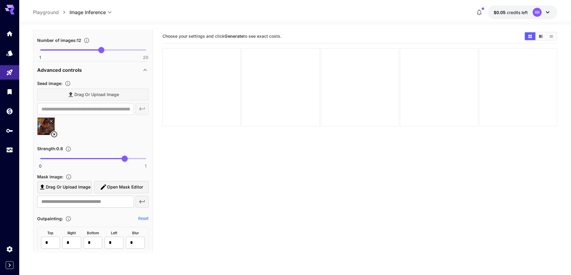
scroll to position [509, 0]
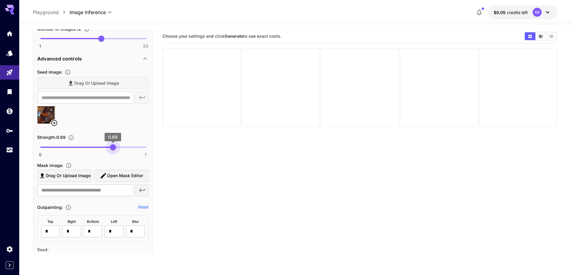
type input "****"
drag, startPoint x: 117, startPoint y: 146, endPoint x: 112, endPoint y: 149, distance: 5.6
click at [112, 149] on span "0 1 0.68" at bounding box center [92, 147] width 105 height 9
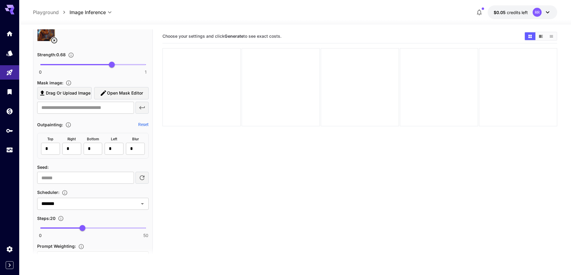
scroll to position [629, 0]
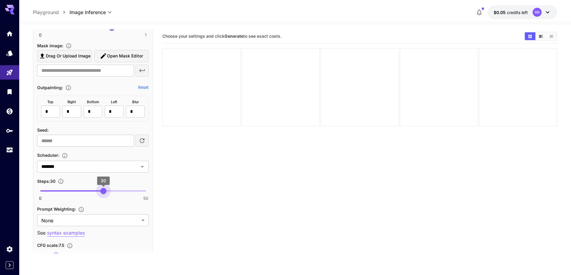
type input "**"
drag, startPoint x: 105, startPoint y: 191, endPoint x: 102, endPoint y: 193, distance: 3.8
click at [102, 193] on span "0 50 29" at bounding box center [92, 191] width 105 height 9
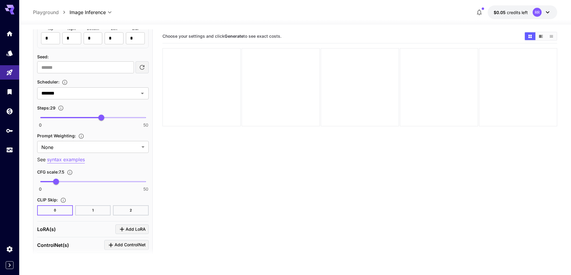
scroll to position [719, 0]
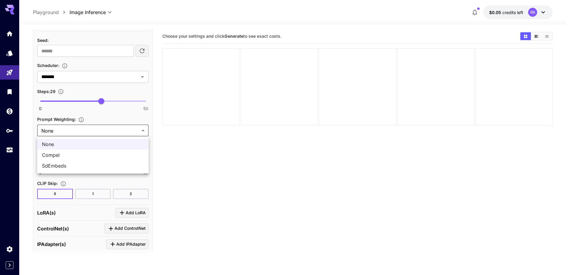
click at [123, 129] on body "**********" at bounding box center [285, 161] width 571 height 323
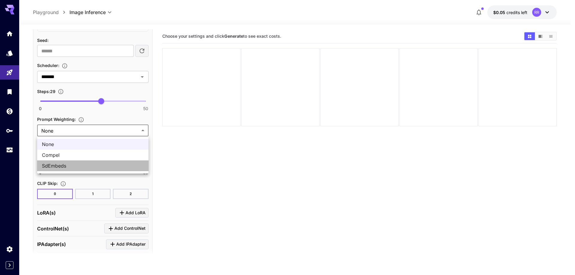
click at [112, 163] on span "SdEmbeds" at bounding box center [93, 165] width 102 height 7
type input "********"
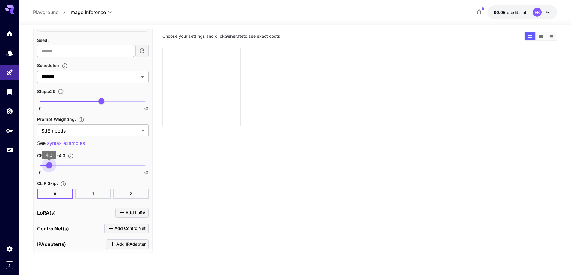
type input "***"
click at [49, 165] on span "4.1" at bounding box center [49, 165] width 6 height 6
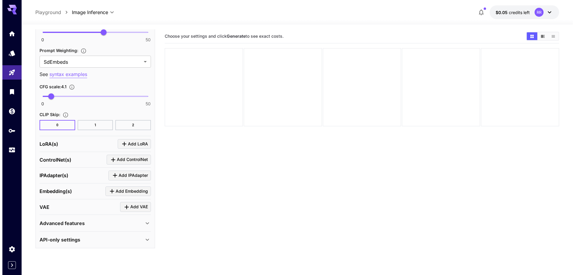
scroll to position [788, 0]
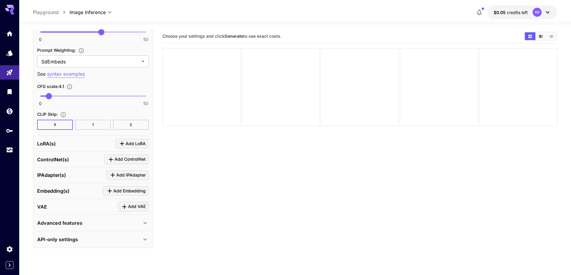
click at [122, 146] on icon "Click to add LoRA" at bounding box center [121, 143] width 7 height 7
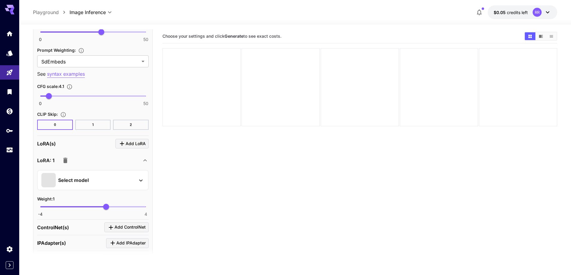
click at [103, 179] on div "Select model" at bounding box center [87, 180] width 93 height 14
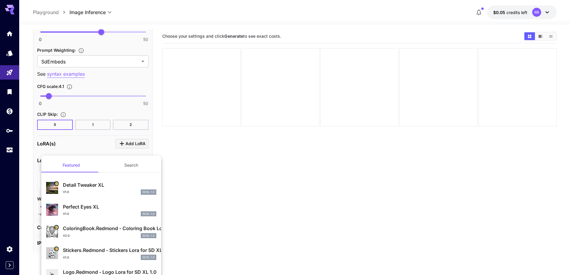
click at [119, 166] on button "Search" at bounding box center [131, 165] width 60 height 14
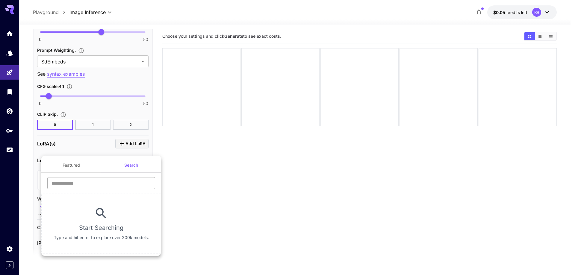
click at [102, 186] on input "text" at bounding box center [101, 183] width 108 height 12
type input "****"
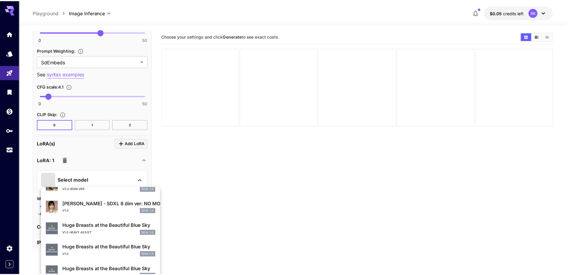
scroll to position [150, 0]
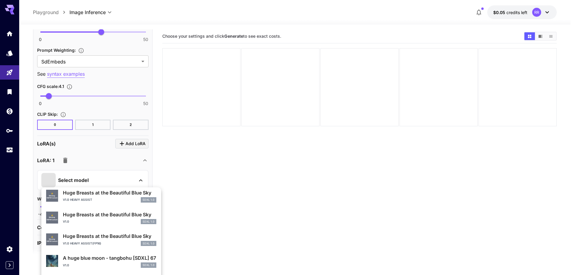
click at [106, 233] on p "Huge Breasts at the Beautiful Blue Sky" at bounding box center [109, 236] width 93 height 7
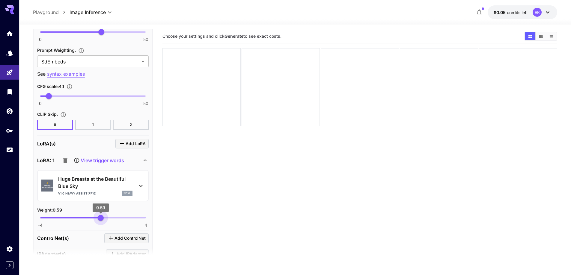
type input "****"
drag, startPoint x: 104, startPoint y: 217, endPoint x: 100, endPoint y: 217, distance: 3.6
click at [100, 217] on span "0.54" at bounding box center [100, 218] width 6 height 6
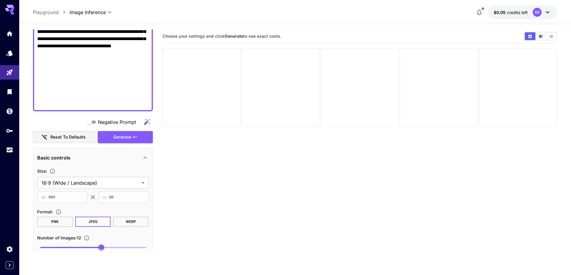
scroll to position [298, 0]
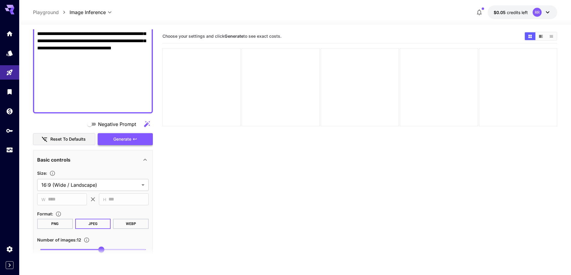
click at [105, 137] on button "Generate" at bounding box center [125, 139] width 55 height 12
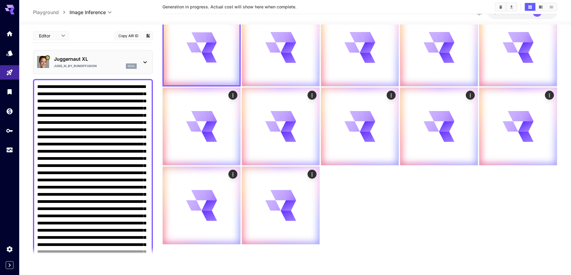
scroll to position [47, 0]
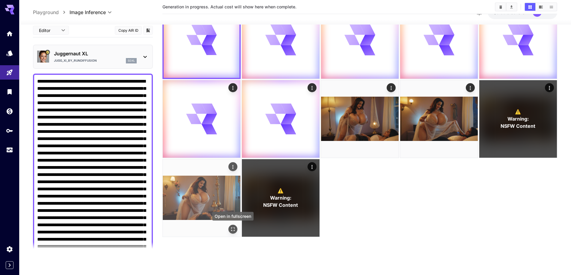
click at [232, 227] on icon "Open in fullscreen" at bounding box center [233, 229] width 6 height 6
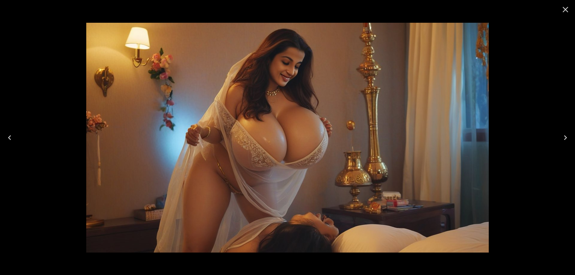
click at [568, 141] on icon "Next" at bounding box center [566, 138] width 10 height 10
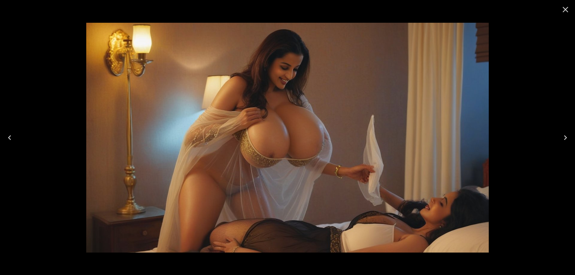
click at [568, 141] on icon "Next" at bounding box center [566, 138] width 10 height 10
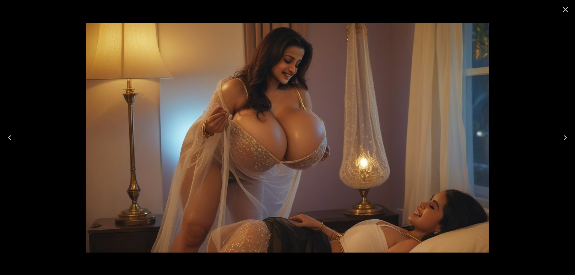
click at [568, 141] on icon "Next" at bounding box center [566, 138] width 10 height 10
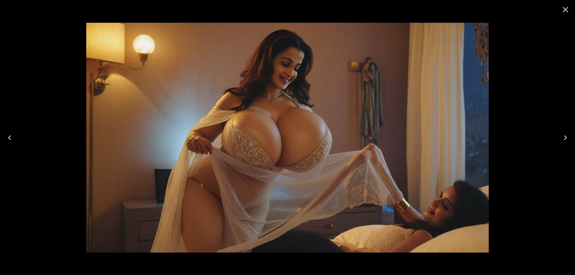
click at [566, 13] on icon "Close" at bounding box center [566, 10] width 10 height 10
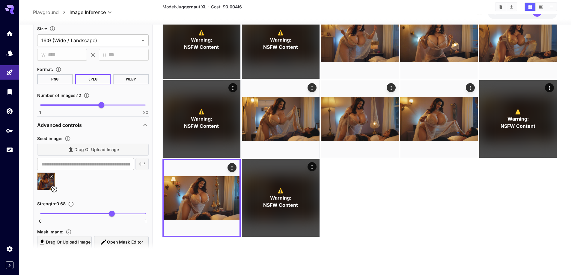
scroll to position [449, 0]
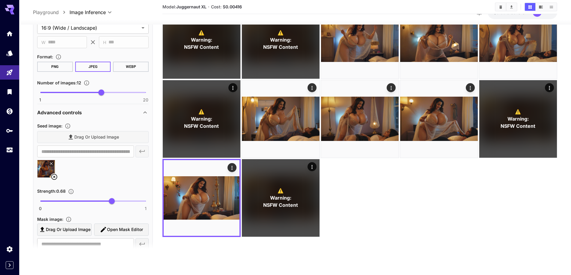
click at [55, 176] on icon at bounding box center [54, 177] width 6 height 6
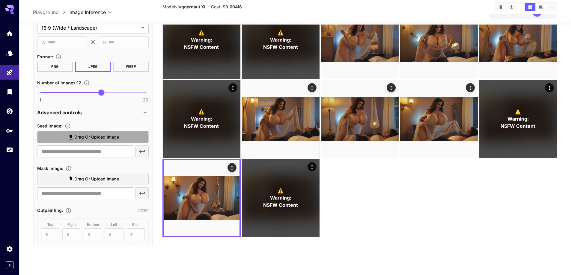
click at [88, 141] on label "Drag or upload image" at bounding box center [92, 137] width 111 height 12
click at [0, 0] on input "Drag or upload image" at bounding box center [0, 0] width 0 height 0
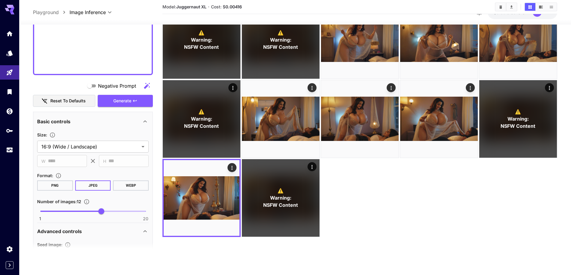
type input "**********"
click at [105, 99] on div "Negative Prompt Reset to defaults Generate" at bounding box center [93, 94] width 120 height 27
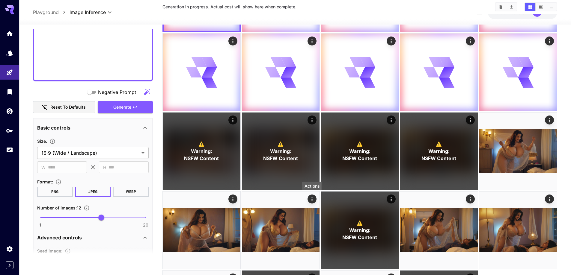
scroll to position [107, 0]
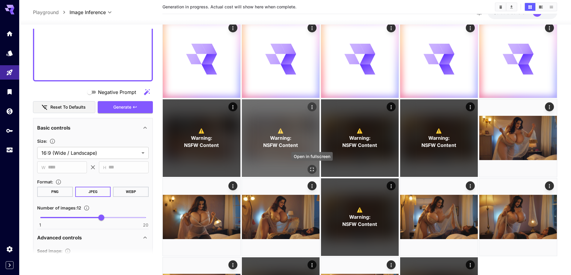
click at [310, 169] on icon "Open in fullscreen" at bounding box center [312, 170] width 6 height 6
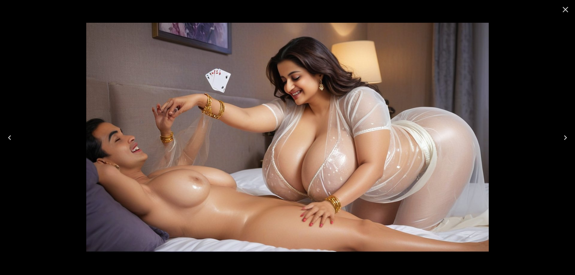
click at [11, 139] on icon "Previous" at bounding box center [10, 138] width 10 height 10
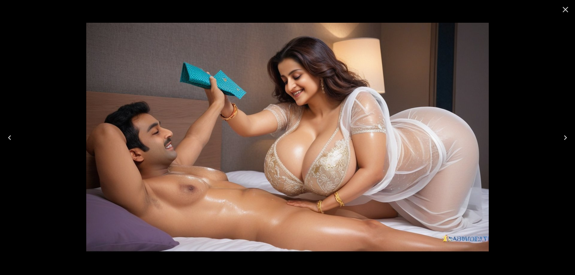
click at [11, 139] on icon "Previous" at bounding box center [10, 138] width 10 height 10
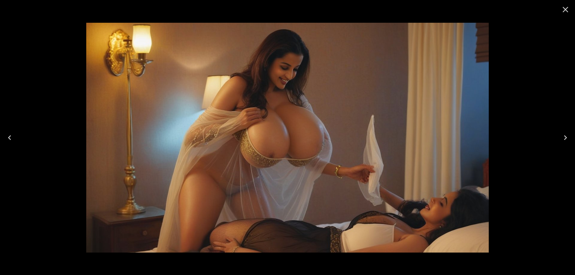
click at [566, 13] on icon "Close" at bounding box center [566, 10] width 10 height 10
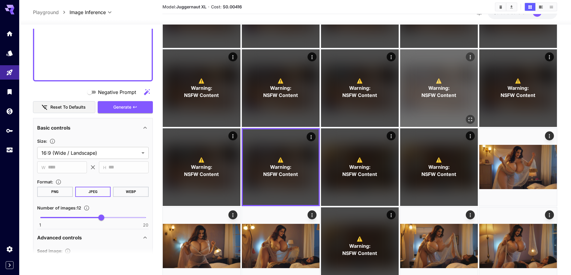
scroll to position [77, 0]
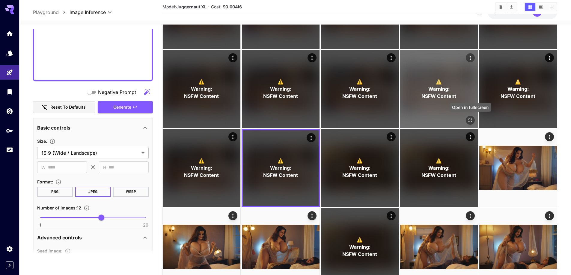
click at [468, 120] on icon "Open in fullscreen" at bounding box center [470, 120] width 6 height 6
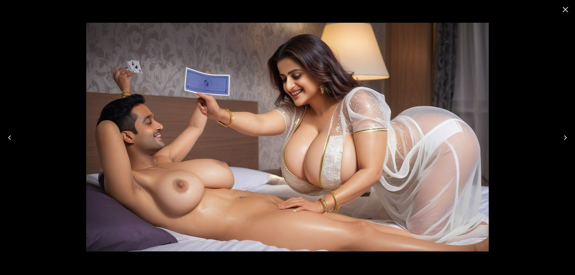
click at [567, 138] on icon "Next" at bounding box center [566, 138] width 10 height 10
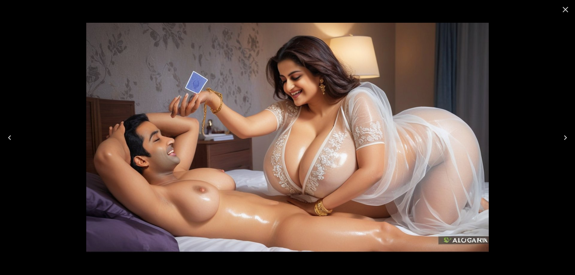
click at [567, 138] on icon "Next" at bounding box center [566, 138] width 10 height 10
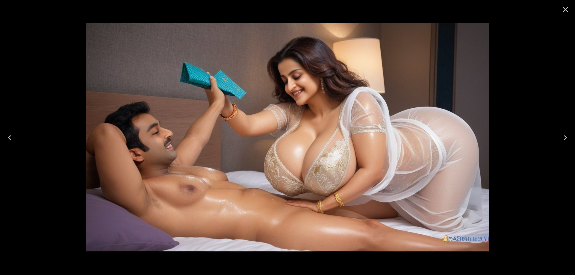
click at [567, 138] on icon "Next" at bounding box center [566, 138] width 10 height 10
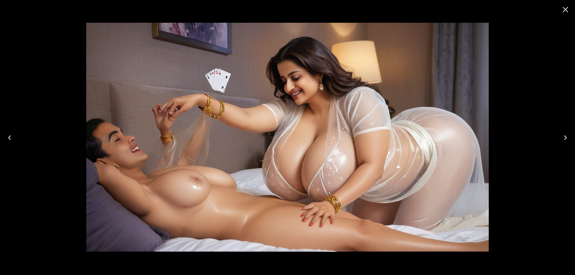
click at [567, 138] on icon "Next" at bounding box center [566, 138] width 10 height 10
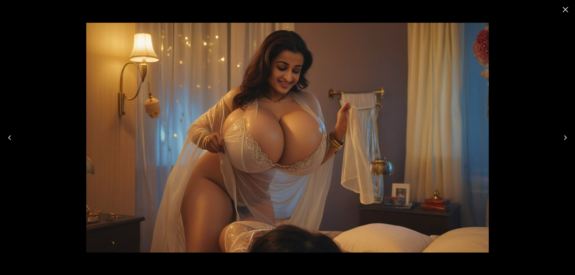
click at [563, 13] on icon "Close" at bounding box center [566, 10] width 10 height 10
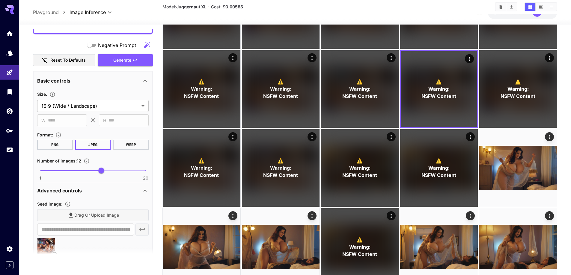
scroll to position [419, 0]
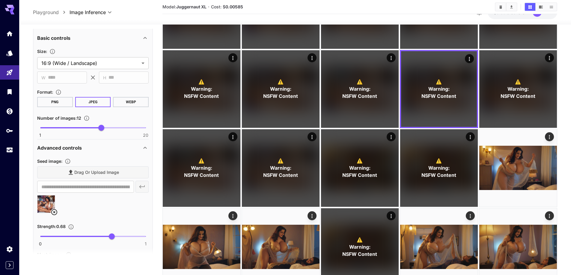
click at [55, 214] on icon at bounding box center [54, 212] width 7 height 7
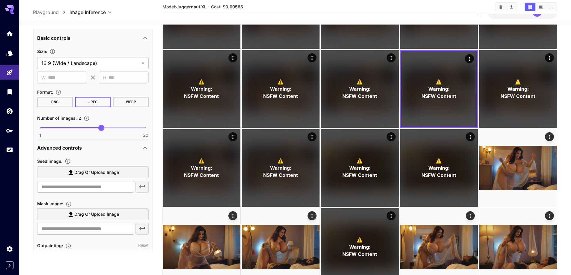
click at [97, 174] on span "Drag or upload image" at bounding box center [96, 172] width 45 height 7
click at [0, 0] on input "Drag or upload image" at bounding box center [0, 0] width 0 height 0
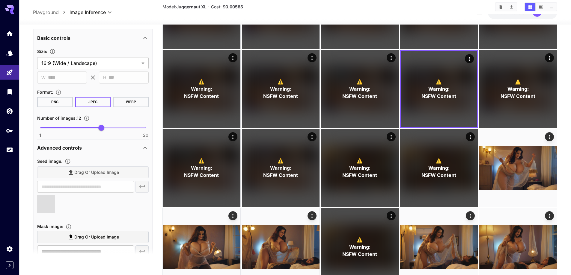
type input "**********"
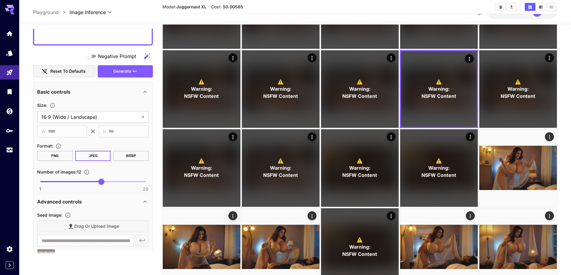
scroll to position [359, 0]
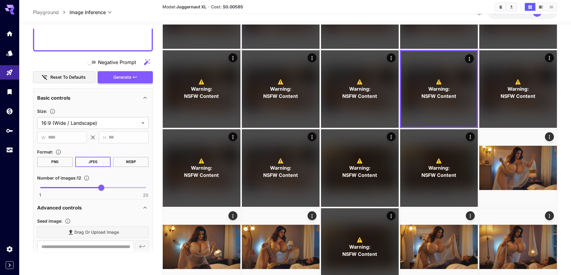
click at [130, 79] on span "Generate" at bounding box center [122, 77] width 18 height 7
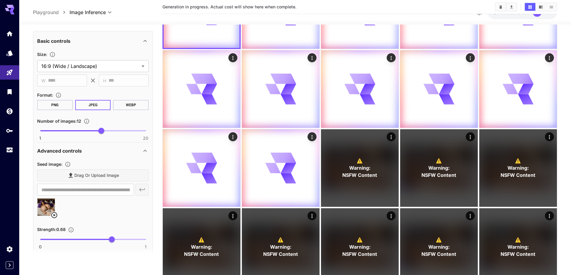
scroll to position [419, 0]
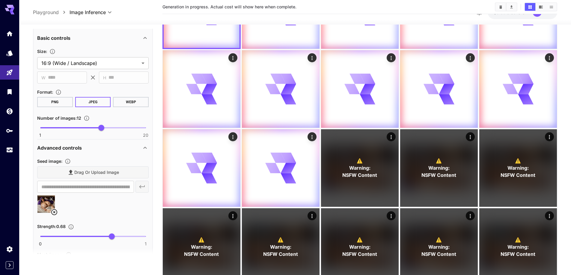
click at [53, 211] on icon at bounding box center [54, 212] width 6 height 6
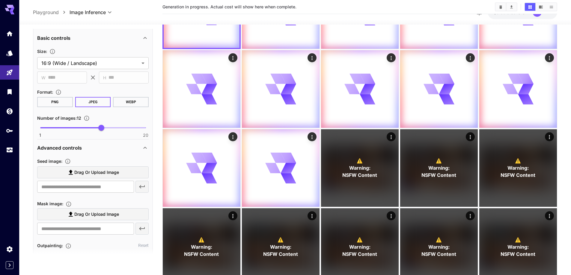
click at [99, 174] on span "Drag or upload image" at bounding box center [96, 172] width 45 height 7
click at [0, 0] on input "Drag or upload image" at bounding box center [0, 0] width 0 height 0
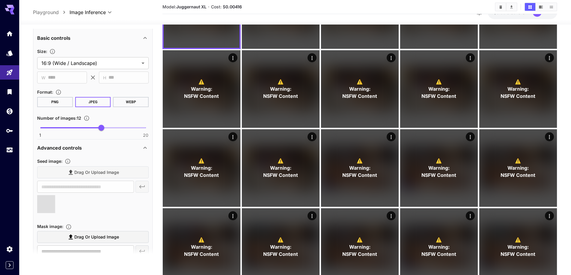
type input "**********"
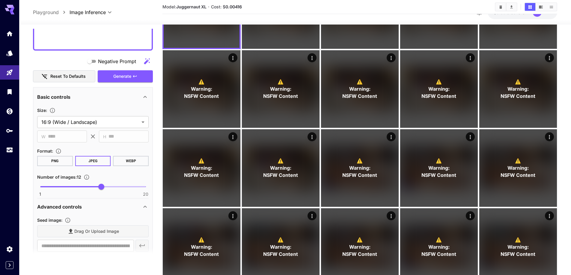
scroll to position [359, 0]
click at [129, 83] on button "Generate" at bounding box center [125, 77] width 55 height 12
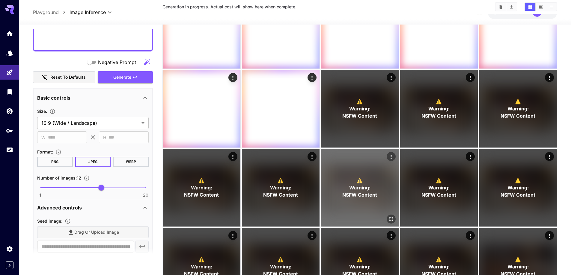
scroll to position [137, 0]
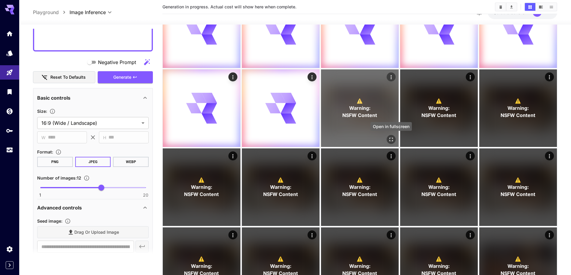
click at [389, 139] on icon "Open in fullscreen" at bounding box center [391, 140] width 4 height 4
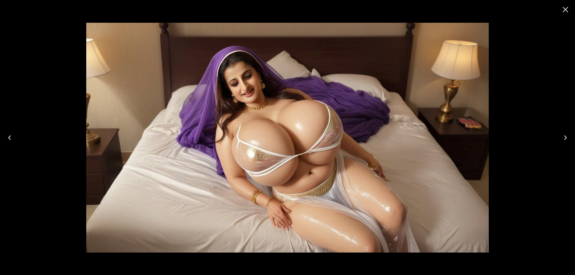
click at [563, 137] on icon "Next" at bounding box center [566, 138] width 10 height 10
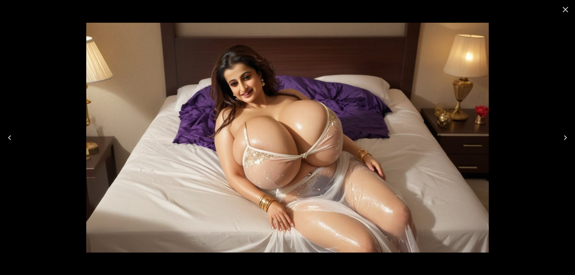
click at [563, 137] on icon "Next" at bounding box center [566, 138] width 10 height 10
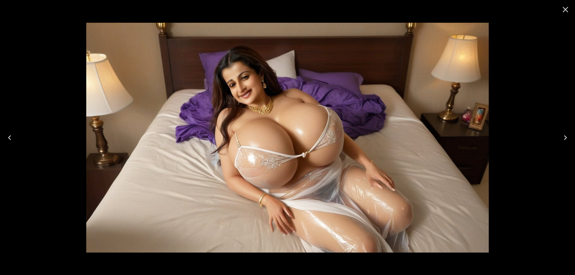
click at [563, 137] on icon "Next" at bounding box center [566, 138] width 10 height 10
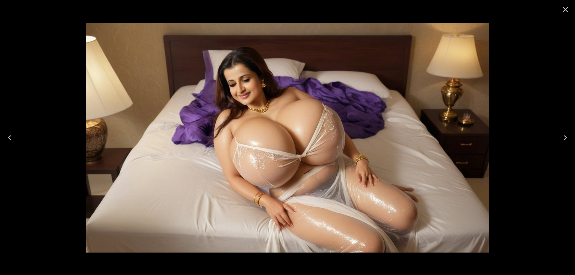
click at [563, 137] on icon "Next" at bounding box center [566, 138] width 10 height 10
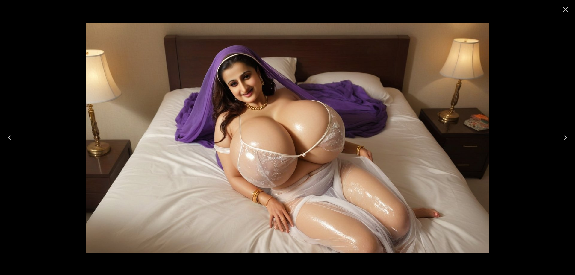
click at [563, 137] on icon "Next" at bounding box center [566, 138] width 10 height 10
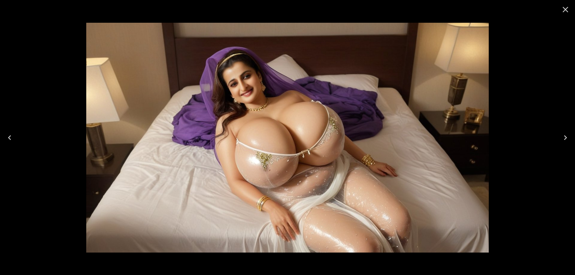
click at [563, 137] on icon "Next" at bounding box center [566, 138] width 10 height 10
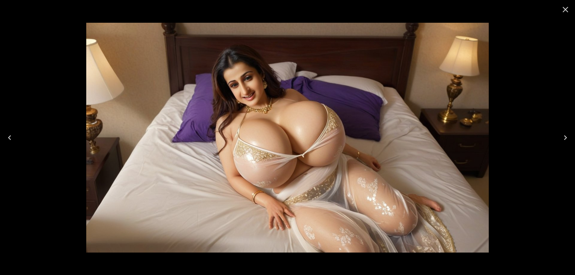
click at [563, 137] on icon "Next" at bounding box center [566, 138] width 10 height 10
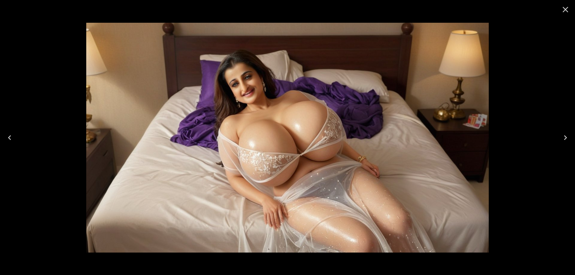
click at [566, 8] on icon "Close" at bounding box center [566, 10] width 10 height 10
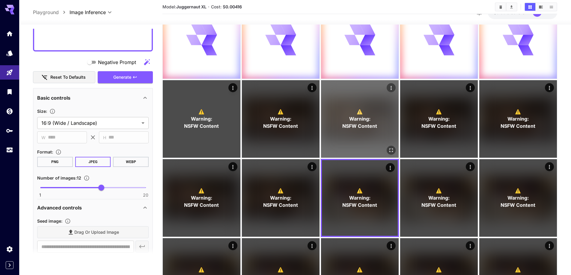
scroll to position [17, 0]
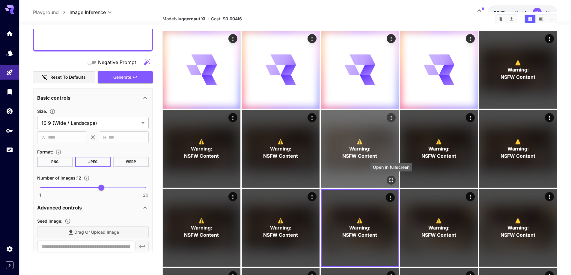
click at [391, 180] on icon "Open in fullscreen" at bounding box center [391, 180] width 6 height 6
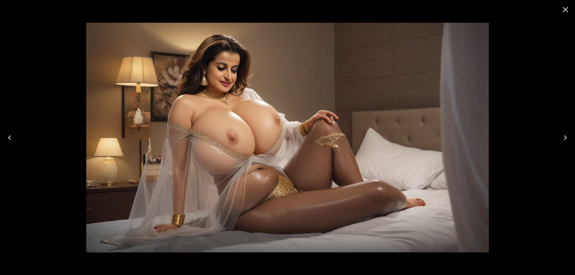
click at [563, 137] on icon "Next" at bounding box center [566, 138] width 10 height 10
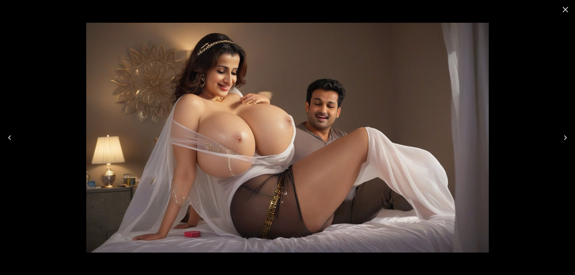
click at [563, 137] on icon "Next" at bounding box center [566, 138] width 10 height 10
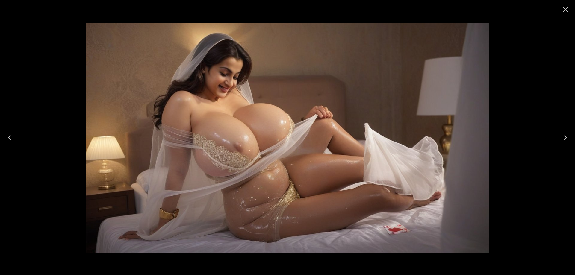
click at [563, 137] on icon "Next" at bounding box center [566, 138] width 10 height 10
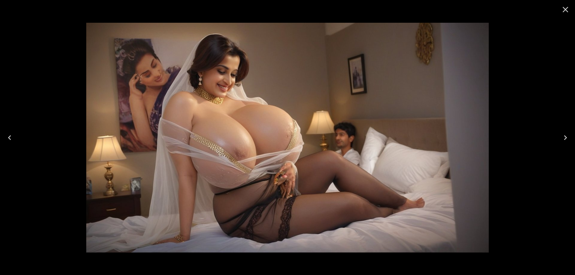
click at [563, 137] on icon "Next" at bounding box center [566, 138] width 10 height 10
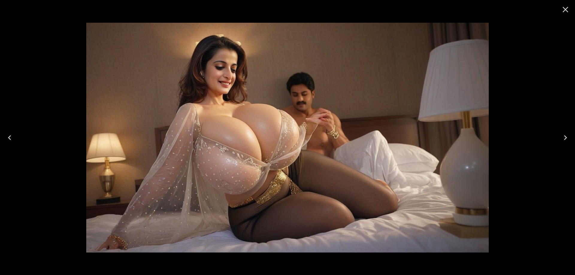
click at [563, 137] on icon "Next" at bounding box center [566, 138] width 10 height 10
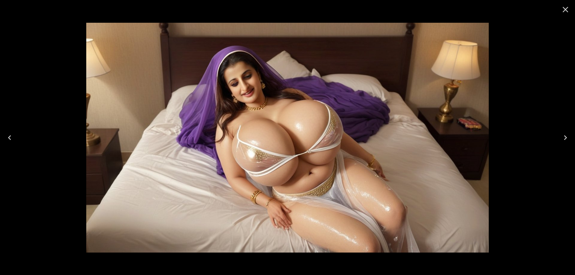
click at [564, 8] on icon "Close" at bounding box center [566, 10] width 6 height 6
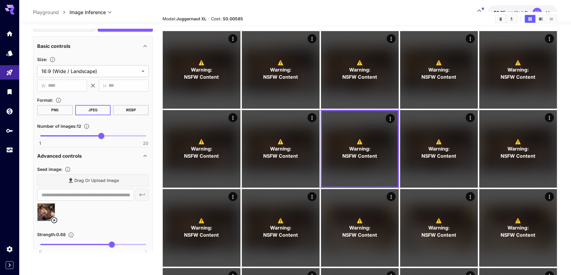
scroll to position [419, 0]
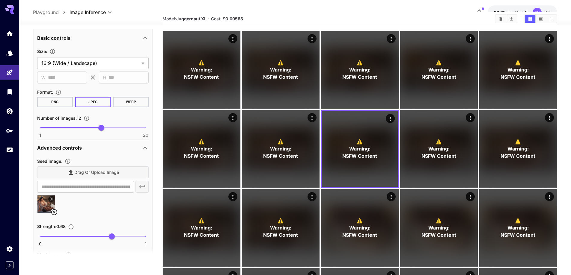
click at [53, 212] on icon at bounding box center [54, 212] width 6 height 6
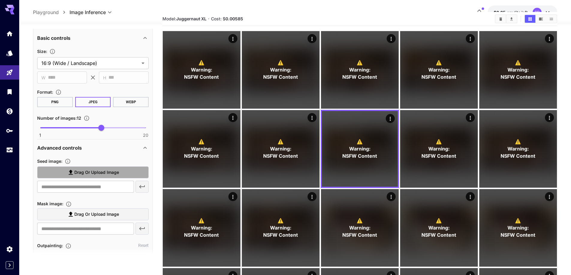
click at [85, 173] on span "Drag or upload image" at bounding box center [96, 172] width 45 height 7
click at [0, 0] on input "Drag or upload image" at bounding box center [0, 0] width 0 height 0
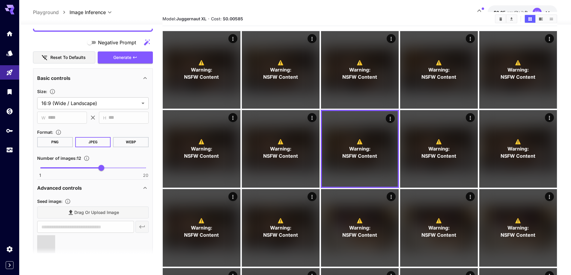
type input "**********"
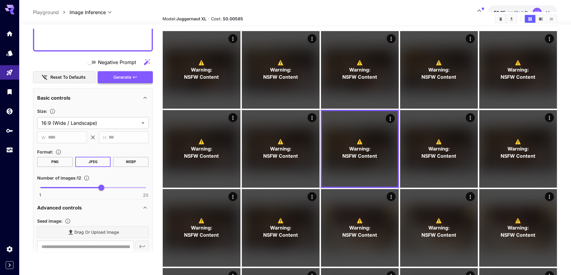
click at [133, 75] on icon "button" at bounding box center [134, 77] width 5 height 5
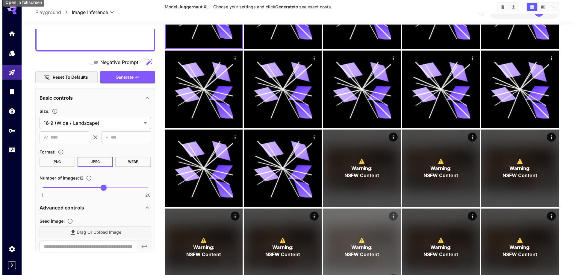
scroll to position [137, 0]
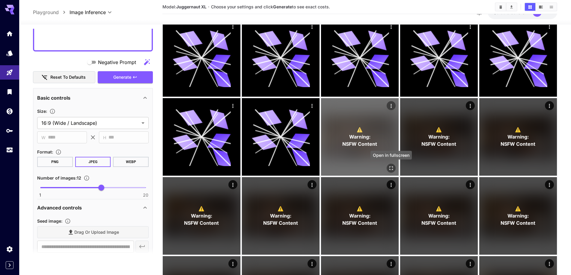
click at [391, 169] on icon "Open in fullscreen" at bounding box center [391, 168] width 6 height 6
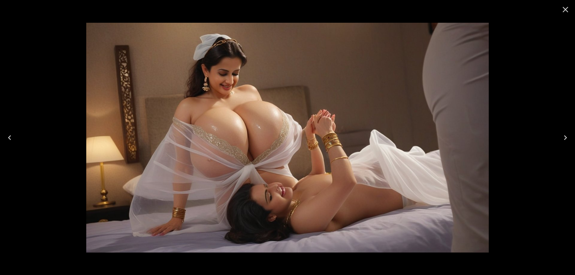
click at [561, 141] on icon "Next" at bounding box center [566, 138] width 10 height 10
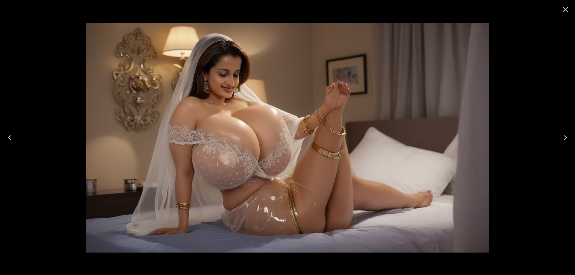
click at [561, 141] on icon "Next" at bounding box center [566, 138] width 10 height 10
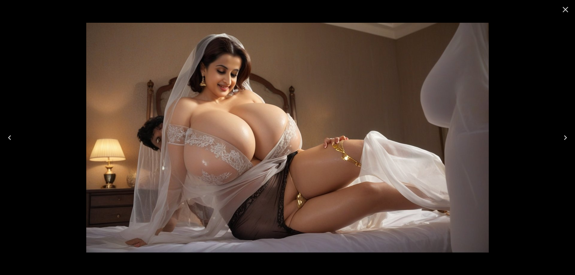
click at [561, 141] on icon "Next" at bounding box center [566, 138] width 10 height 10
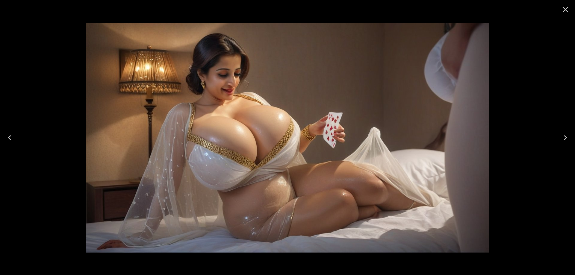
click at [561, 141] on icon "Next" at bounding box center [566, 138] width 10 height 10
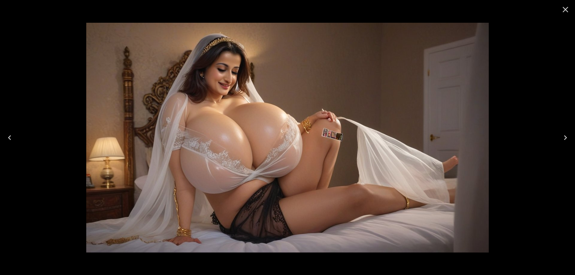
click at [568, 143] on button "Next" at bounding box center [565, 138] width 19 height 24
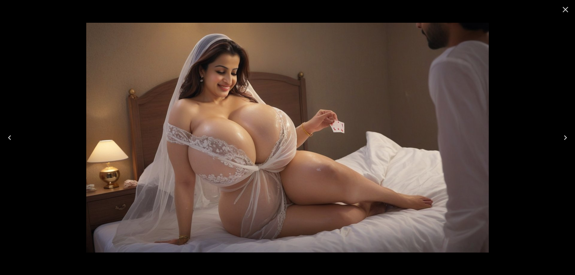
click at [561, 136] on icon "Next" at bounding box center [566, 138] width 10 height 10
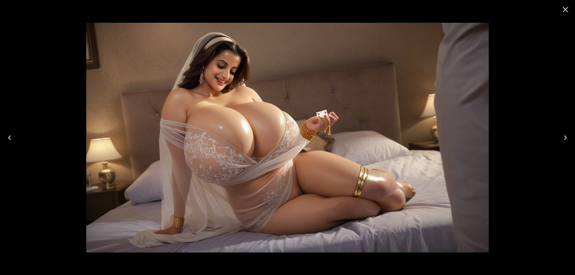
click at [562, 137] on icon "Next" at bounding box center [566, 138] width 10 height 10
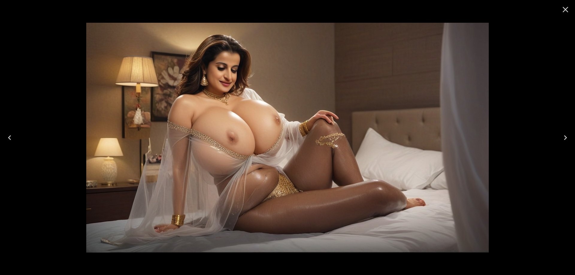
click at [562, 137] on icon "Next" at bounding box center [566, 138] width 10 height 10
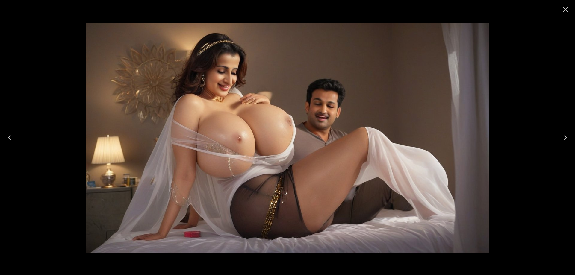
click at [562, 137] on icon "Next" at bounding box center [566, 138] width 10 height 10
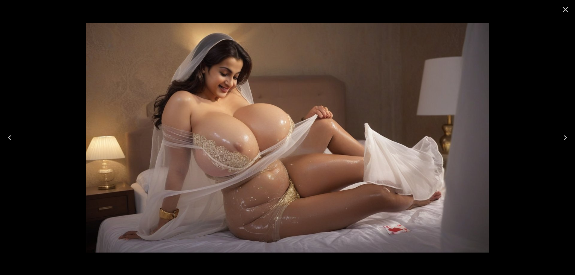
click at [562, 137] on icon "Next" at bounding box center [566, 138] width 10 height 10
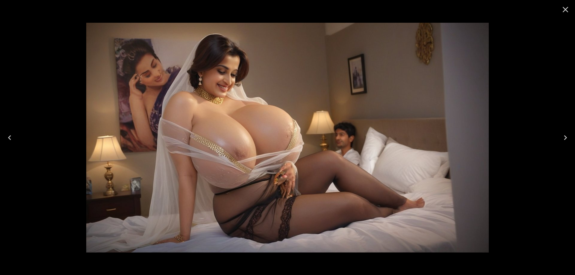
click at [562, 137] on icon "Next" at bounding box center [566, 138] width 10 height 10
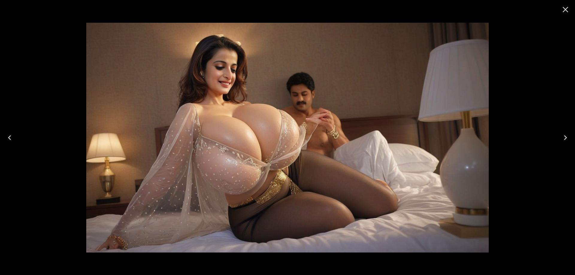
click at [562, 137] on icon "Next" at bounding box center [566, 138] width 10 height 10
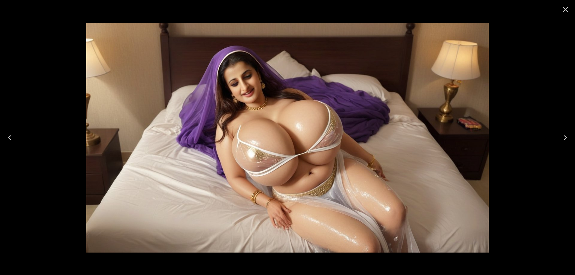
click at [562, 137] on icon "Next" at bounding box center [566, 138] width 10 height 10
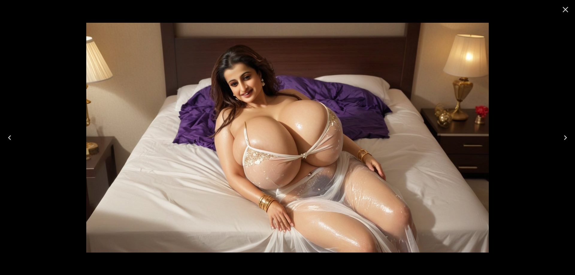
click at [562, 137] on icon "Next" at bounding box center [566, 138] width 10 height 10
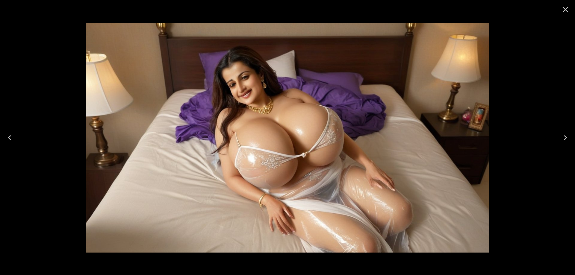
click at [562, 137] on icon "Next" at bounding box center [566, 138] width 10 height 10
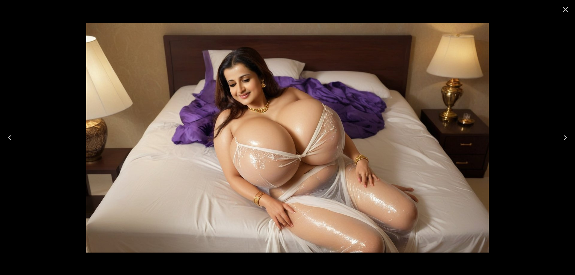
click at [562, 137] on icon "Next" at bounding box center [566, 138] width 10 height 10
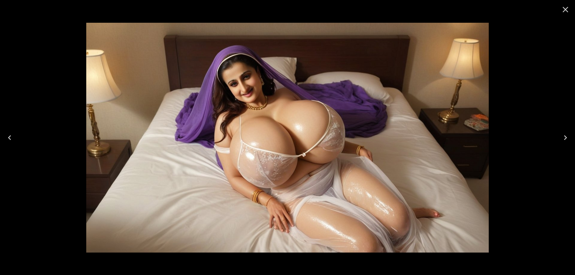
click at [562, 137] on icon "Next" at bounding box center [566, 138] width 10 height 10
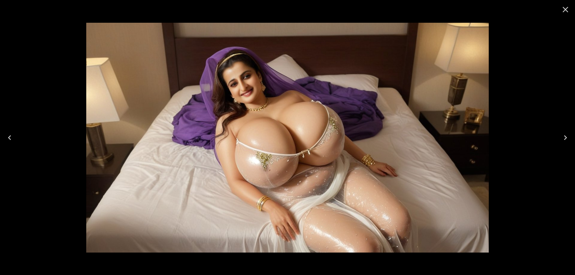
click at [559, 136] on button "Next" at bounding box center [565, 138] width 19 height 24
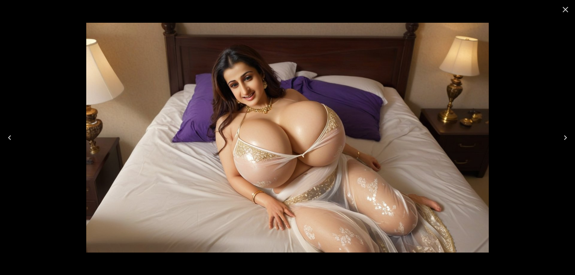
click at [559, 136] on button "Next" at bounding box center [565, 138] width 19 height 24
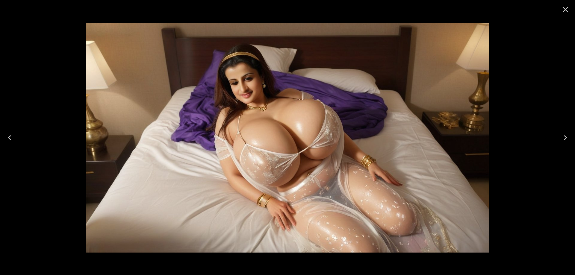
click at [559, 136] on button "Next" at bounding box center [565, 138] width 19 height 24
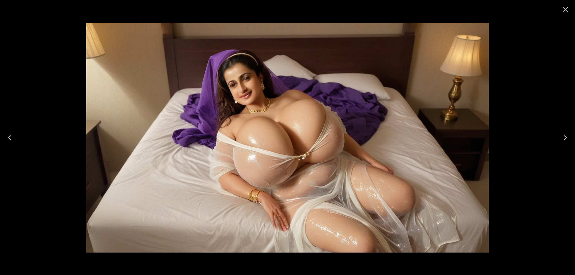
click at [559, 136] on button "Next" at bounding box center [565, 138] width 19 height 24
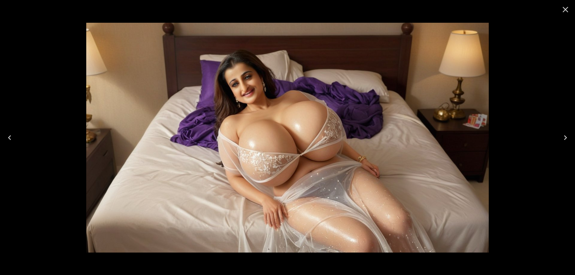
click at [562, 136] on icon "Next" at bounding box center [566, 138] width 10 height 10
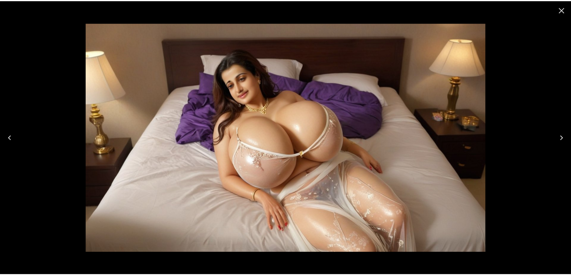
scroll to position [359, 0]
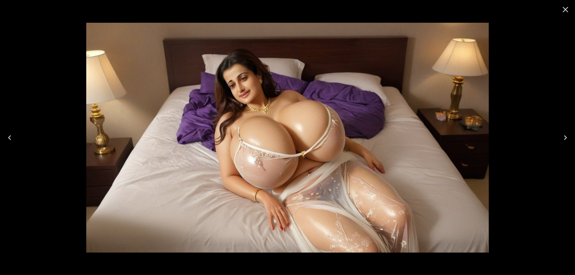
click at [563, 136] on icon "Next" at bounding box center [566, 138] width 10 height 10
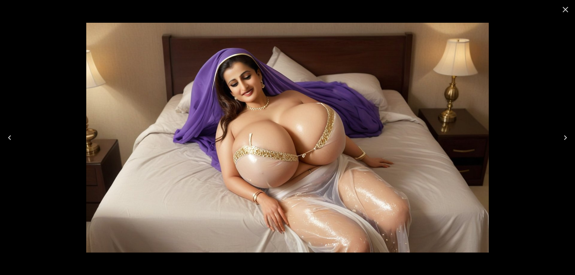
click at [563, 136] on icon "Next" at bounding box center [566, 138] width 10 height 10
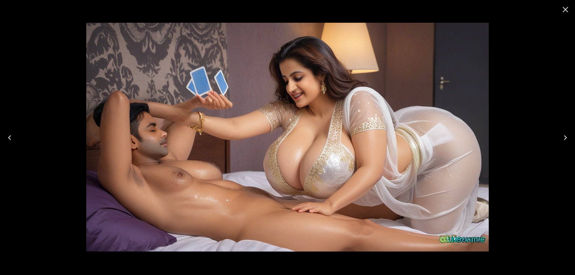
click at [565, 138] on icon "Next" at bounding box center [566, 138] width 10 height 10
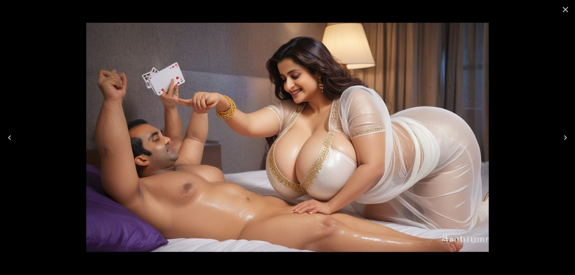
click at [558, 141] on button "Next" at bounding box center [565, 138] width 19 height 24
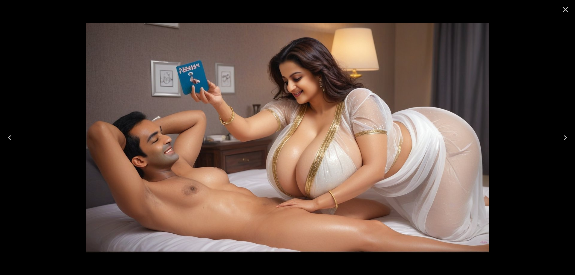
click at [563, 140] on icon "Next" at bounding box center [566, 138] width 10 height 10
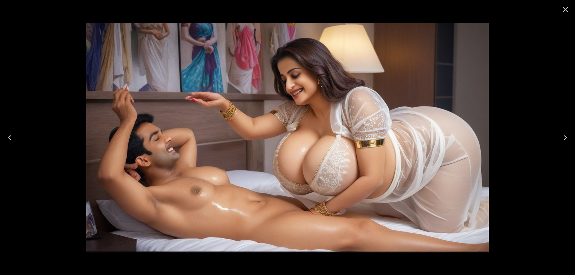
click at [563, 140] on icon "Next" at bounding box center [566, 138] width 10 height 10
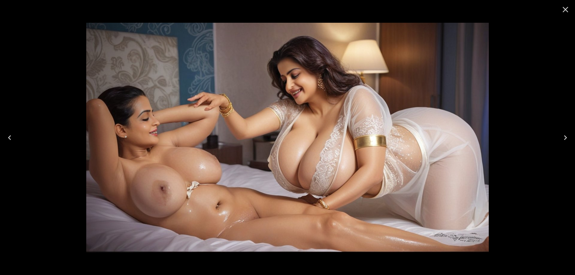
click at [563, 140] on icon "Next" at bounding box center [566, 138] width 10 height 10
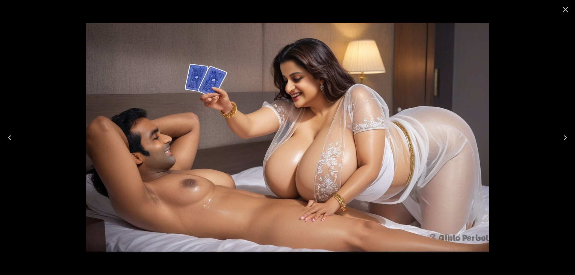
click at [563, 140] on icon "Next" at bounding box center [566, 138] width 10 height 10
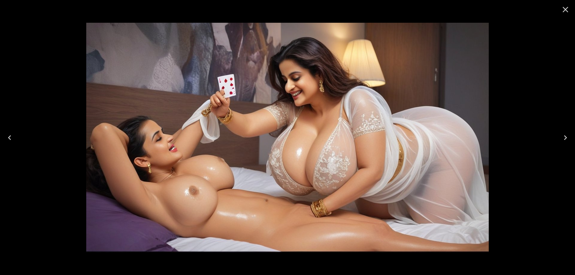
click at [563, 140] on icon "Next" at bounding box center [566, 138] width 10 height 10
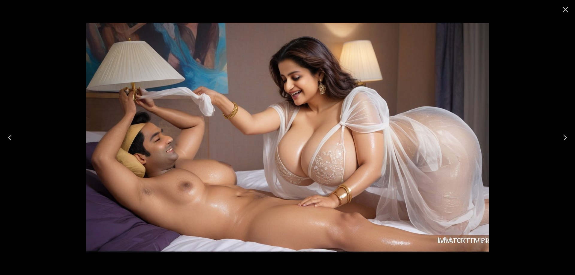
click at [563, 140] on icon "Next" at bounding box center [566, 138] width 10 height 10
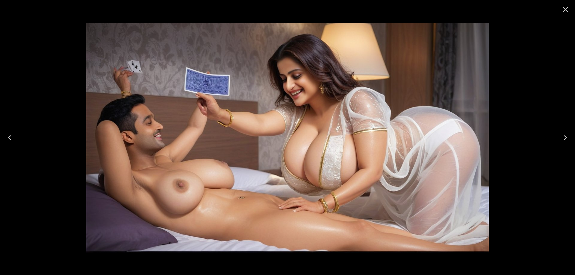
click at [563, 140] on icon "Next" at bounding box center [566, 138] width 10 height 10
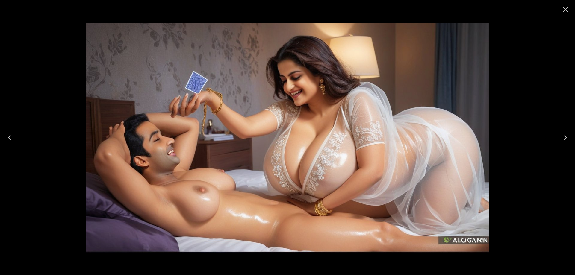
click at [563, 140] on icon "Next" at bounding box center [566, 138] width 10 height 10
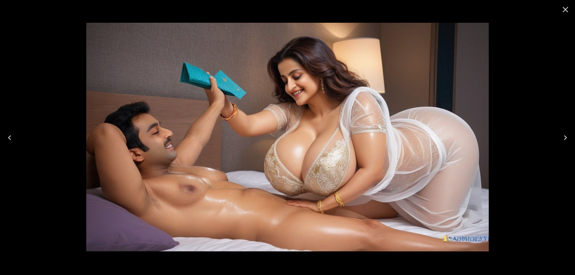
click at [563, 140] on icon "Next" at bounding box center [566, 138] width 10 height 10
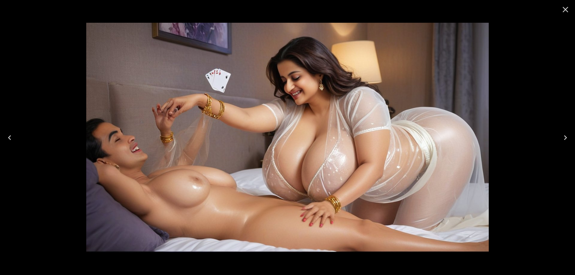
click at [563, 140] on icon "Next" at bounding box center [566, 138] width 10 height 10
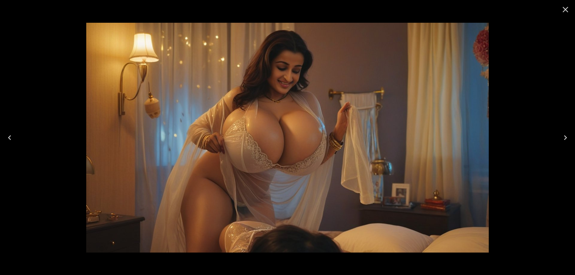
click at [563, 140] on icon "Next" at bounding box center [566, 138] width 10 height 10
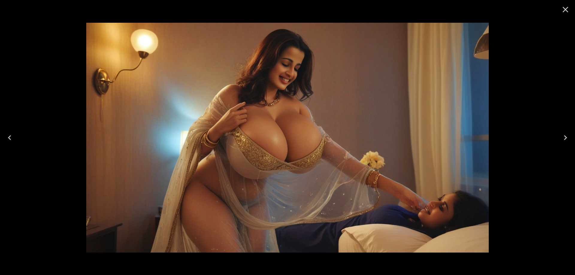
click at [563, 140] on icon "Next" at bounding box center [566, 138] width 10 height 10
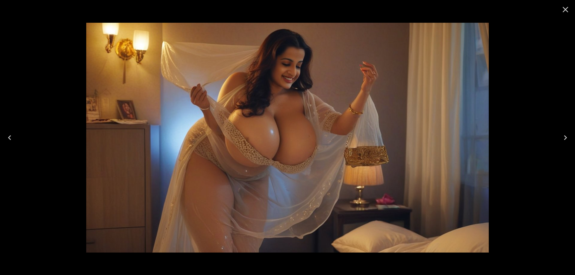
click at [562, 134] on icon "Next" at bounding box center [566, 138] width 10 height 10
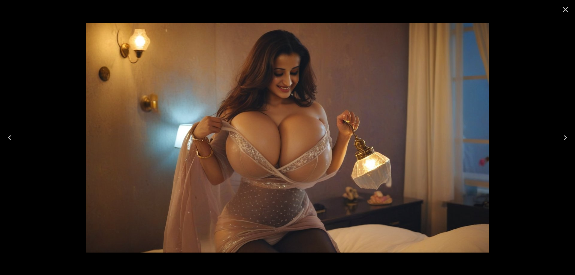
click at [562, 134] on icon "Next" at bounding box center [566, 138] width 10 height 10
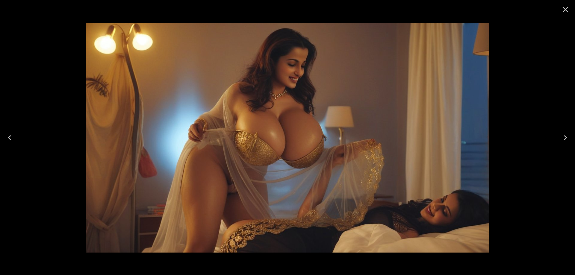
click at [562, 134] on icon "Next" at bounding box center [566, 138] width 10 height 10
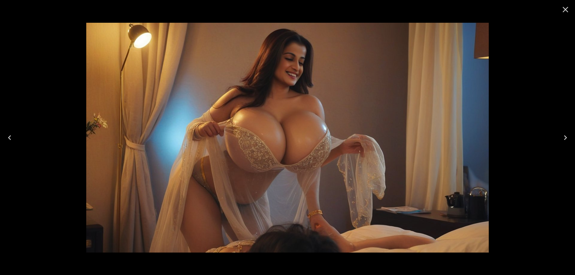
click at [562, 134] on icon "Next" at bounding box center [566, 138] width 10 height 10
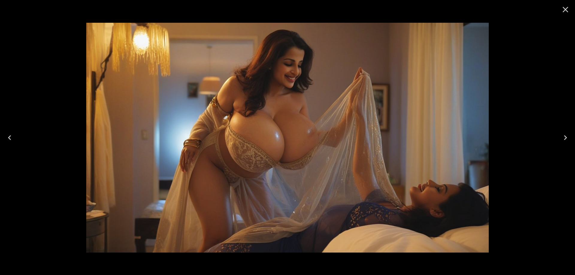
click at [563, 7] on icon "Close" at bounding box center [566, 10] width 6 height 6
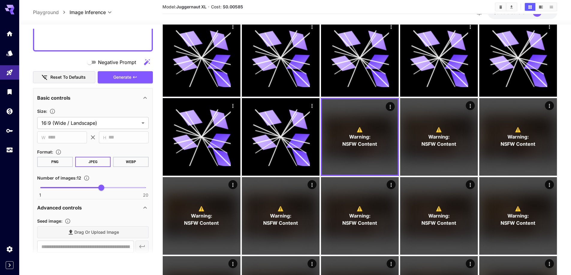
click at [499, 8] on icon "Clear All" at bounding box center [500, 7] width 4 height 4
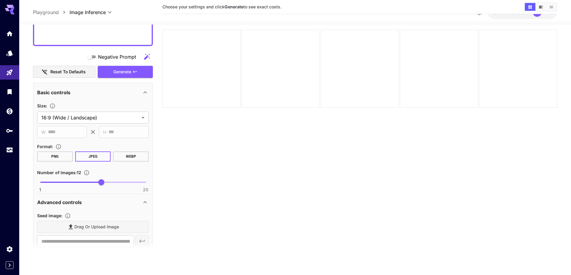
scroll to position [47, 0]
